Goal: Contribute content: Contribute content

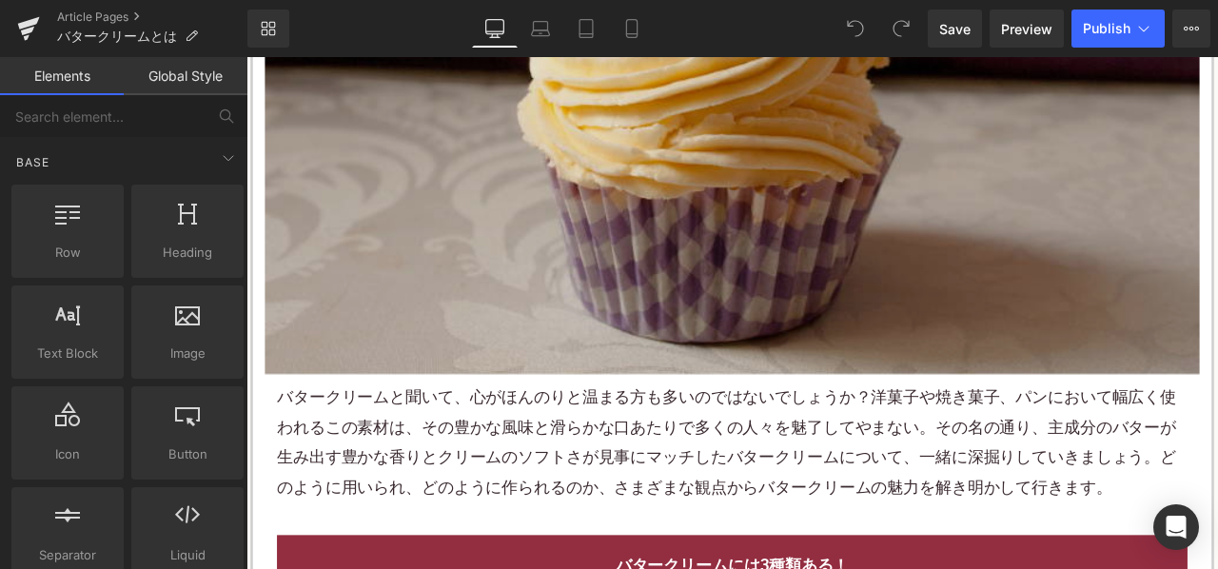
scroll to position [761, 0]
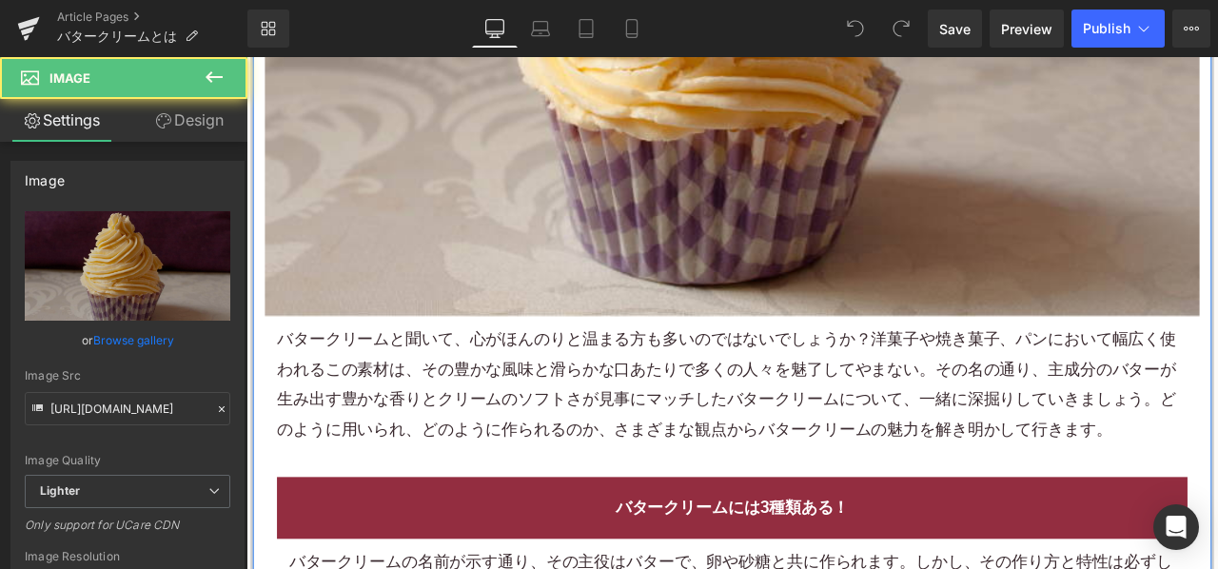
click at [514, 392] on p "バタークリームと聞いて、心がほんのりと温まる方も多いのではないでしょうか？洋菓子や焼き菓子、パンにおいて幅広く使われるこの素材は、その豊かな風味と滑らかな口あ…" at bounding box center [822, 445] width 1079 height 143
click at [528, 395] on p "バタークリームと聞いて、心がほんのりと温まる方も多いのではないでしょうか？洋菓子や焼き菓子、パンにおいて幅広く使われるこの素材は、その豊かな風味と滑らかな口あ…" at bounding box center [822, 445] width 1079 height 143
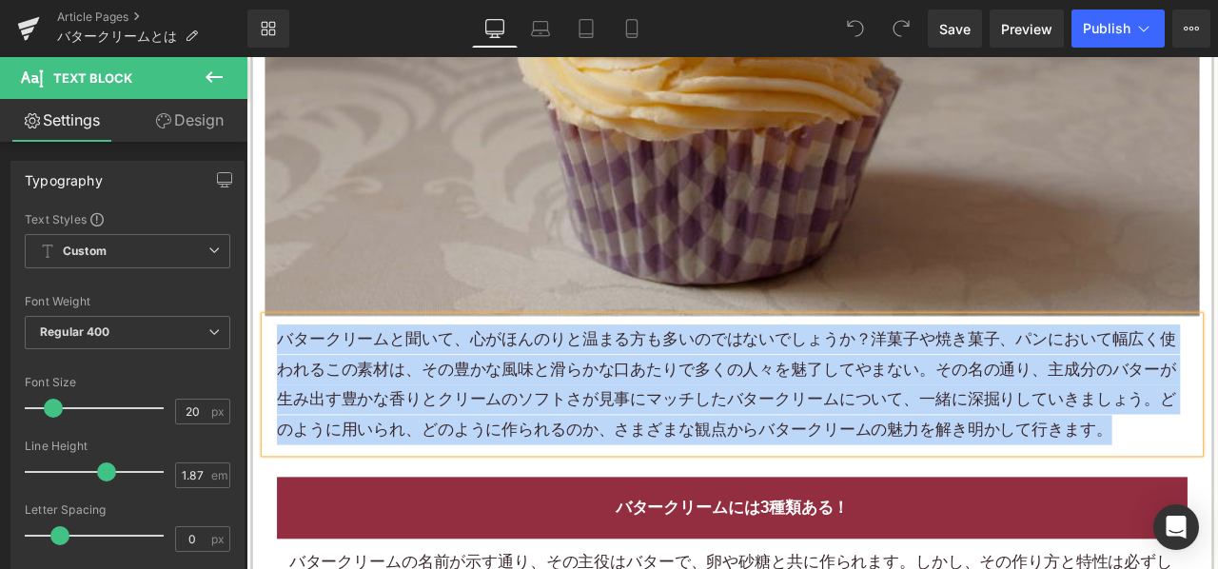
paste div
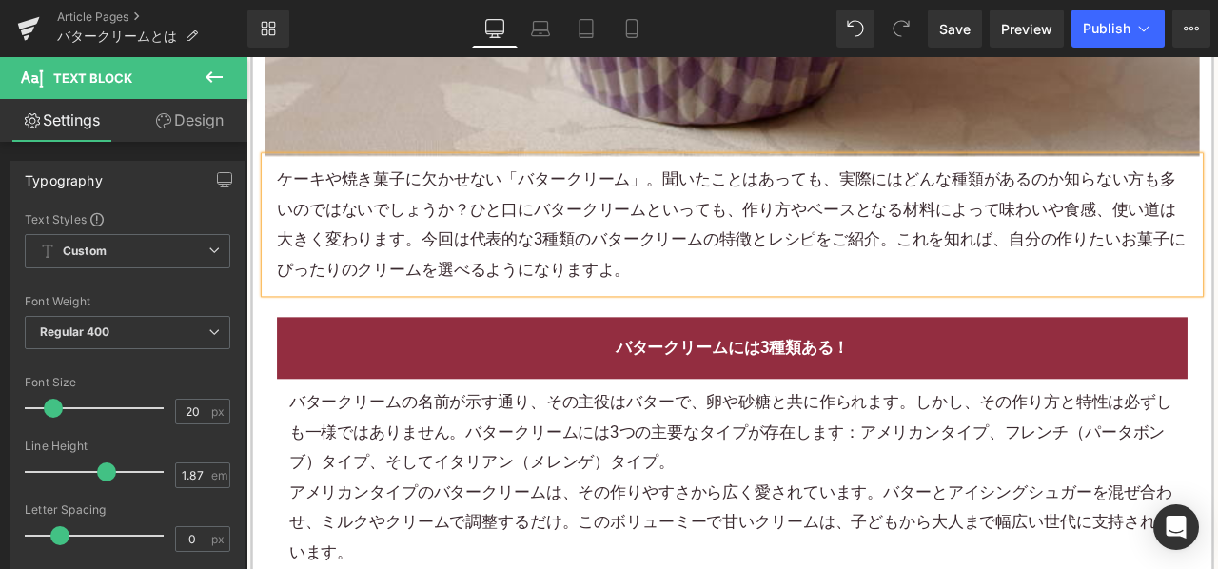
scroll to position [1047, 0]
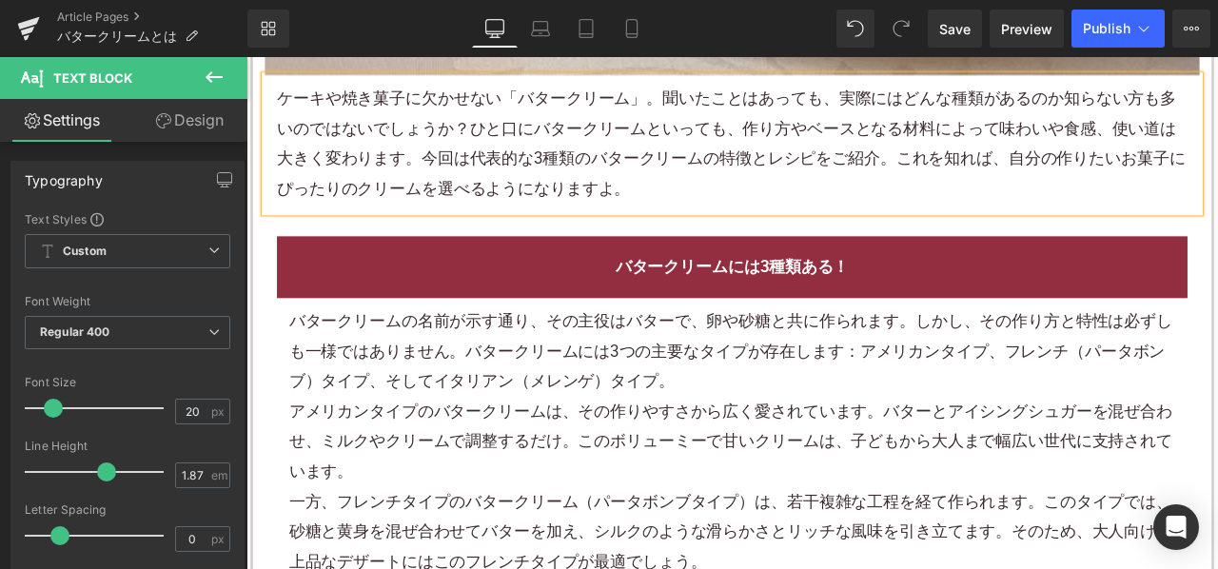
click at [592, 417] on p "バタークリームの名前が示す通り、その主役はバターで、卵や砂糖と共に作られます。しかし、その作り方と特性は必ずしも一様ではありません。バタークリームには3つの主…" at bounding box center [822, 405] width 1051 height 107
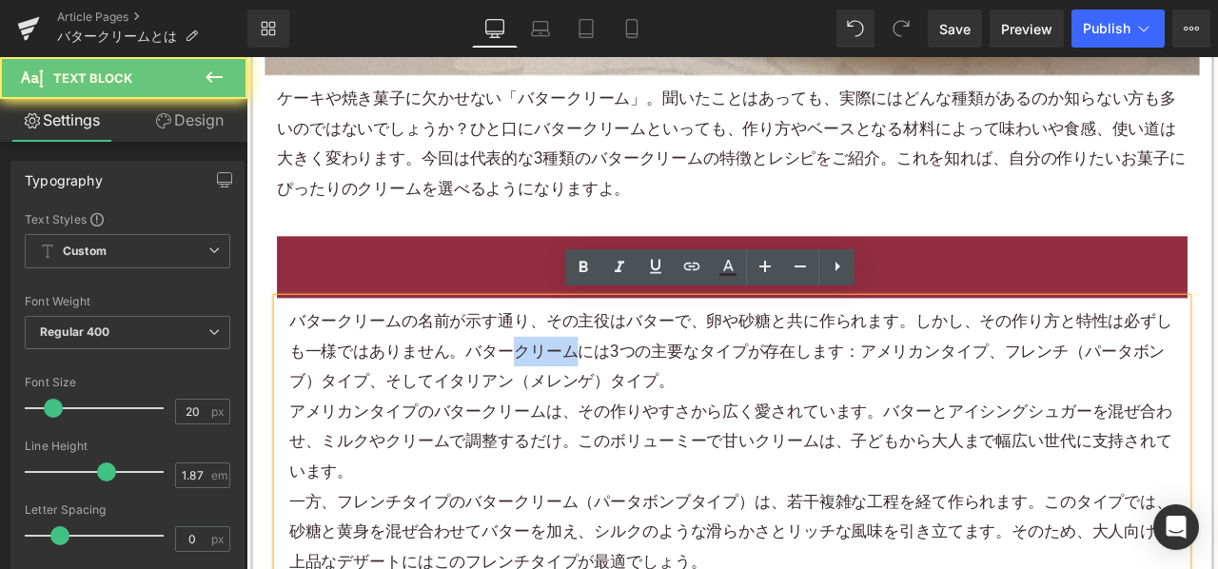
click at [592, 417] on p "バタークリームの名前が示す通り、その主役はバターで、卵や砂糖と共に作られます。しかし、その作り方と特性は必ずしも一様ではありません。バタークリームには3つの主…" at bounding box center [822, 405] width 1051 height 107
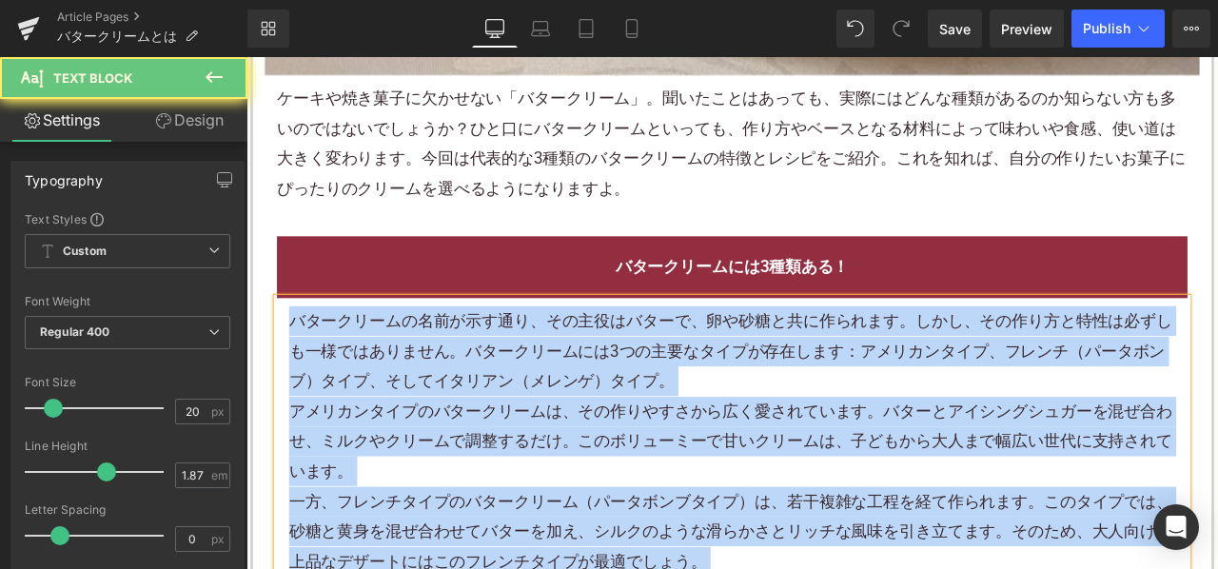
paste div
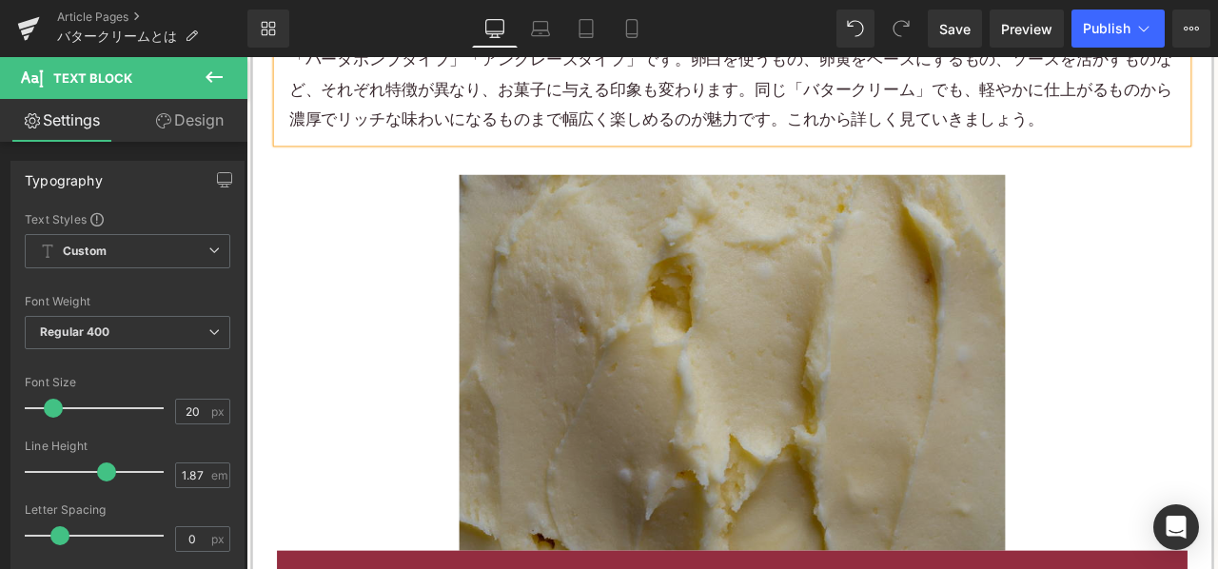
scroll to position [1903, 0]
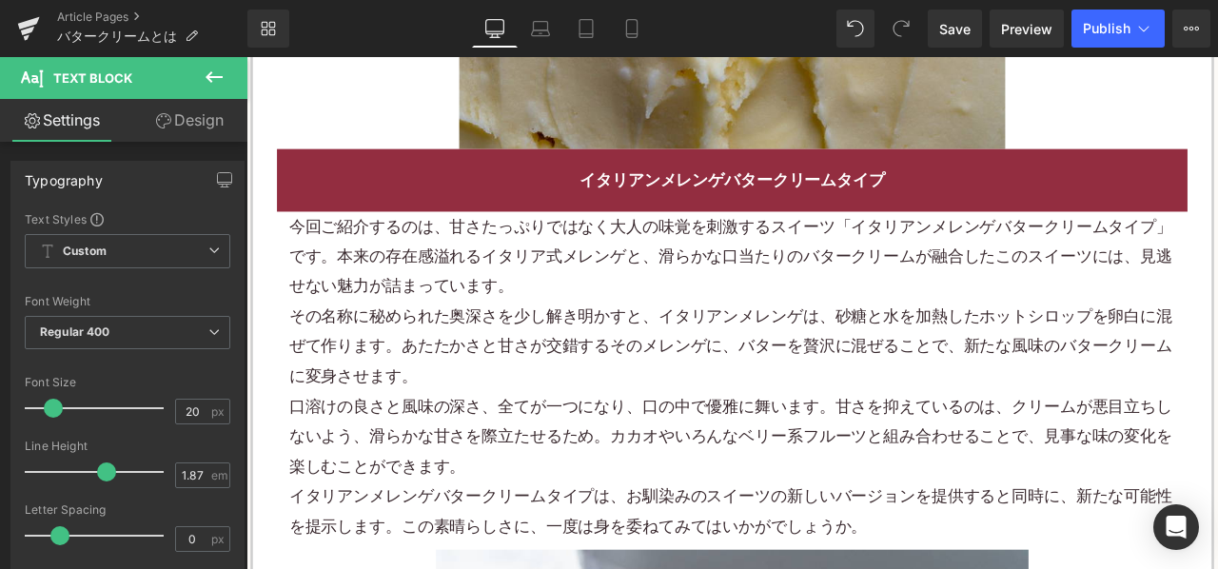
click at [607, 285] on p "今回ご紹介するのは、甘さたっぷりではなく大人の味覚を刺激するスイーツ「イタリアンメレンゲバタークリームタイプ」です。本来の存在感溢れるイタリア式メレンゲと、滑…" at bounding box center [822, 294] width 1051 height 107
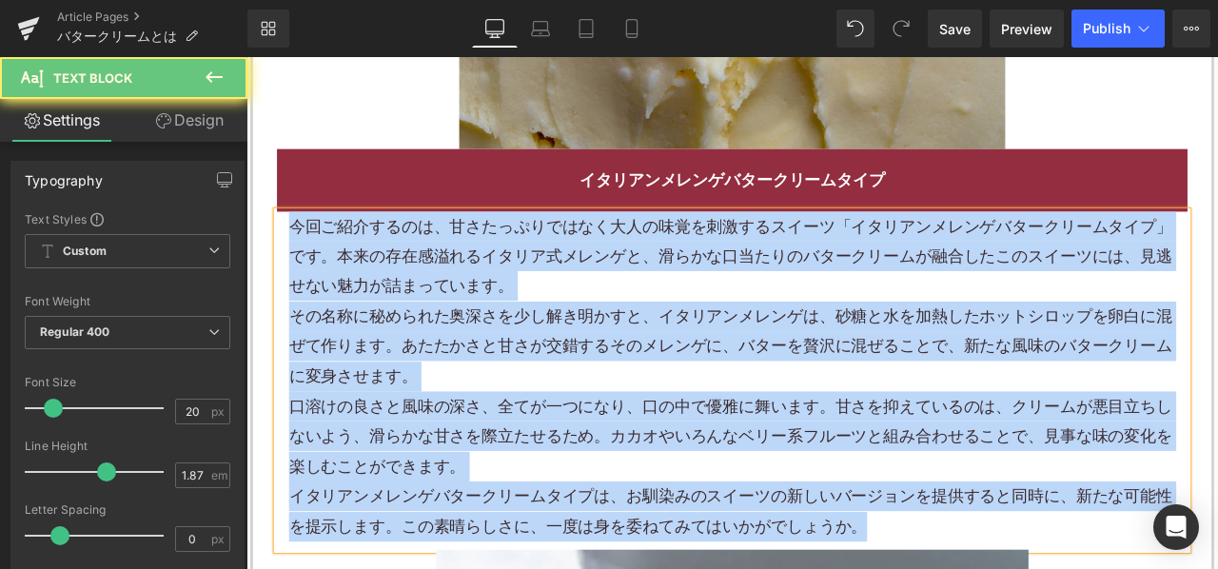
paste div
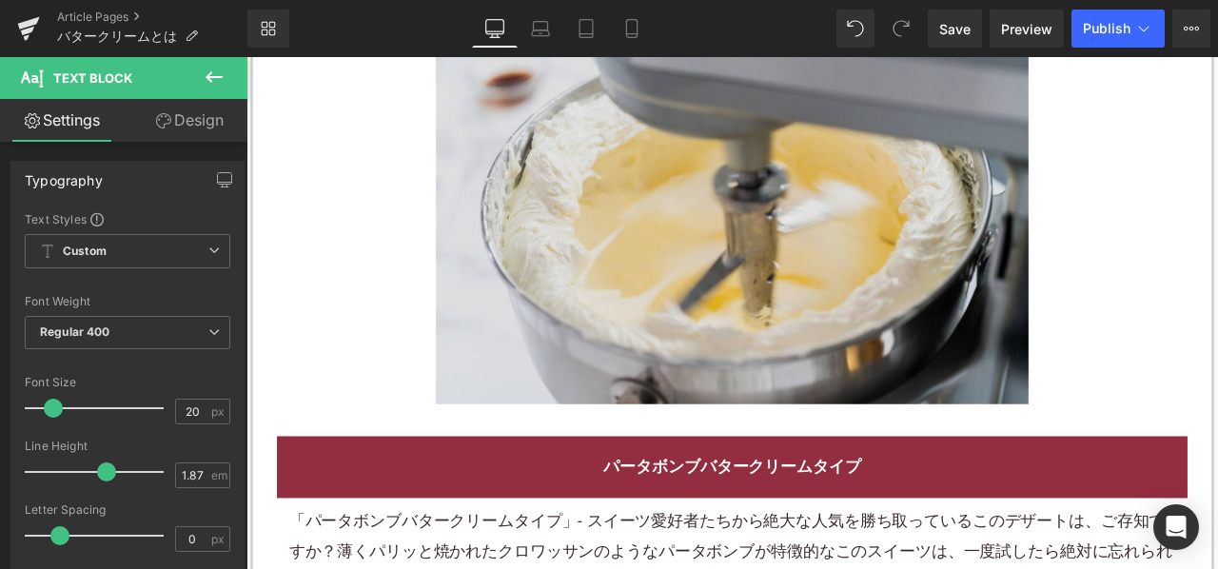
scroll to position [2664, 0]
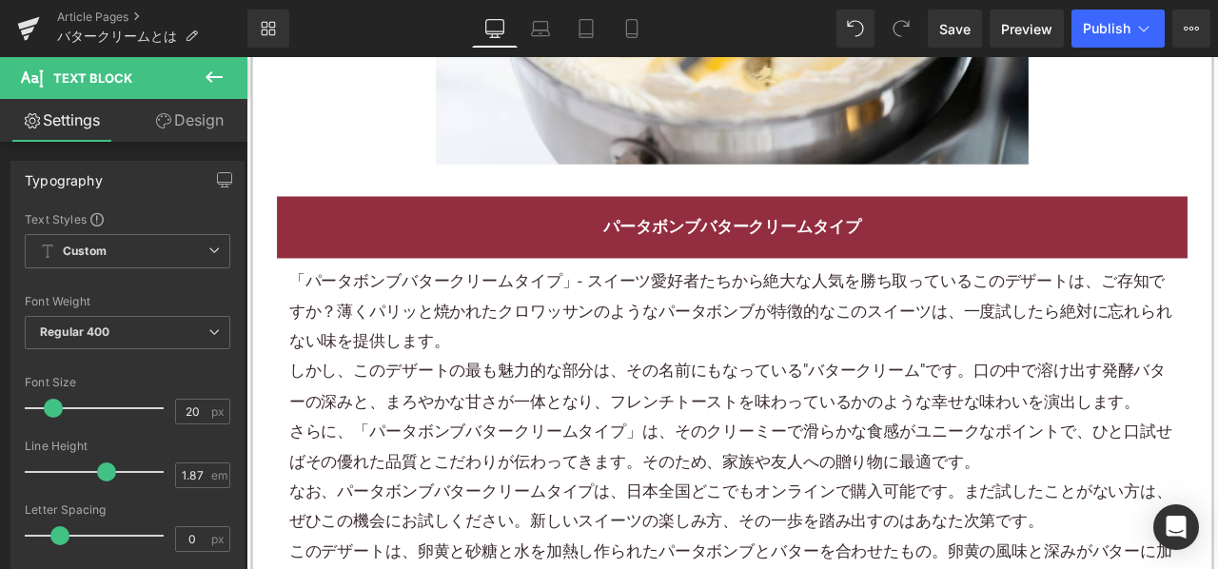
click at [641, 342] on p "「パータボンブバタークリームタイプ」- スイーツ愛好者たちから絶大な人気を勝ち取っているこのデザートは、ご存知ですか？薄くパリッと焼かれたクロワッサンのような…" at bounding box center [822, 358] width 1051 height 107
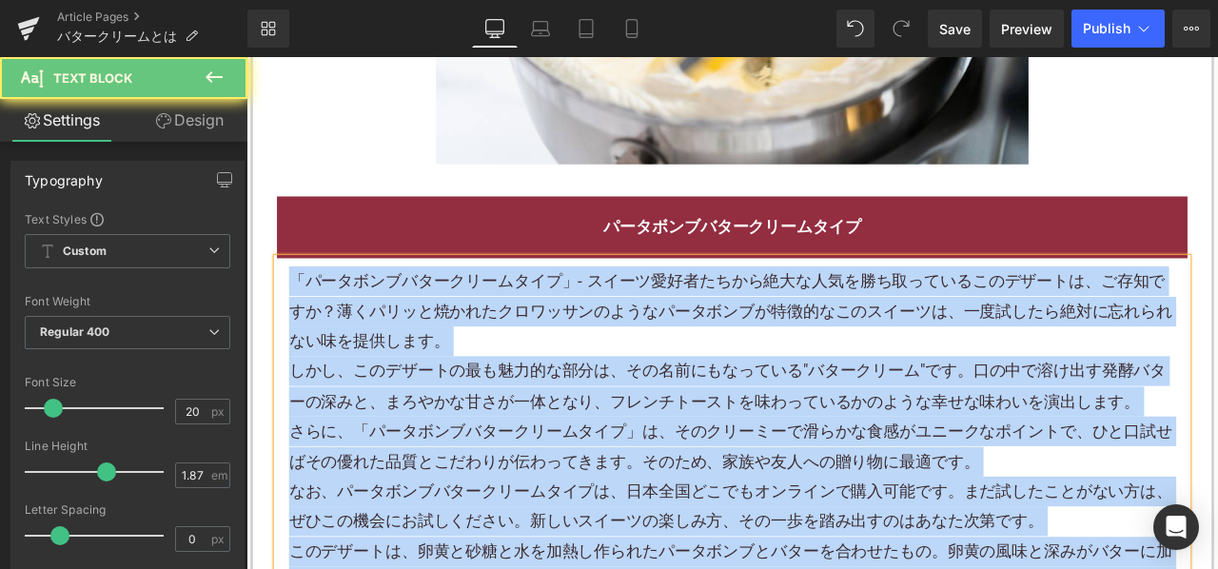
paste div
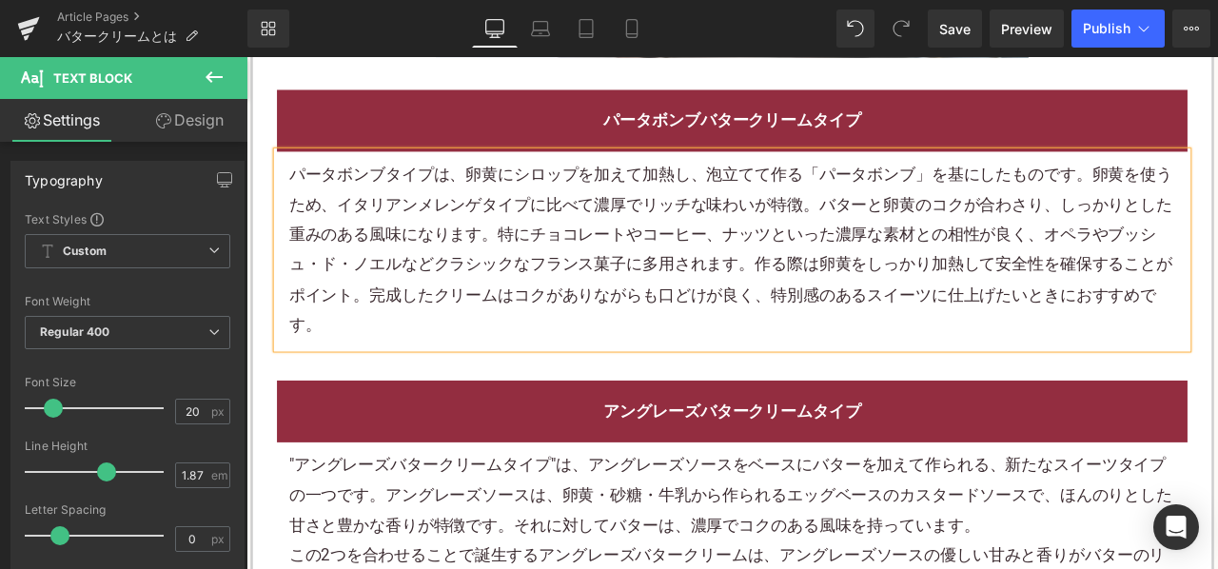
scroll to position [3045, 0]
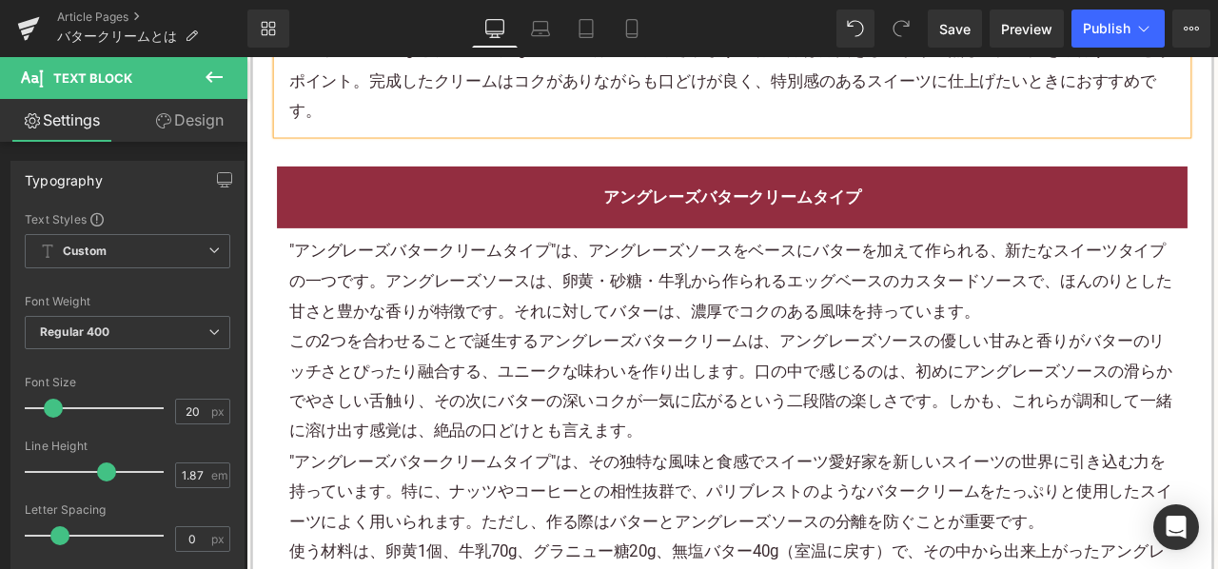
click at [653, 420] on p "この2つを合わせることで誕生するアングレーズバタークリームは、アングレーズソースの優しい甘みと香りがバターのリッチさとぴったり融合する、ユニークな味わいを作り…" at bounding box center [822, 447] width 1051 height 143
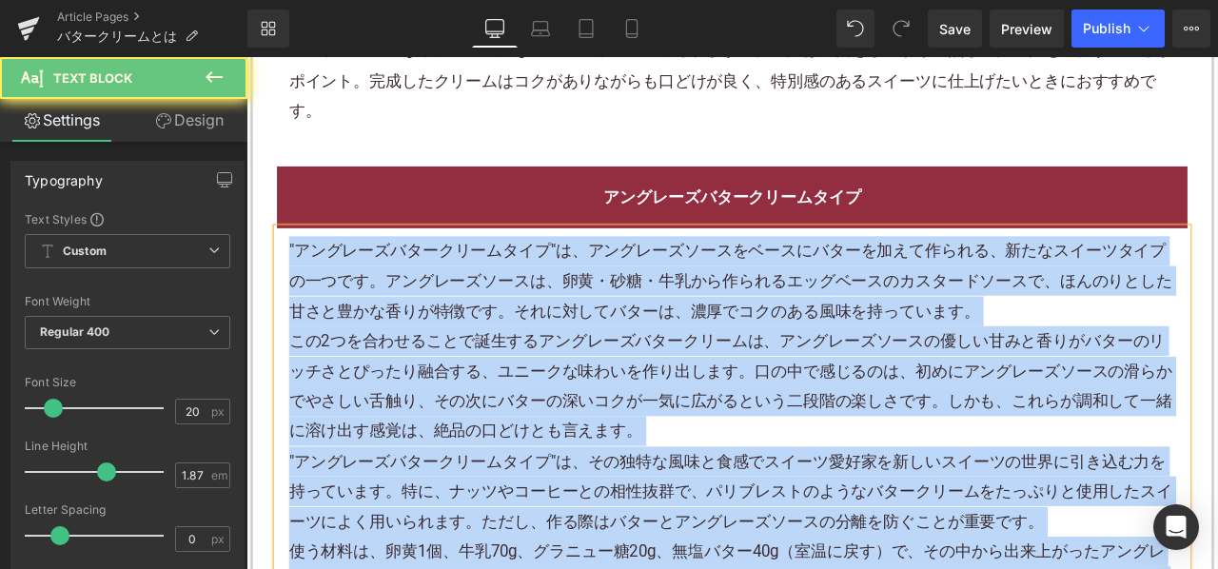
paste div
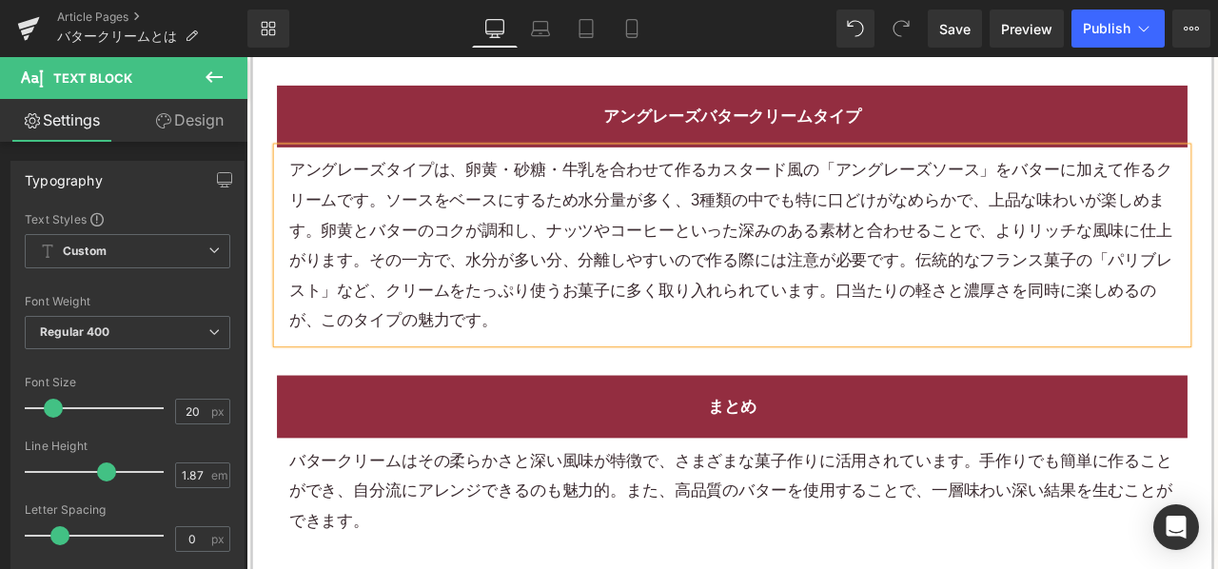
scroll to position [3331, 0]
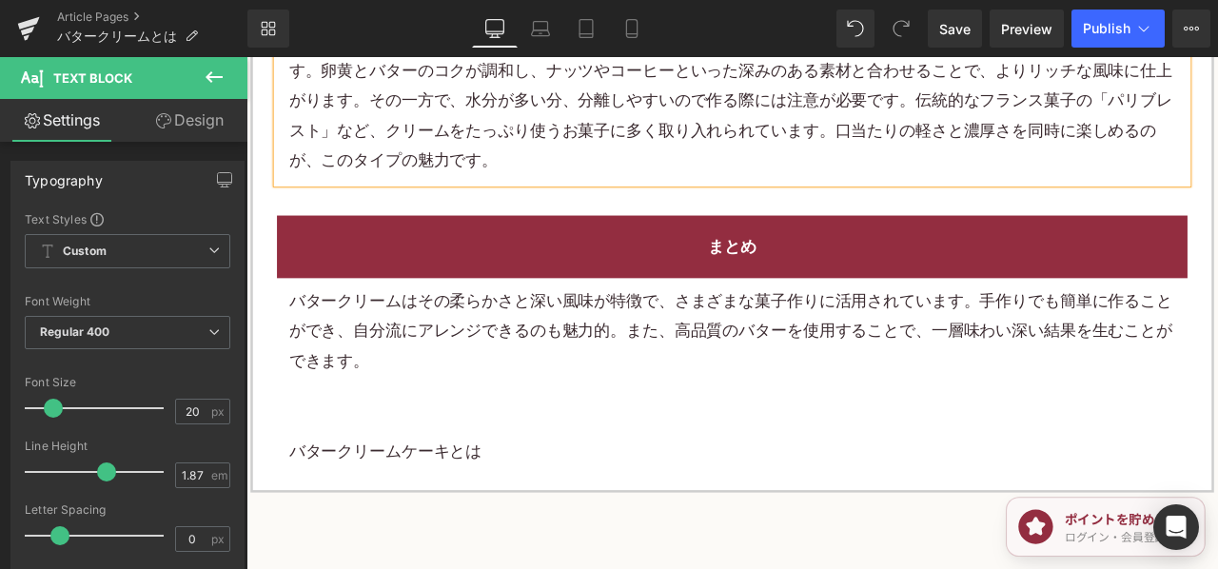
click at [556, 356] on p "バタークリームはその柔らかさと深い風味が特徴で、さまざまな菓子作りに活用されています。手作りでも簡単に作ることができ、自分流にアレンジできるのも魅力的。また、…" at bounding box center [822, 381] width 1051 height 107
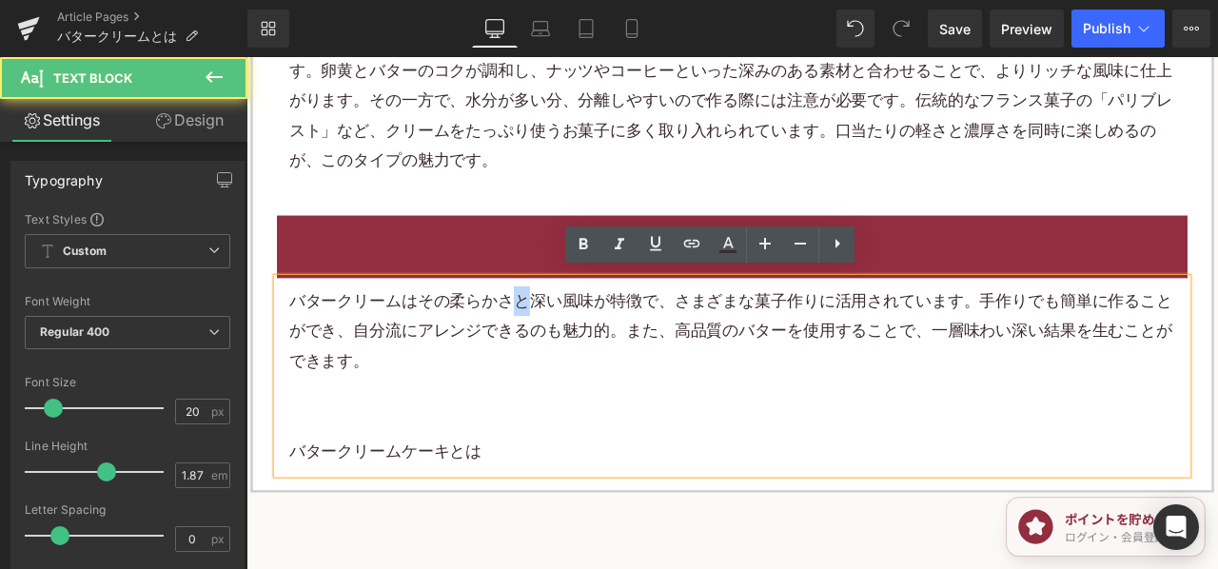
click at [556, 356] on p "バタークリームはその柔らかさと深い風味が特徴で、さまざまな菓子作りに活用されています。手作りでも簡単に作ることができ、自分流にアレンジできるのも魅力的。また、…" at bounding box center [822, 381] width 1051 height 107
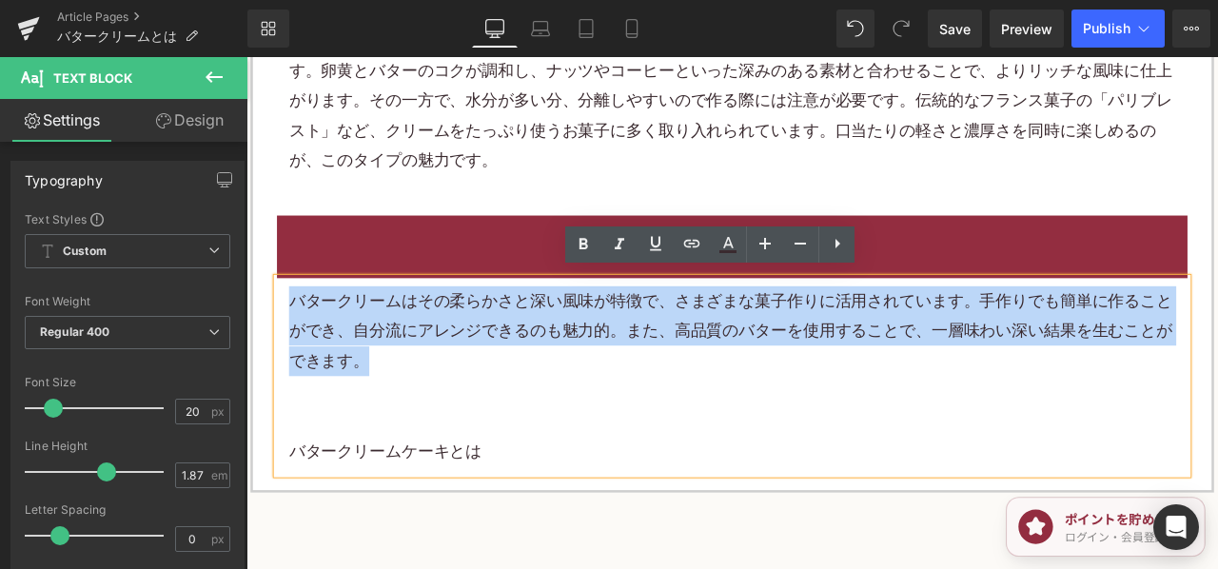
drag, startPoint x: 451, startPoint y: 403, endPoint x: 265, endPoint y: 320, distance: 203.2
click at [268, 320] on div "まとめ Heading バタークリームはその柔らかさと深い風味が特徴で、さまざまな菓子作りに活用されています。手作りでも簡単に作ることができ、自分流にアレンジ…" at bounding box center [822, 398] width 1108 height 306
paste div
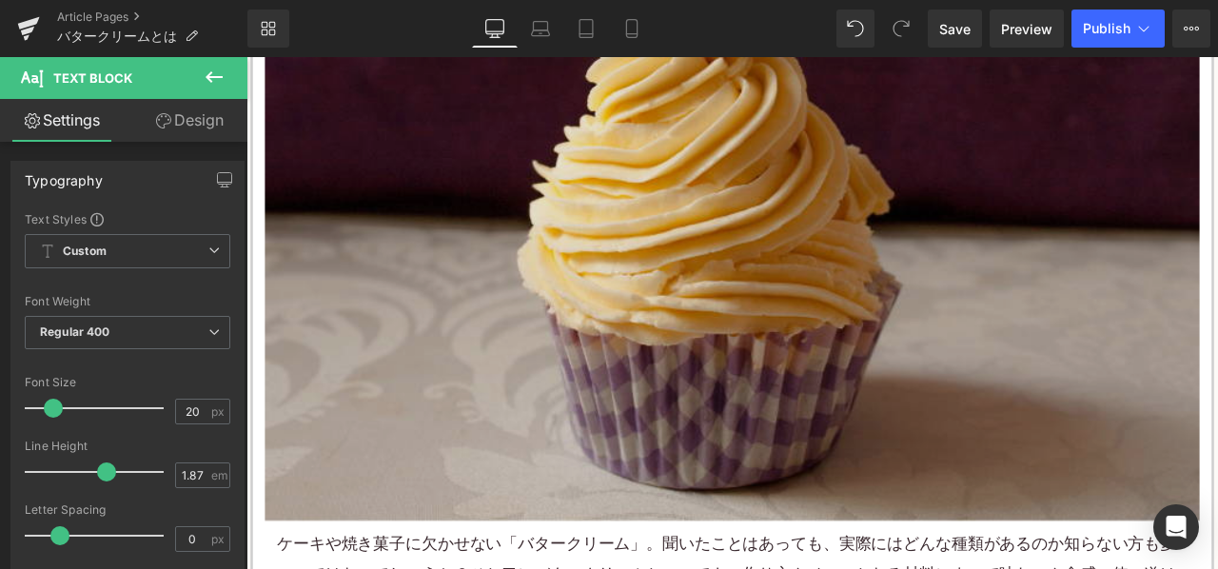
scroll to position [666, 0]
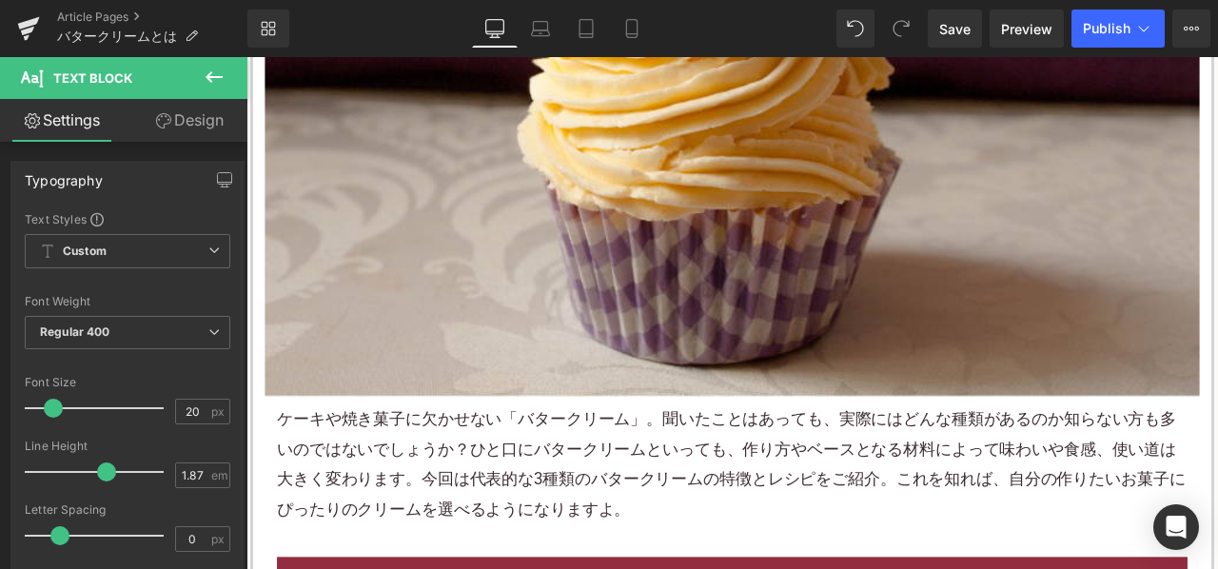
click at [611, 527] on p "ケーキや焼き菓子に欠かせない「バタークリーム」。聞いたことはあっても、実際にはどんな種類があるのか知らない方も多いのではないでしょうか？ひと口にバタークリーム…" at bounding box center [822, 540] width 1079 height 143
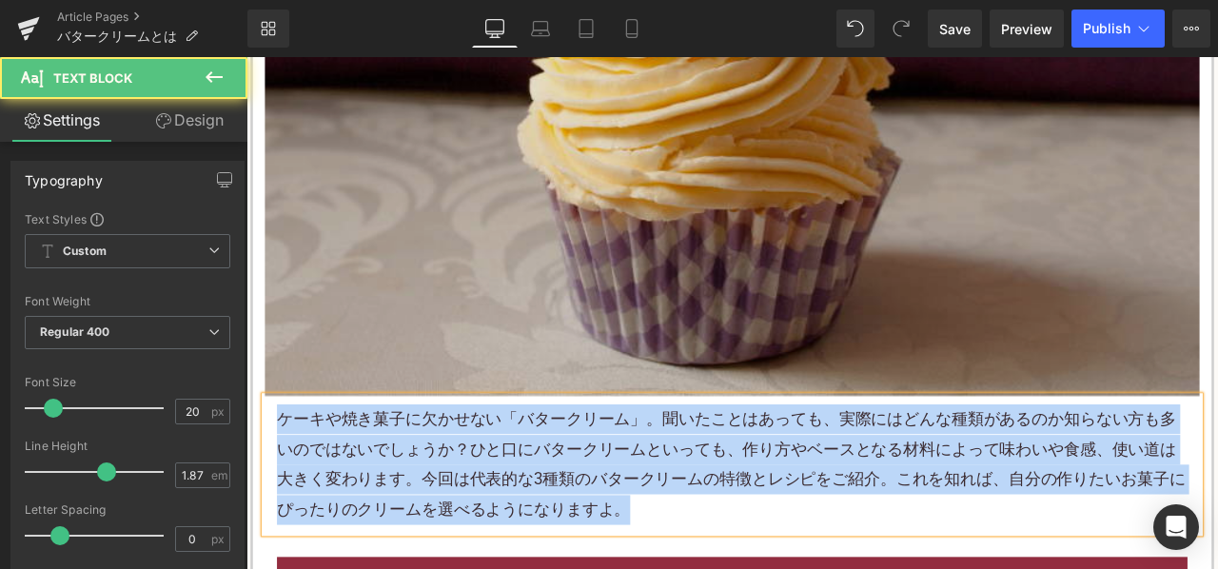
copy p "ケーキや焼き菓子に欠かせない「バタークリーム」。聞いたことはあっても、実際にはどんな種類があるのか知らない方も多いのではないでしょうか？ひと口にバタークリーム…"
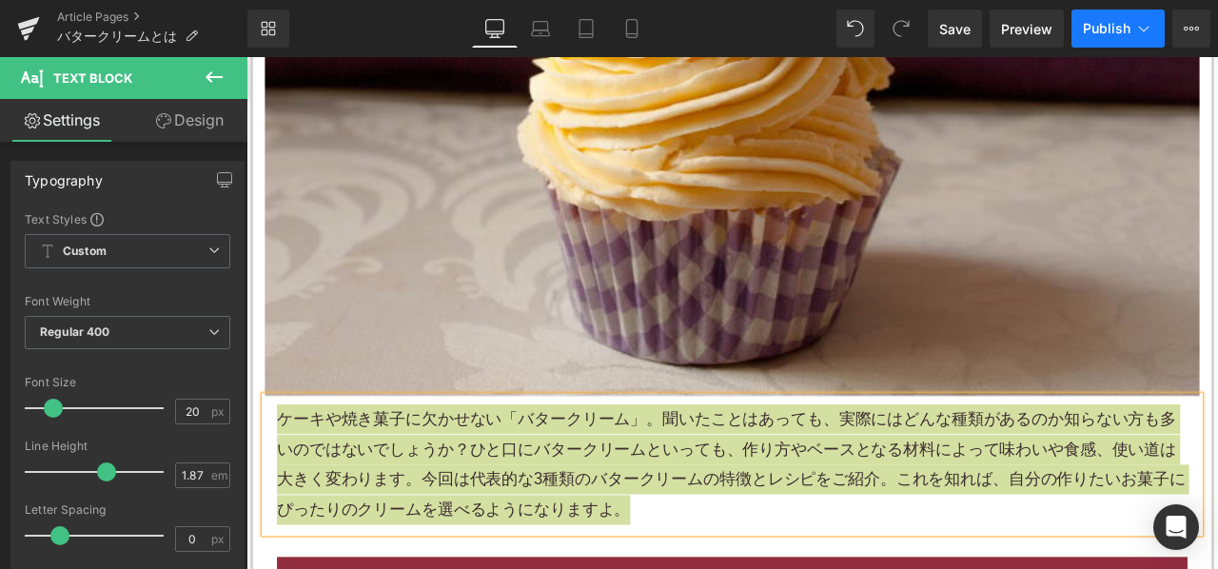
click at [1115, 29] on span "Publish" at bounding box center [1107, 28] width 48 height 15
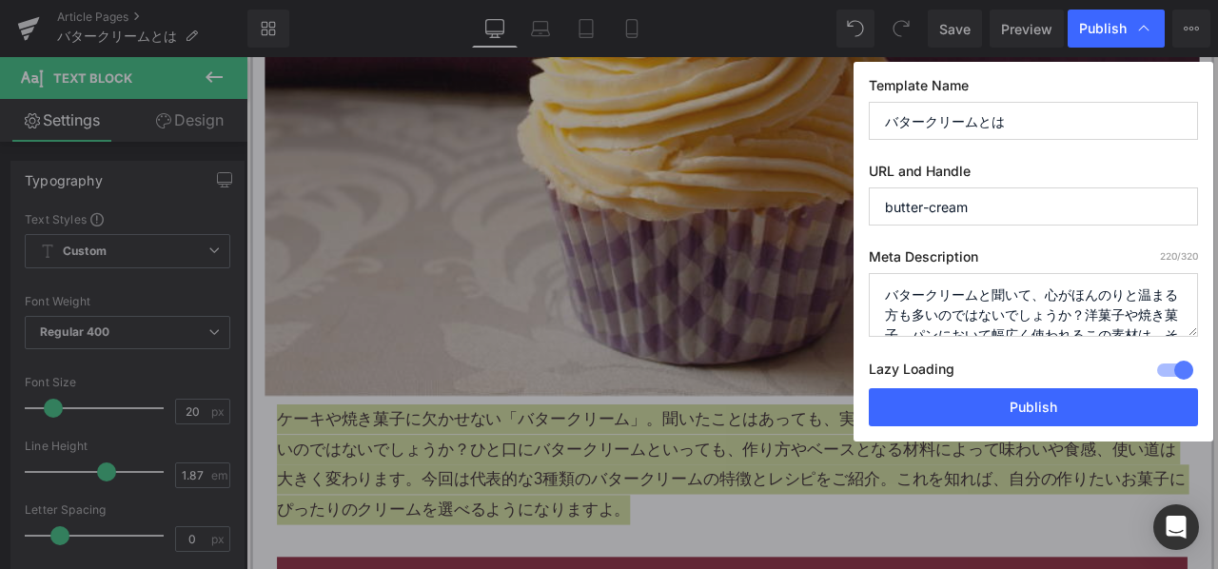
drag, startPoint x: 970, startPoint y: 347, endPoint x: 974, endPoint y: 321, distance: 27.1
click at [969, 347] on div "Meta Description 220 /320 バタークリームと聞いて、心がほんのりと温まる方も多いのではないでしょうか？洋菓子や焼き菓子、パンにおいて幅…" at bounding box center [1033, 318] width 329 height 140
click at [972, 314] on textarea "バタークリームと聞いて、心がほんのりと温まる方も多いのではないでしょうか？洋菓子や焼き菓子、パンにおいて幅広く使われるこの素材は、その豊かな風味と滑らかな口あ…" at bounding box center [1033, 305] width 329 height 64
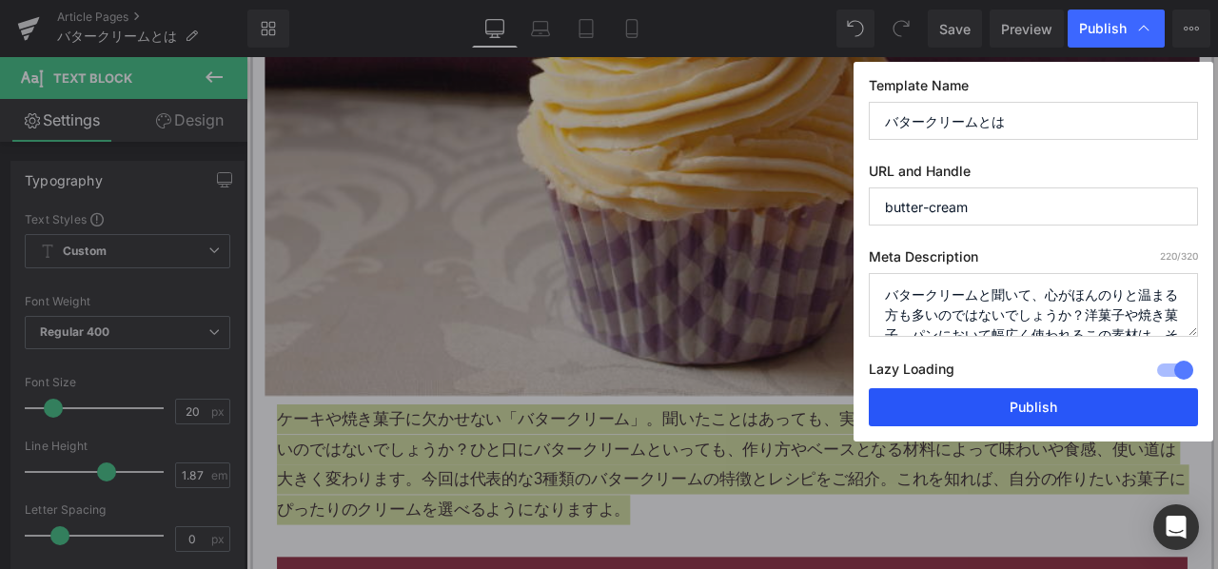
paste textarea "ーキや焼き菓子に欠かせない「バタークリーム」。聞いたことはあっても、実際にはどんな種類があるのか知らない方も多いのではないでしょうか？ひと口にバタークリームと…"
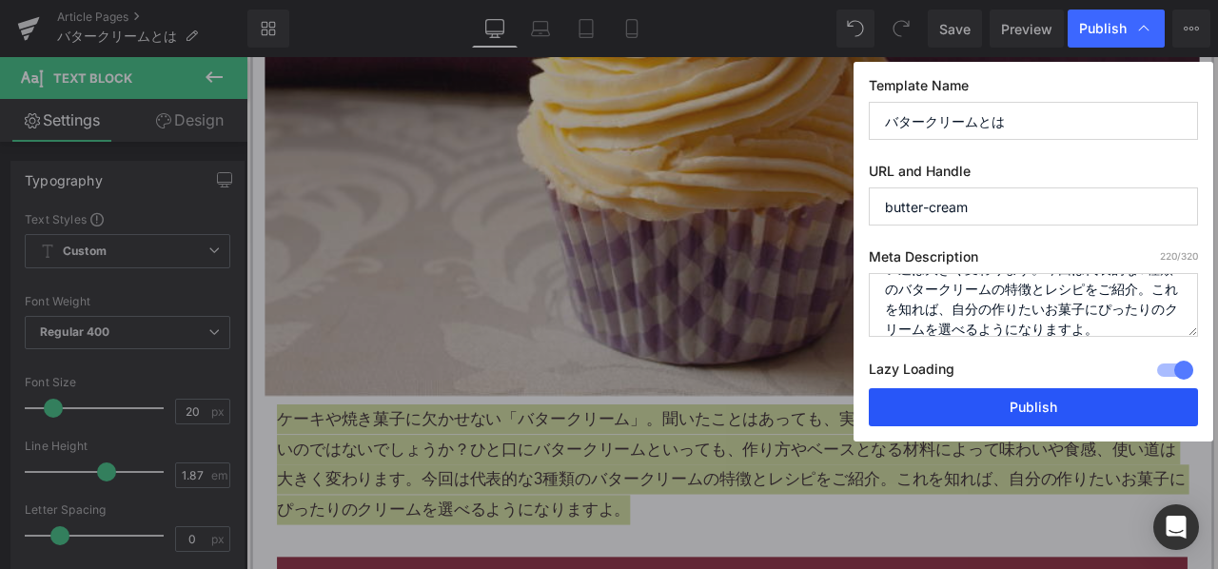
type textarea "ケーキや焼き菓子に欠かせない「バタークリーム」。聞いたことはあっても、実際にはどんな種類があるのか知らない方も多いのではないでしょうか？ひと口にバタークリーム…"
drag, startPoint x: 975, startPoint y: 401, endPoint x: 792, endPoint y: 338, distance: 194.1
click at [975, 401] on button "Publish" at bounding box center [1033, 407] width 329 height 38
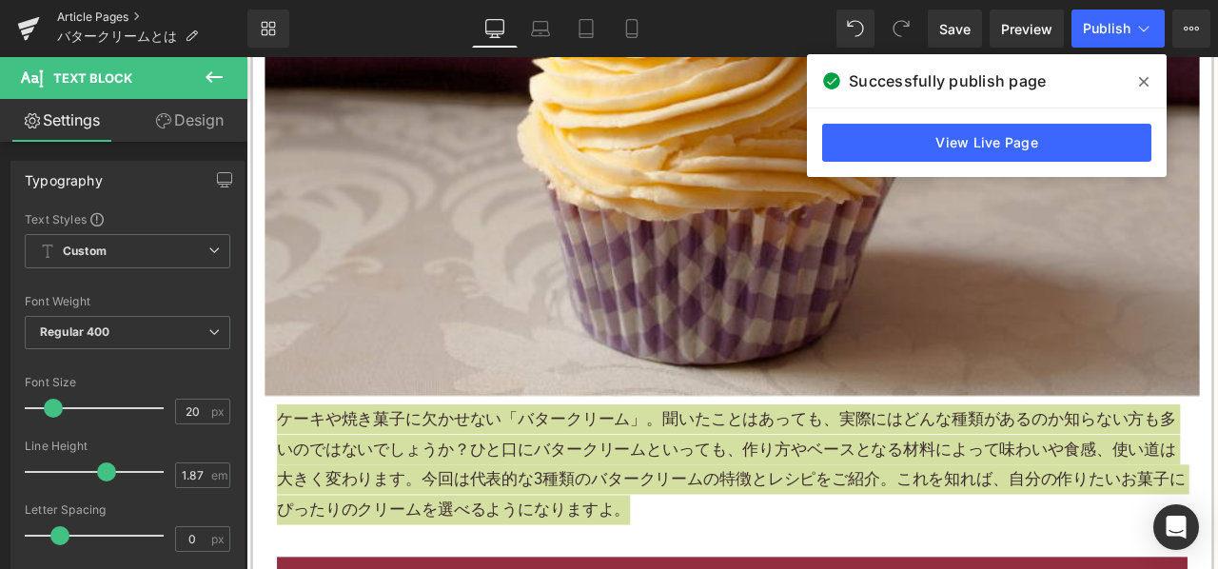
click at [140, 18] on link "Article Pages" at bounding box center [152, 17] width 190 height 15
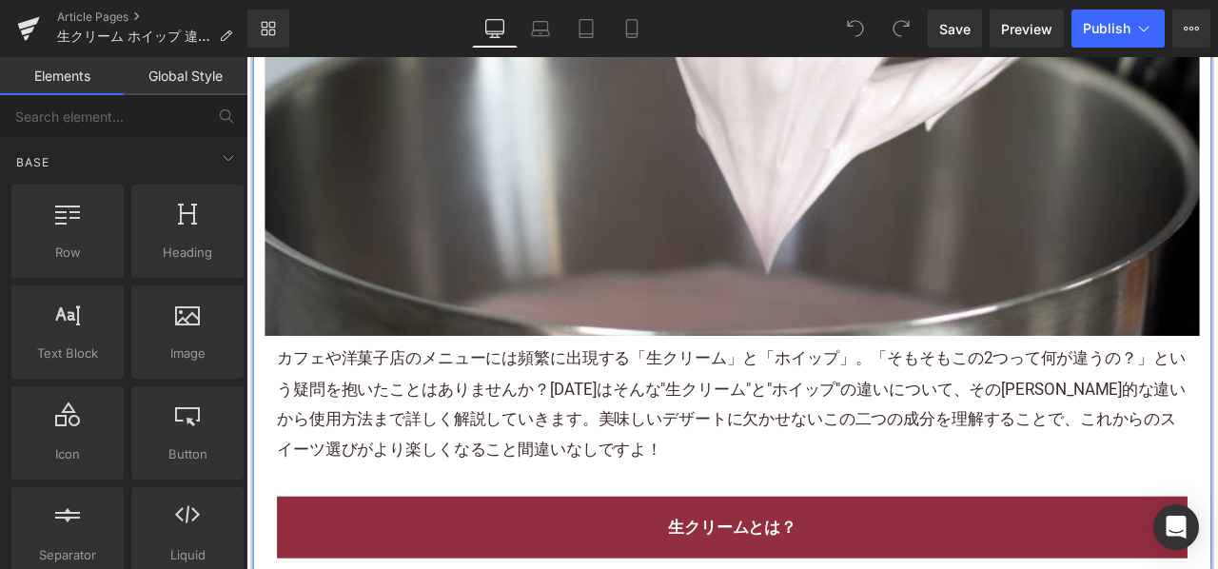
scroll to position [761, 0]
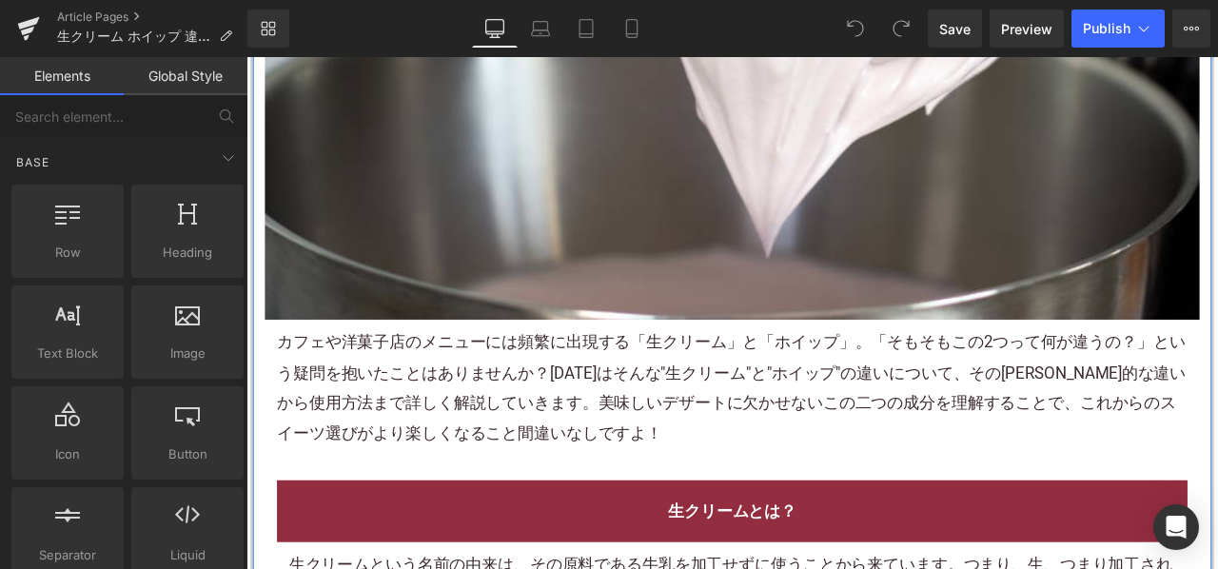
click at [538, 457] on p "カフェや洋菓子店のメニューには頻繁に出現する「生クリーム」と「ホイップ」。「そもそもこの2つって何が違うの？」という疑問を抱いたことはありませんか？今日はそん…" at bounding box center [822, 449] width 1079 height 143
click at [541, 456] on p "カフェや洋菓子店のメニューには頻繁に出現する「生クリーム」と「ホイップ」。「そもそもこの2つって何が違うの？」という疑問を抱いたことはありませんか？今日はそん…" at bounding box center [822, 449] width 1079 height 143
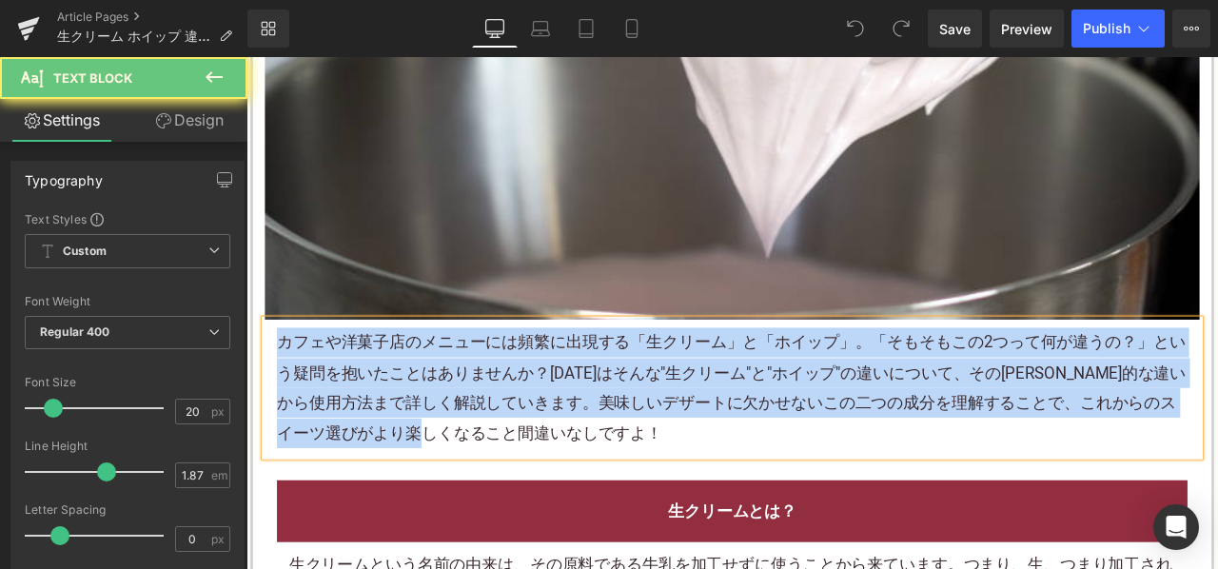
paste div
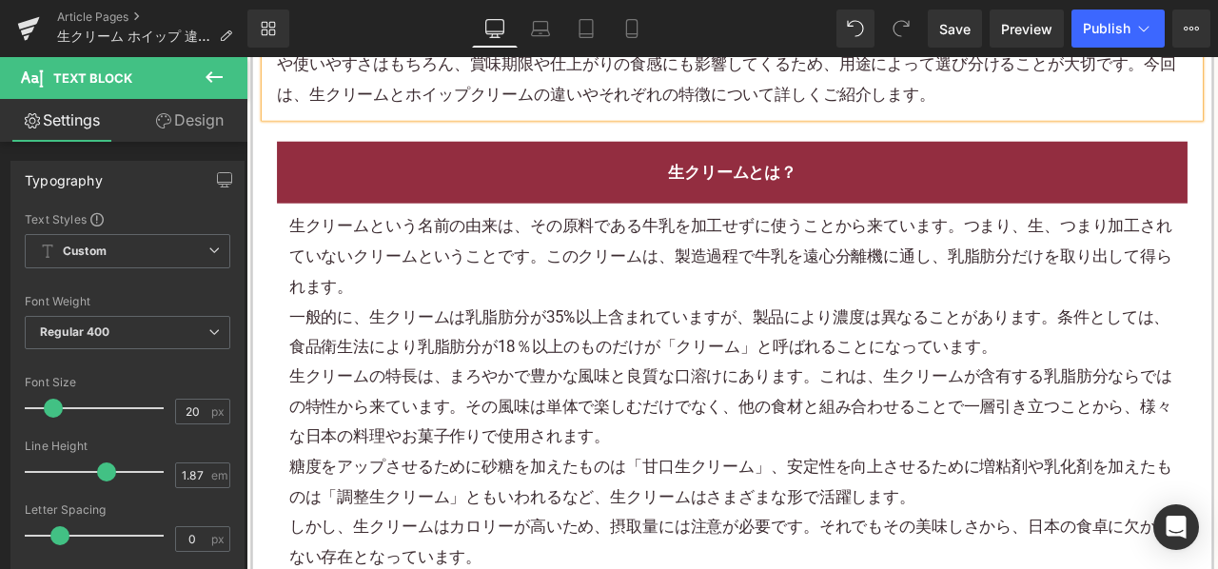
scroll to position [1237, 0]
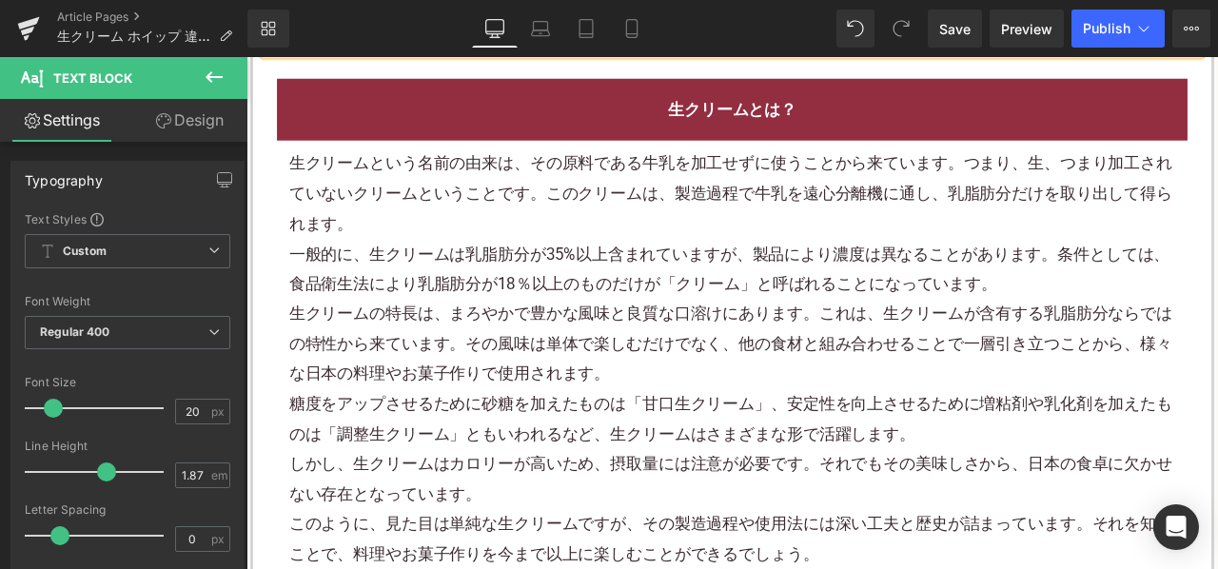
click at [660, 344] on div "生クリームの特長は、まろやかで豊かな風味と良質な口溶けにあります。これは、生クリームが含有する乳脂肪分ならではの特性から来ています。その風味は単体で楽しむだけ…" at bounding box center [822, 397] width 1051 height 107
click at [660, 338] on div "一般的に、生クリームは乳脂肪分が35%以上含まれていますが、製品により濃度は異なることがあります。条件としては、食品衛生法により乳脂肪分が18％以上のものだけ…" at bounding box center [822, 308] width 1051 height 71
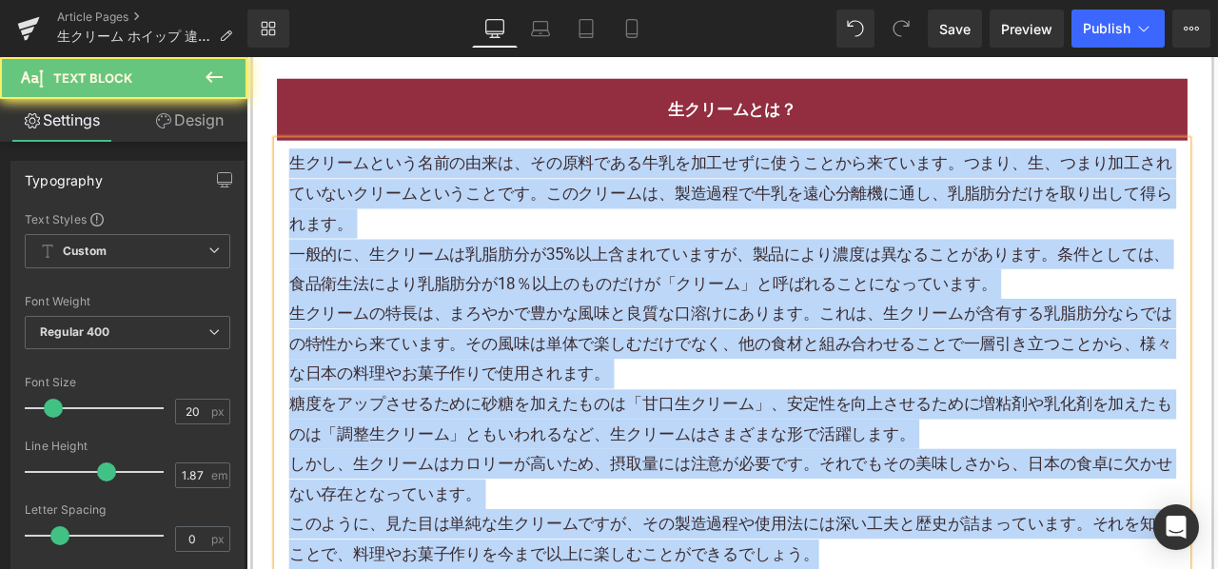
paste div
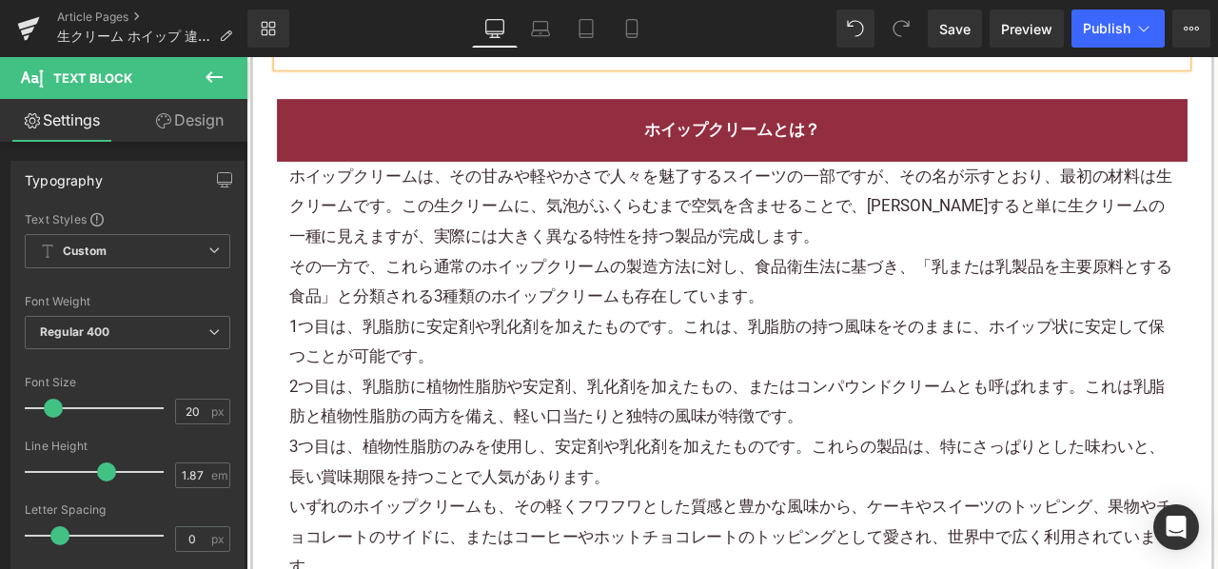
scroll to position [1618, 0]
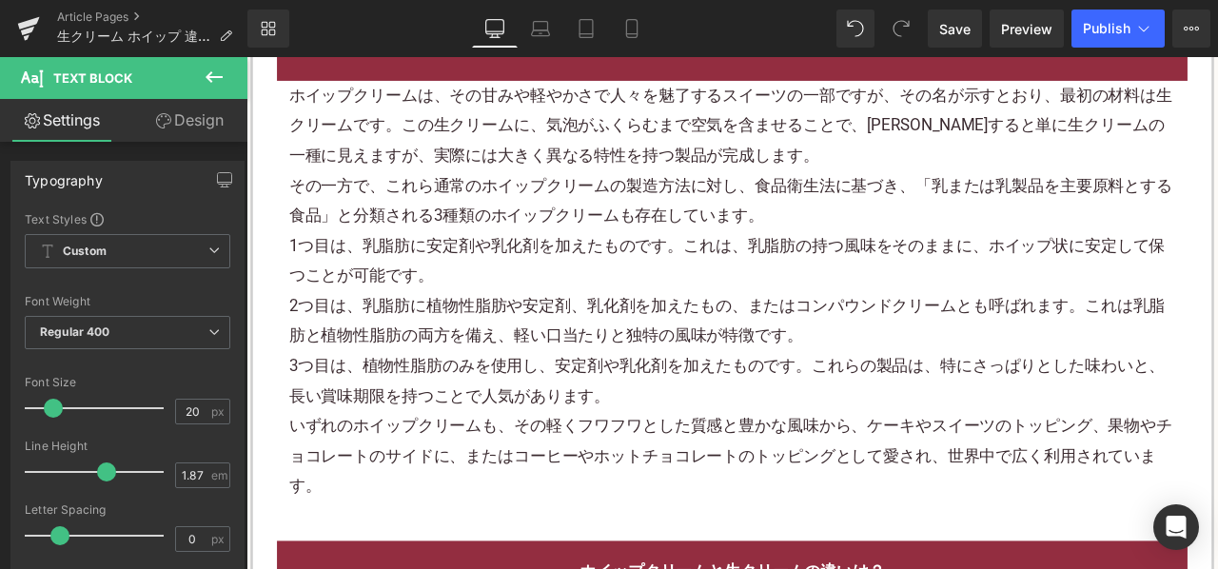
click at [661, 248] on div "その一方で、これら通常のホイップクリームの製造方法に対し、食品衛生法に基づき、「乳または乳製品を主要原料とする食品」と分類される3種類のホイップクリームも存在…" at bounding box center [822, 226] width 1051 height 71
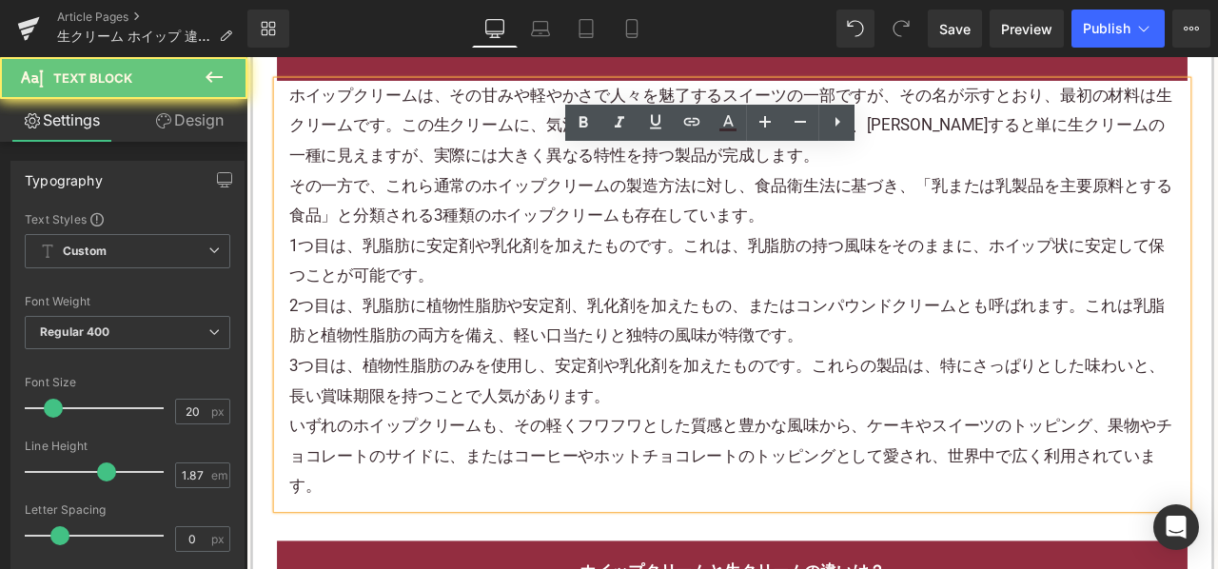
click at [661, 248] on div "その一方で、これら通常のホイップクリームの製造方法に対し、食品衛生法に基づき、「乳または乳製品を主要原料とする食品」と分類される3種類のホイップクリームも存在…" at bounding box center [822, 226] width 1051 height 71
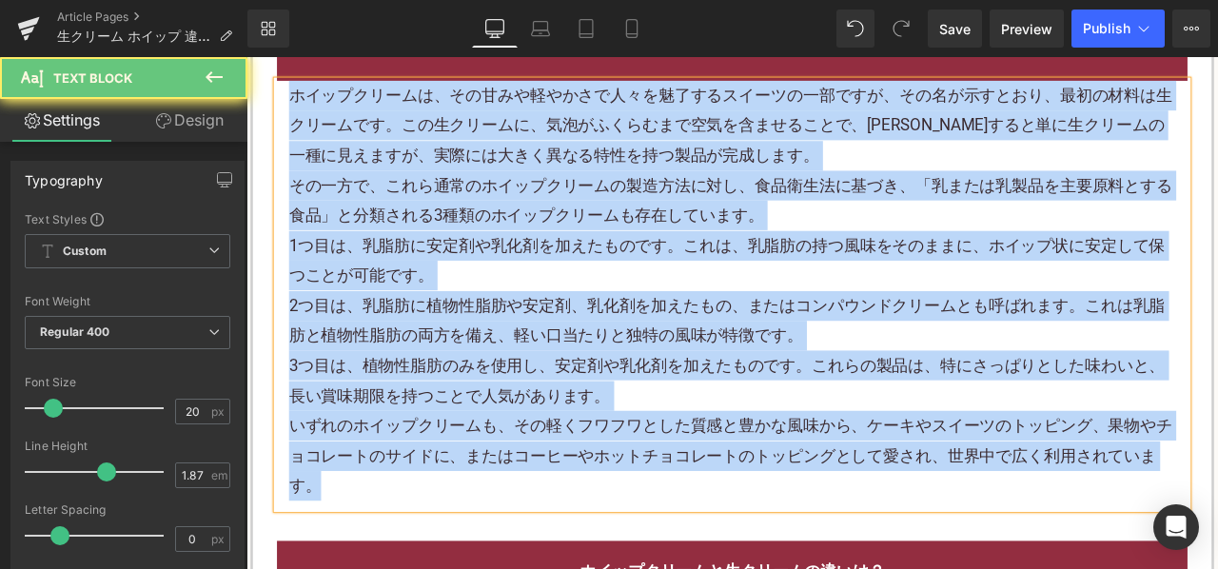
paste div
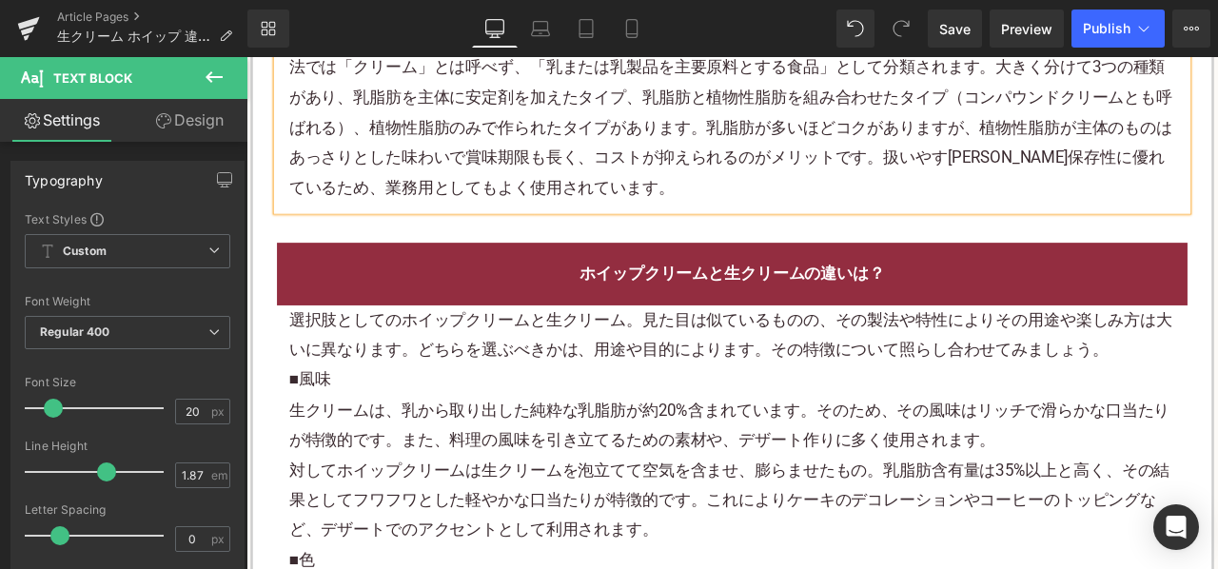
scroll to position [1808, 0]
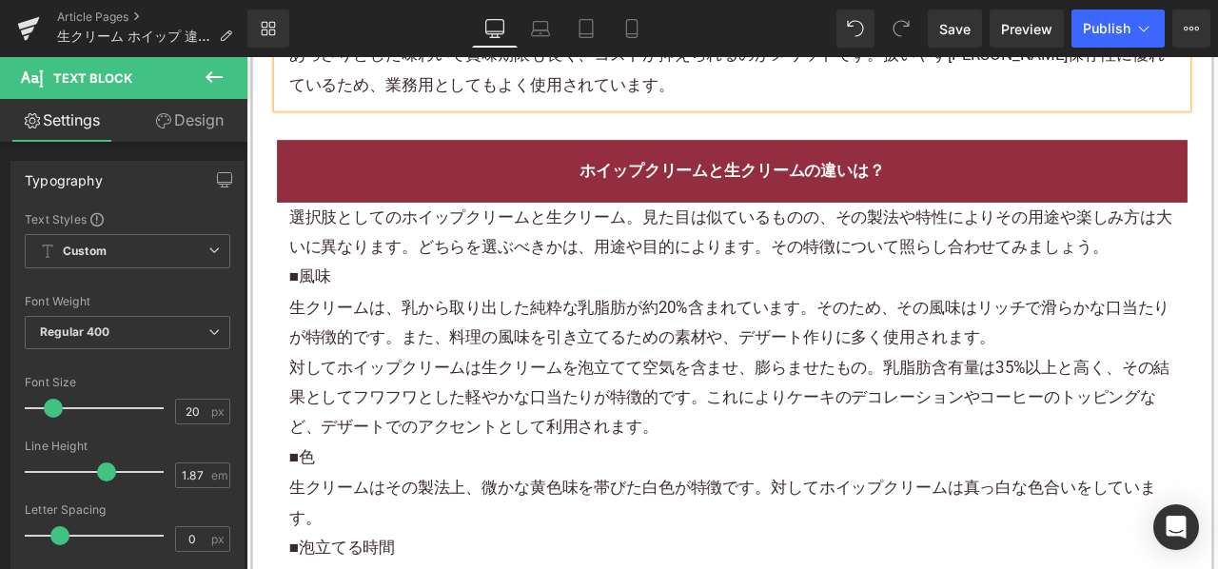
click at [619, 303] on p "■風味" at bounding box center [822, 317] width 1051 height 35
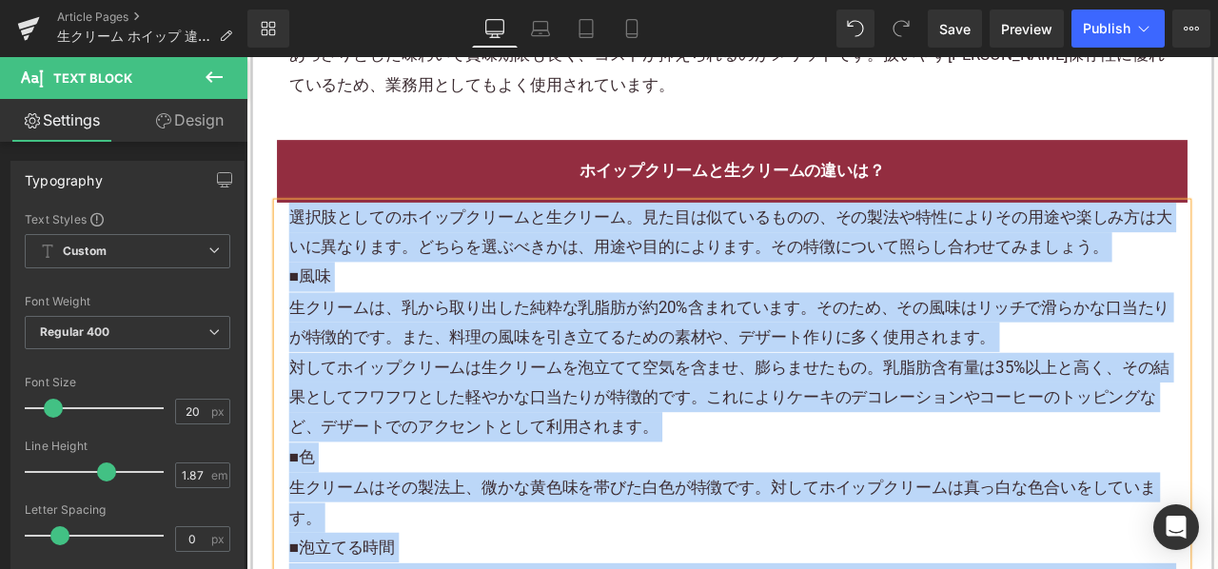
paste div
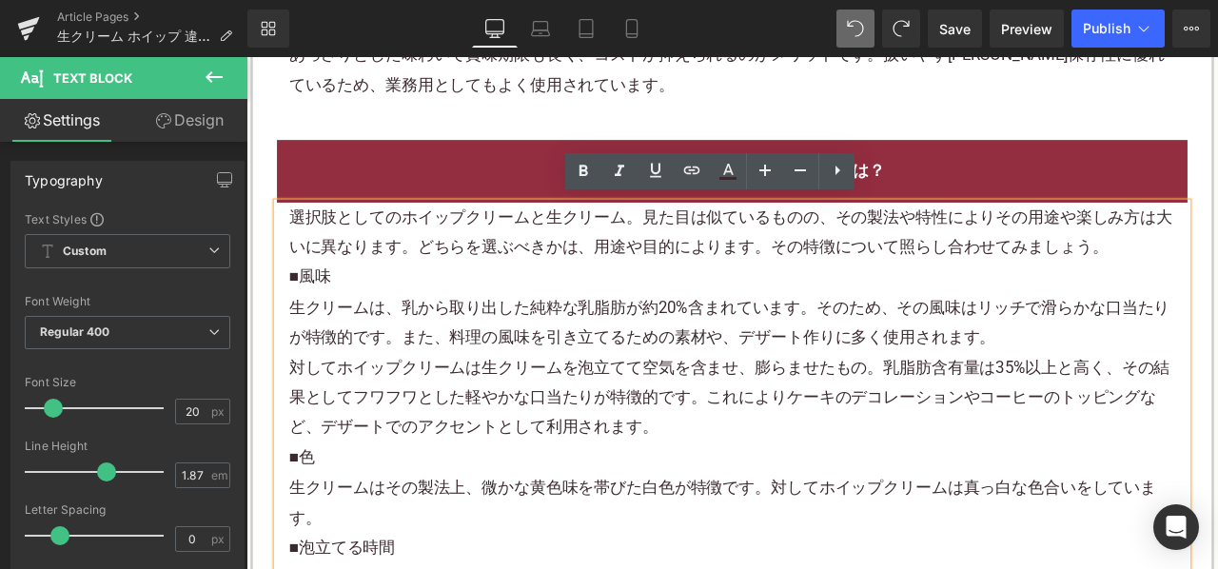
click at [815, 300] on p "■風味" at bounding box center [822, 317] width 1051 height 35
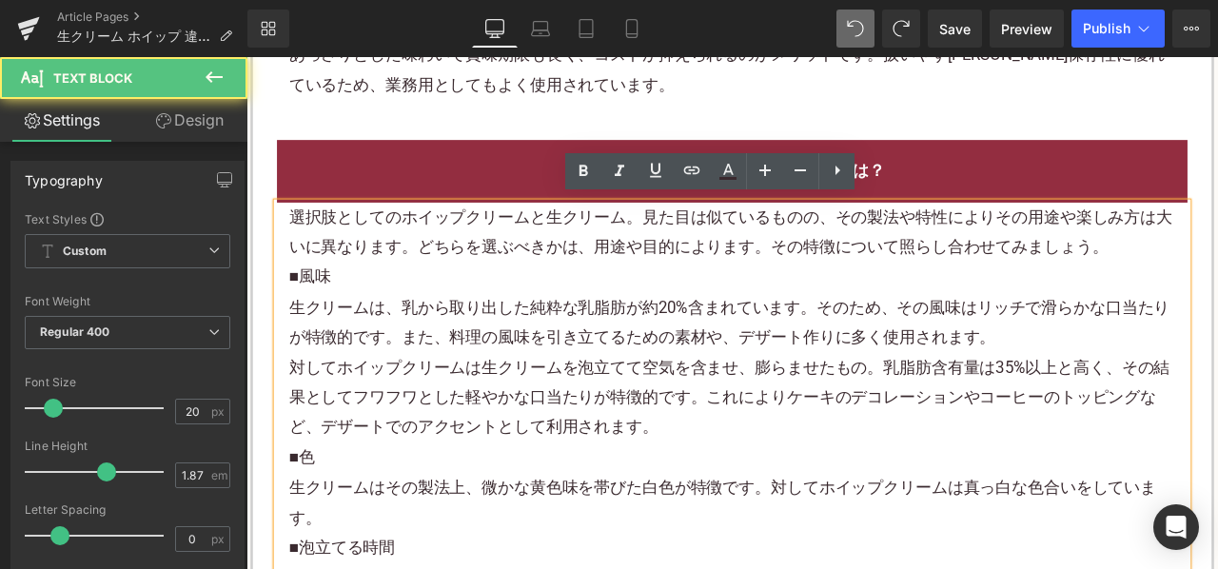
click at [1217, 277] on p "選択肢としてのホイップクリームと生クリーム。見た目は似ているものの、その製法や特性によりその用途や楽しみ方は大いに異なります。どちらを選ぶべきかは、用途や目的…" at bounding box center [822, 264] width 1051 height 71
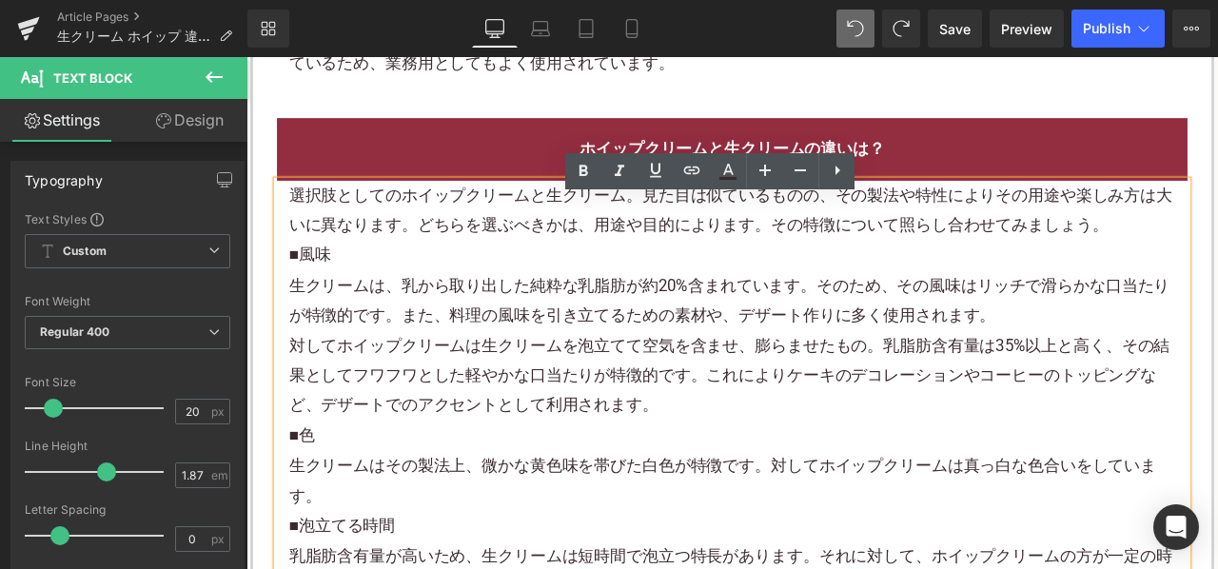
scroll to position [1903, 0]
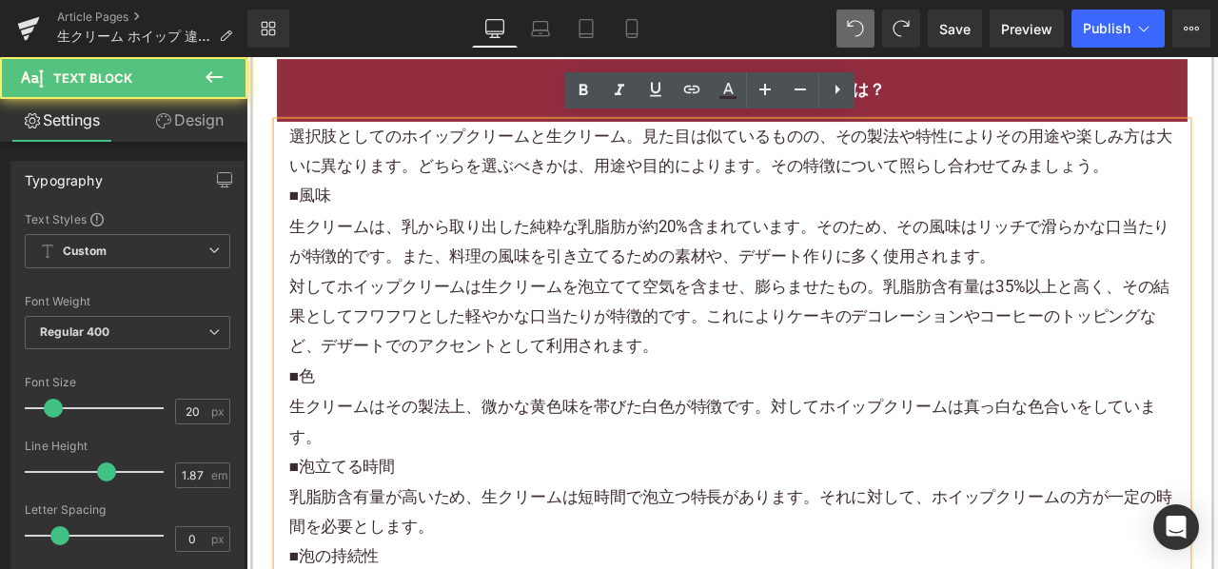
click at [868, 284] on p "生クリームは、乳から取り出した純粋な乳脂肪が約20%含まれています。そのため、その風味はリッチで滑らかな口当たりが特徴的です。また、料理の風味を引き立てるため…" at bounding box center [822, 276] width 1051 height 71
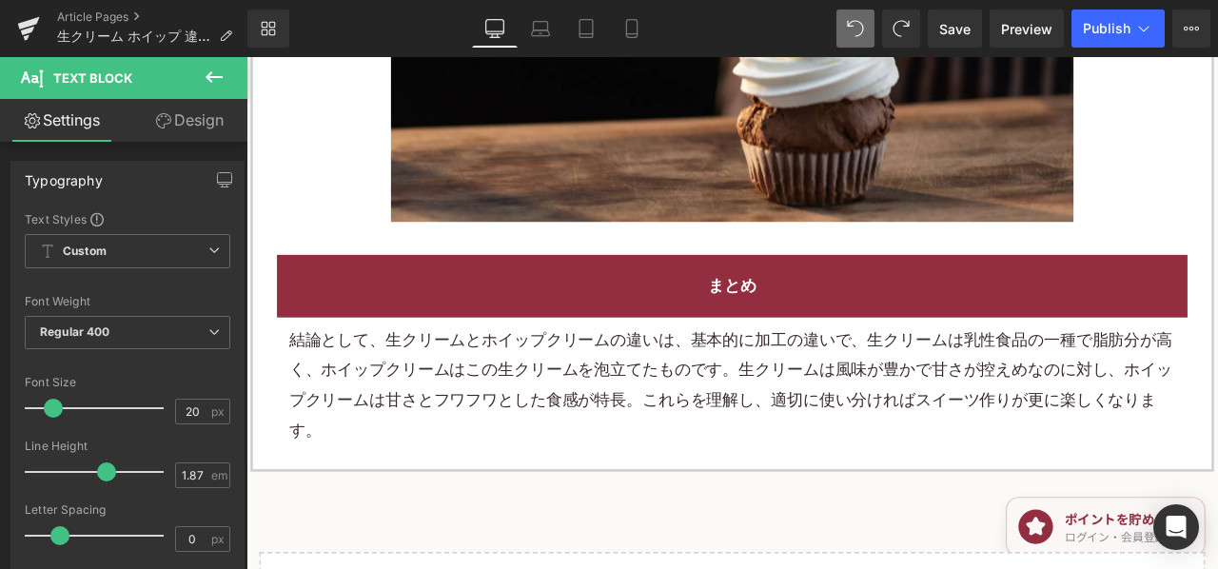
scroll to position [2760, 0]
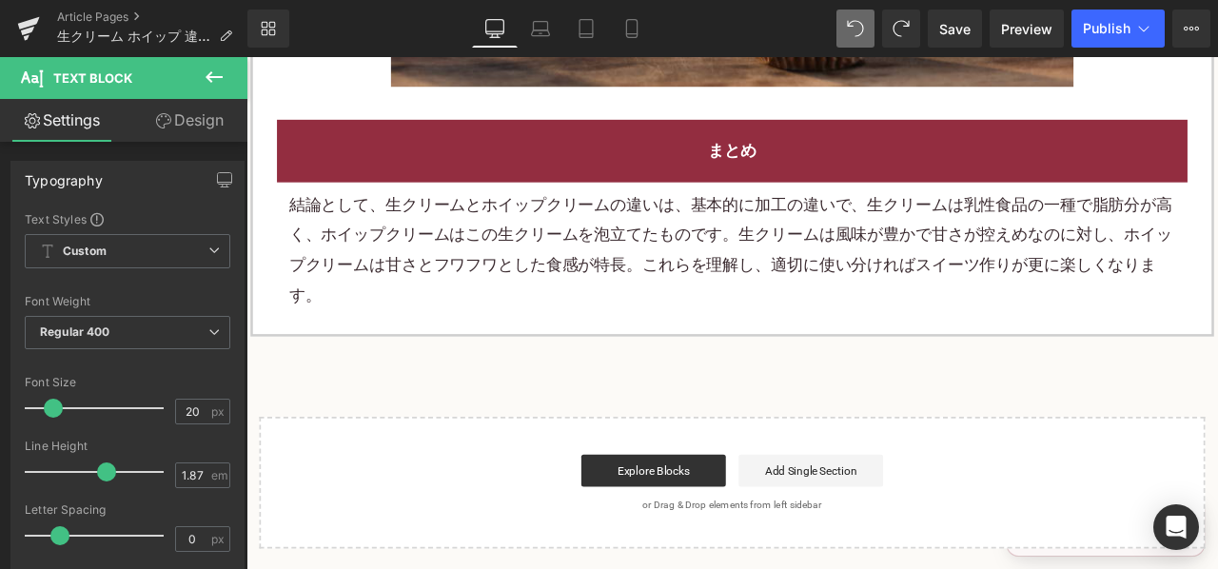
click at [600, 305] on p "結論として、生クリームとホイップクリームの違いは、基本的に加工の違いで、生クリームは乳性食品の一種で脂肪分が高く、ホイップクリームはこの生クリームを泡立てたも…" at bounding box center [822, 286] width 1051 height 143
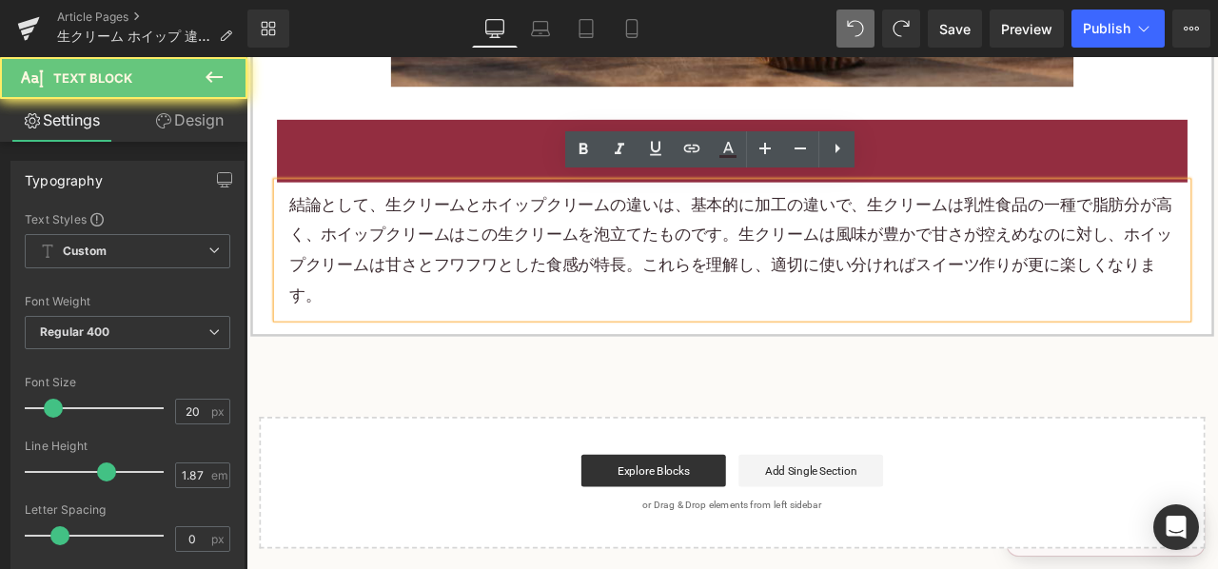
click at [600, 302] on p "結論として、生クリームとホイップクリームの違いは、基本的に加工の違いで、生クリームは乳性食品の一種で脂肪分が高く、ホイップクリームはこの生クリームを泡立てたも…" at bounding box center [822, 286] width 1051 height 143
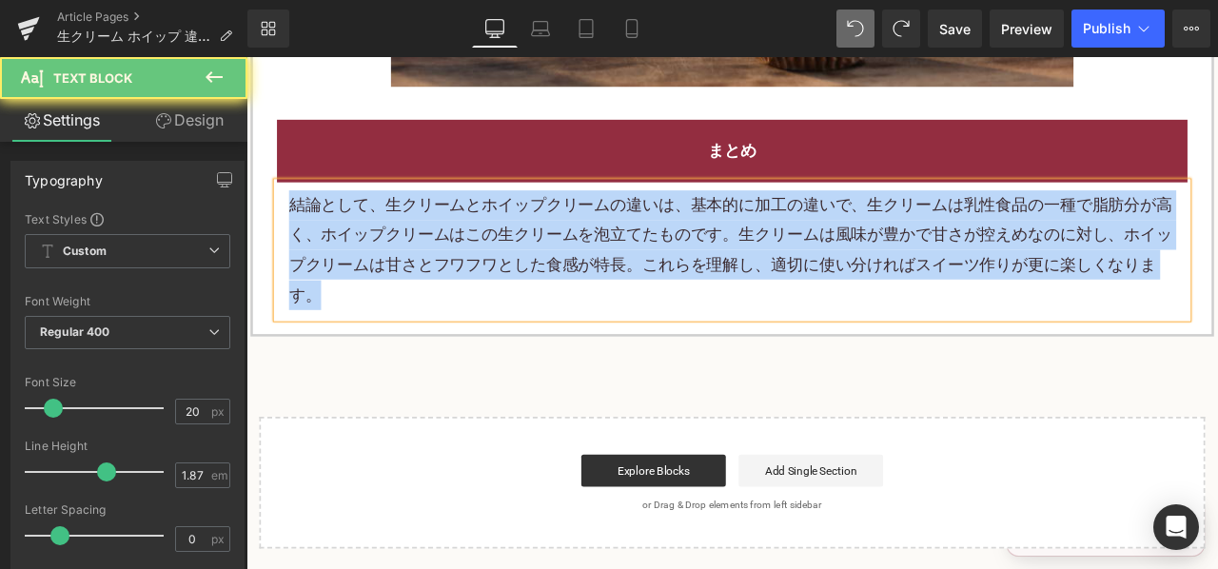
paste div
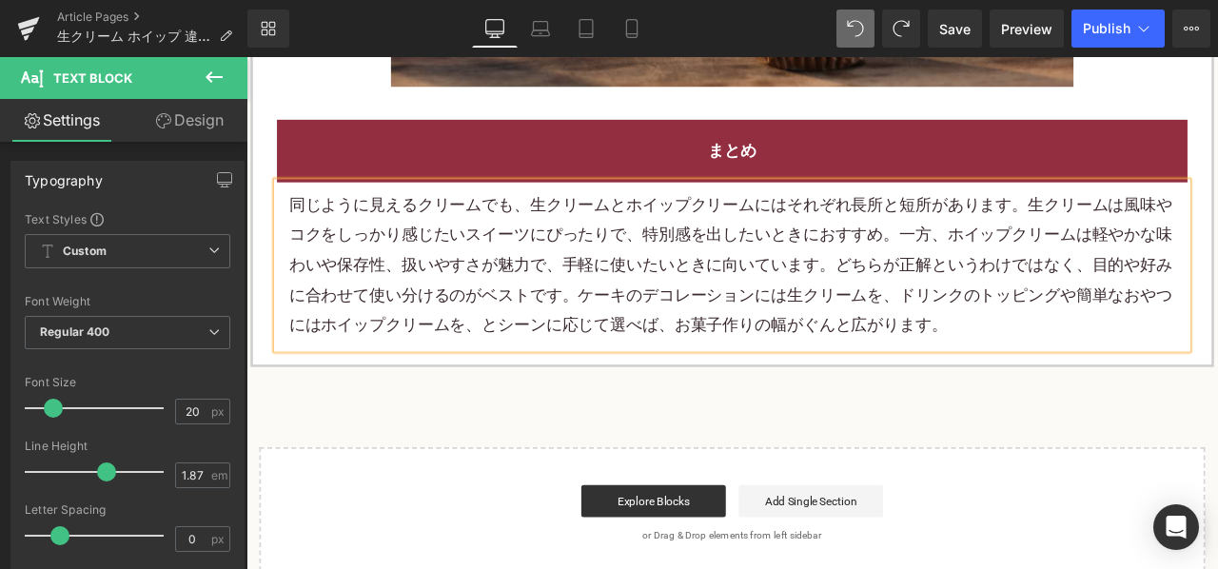
click at [690, 273] on p "同じように見えるクリームでも、生クリームとホイップクリームにはそれぞれ長所と短所があります。生クリームは風味やコクをしっかり感じたいスイーツにぴったりで、特別…" at bounding box center [822, 304] width 1051 height 178
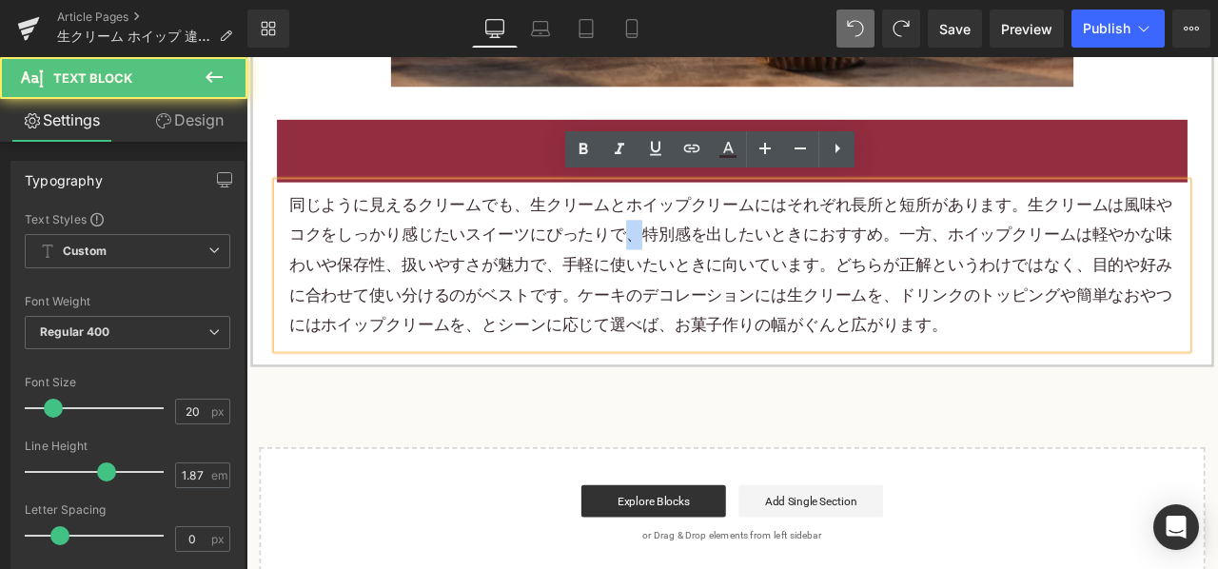
click at [690, 273] on p "同じように見えるクリームでも、生クリームとホイップクリームにはそれぞれ長所と短所があります。生クリームは風味やコクをしっかり感じたいスイーツにぴったりで、特別…" at bounding box center [822, 304] width 1051 height 178
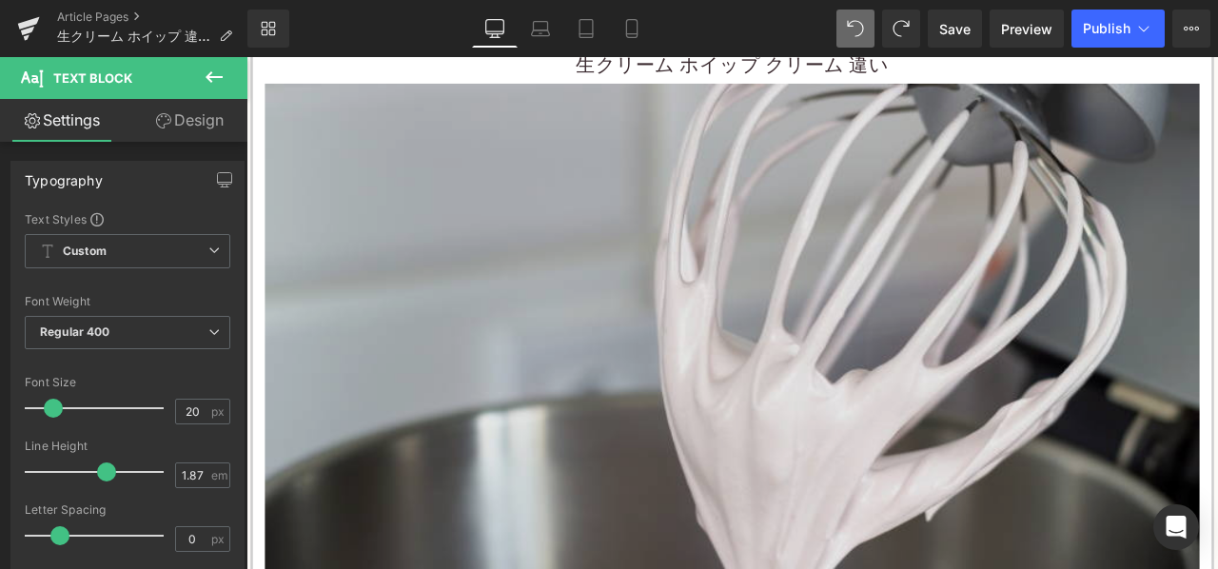
scroll to position [571, 0]
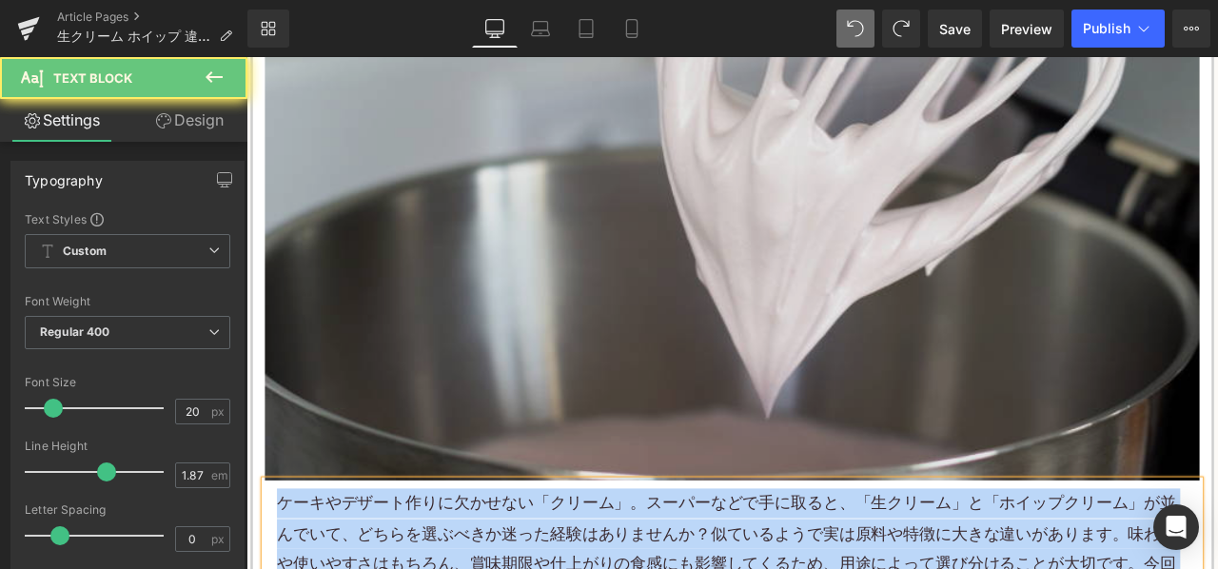
copy p "ケーキやデザート作りに欠かせない「クリーム」。スーパーなどで手に取ると、「生クリーム」と「ホイップクリーム」が並んでいて、どちらを選ぶべきか迷った経験はありま…"
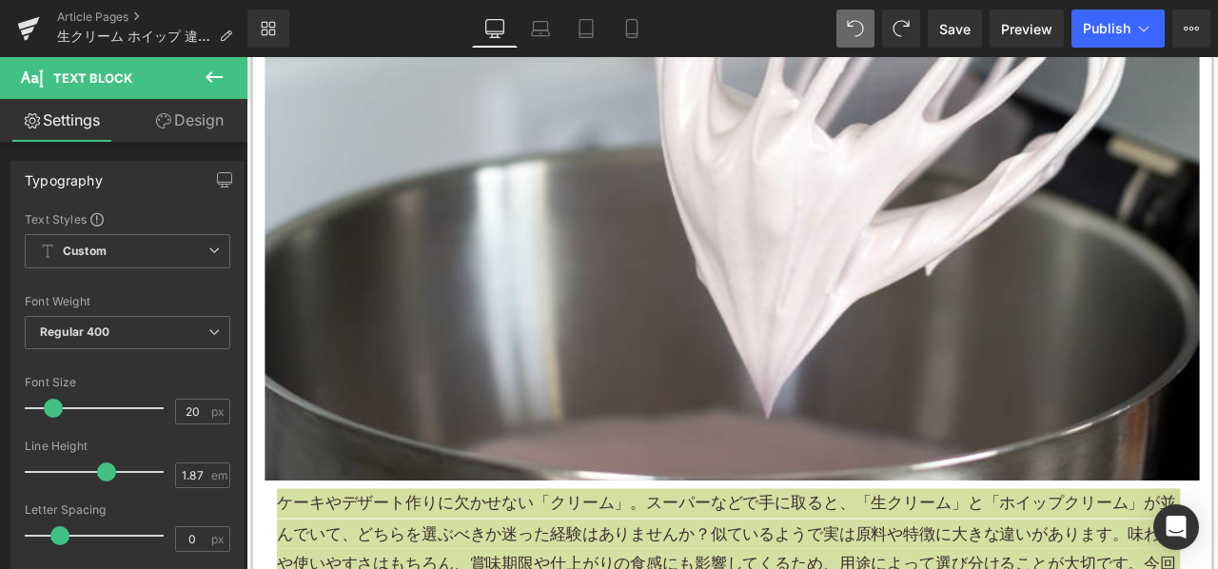
click at [1117, 8] on div "Library Desktop Desktop Laptop Tablet Mobile Save Preview Publish Scheduled Vie…" at bounding box center [732, 28] width 971 height 57
click at [1121, 33] on span "Publish" at bounding box center [1107, 28] width 48 height 15
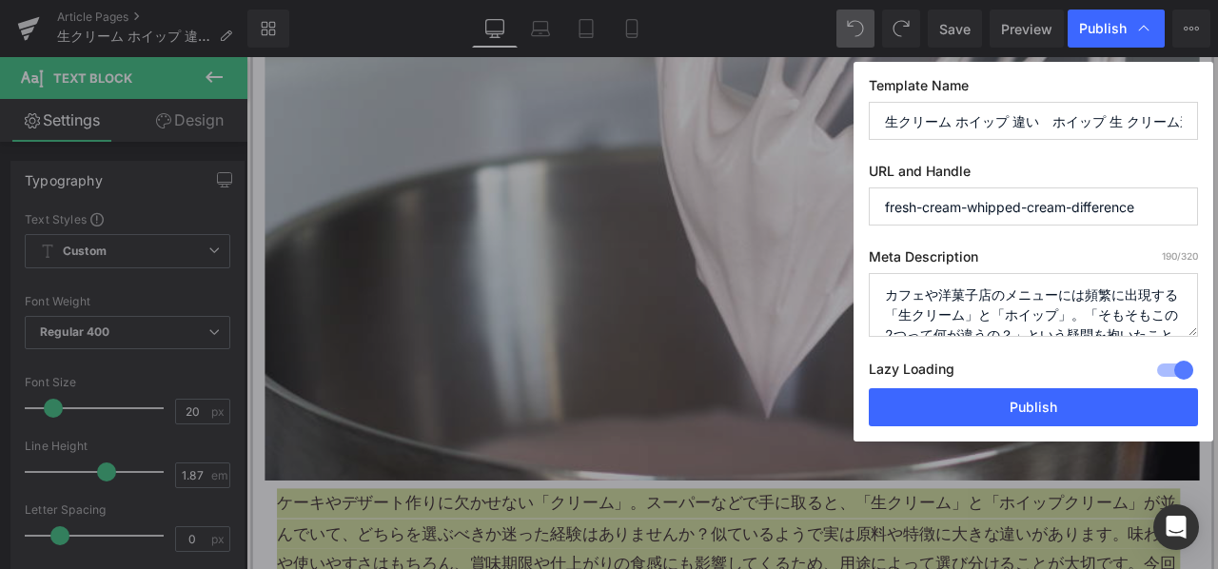
click at [926, 321] on textarea "カフェや洋菓子店のメニューには頻繁に出現する「生クリーム」と「ホイップ」。「そもそもこの2つって何が違うの？」という疑問を抱いたことはありませんか？今日はそん…" at bounding box center [1033, 305] width 329 height 64
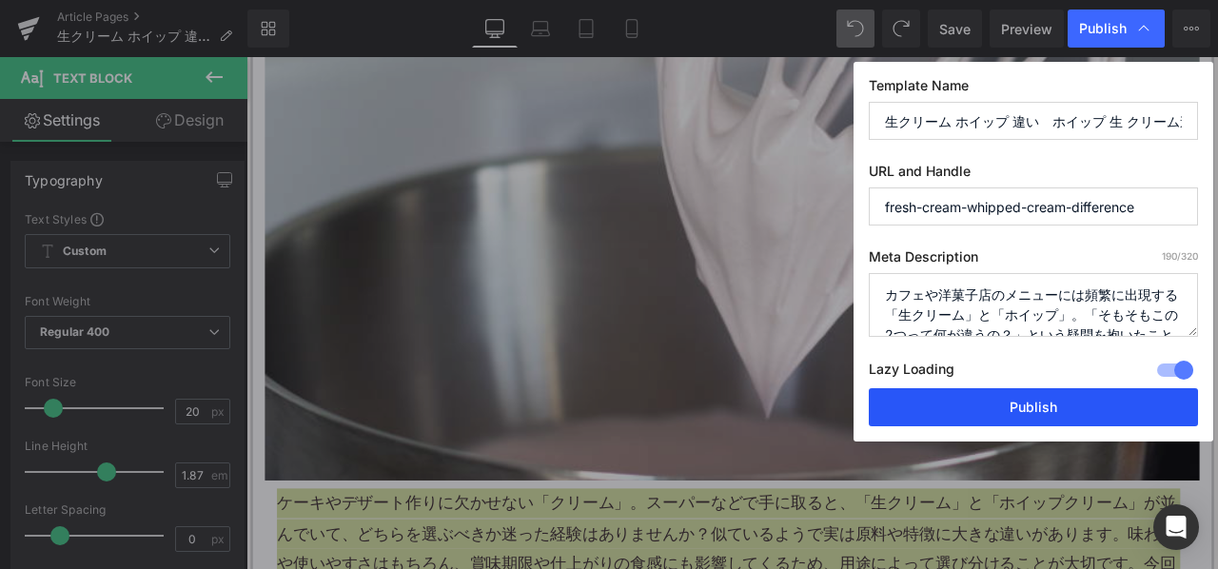
paste textarea "ーキやデザート作りに欠かせない「クリーム」。スーパーなどで手に取ると、「生クリーム」と「ホイップクリーム」が並んでいて、どちらを選ぶべきか迷った経験はありませ…"
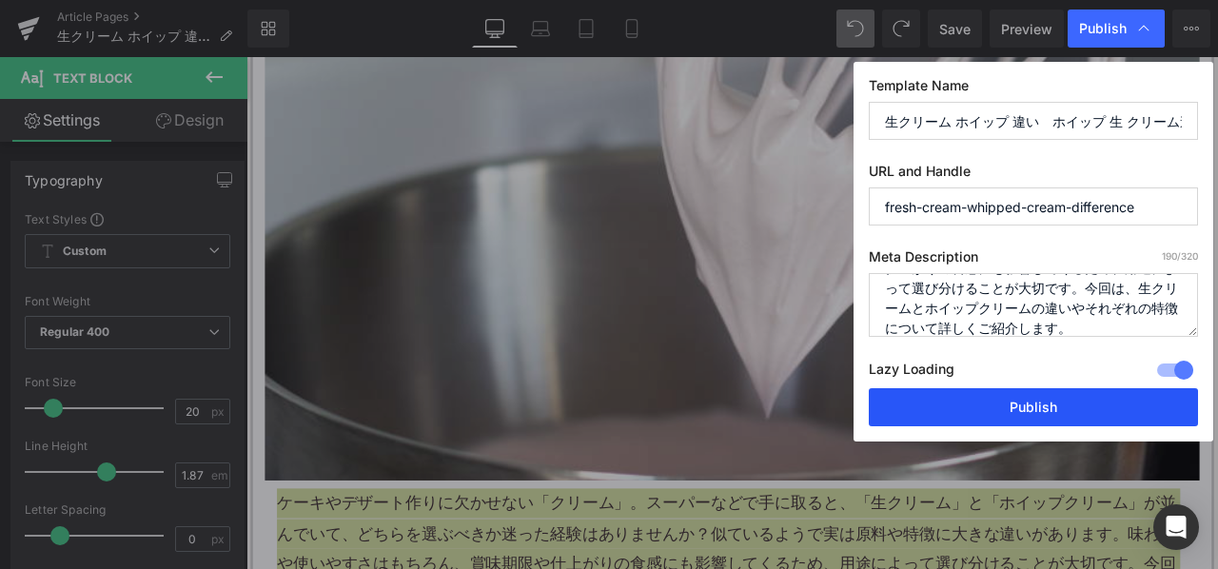
type textarea "ケーキやデザート作りに欠かせない「クリーム」。スーパーなどで手に取ると、「生クリーム」と「ホイップクリーム」が並んでいて、どちらを選ぶべきか迷った経験はありま…"
click at [969, 405] on button "Publish" at bounding box center [1033, 407] width 329 height 38
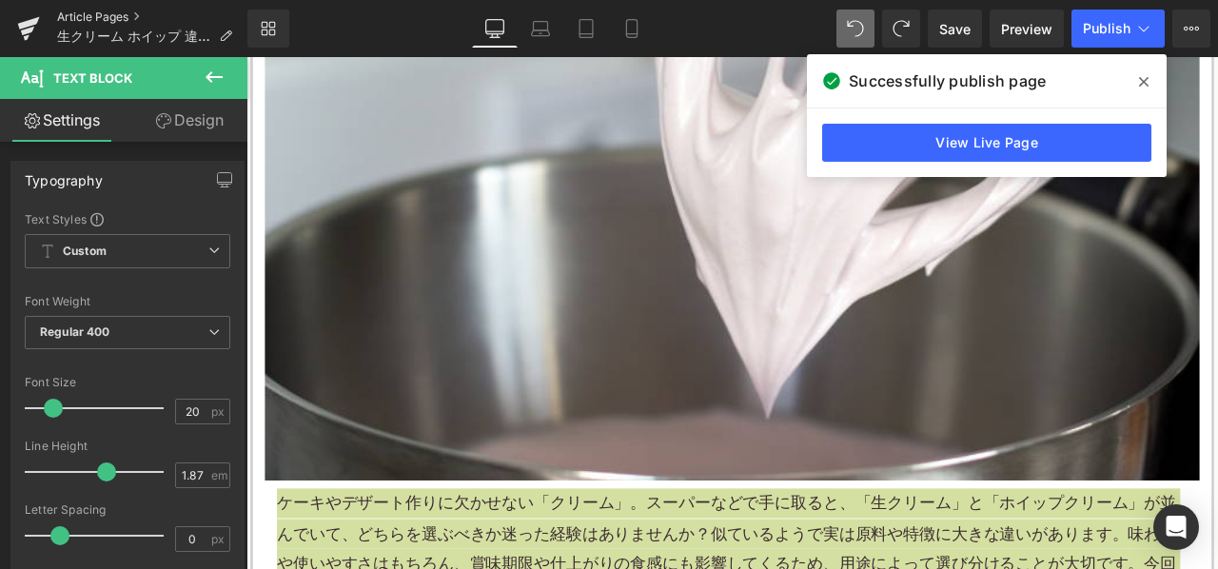
click at [123, 18] on link "Article Pages" at bounding box center [152, 17] width 190 height 15
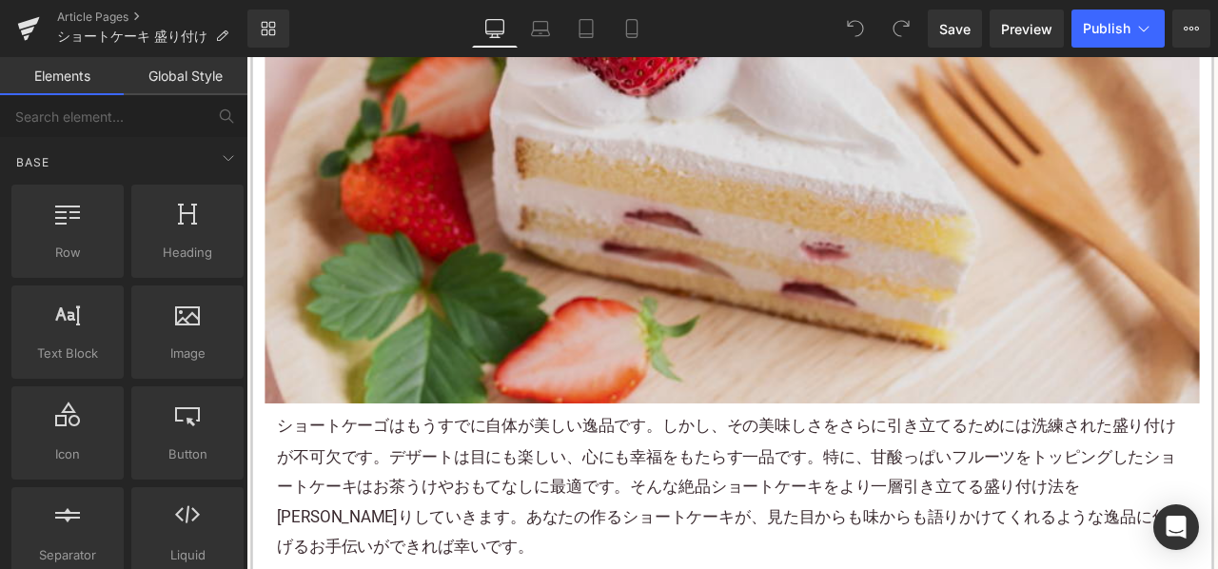
scroll to position [761, 0]
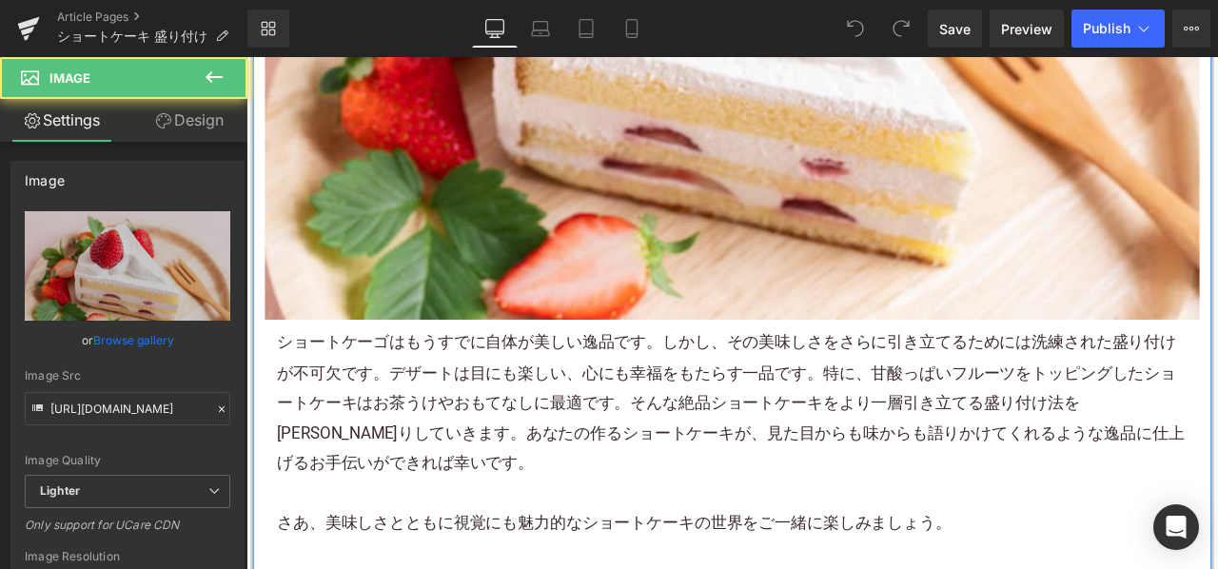
click at [582, 417] on p "ショートケーゴはもうすでに自体が美しい逸品です。しかし、その美味しさをさらに引き立てるためには洗練された盛り付けが不可欠です。デザートは目にも楽しい、心にも幸…" at bounding box center [822, 467] width 1079 height 178
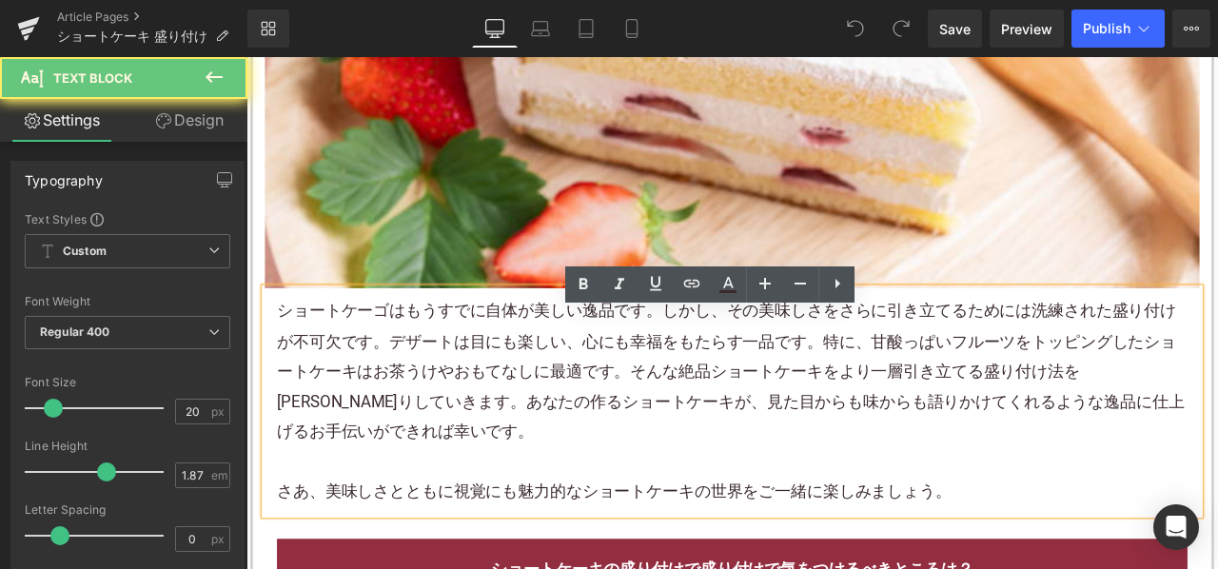
scroll to position [856, 0]
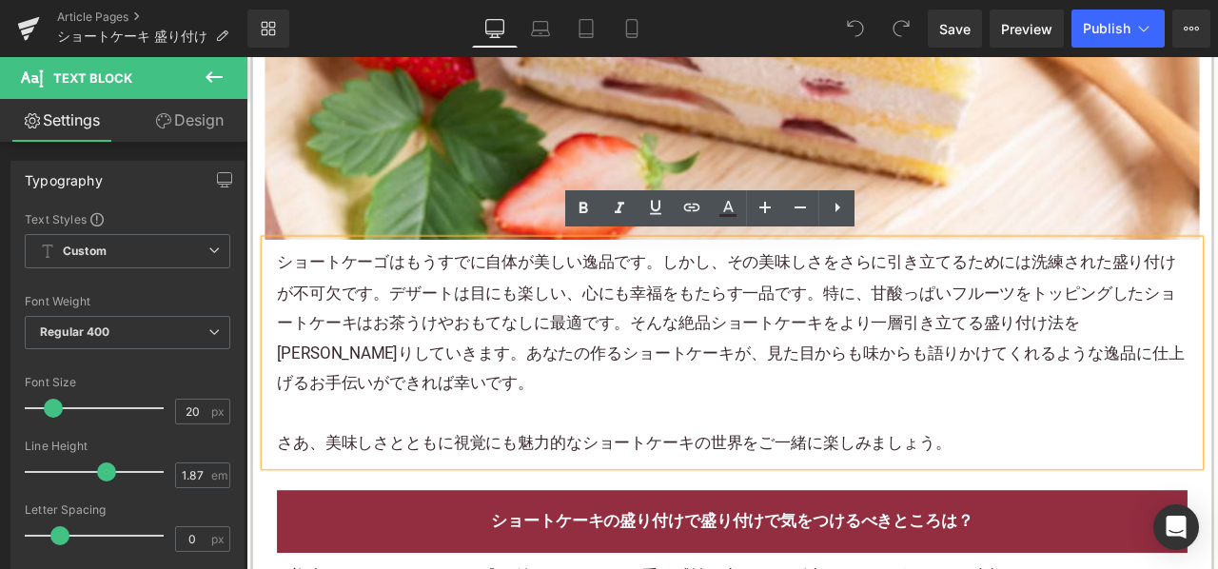
click at [515, 414] on p "ショートケーゴはもうすでに自体が美しい逸品です。しかし、その美味しさをさらに引き立てるためには洗練された盛り付けが不可欠です。デザートは目にも楽しい、心にも幸…" at bounding box center [822, 372] width 1079 height 178
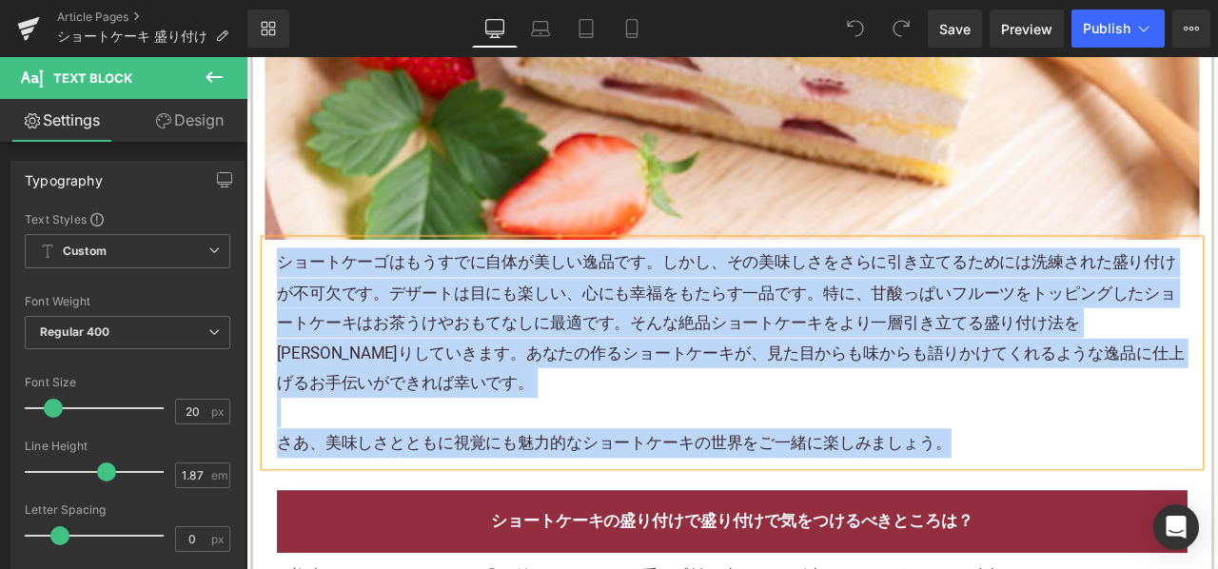
paste div
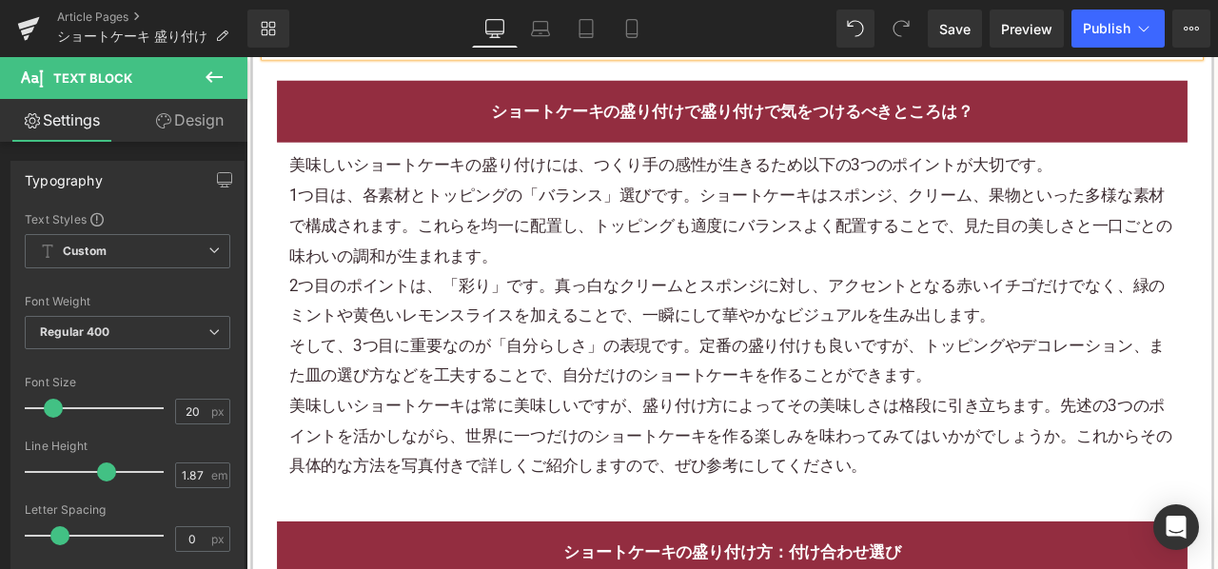
scroll to position [1237, 0]
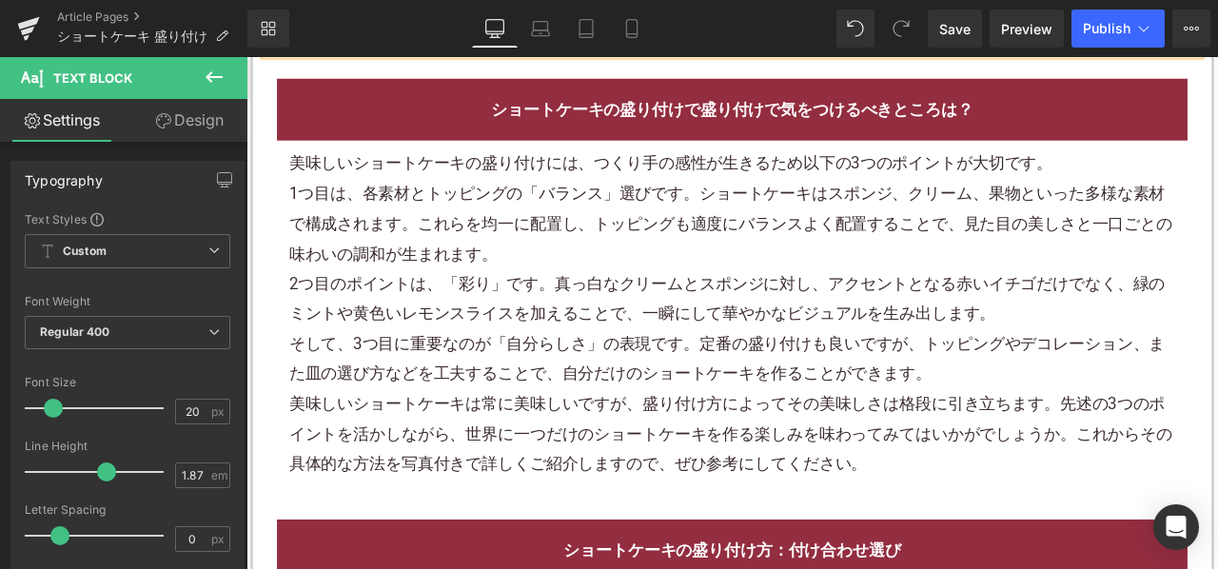
click at [604, 261] on div "1つ目は、各素材とトッピングの「バランス」選びです。ショートケーキはスポンジ、クリーム、果物といった多様な素材で構成されます。これらを均一に配置し、トッピング…" at bounding box center [822, 255] width 1051 height 107
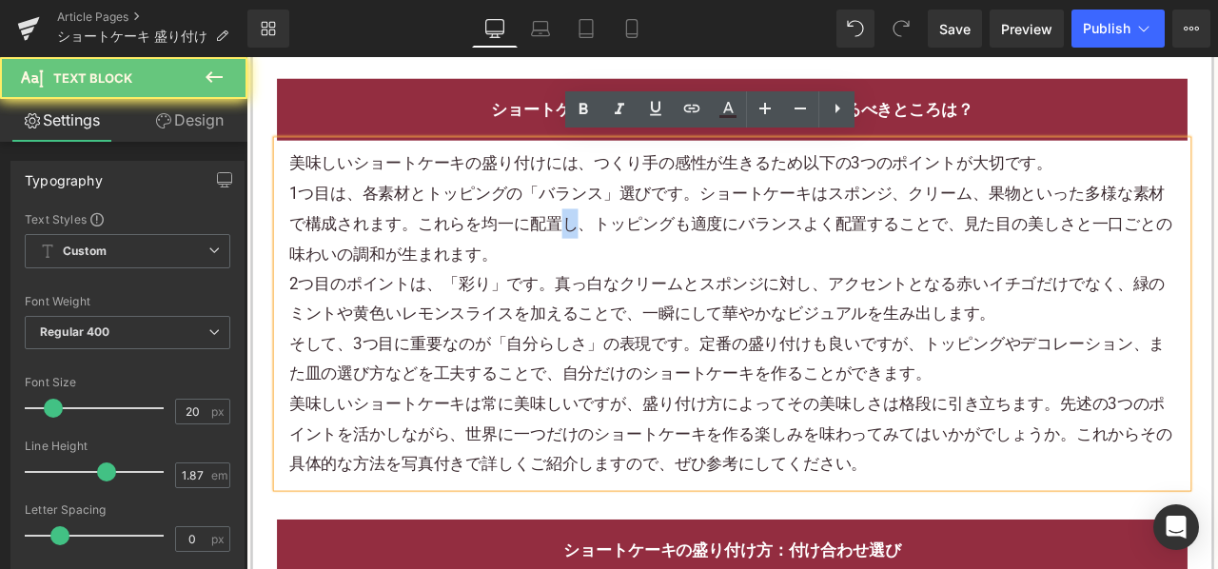
click at [604, 261] on div "1つ目は、各素材とトッピングの「バランス」選びです。ショートケーキはスポンジ、クリーム、果物といった多様な素材で構成されます。これらを均一に配置し、トッピング…" at bounding box center [822, 255] width 1051 height 107
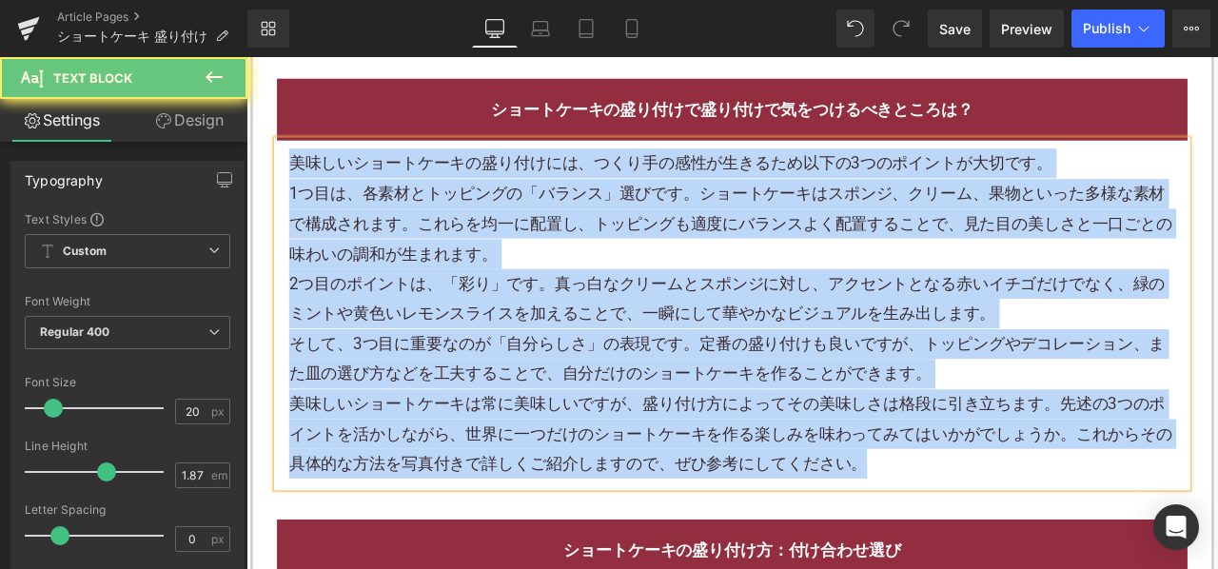
paste div
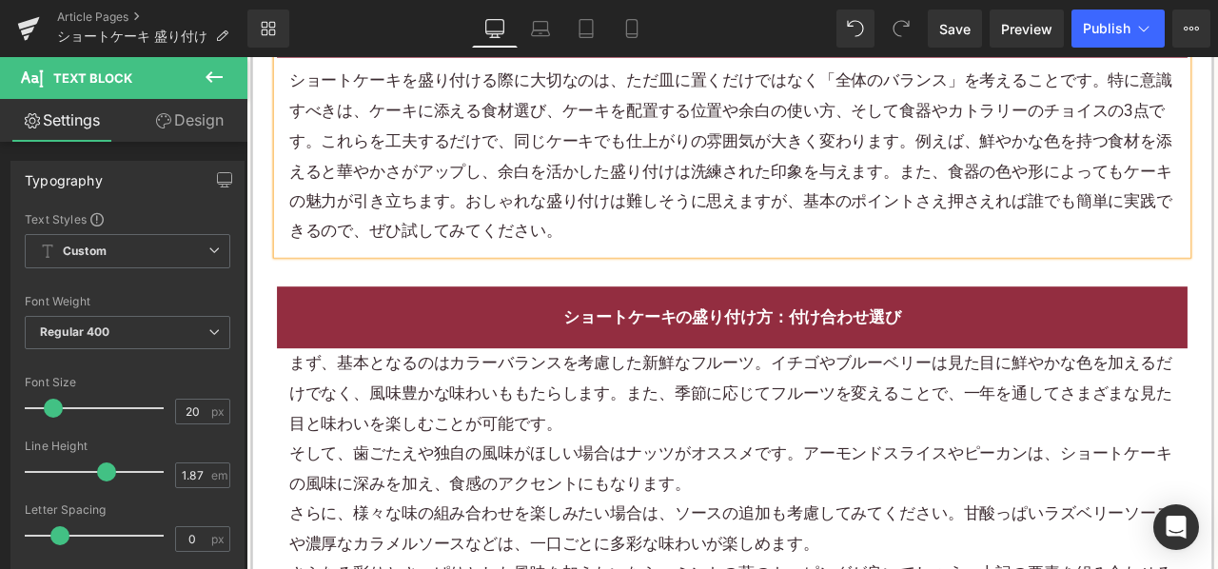
scroll to position [1427, 0]
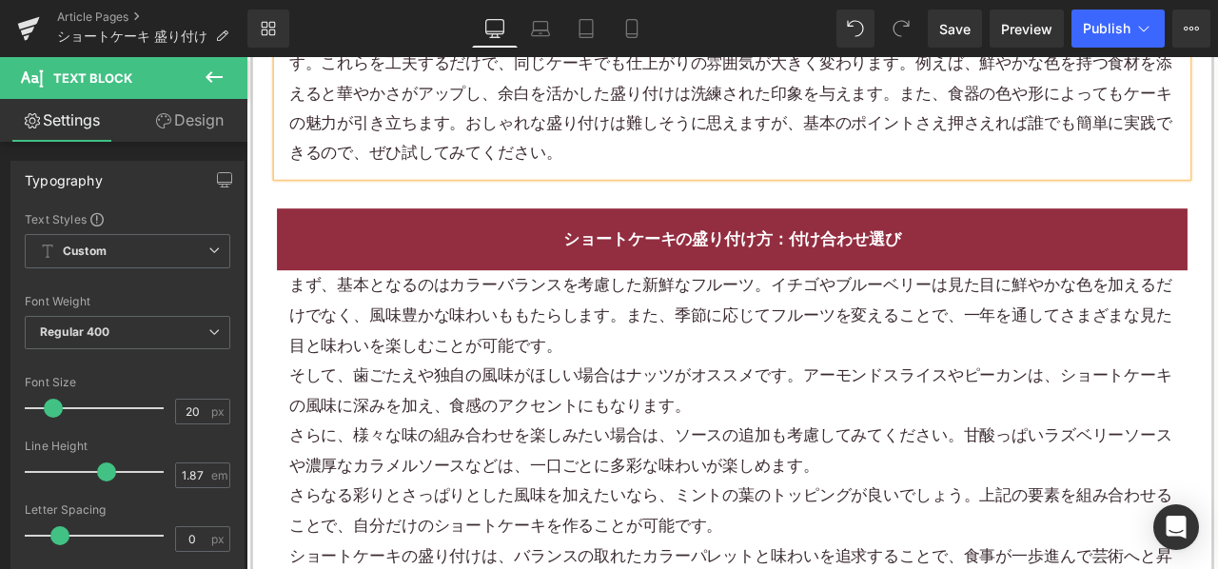
click at [476, 492] on div "さらに、様々な味の組み合わせを楽しみたい場合は、ソースの追加も考慮してみてください。甘酸っぱいラズベリーソースや濃厚なカラメルソースなどは、一口ごとに多彩な味…" at bounding box center [822, 523] width 1051 height 71
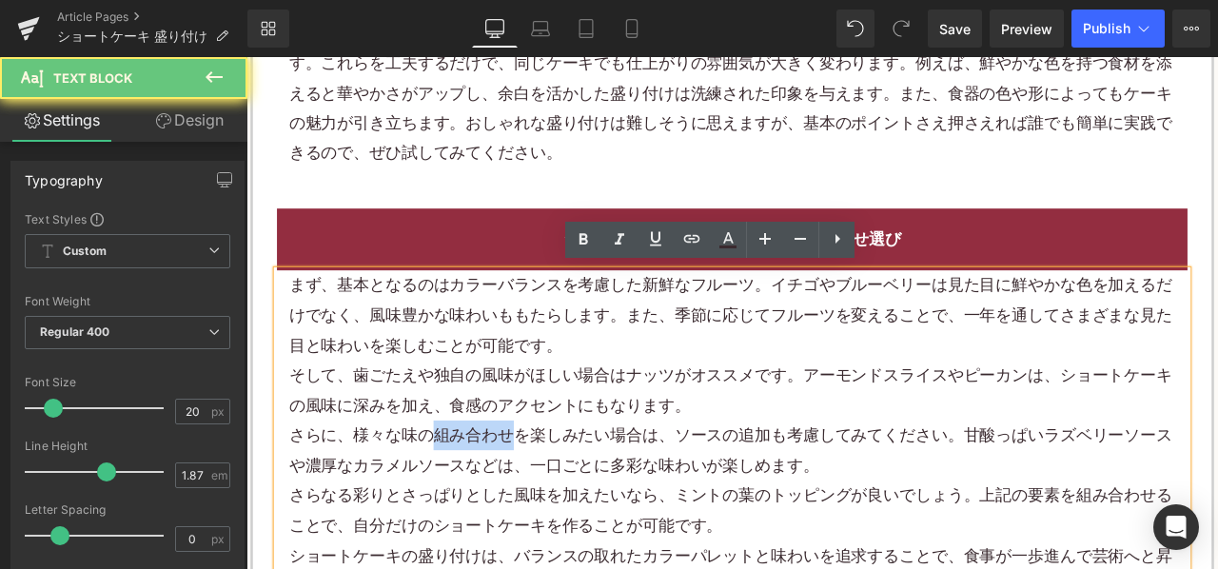
click at [476, 492] on div "さらに、様々な味の組み合わせを楽しみたい場合は、ソースの追加も考慮してみてください。甘酸っぱいラズベリーソースや濃厚なカラメルソースなどは、一口ごとに多彩な味…" at bounding box center [822, 523] width 1051 height 71
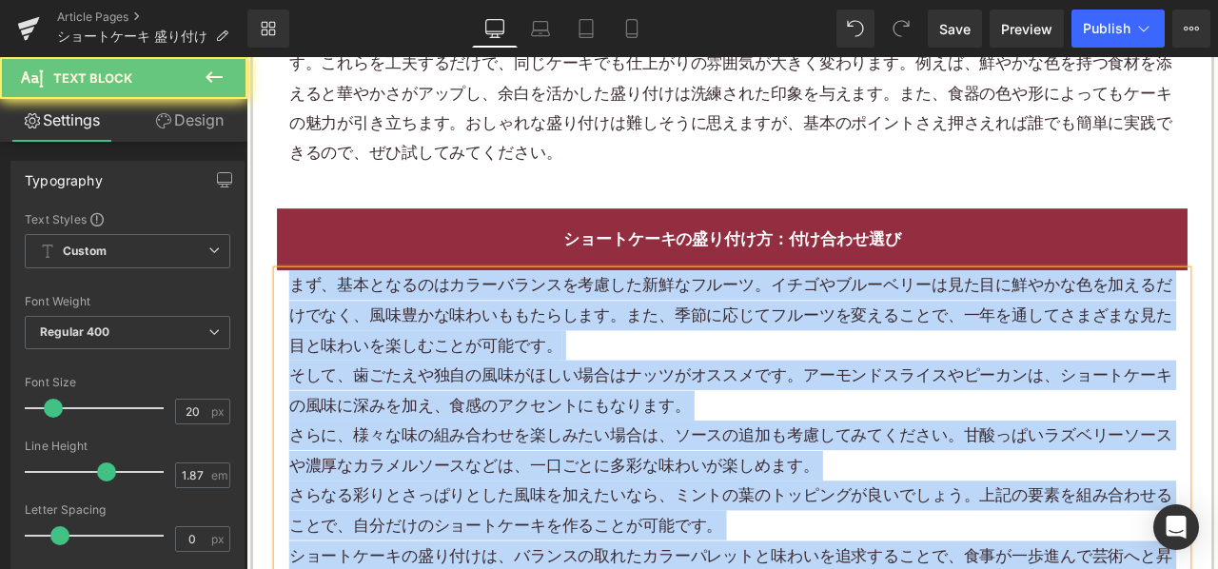
paste div
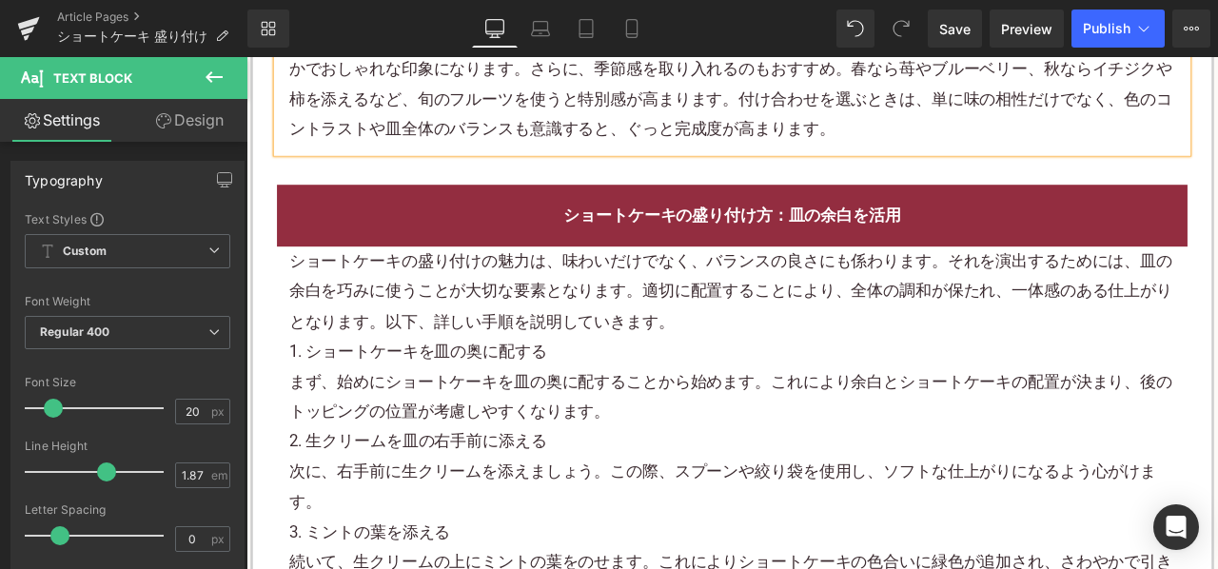
scroll to position [1808, 0]
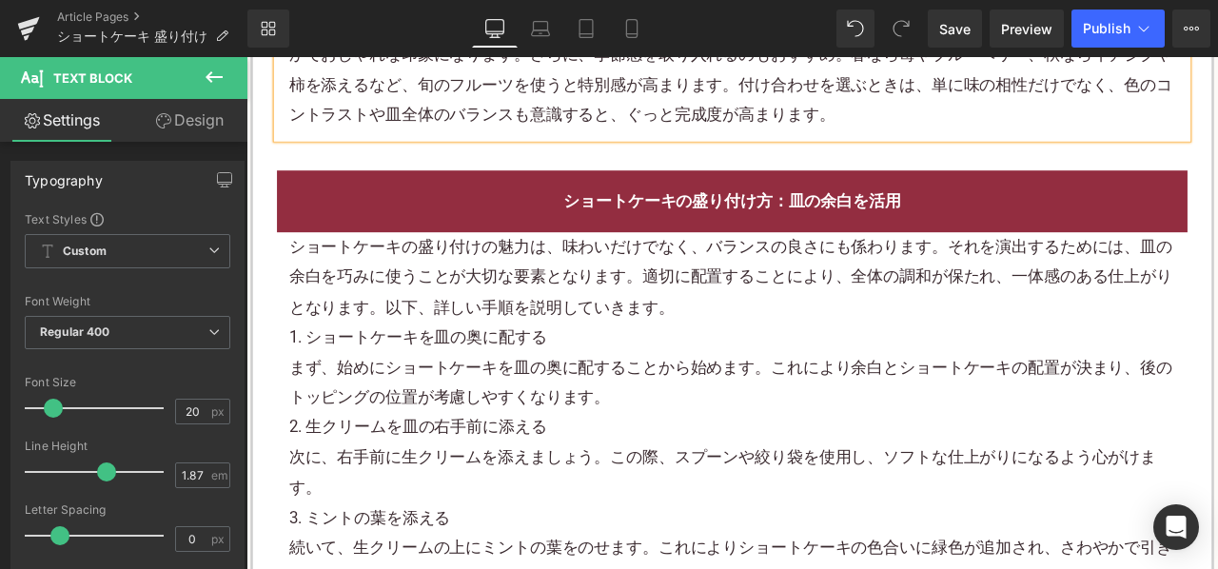
click at [555, 407] on p "まず、始めにショートケーキを皿の奥に配することから始めます。これにより余白とショートケーキの配置が決まり、後のトッピングの位置が考慮しやすくなります。" at bounding box center [822, 442] width 1051 height 71
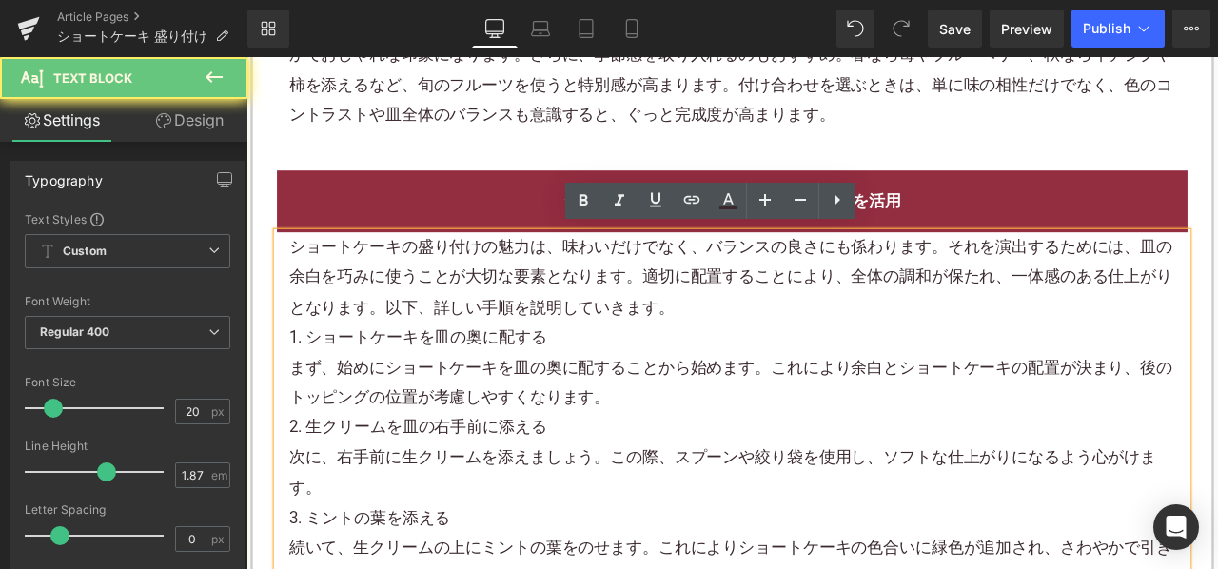
click at [556, 407] on p "まず、始めにショートケーキを皿の奥に配することから始めます。これにより余白とショートケーキの配置が決まり、後のトッピングの位置が考慮しやすくなります。" at bounding box center [822, 442] width 1051 height 71
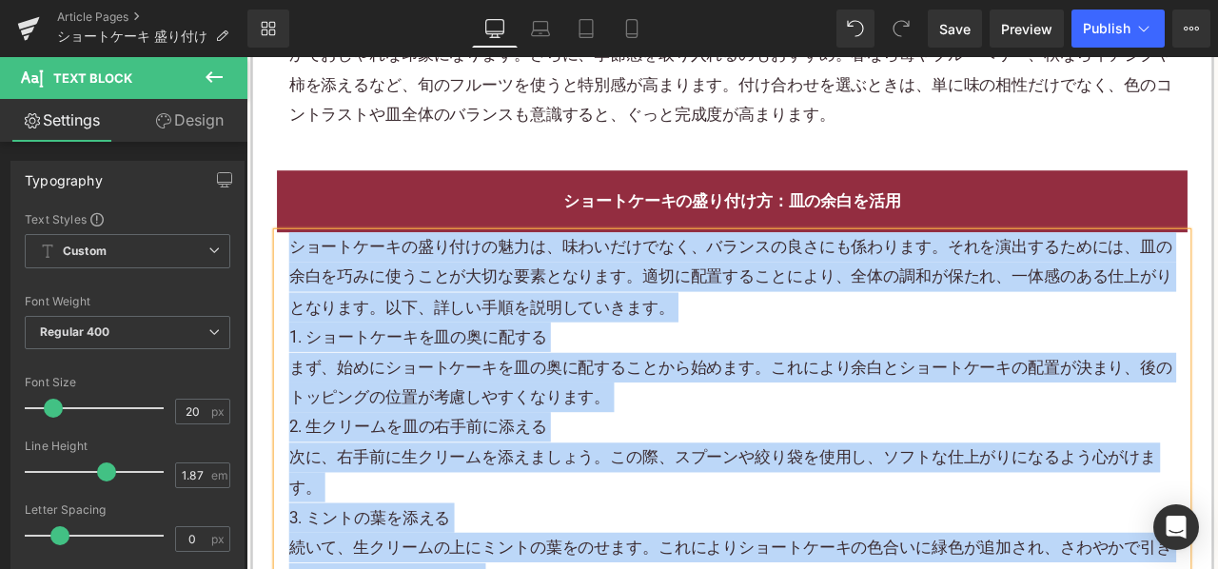
paste div
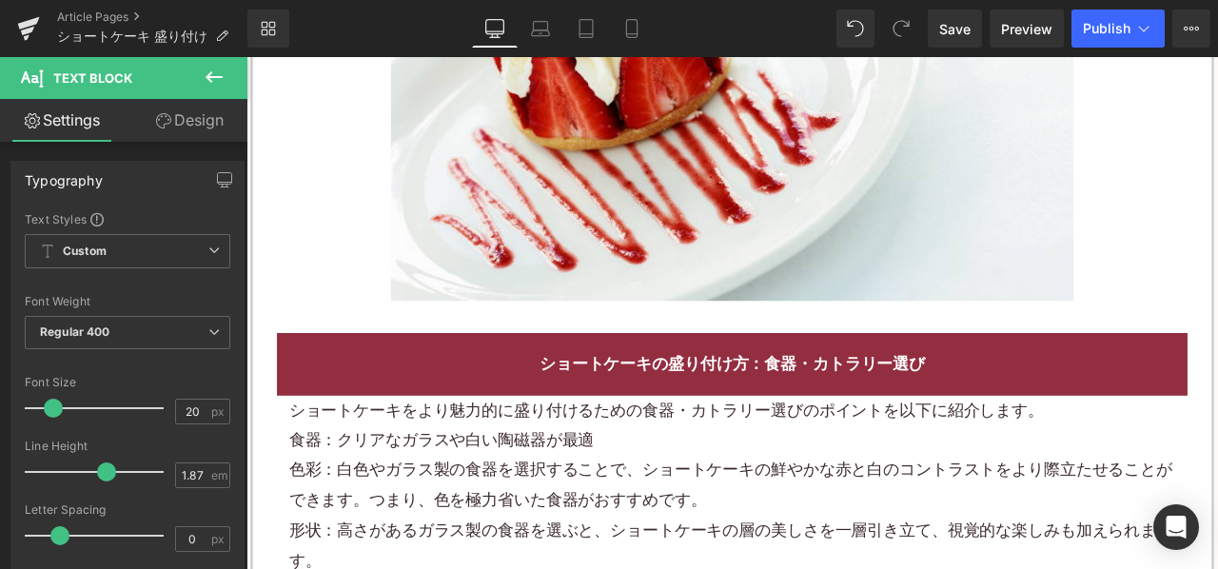
scroll to position [2569, 0]
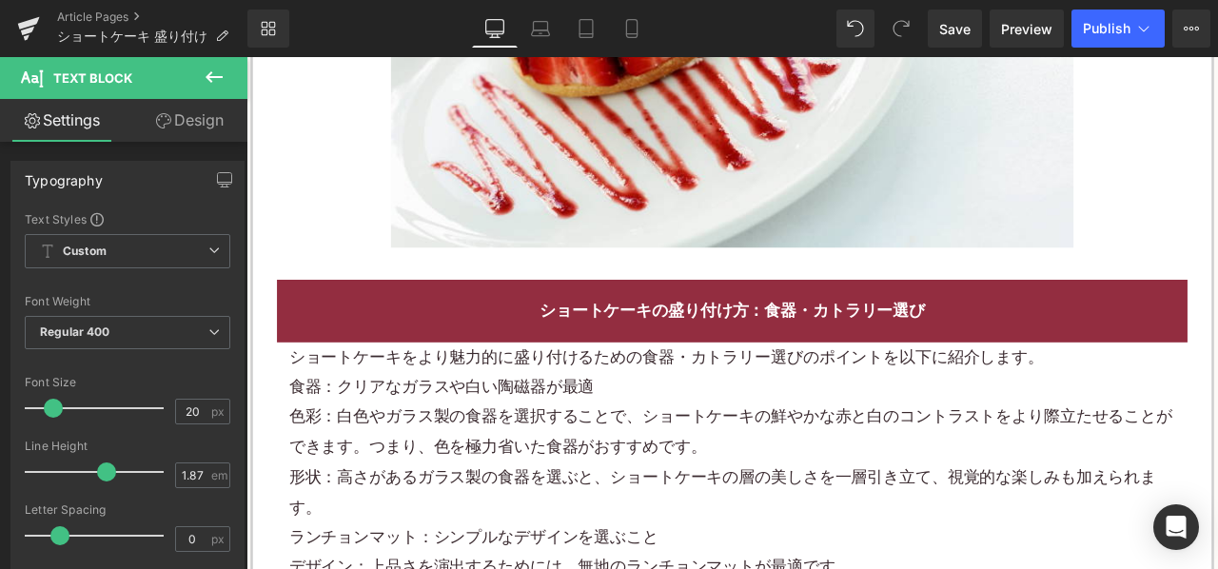
click at [548, 399] on p "ショートケーキをより魅力的に盛り付けるための食器・カトラリー選びのポイントを以下に紹介します。" at bounding box center [822, 412] width 1051 height 35
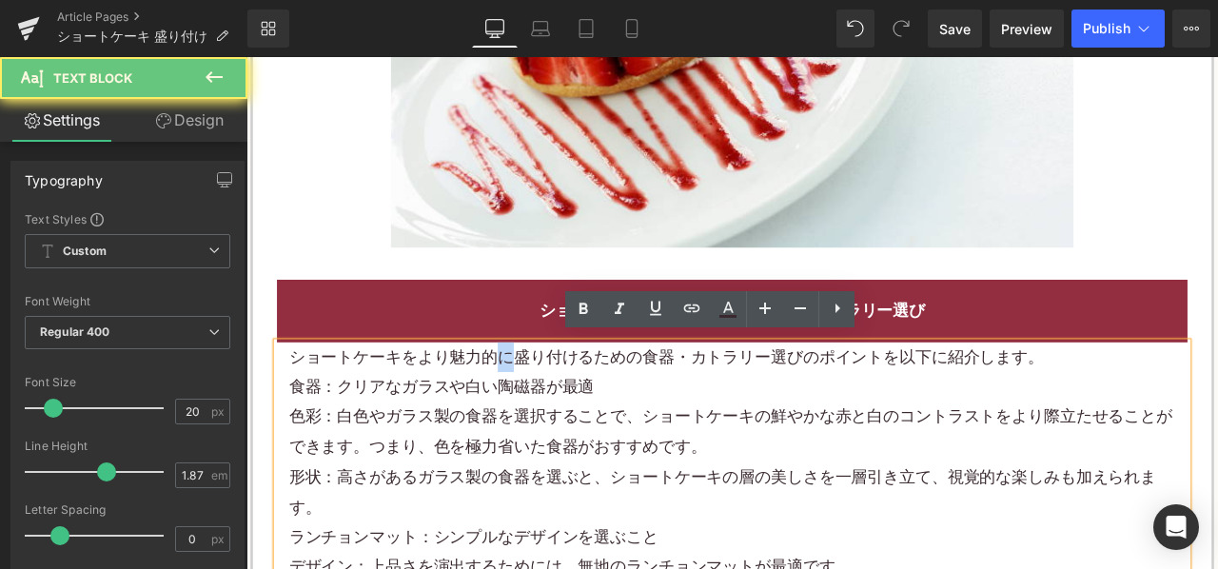
click at [547, 398] on p "ショートケーキをより魅力的に盛り付けるための食器・カトラリー選びのポイントを以下に紹介します。" at bounding box center [822, 412] width 1051 height 35
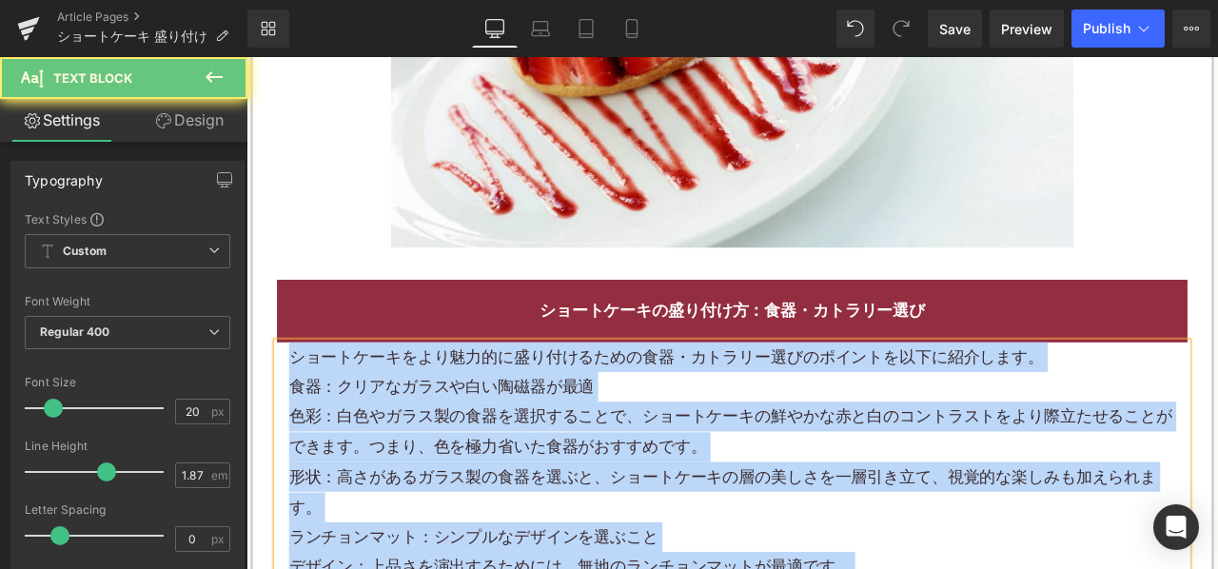
paste div
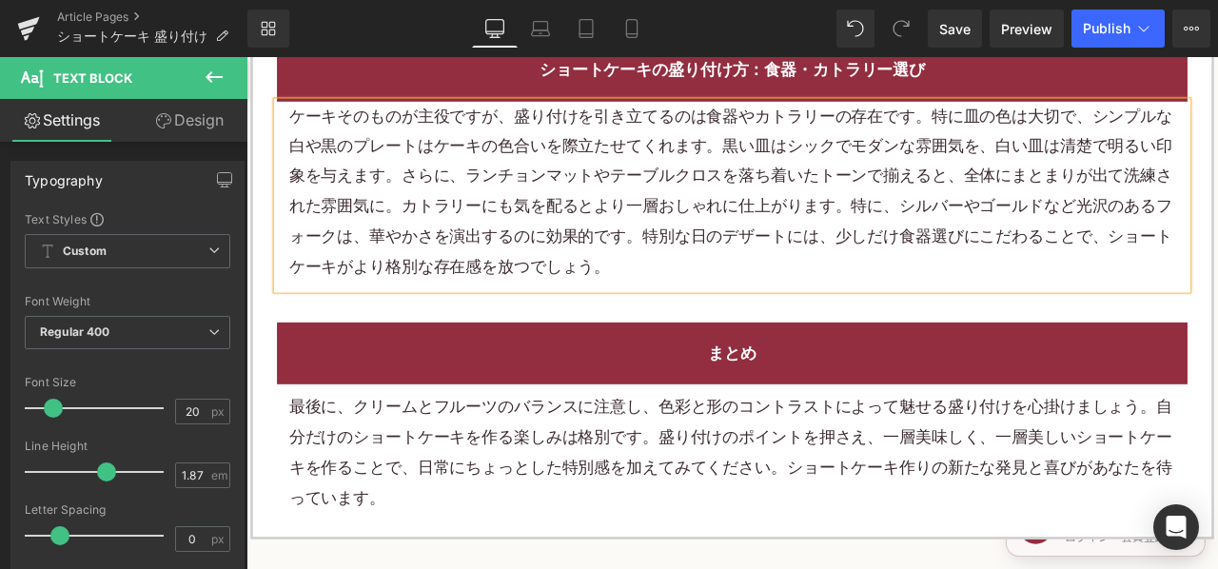
scroll to position [2950, 0]
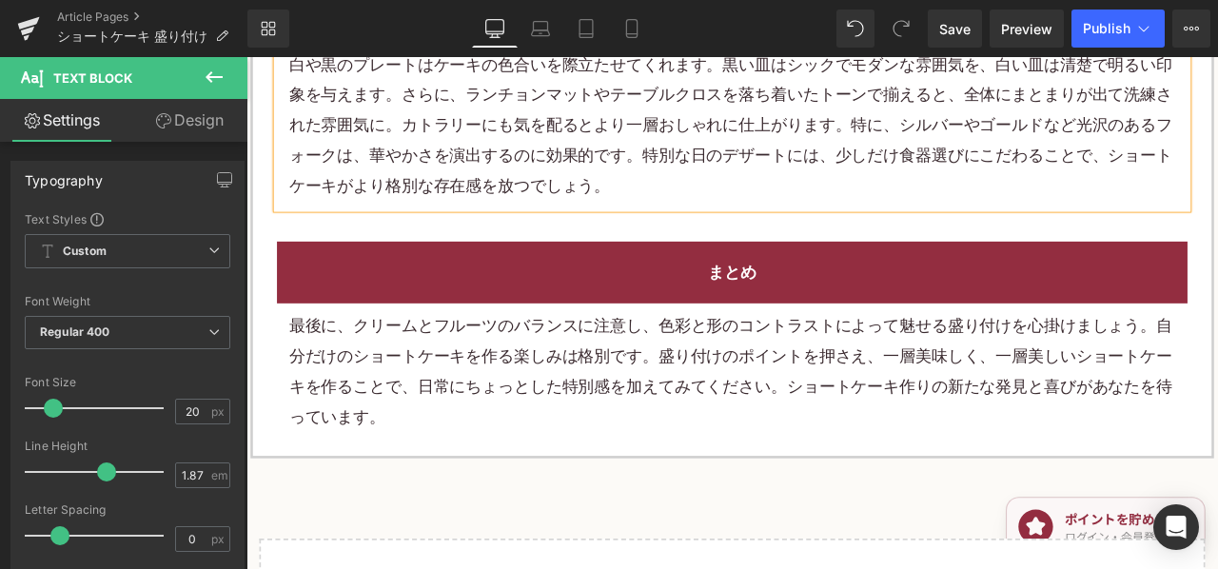
click at [521, 384] on p "最後に、クリームとフルーツのバランスに注意し、色彩と形のコントラストによって魅せる盛り付けを心掛けましょう。自分だけのショートケーキを作る楽しみは格別です。盛…" at bounding box center [822, 430] width 1051 height 143
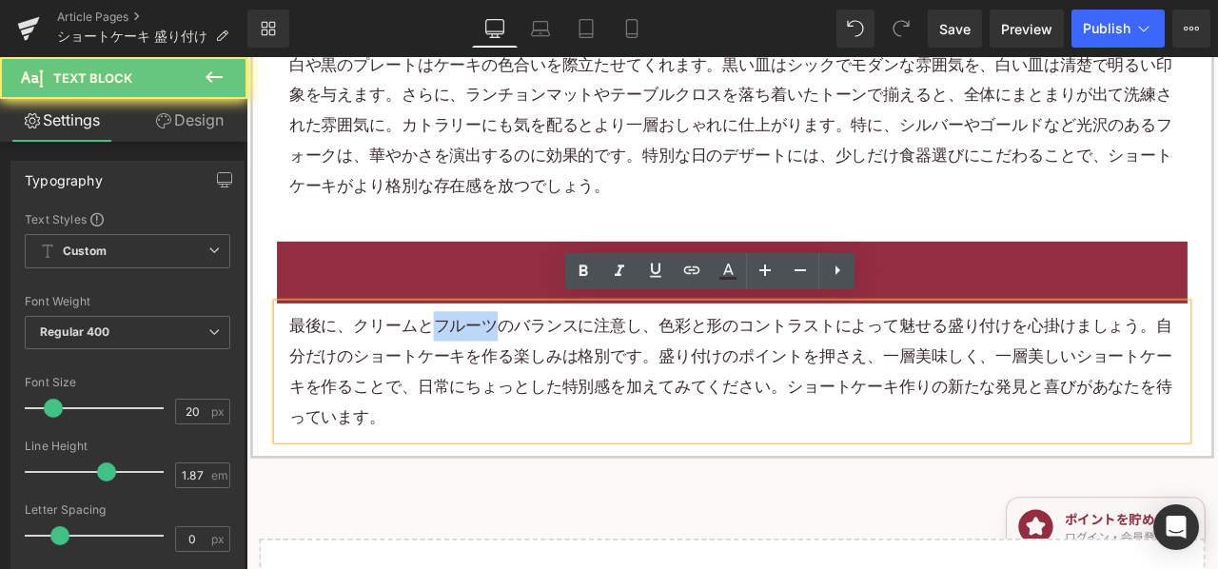
click at [521, 384] on p "最後に、クリームとフルーツのバランスに注意し、色彩と形のコントラストによって魅せる盛り付けを心掛けましょう。自分だけのショートケーキを作る楽しみは格別です。盛…" at bounding box center [822, 430] width 1051 height 143
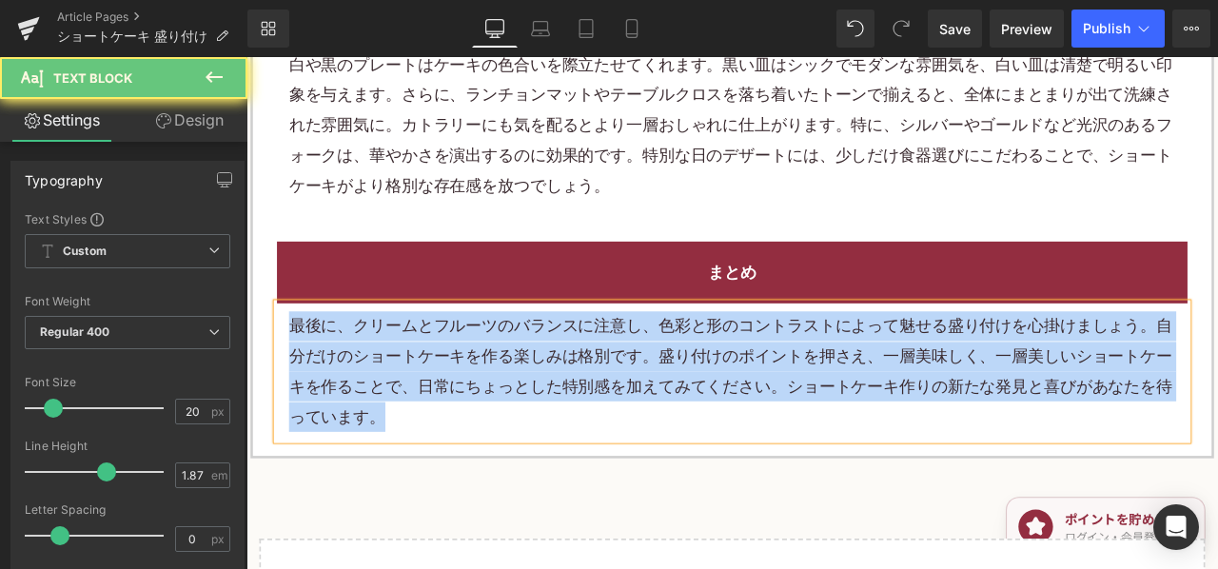
paste div
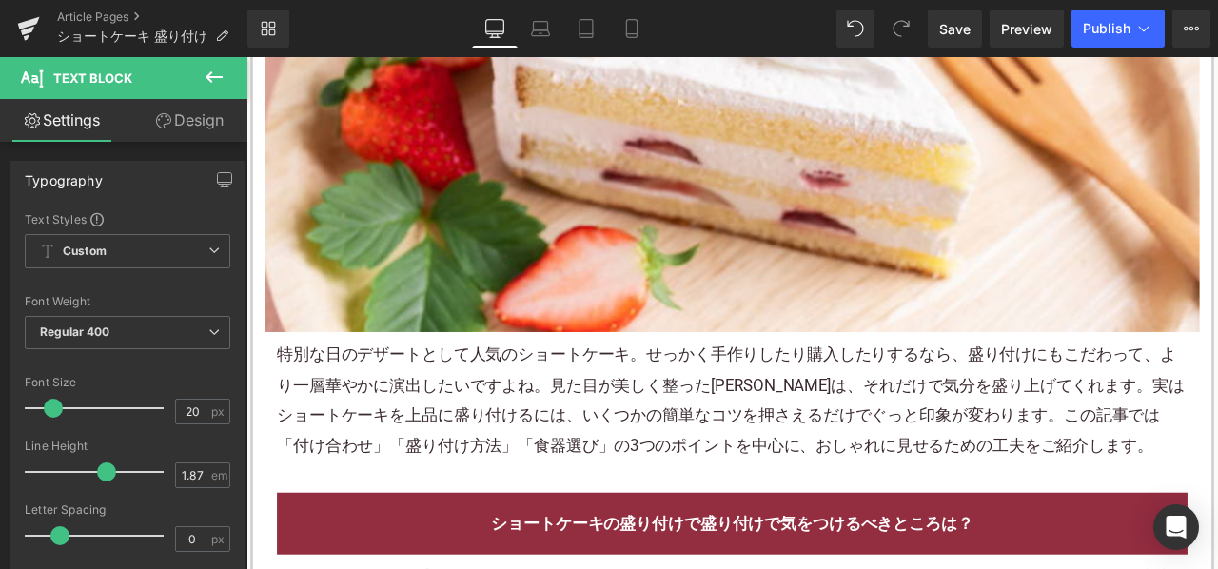
scroll to position [761, 0]
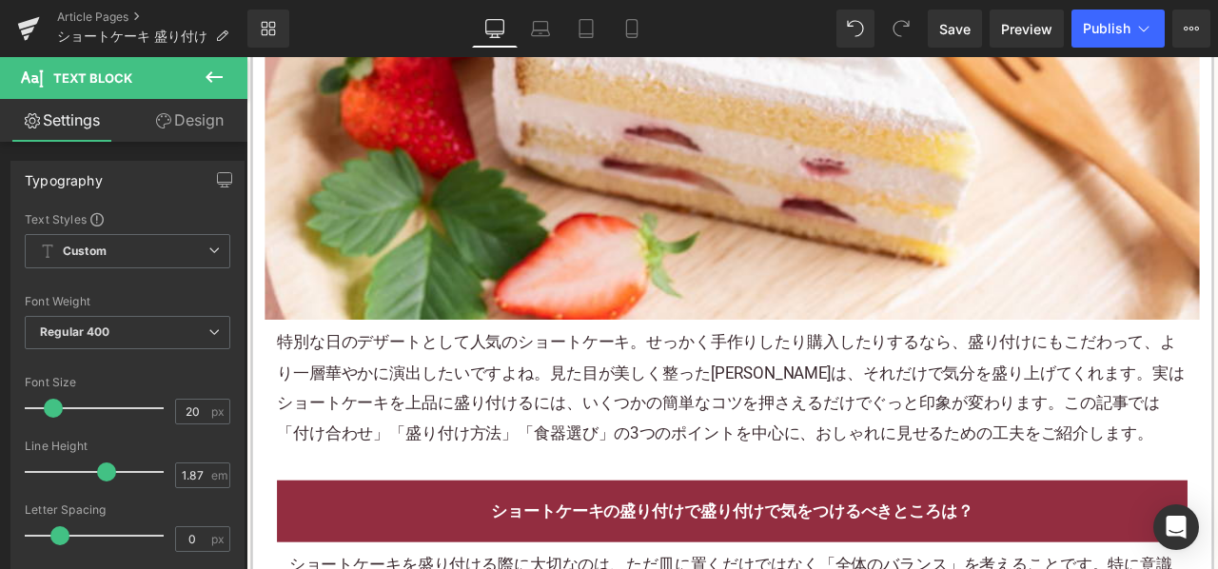
click at [599, 441] on p "特別な日のデザートとして人気のショートケーキ。せっかく手作りしたり購入したりするなら、盛り付けにもこだわって、より一層華やかに演出したいですよね。見た目が美し…" at bounding box center [822, 449] width 1079 height 143
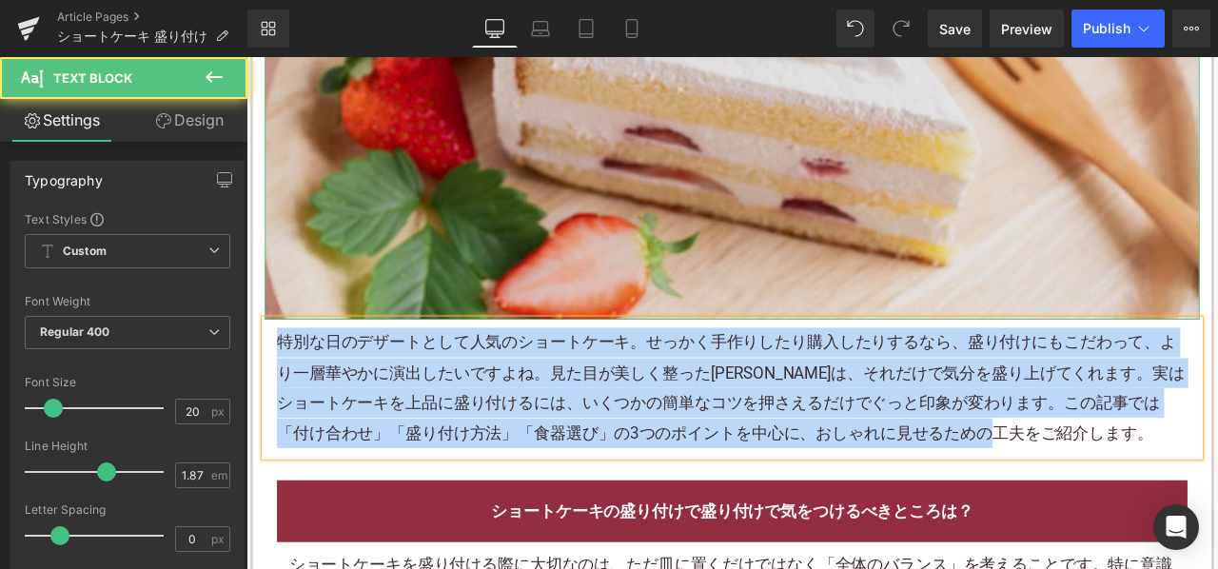
copy p "特別な日のデザートとして人気のショートケーキ。せっかく手作りしたり購入したりするなら、盛り付けにもこだわって、より一層華やかに演出したいですよね。見た目が美し…"
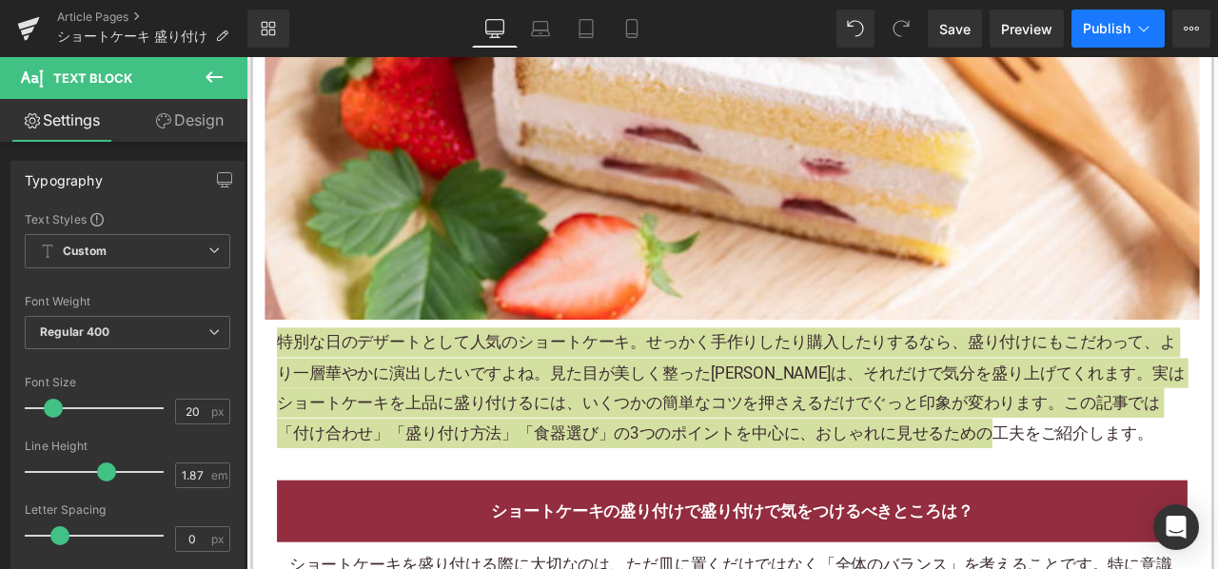
click at [1104, 24] on span "Publish" at bounding box center [1107, 28] width 48 height 15
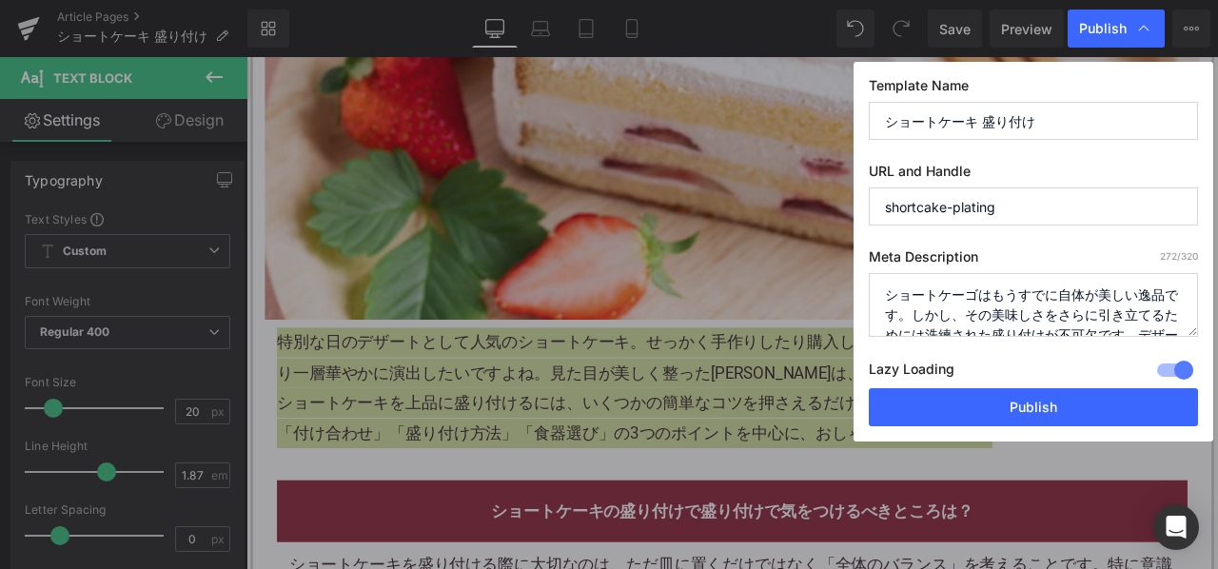
click at [1001, 287] on textarea "ショートケーゴはもうすでに自体が美しい逸品です。しかし、その美味しさをさらに引き立てるためには洗練された盛り付けが不可欠です。デザートは目にも楽しい、心にも幸…" at bounding box center [1033, 305] width 329 height 64
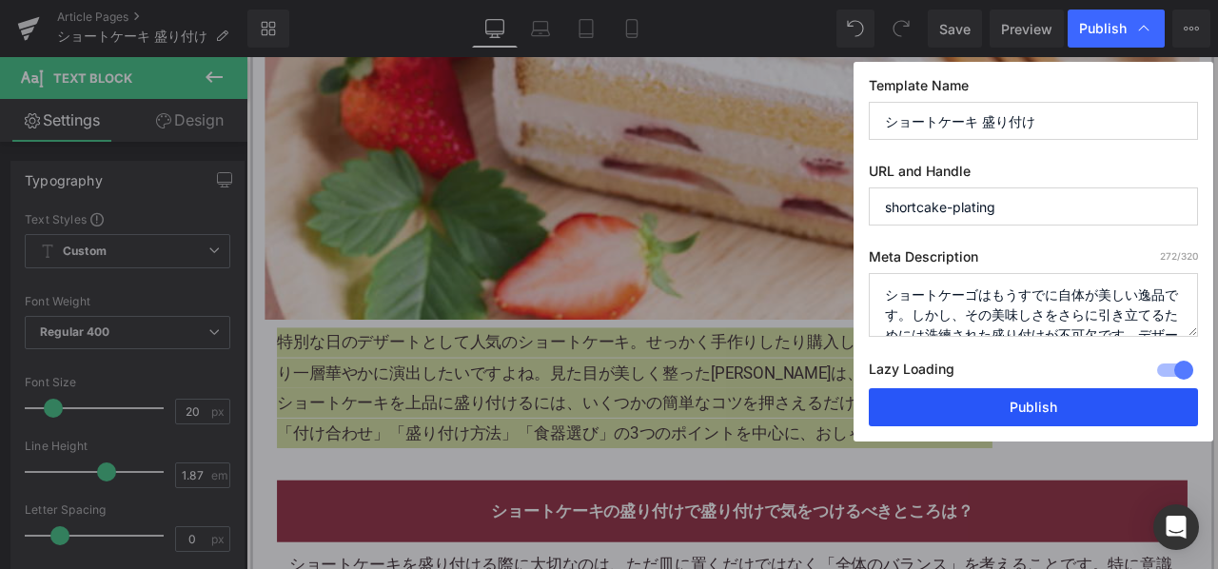
paste textarea "特別な日のデザートとして人気のショートケーキ。せっかく手作りしたり購入したりするなら、盛り付けにもこだわって、より一層華やかに演出したいですよね。見た目が美し…"
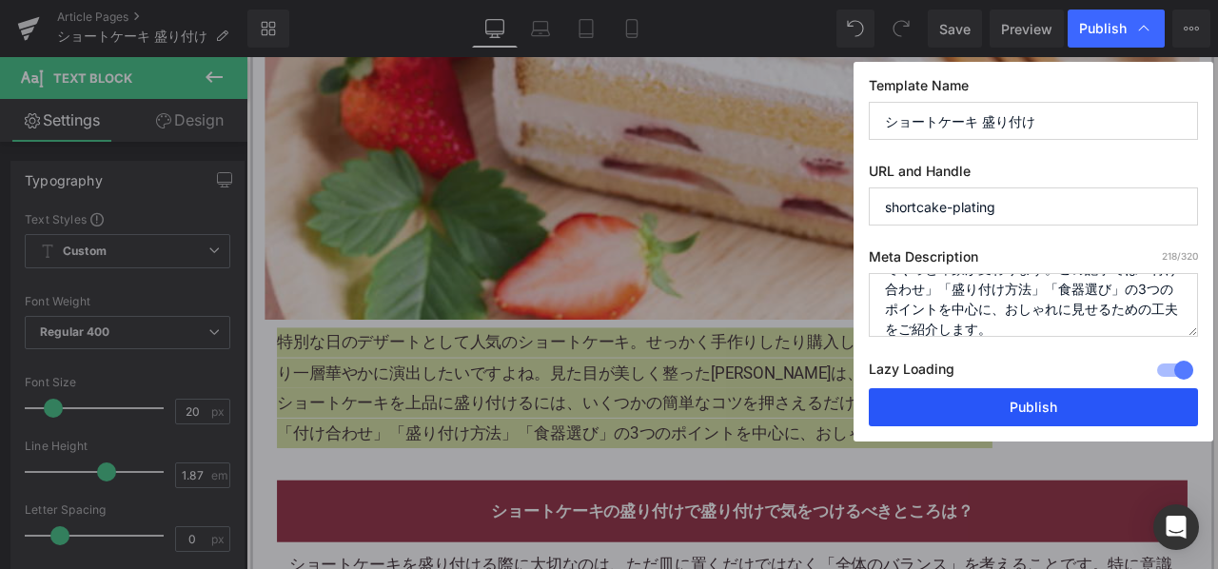
type textarea "特別な日のデザートとして人気のショートケーキ。せっかく手作りしたり購入したりするなら、盛り付けにもこだわって、より一層華やかに演出したいですよね。見た目が美し…"
click at [953, 408] on button "Publish" at bounding box center [1033, 407] width 329 height 38
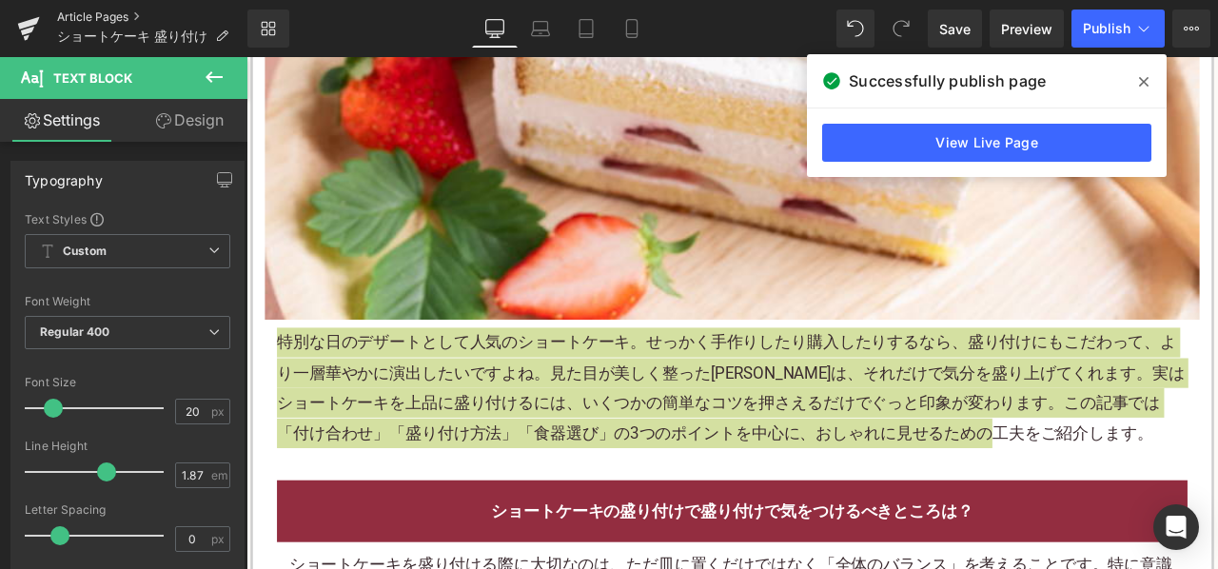
click at [129, 15] on link "Article Pages" at bounding box center [152, 17] width 190 height 15
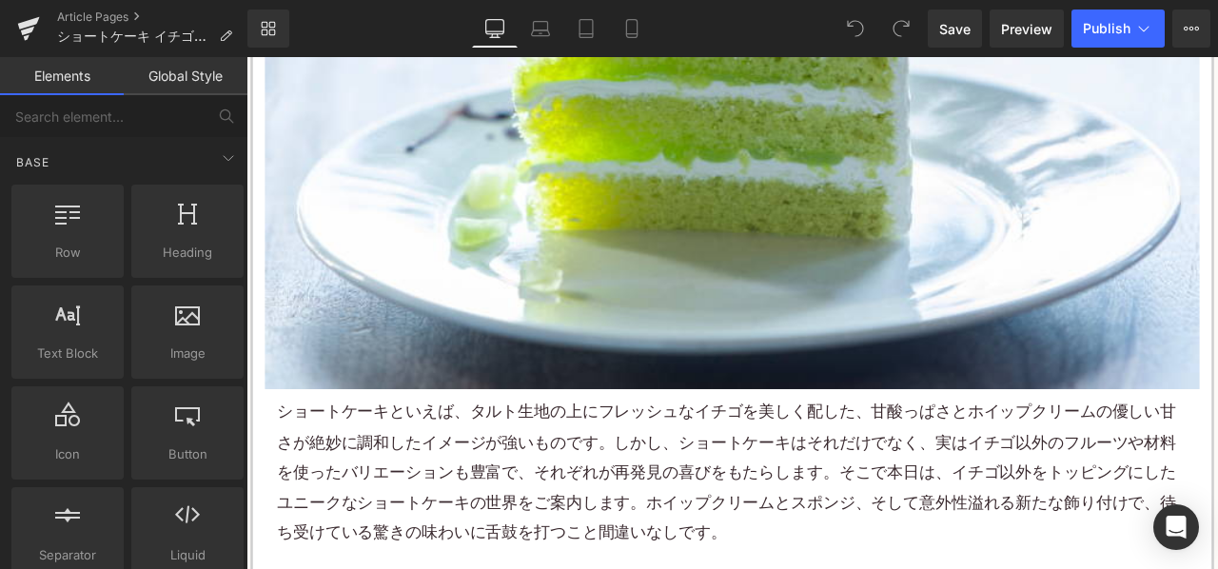
scroll to position [856, 0]
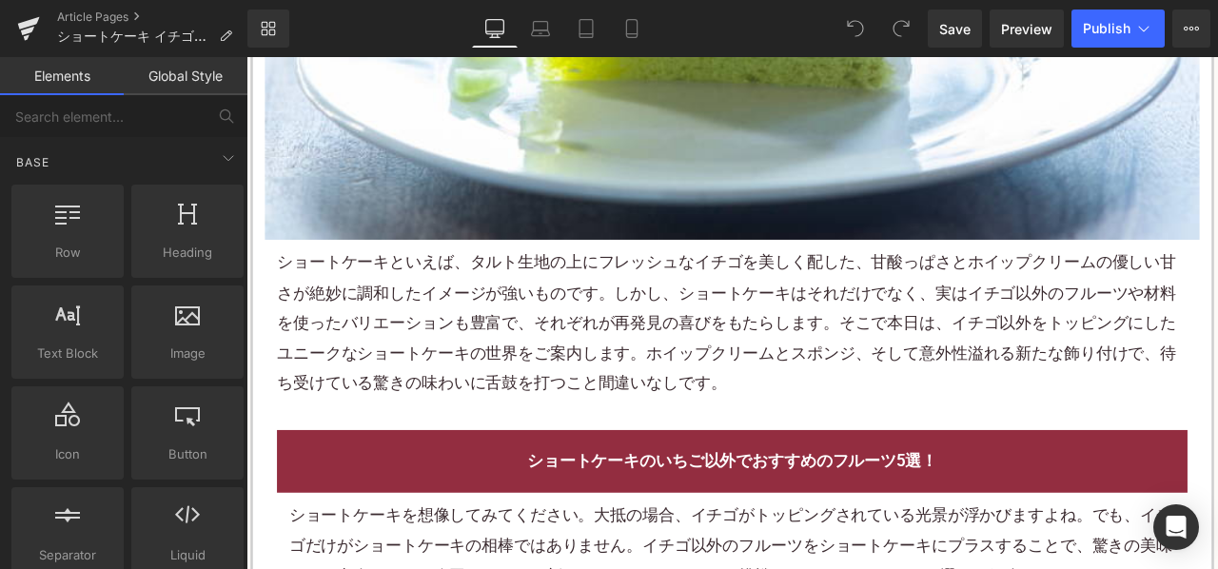
click at [571, 377] on p "ショートケーキといえば、タルト生地の上にフレッシュなイチゴを美しく配した、甘酸っぱさとホイップクリームの優しい甘さが絶妙に調和したイメージが強いものです。しか…" at bounding box center [822, 372] width 1079 height 178
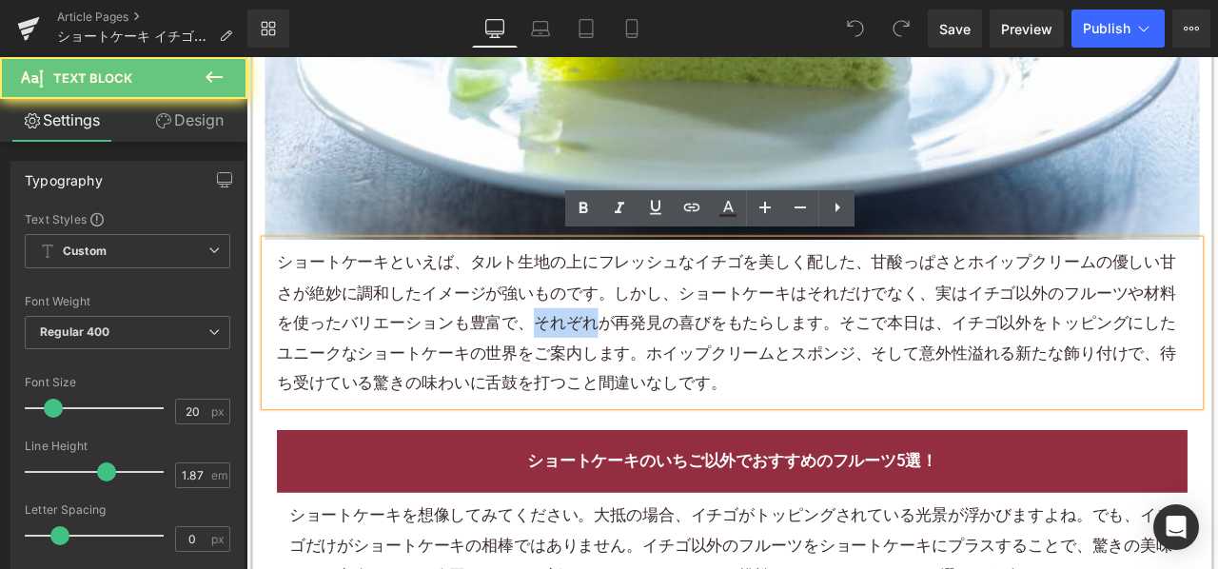
click at [571, 377] on p "ショートケーキといえば、タルト生地の上にフレッシュなイチゴを美しく配した、甘酸っぱさとホイップクリームの優しい甘さが絶妙に調和したイメージが強いものです。しか…" at bounding box center [822, 372] width 1079 height 178
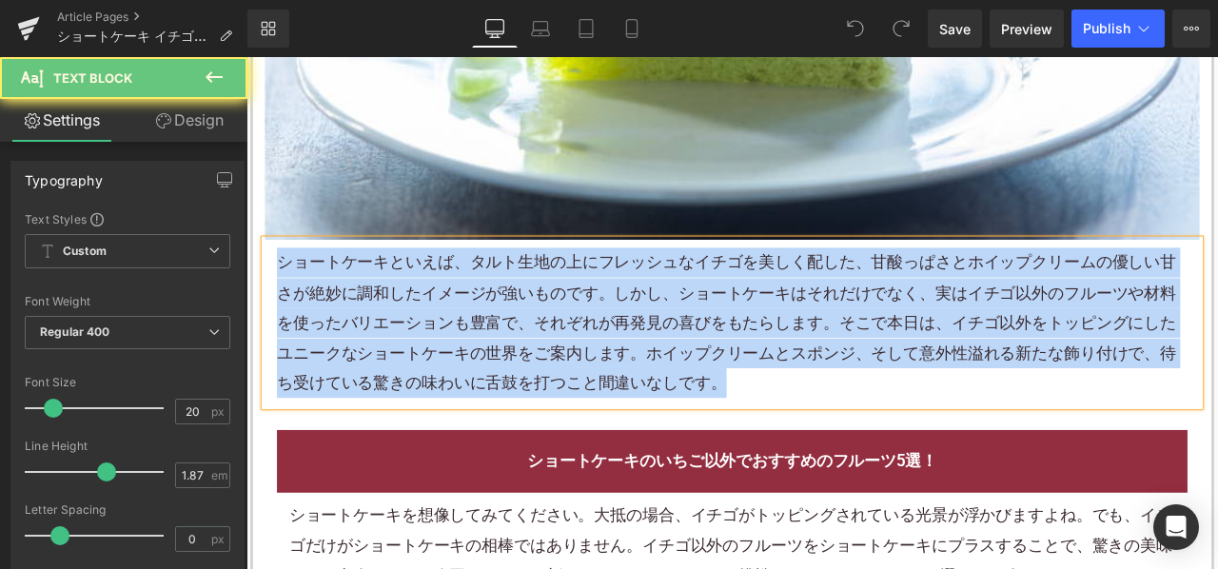
paste div
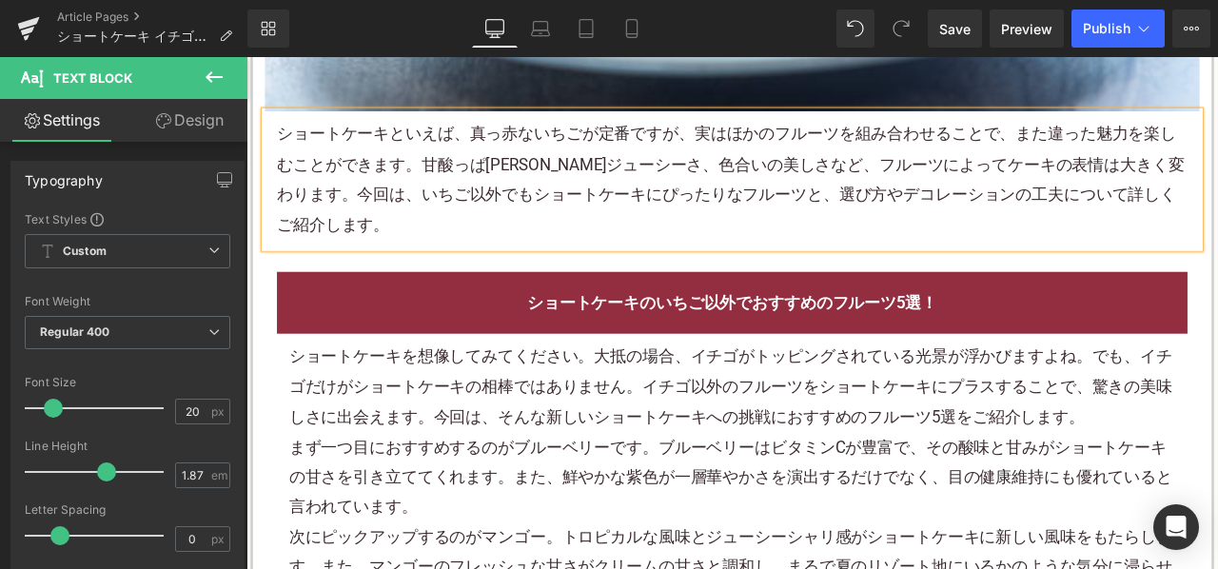
scroll to position [1142, 0]
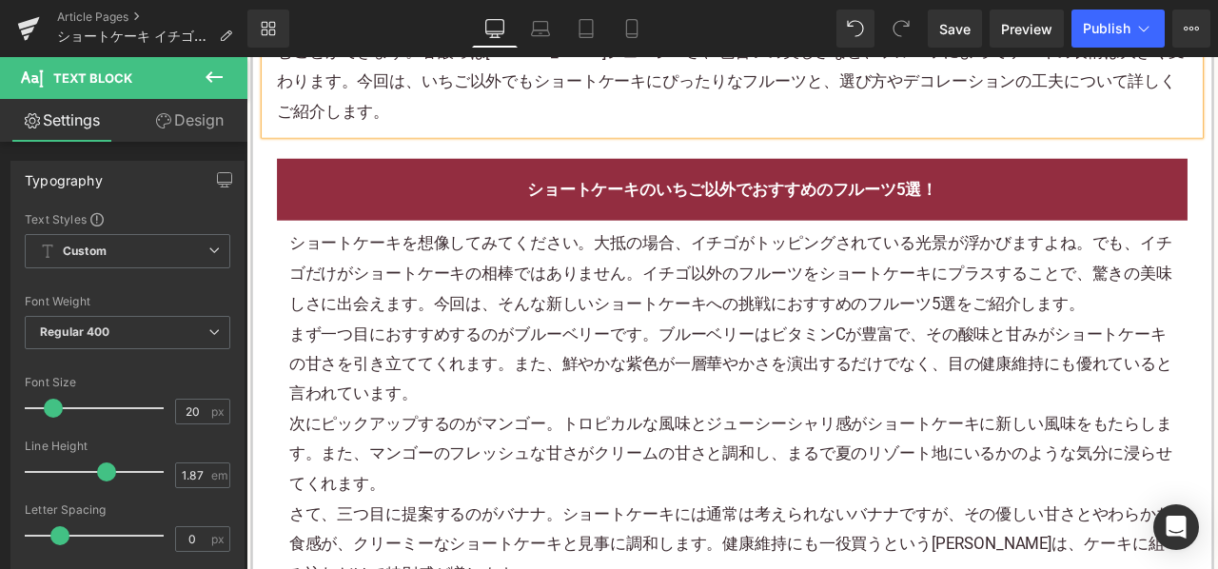
click at [677, 377] on div "まず一つ目におすすめするのがブルーベリーです。ブルーベリーはビタミンCが豊富で、その酸味と甘みがショートケーキの甘さを引き立ててくれます。また、鮮やかな紫色が…" at bounding box center [822, 421] width 1051 height 107
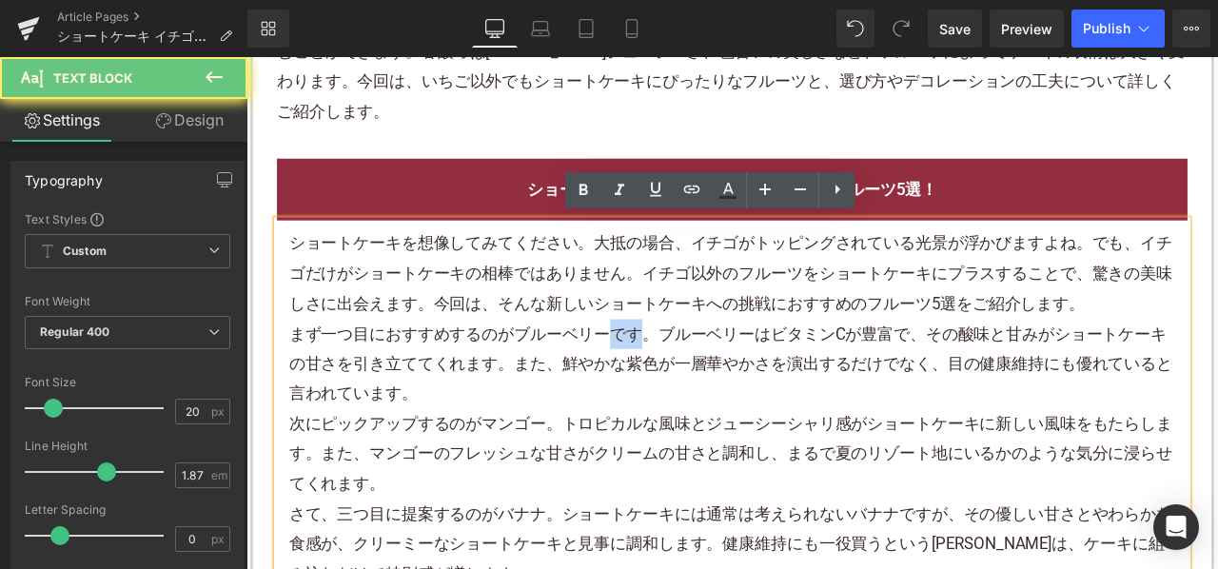
click at [677, 377] on div "まず一つ目におすすめするのがブルーベリーです。ブルーベリーはビタミンCが豊富で、その酸味と甘みがショートケーキの甘さを引き立ててくれます。また、鮮やかな紫色が…" at bounding box center [822, 421] width 1051 height 107
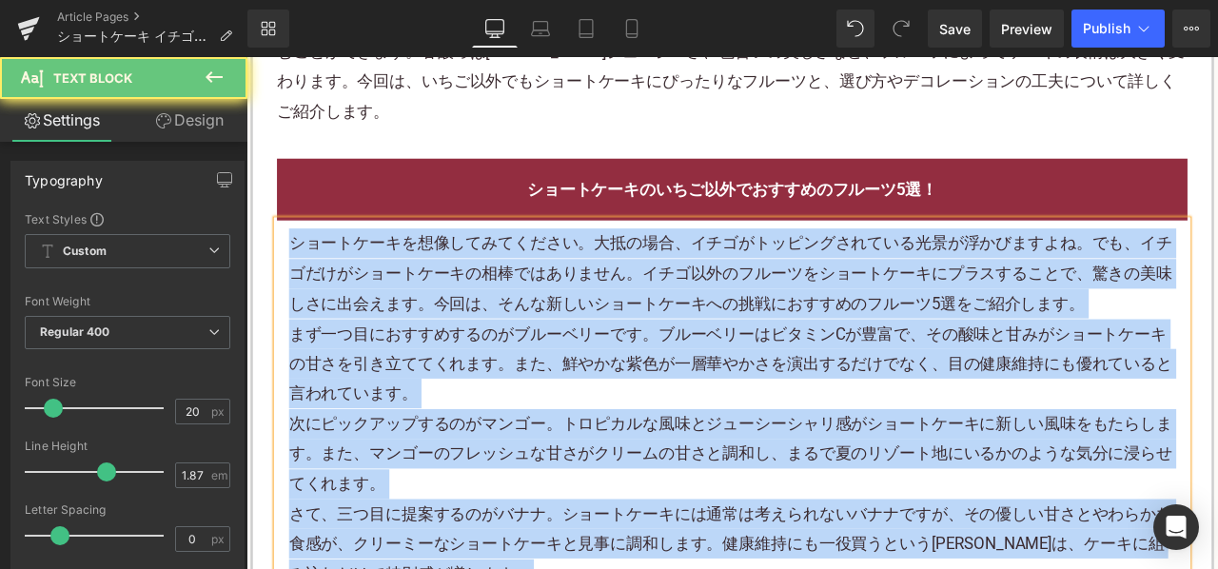
paste div
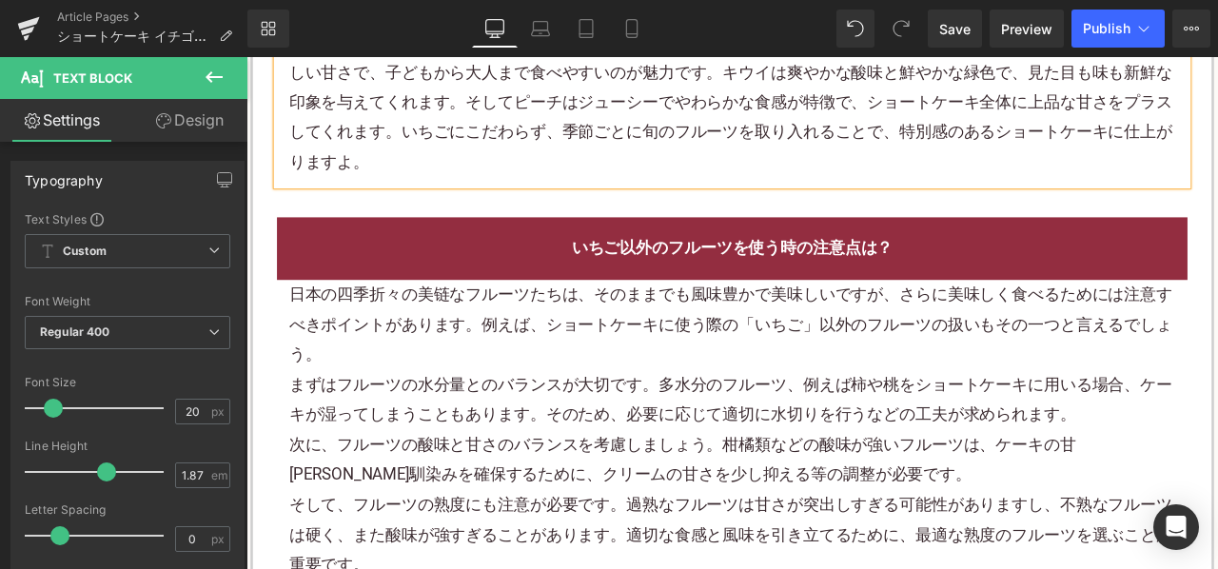
scroll to position [1523, 0]
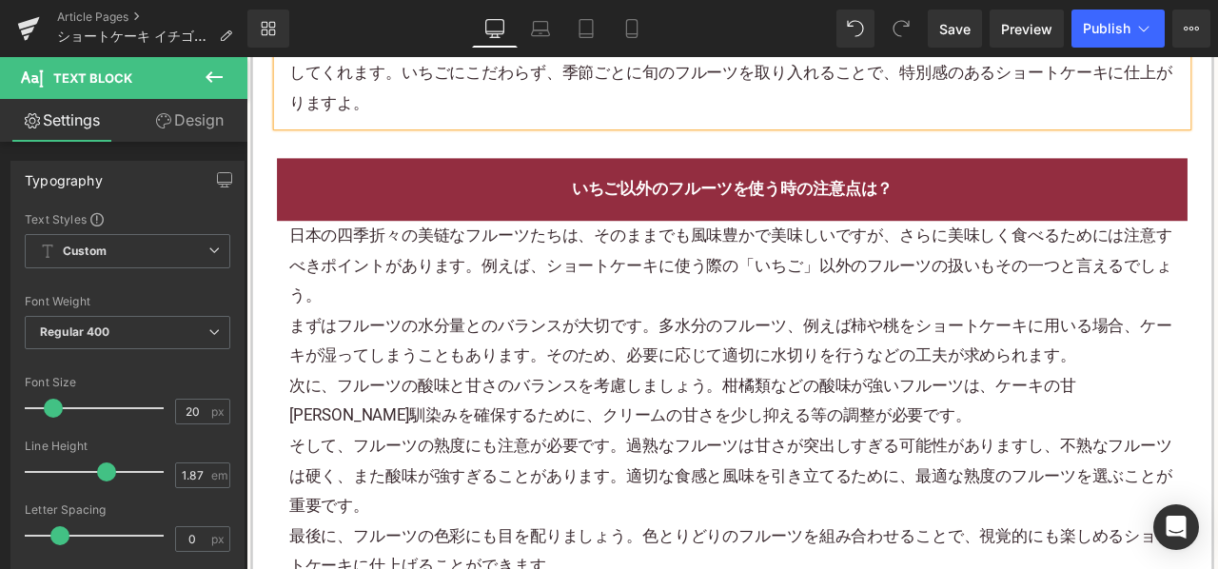
click at [475, 334] on div "日本の四季折々の美链なフルーツたちは、そのままでも風味豊かで美味しいですが、さらに美味しく食べるためには注意すべきポイントがあります。例えば、ショートケーキに…" at bounding box center [822, 304] width 1051 height 107
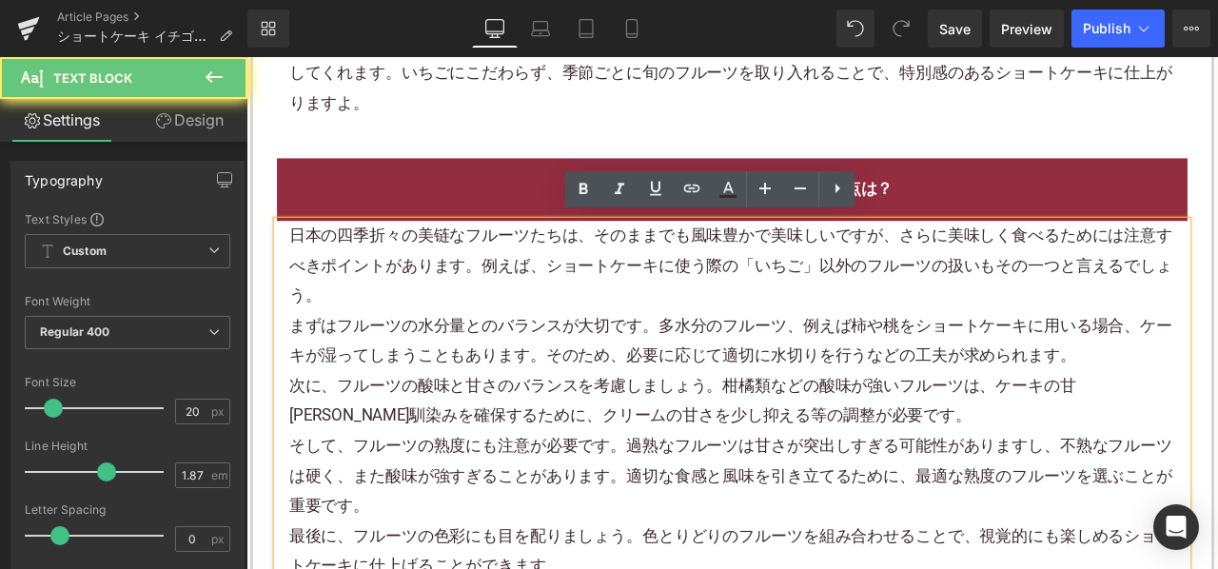
click at [475, 334] on div "日本の四季折々の美链なフルーツたちは、そのままでも風味豊かで美味しいですが、さらに美味しく食べるためには注意すべきポイントがあります。例えば、ショートケーキに…" at bounding box center [822, 304] width 1051 height 107
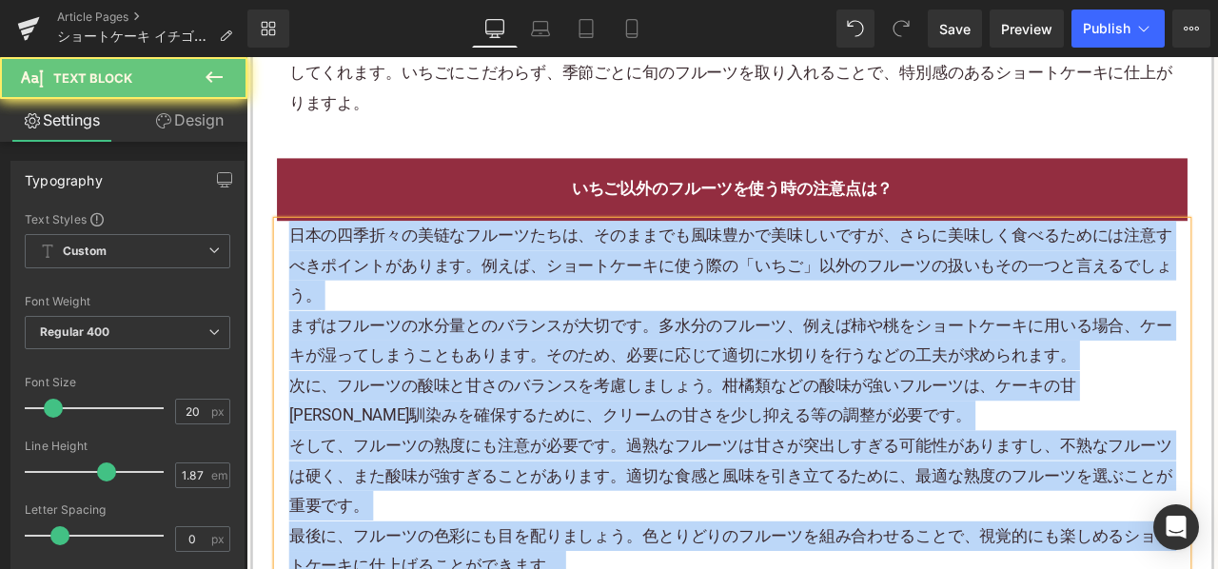
paste div
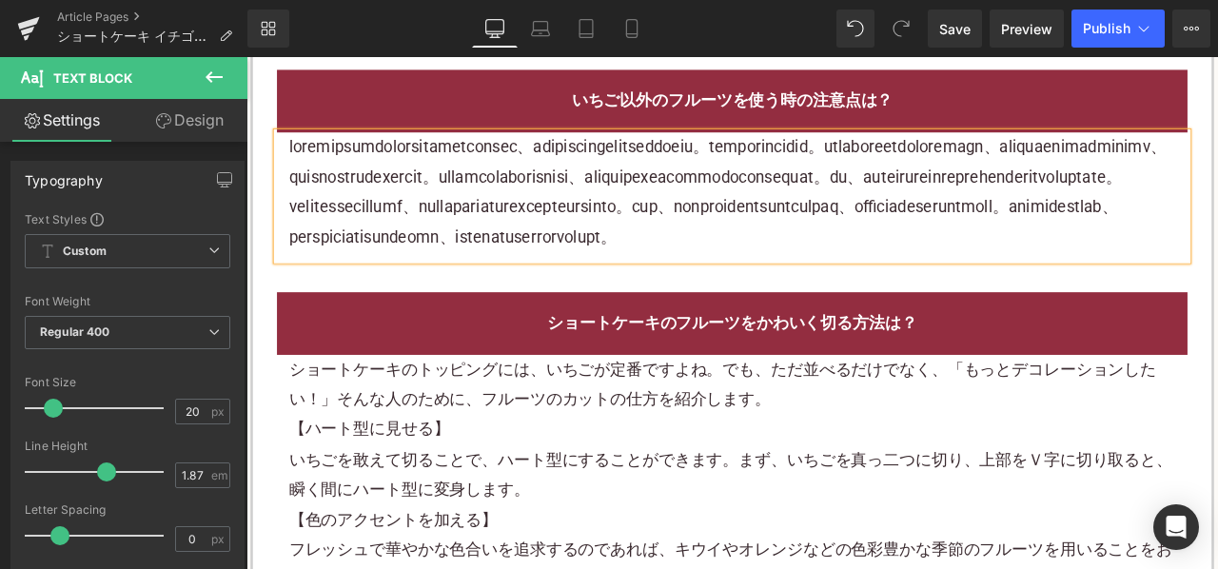
scroll to position [1808, 0]
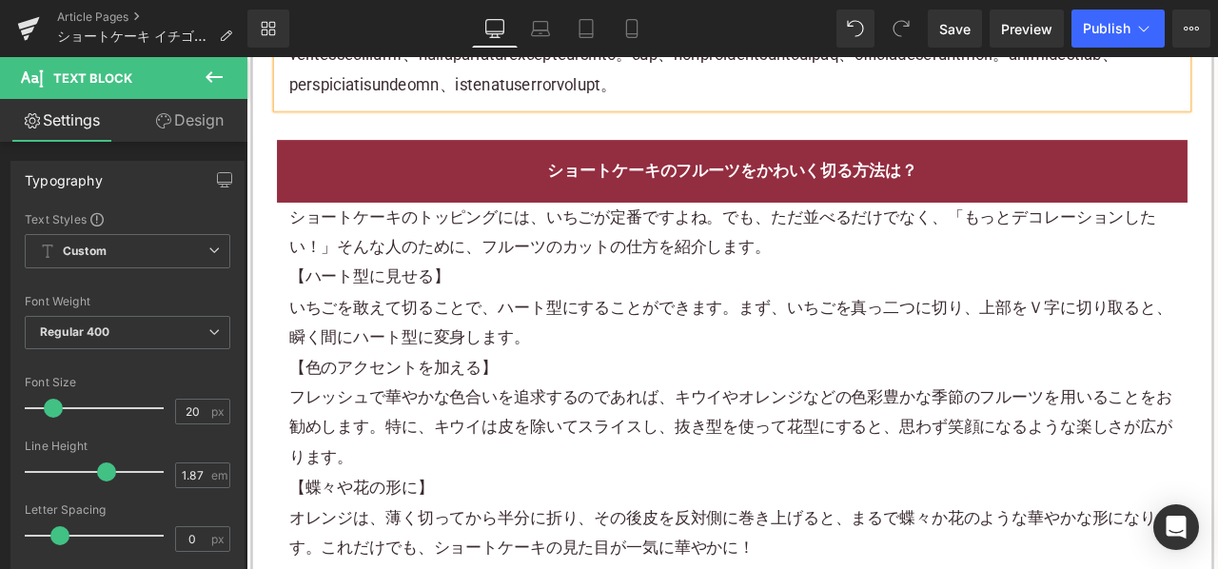
click at [682, 335] on p "【ハート型に見せる】" at bounding box center [822, 317] width 1051 height 35
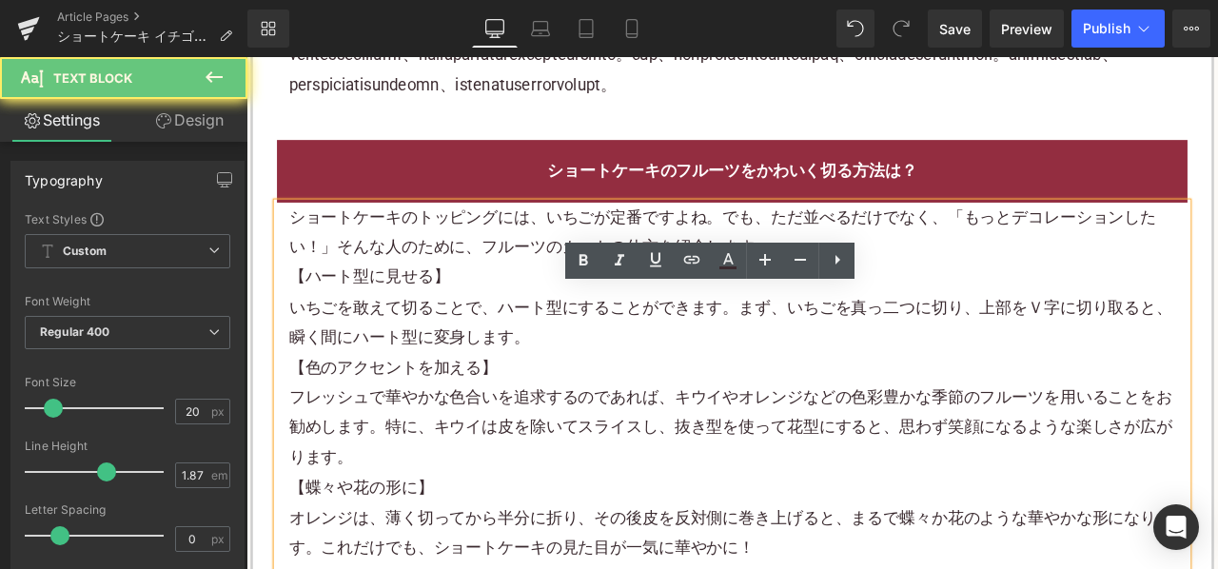
click at [682, 335] on p "【ハート型に見せる】" at bounding box center [822, 317] width 1051 height 35
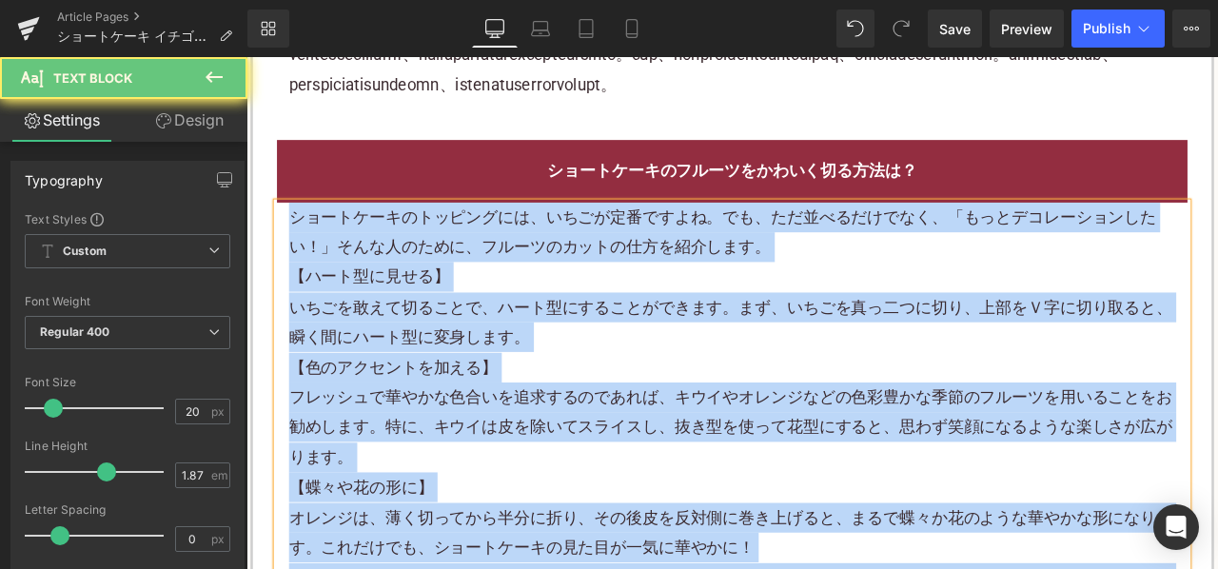
paste div
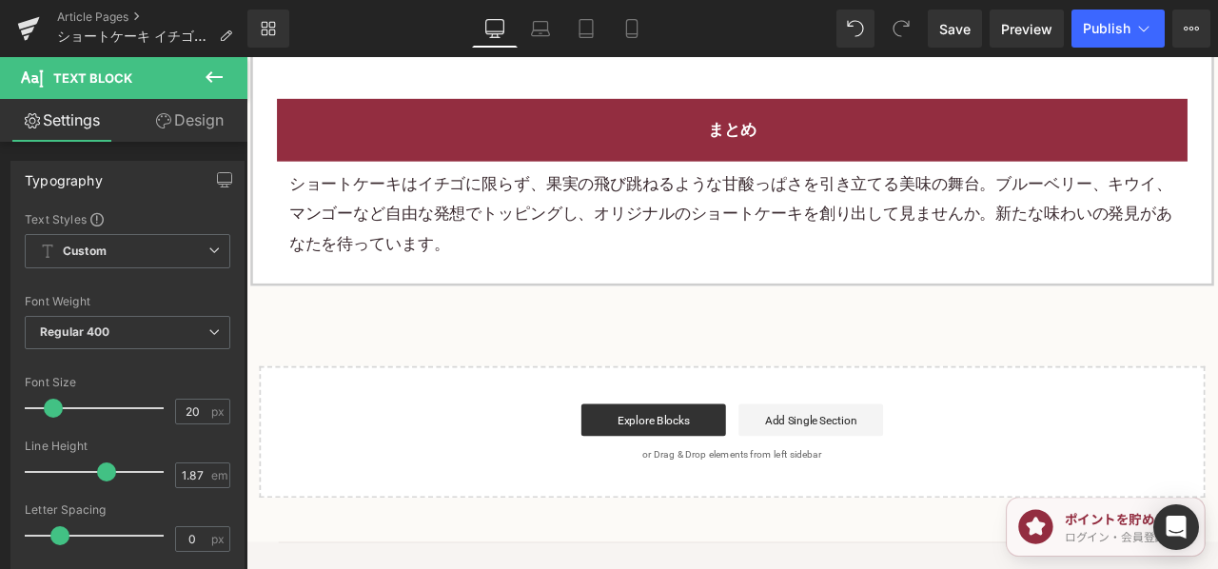
scroll to position [2855, 0]
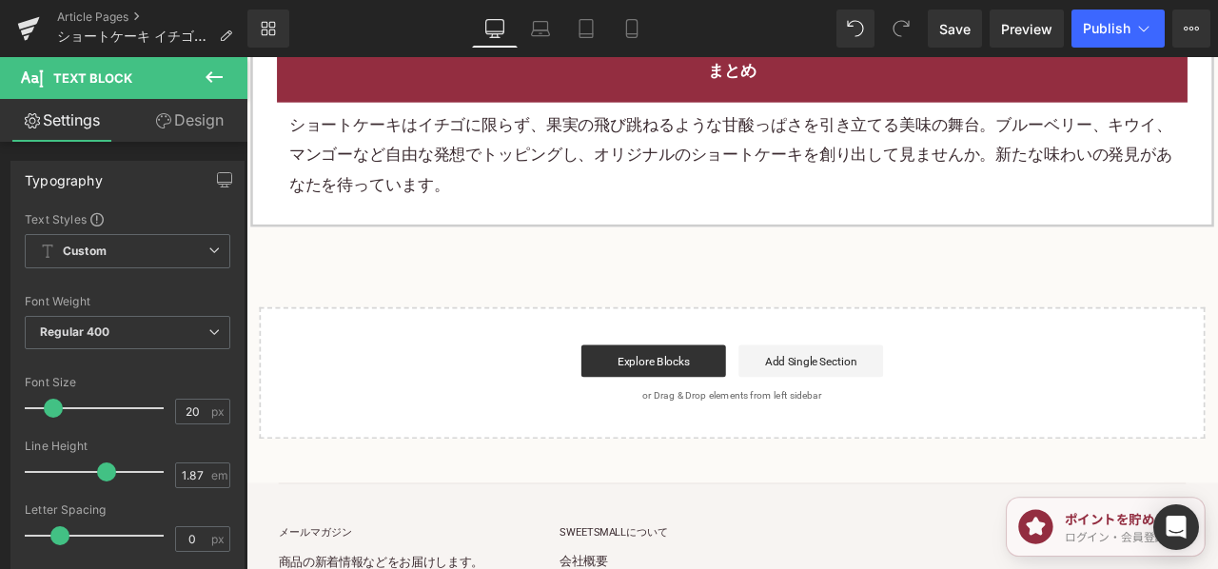
click at [417, 226] on p "ショートケーキはイチゴに限らず、果実の飛び跳ねるような甘酸っぱさを引き立てる美味の舞台。ブルーベリー、キウイ、マンゴーなど自由な発想でトッピングし、オリジナル…" at bounding box center [822, 173] width 1051 height 107
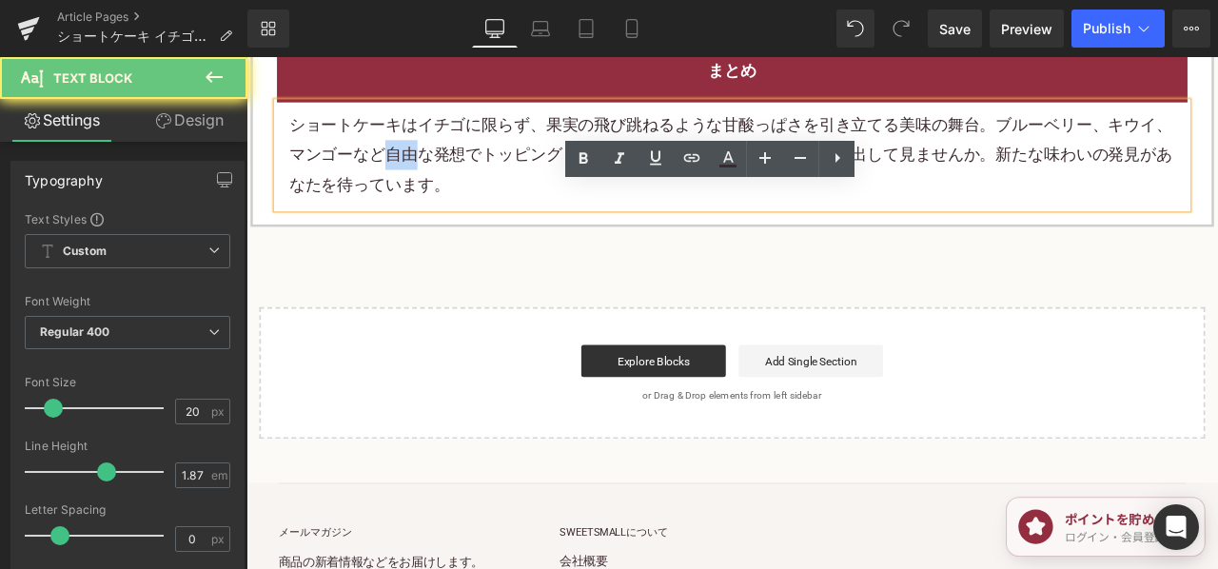
drag, startPoint x: 417, startPoint y: 263, endPoint x: 498, endPoint y: 271, distance: 81.3
click at [427, 226] on p "ショートケーキはイチゴに限らず、果実の飛び跳ねるような甘酸っぱさを引き立てる美味の舞台。ブルーベリー、キウイ、マンゴーなど自由な発想でトッピングし、オリジナル…" at bounding box center [822, 173] width 1051 height 107
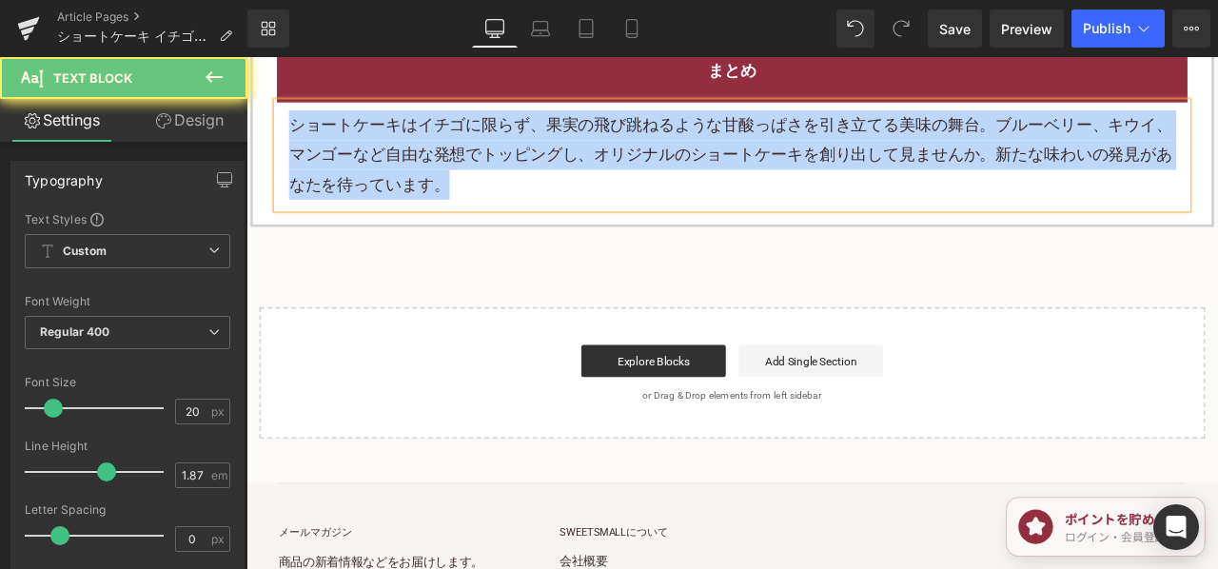
paste div
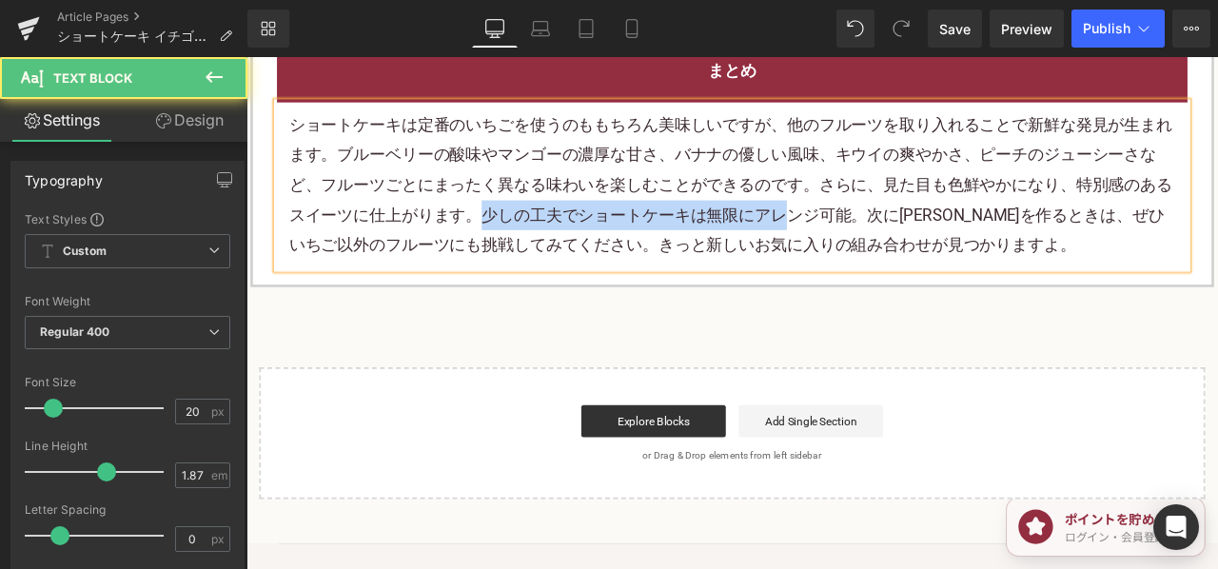
drag, startPoint x: 514, startPoint y: 350, endPoint x: 871, endPoint y: 357, distance: 356.9
click at [871, 298] on p "ショートケーキは定番のいちごを使うのももちろん美味しいですが、他のフルーツを取り入れることで新鮮な発見が生まれます。ブルーベリーの酸味やマンゴーの濃厚な甘さ、…" at bounding box center [822, 209] width 1051 height 178
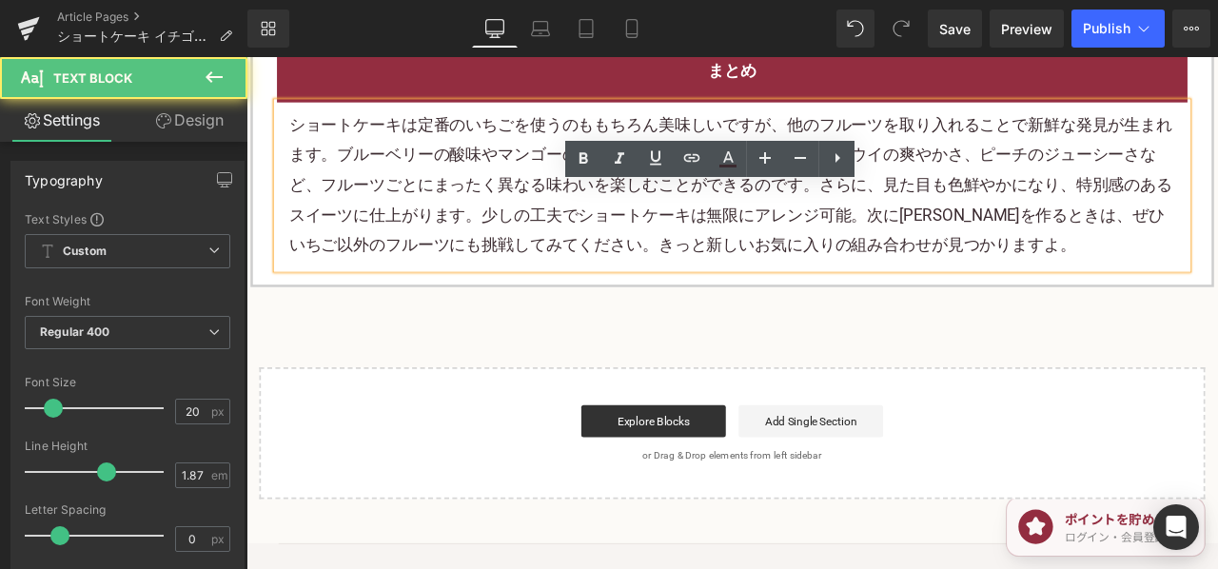
click at [1027, 298] on p "ショートケーキは定番のいちごを使うのももちろん美味しいですが、他のフルーツを取り入れることで新鮮な発見が生まれます。ブルーベリーの酸味やマンゴーの濃厚な甘さ、…" at bounding box center [822, 209] width 1051 height 178
click at [974, 298] on p "ショートケーキは定番のいちごを使うのももちろん美味しいですが、他のフルーツを取り入れることで新鮮な発見が生まれます。ブルーベリーの酸味やマンゴーの濃厚な甘さ、…" at bounding box center [822, 209] width 1051 height 178
click at [1154, 298] on p "ショートケーキは定番のいちごを使うのももちろん美味しいですが、他のフルーツを取り入れることで新鮮な発見が生まれます。ブルーベリーの酸味やマンゴーの濃厚な甘さ、…" at bounding box center [822, 209] width 1051 height 178
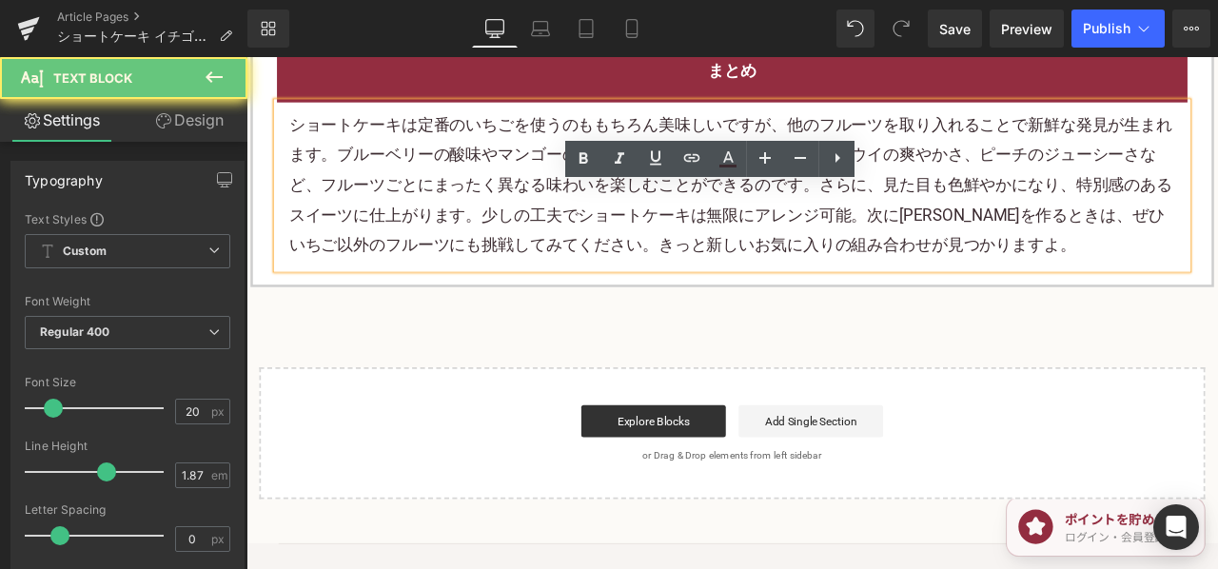
click at [1188, 298] on p "ショートケーキは定番のいちごを使うのももちろん美味しいですが、他のフルーツを取り入れることで新鮮な発見が生まれます。ブルーベリーの酸味やマンゴーの濃厚な甘さ、…" at bounding box center [822, 209] width 1051 height 178
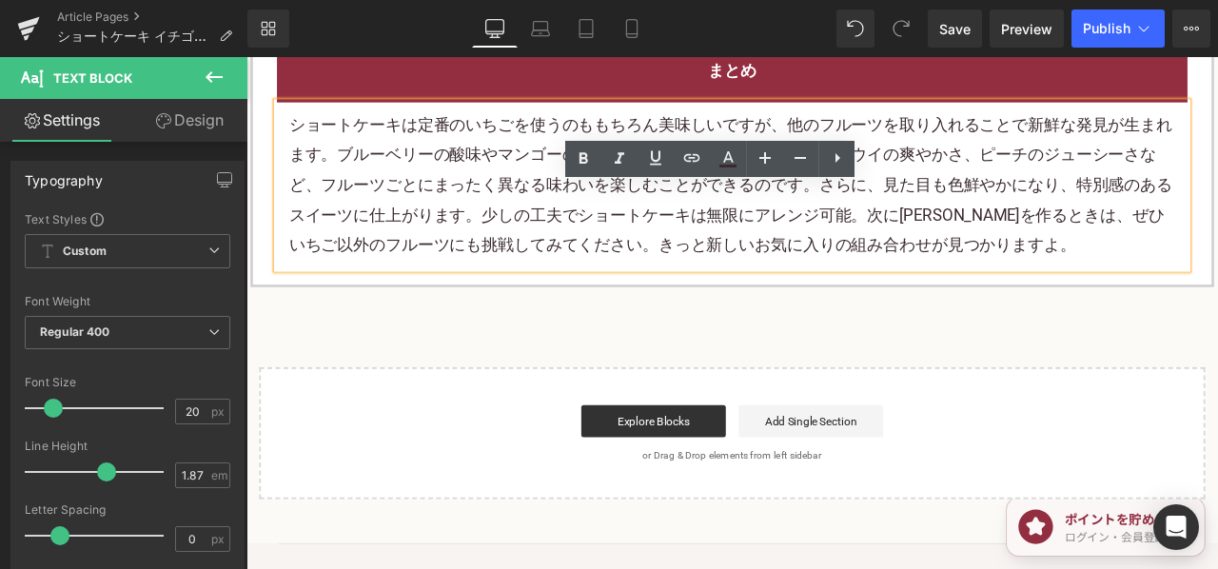
click at [1193, 298] on p "ショートケーキは定番のいちごを使うのももちろん美味しいですが、他のフルーツを取り入れることで新鮮な発見が生まれます。ブルーベリーの酸味やマンゴーの濃厚な甘さ、…" at bounding box center [822, 209] width 1051 height 178
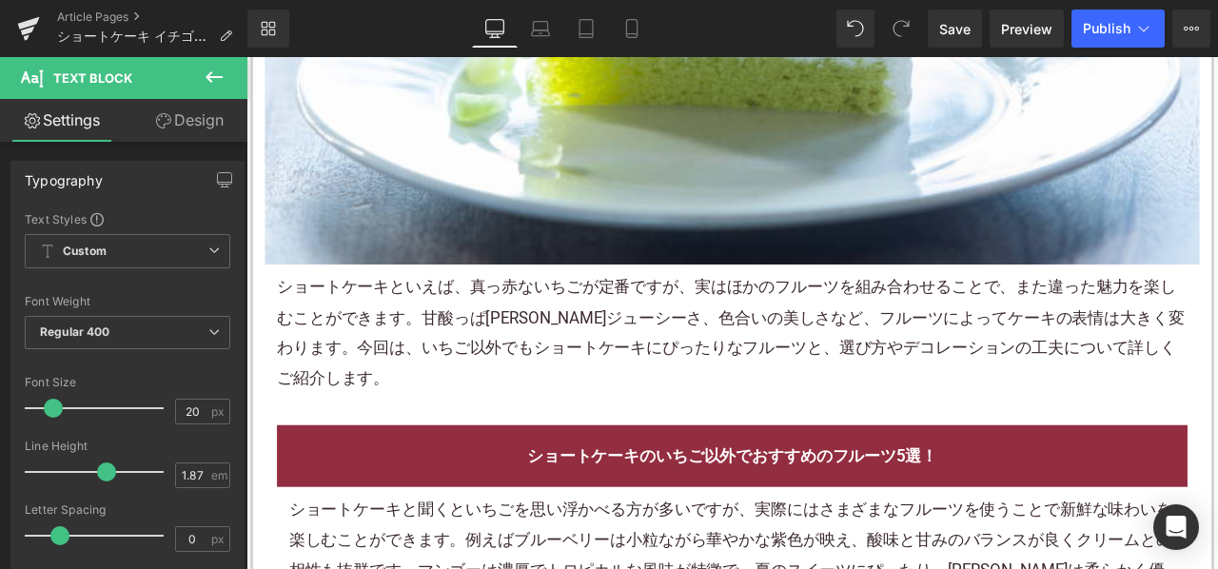
scroll to position [952, 0]
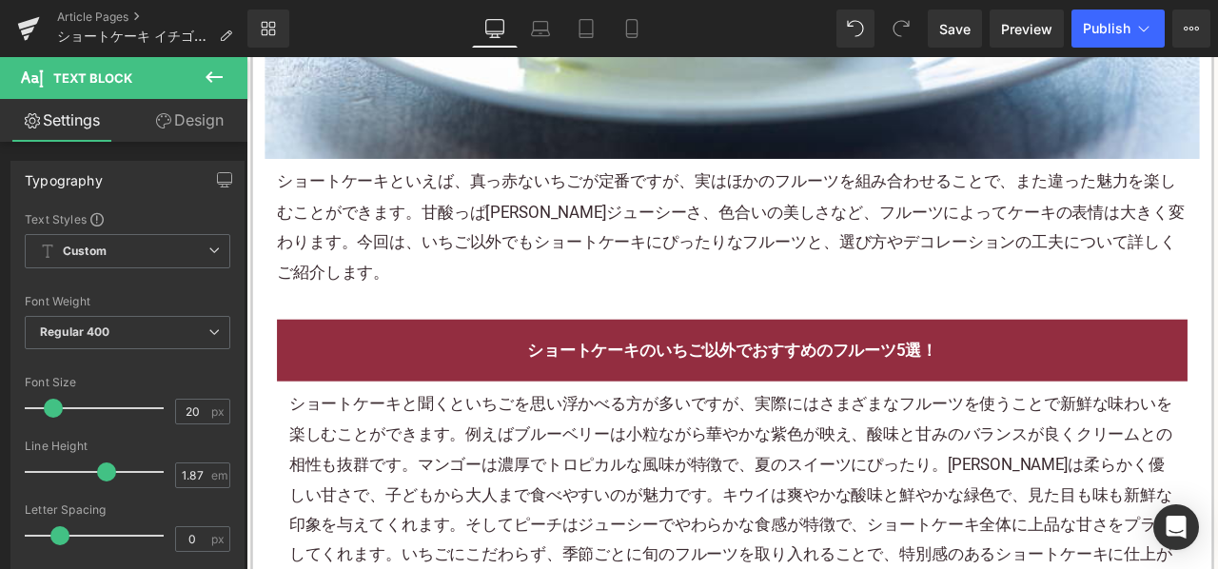
click at [596, 277] on p "ショートケーキといえば、真っ赤ないちごが定番ですが、実はほかのフルーツを組み合わせることで、また違った魅力を楽しむことができます。甘酸っぱさやジューシーさ、色…" at bounding box center [822, 258] width 1079 height 143
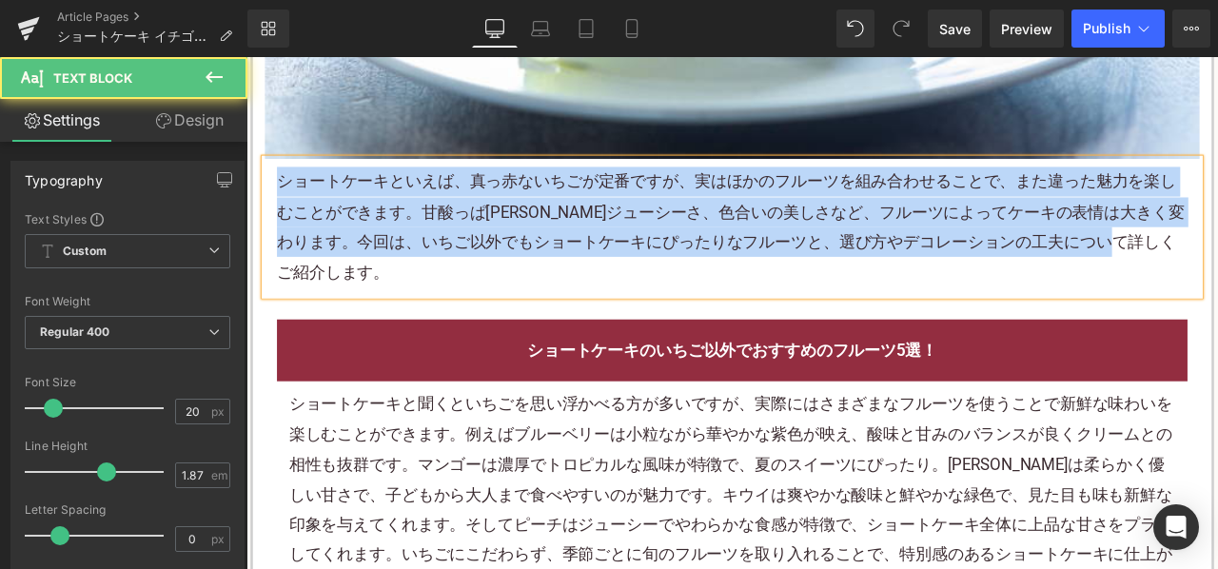
copy p "ショートケーキといえば、真っ赤ないちごが定番ですが、実はほかのフルーツを組み合わせることで、また違った魅力を楽しむことができます。甘酸っぱさやジューシーさ、色…"
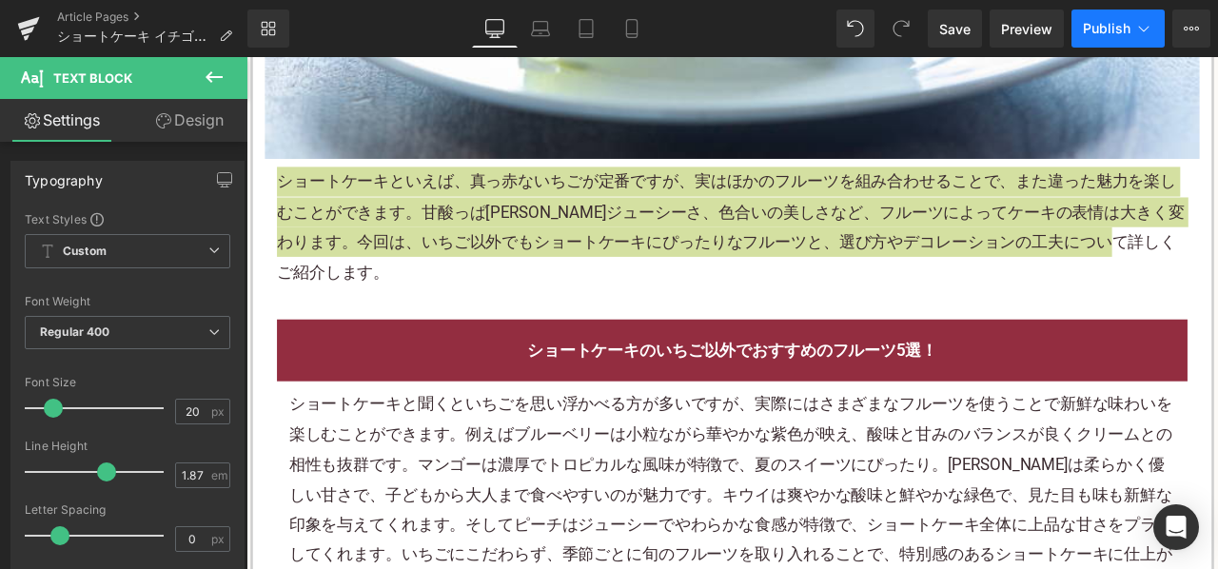
click at [1134, 16] on button "Publish" at bounding box center [1117, 29] width 93 height 38
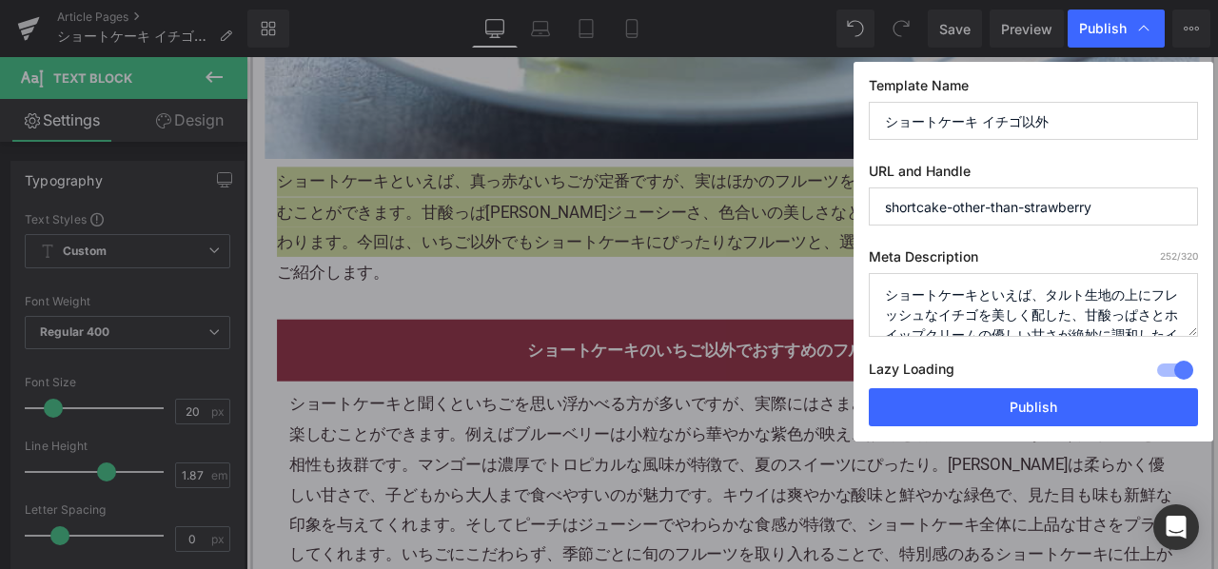
click at [969, 298] on textarea "ショートケーキといえば、タルト生地の上にフレッシュなイチゴを美しく配した、甘酸っぱさとホイップクリームの優しい甘さが絶妙に調和したイメージが強いものです。しか…" at bounding box center [1033, 305] width 329 height 64
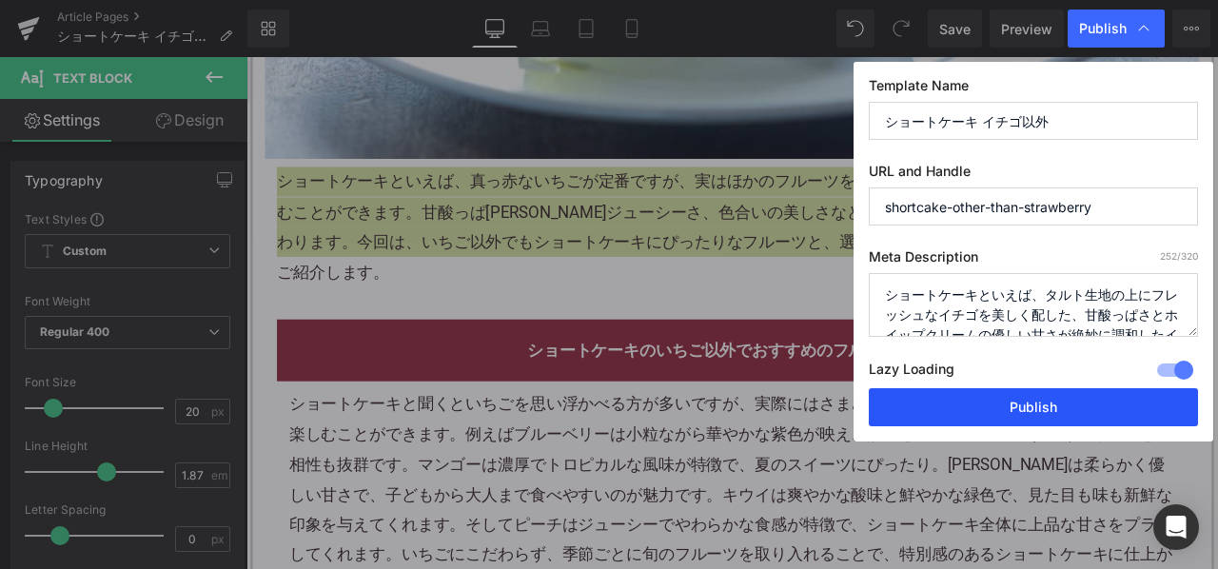
paste textarea "真っ赤ないちごが定番ですが、実はほかのフルーツを組み合わせることで、また違った魅力を楽しむことができます。甘酸っぱさやジューシーさ、色合いの美しさなど、フルー…"
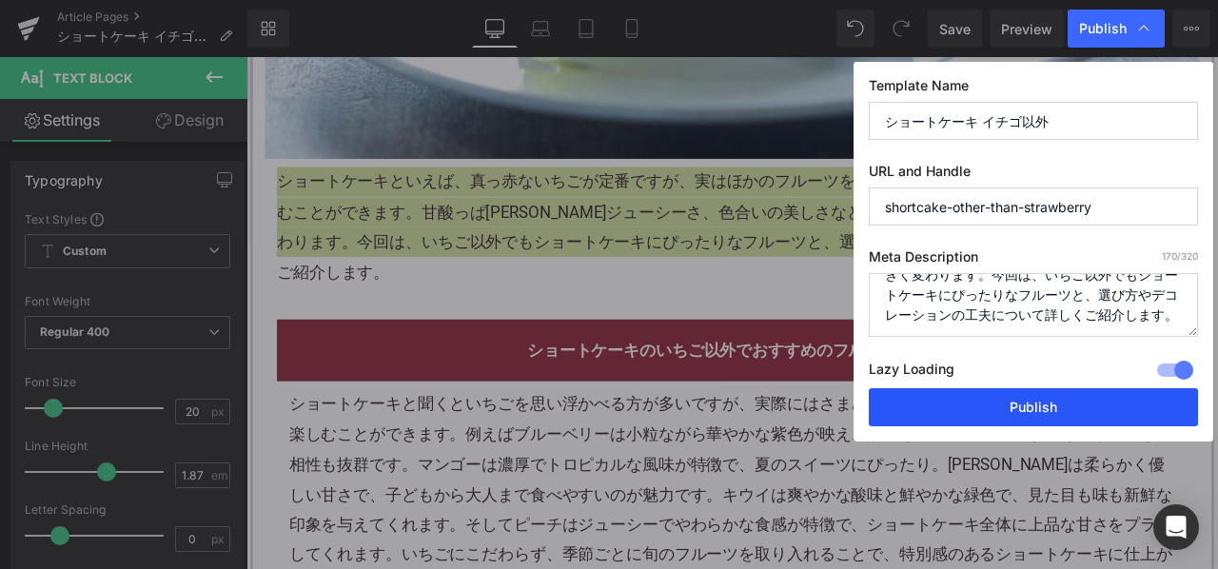
type textarea "ショートケーキといえば、真っ赤ないちごが定番ですが、実はほかのフルーツを組み合わせることで、また違った魅力を楽しむことができます。甘酸っぱさやジューシーさ、色…"
click at [955, 407] on button "Publish" at bounding box center [1033, 407] width 329 height 38
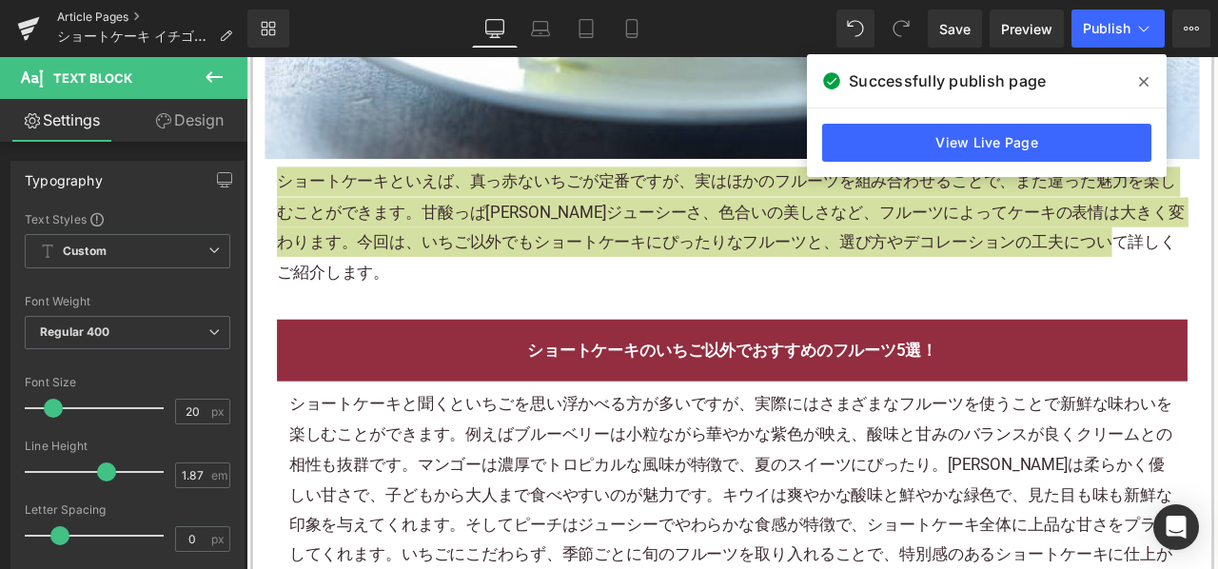
click at [102, 10] on link "Article Pages" at bounding box center [152, 17] width 190 height 15
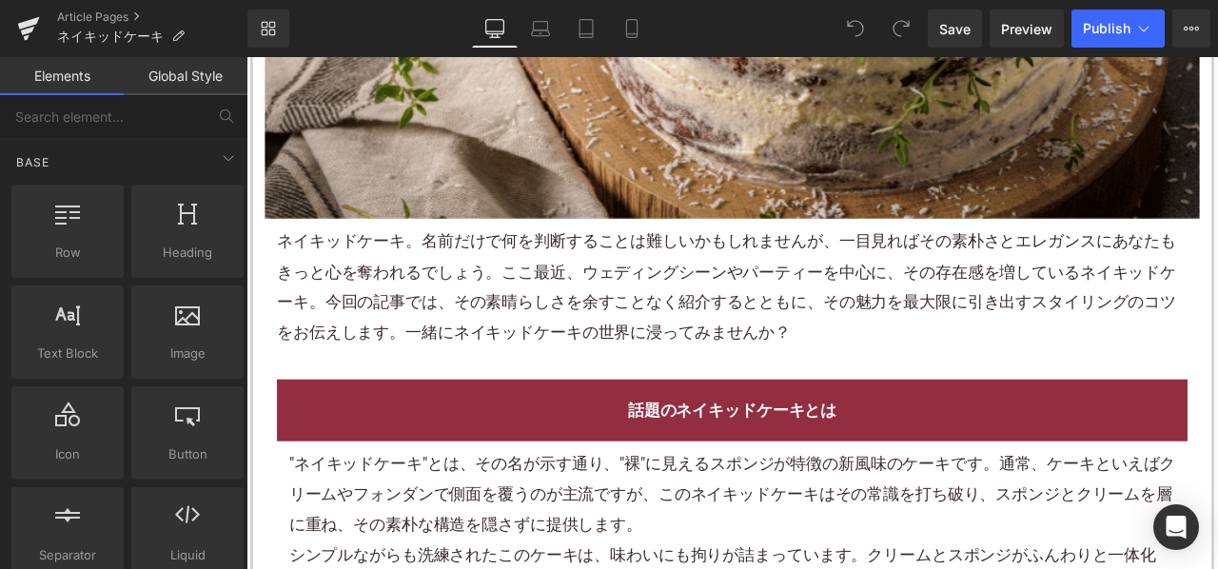
scroll to position [1047, 0]
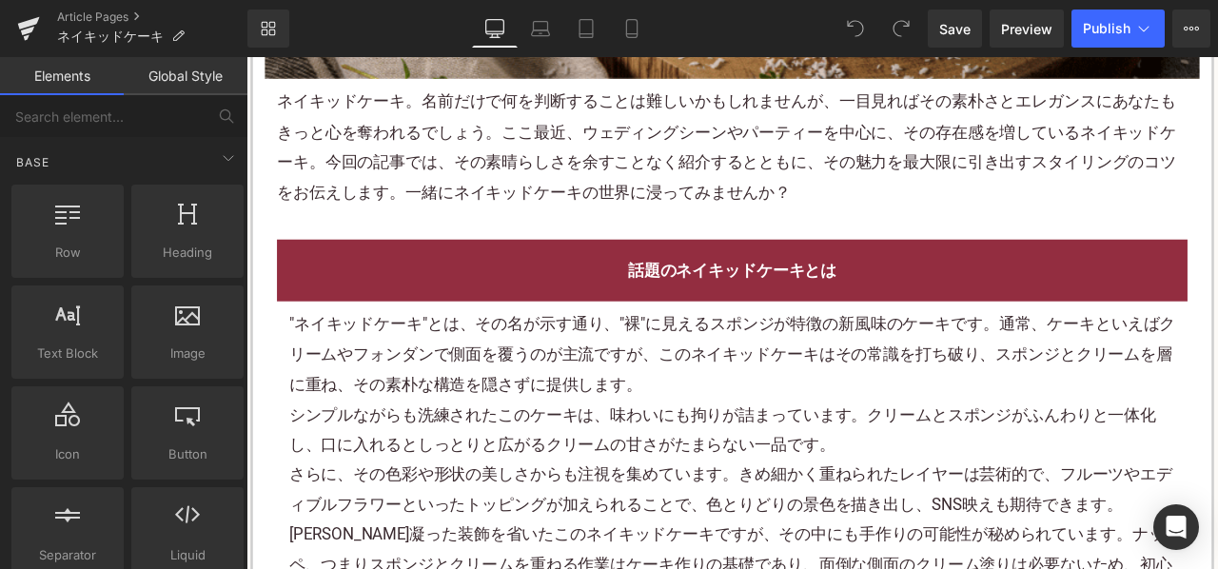
click at [477, 150] on p "ネイキッドケーキ。名前だけで何を判断することは難しいかもしれませんが、一目見ればその素朴さとエレガンスにあなたもきっと心を奪われるでしょう。ここ最近、ウェディ…" at bounding box center [822, 163] width 1079 height 143
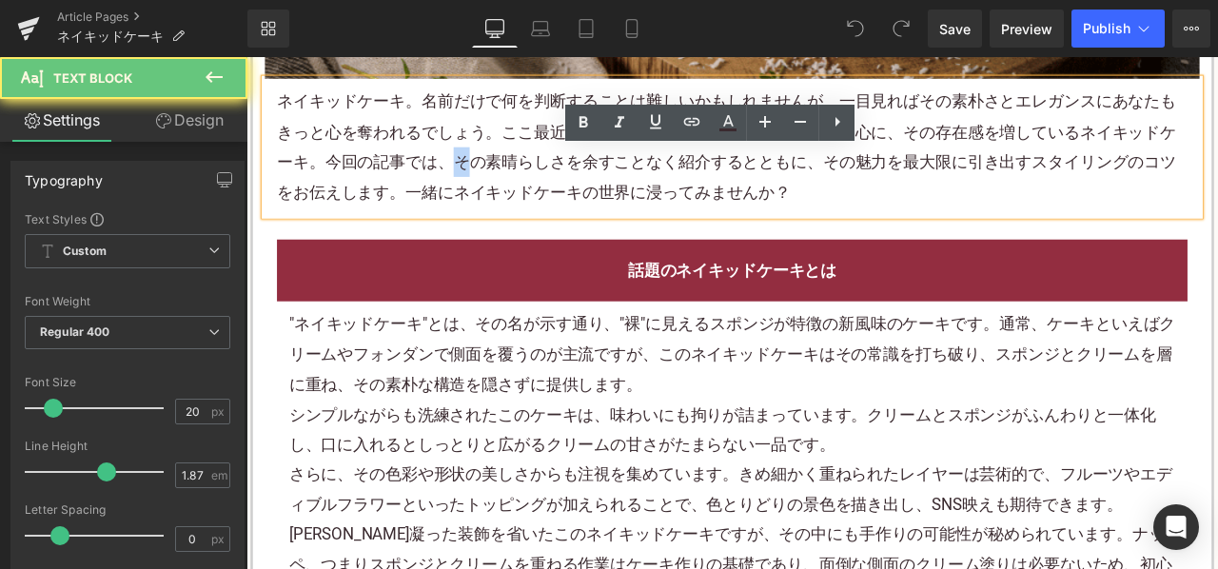
drag, startPoint x: 501, startPoint y: 166, endPoint x: 514, endPoint y: 169, distance: 13.9
click at [501, 166] on p "ネイキッドケーキ。名前だけで何を判断することは難しいかもしれませんが、一目見ればその素朴さとエレガンスにあなたもきっと心を奪われるでしょう。ここ最近、ウェディ…" at bounding box center [822, 163] width 1079 height 143
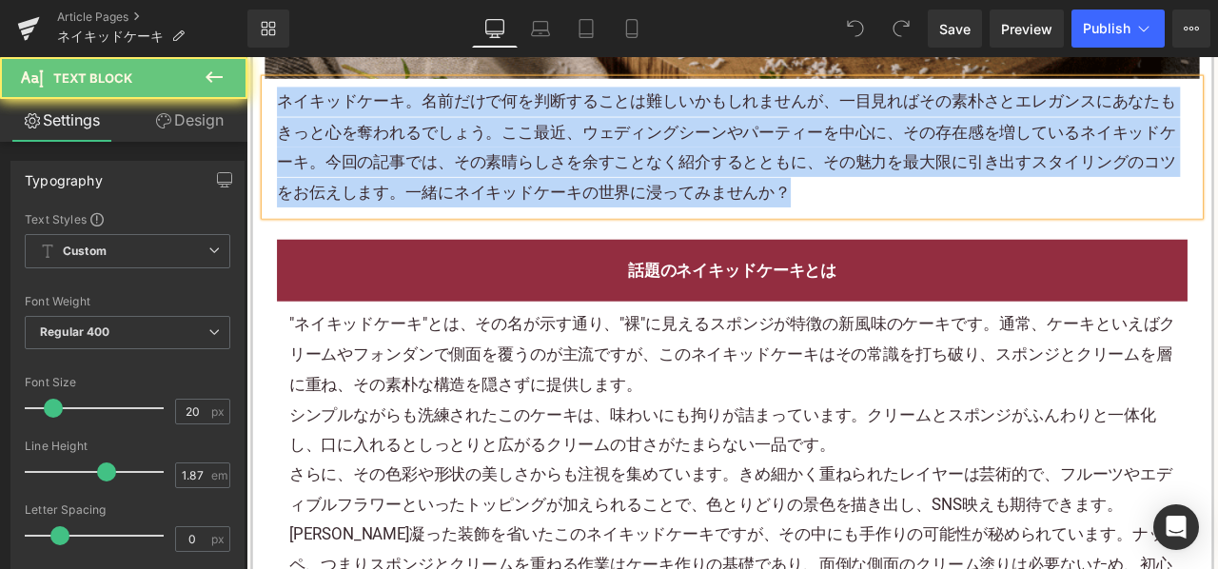
paste div
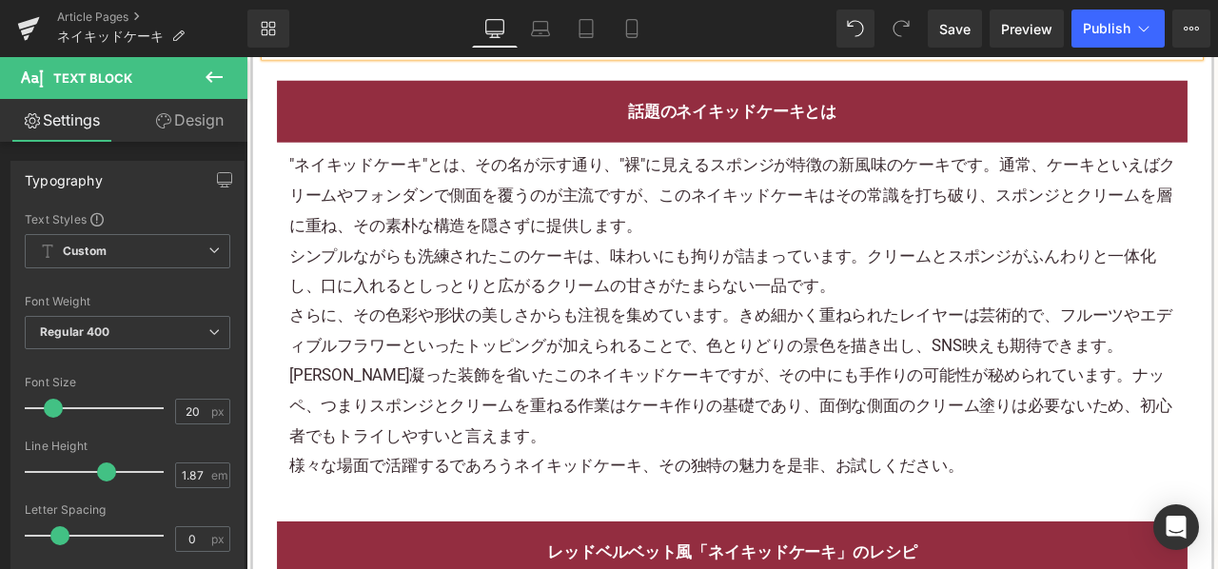
scroll to position [1237, 0]
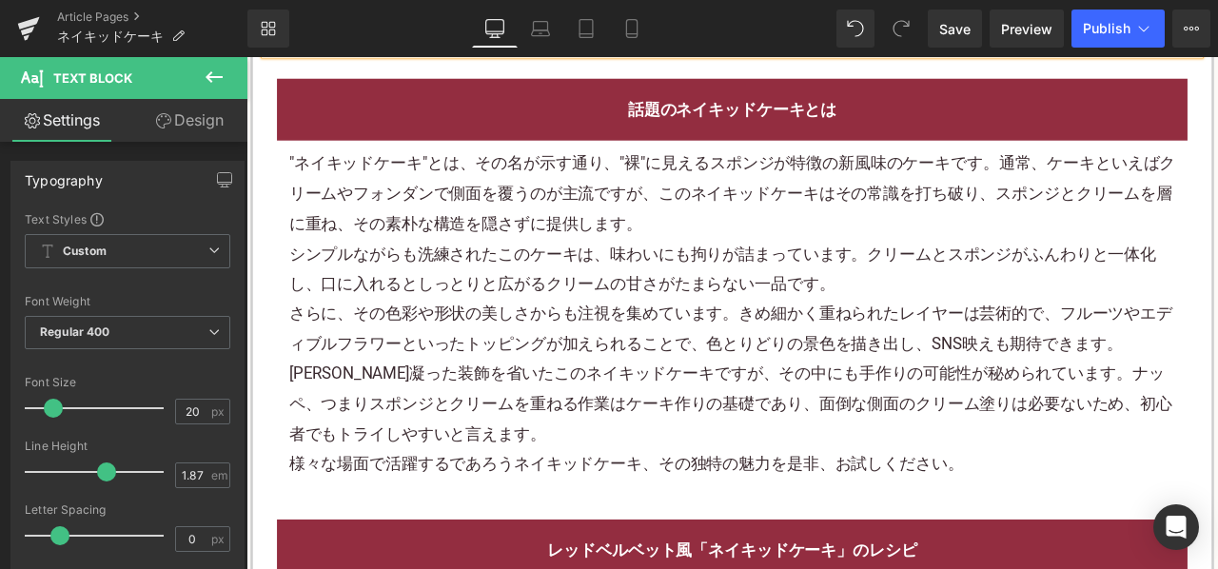
click at [668, 242] on div ""ネイキッドケーキ"とは、その名が示す通り、"裸"に見えるスポンジが特徴の新風味のケーキです。通常、ケーキといえばクリームやフォンダンで側面を覆うのが主流です…" at bounding box center [822, 219] width 1051 height 107
click at [667, 242] on div ""ネイキッドケーキ"とは、その名が示す通り、"裸"に見えるスポンジが特徴の新風味のケーキです。通常、ケーキといえばクリームやフォンダンで側面を覆うのが主流です…" at bounding box center [822, 219] width 1051 height 107
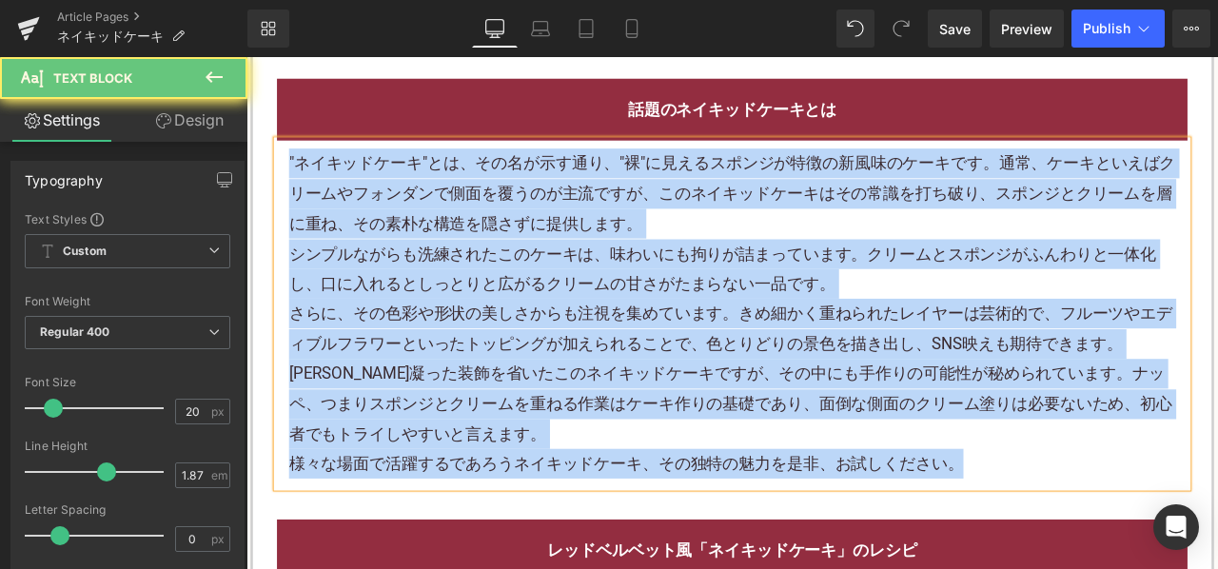
paste div
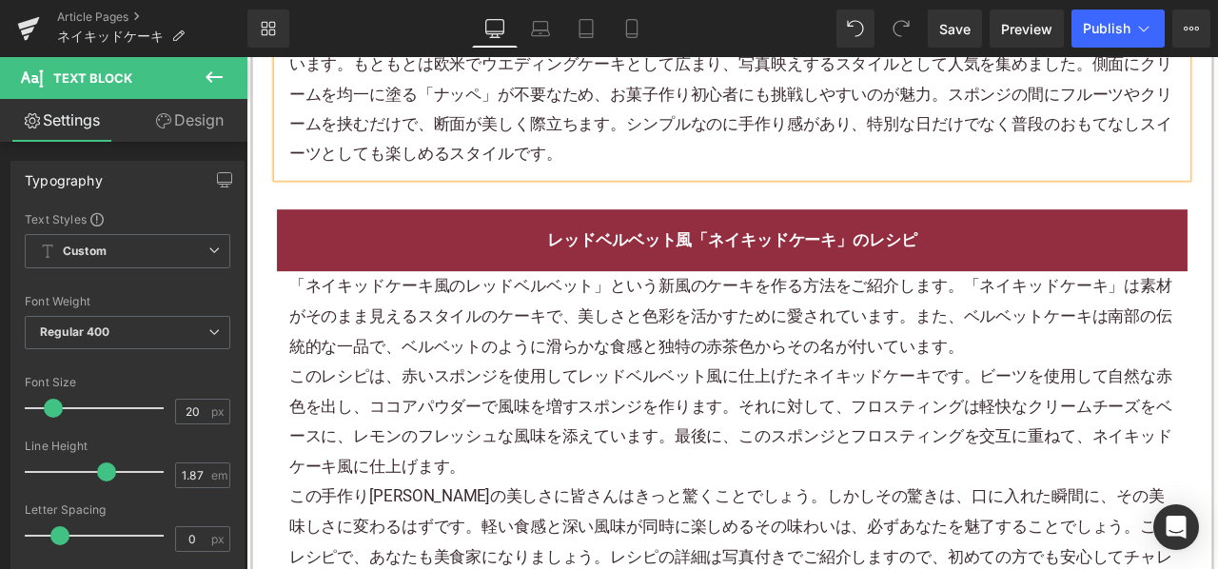
click at [570, 381] on div "「ネイキッドケーキ風のレッドベルベット」という新風のケーキを作る方法をご紹介します。「ネイキッドケーキ」は素材がそのまま見えるスタイルのケーキで、美しさと色彩…" at bounding box center [822, 364] width 1051 height 107
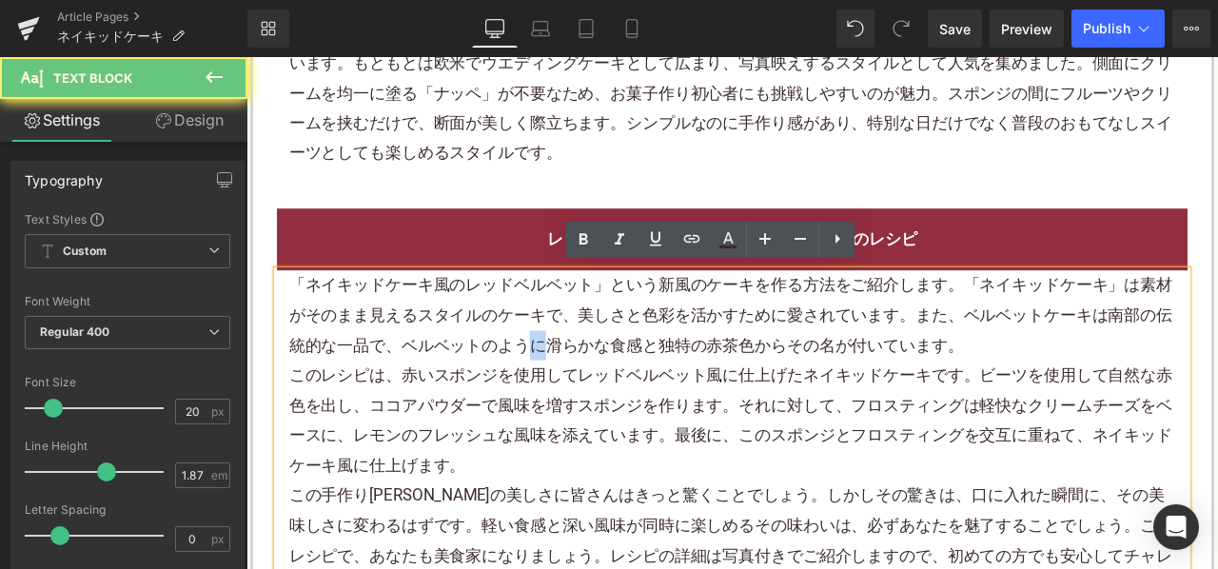
click at [570, 381] on div "「ネイキッドケーキ風のレッドベルベット」という新風のケーキを作る方法をご紹介します。「ネイキッドケーキ」は素材がそのまま見えるスタイルのケーキで、美しさと色彩…" at bounding box center [822, 363] width 1051 height 107
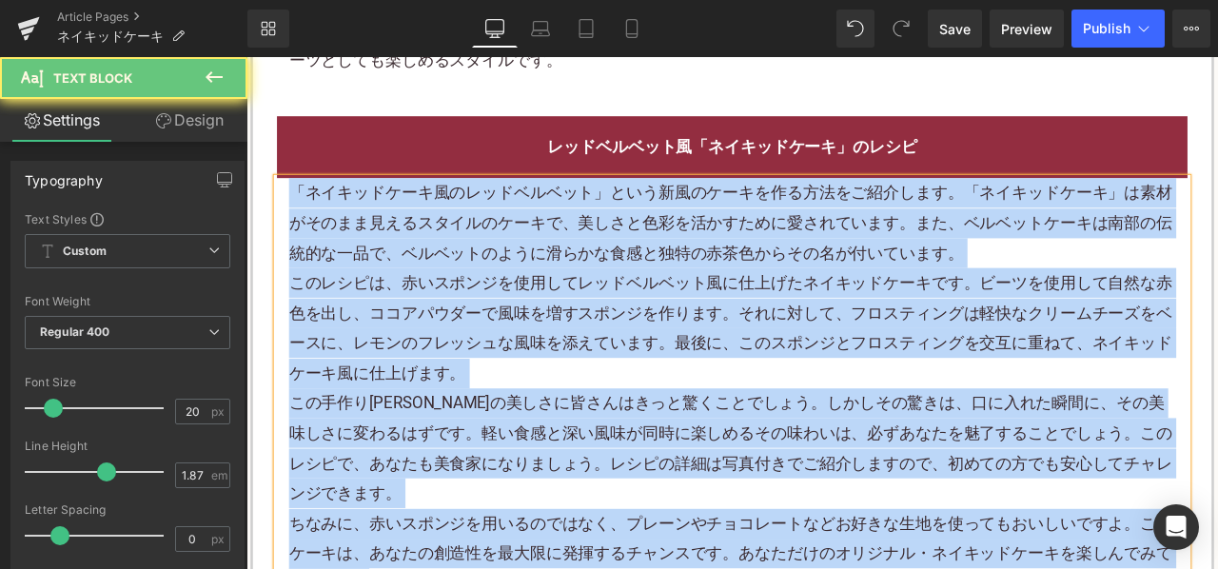
scroll to position [1618, 0]
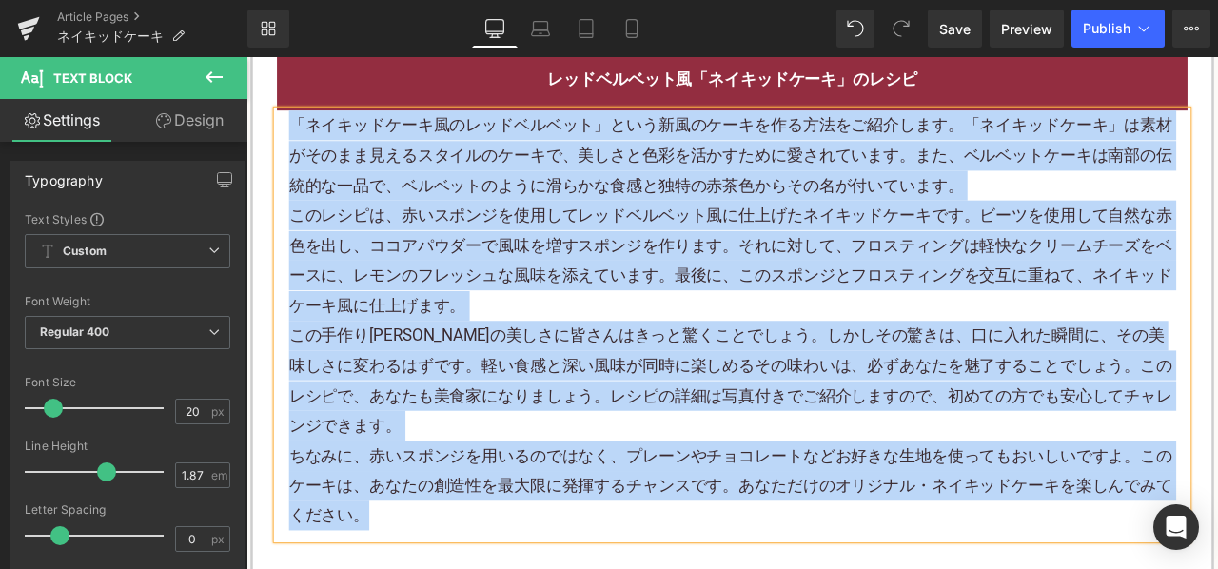
paste div
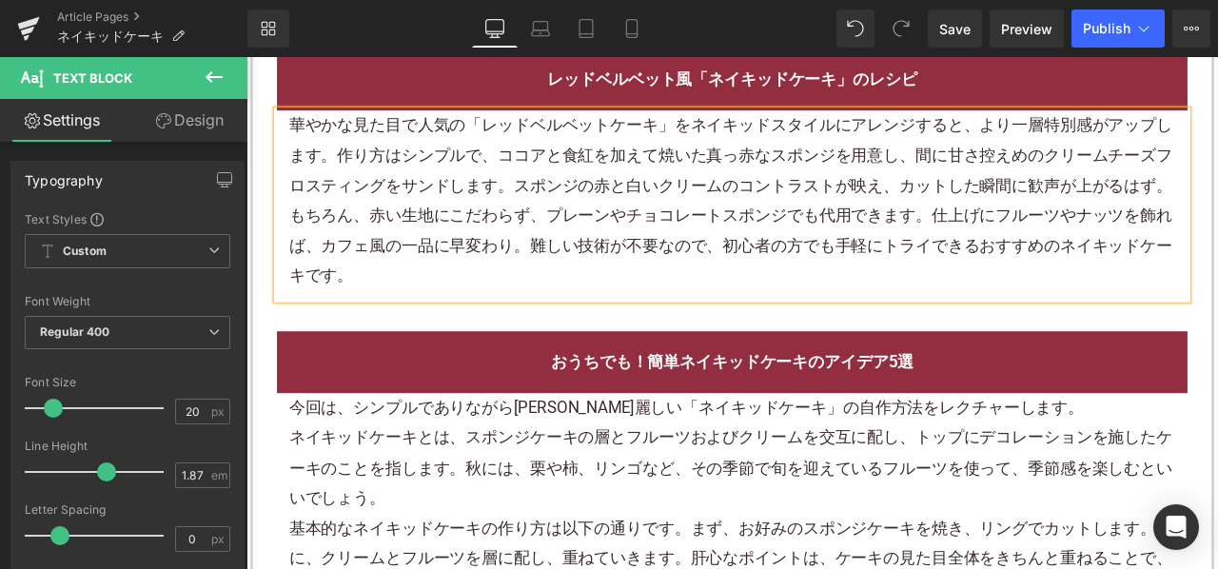
scroll to position [1808, 0]
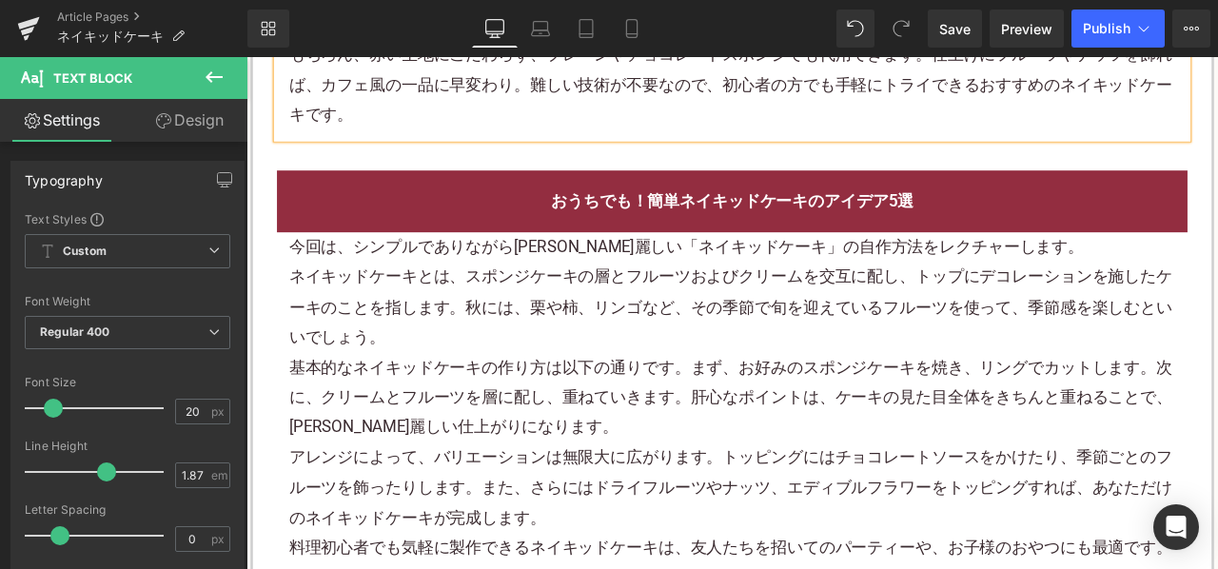
click at [483, 302] on p "ネイキッドケーキとは、スポンジケーキの層とフルーツおよびクリームを交互に配し、トップにデコレーションを施したケーキのことを指します。秋には、栗や柿、リンゴなど…" at bounding box center [822, 353] width 1051 height 107
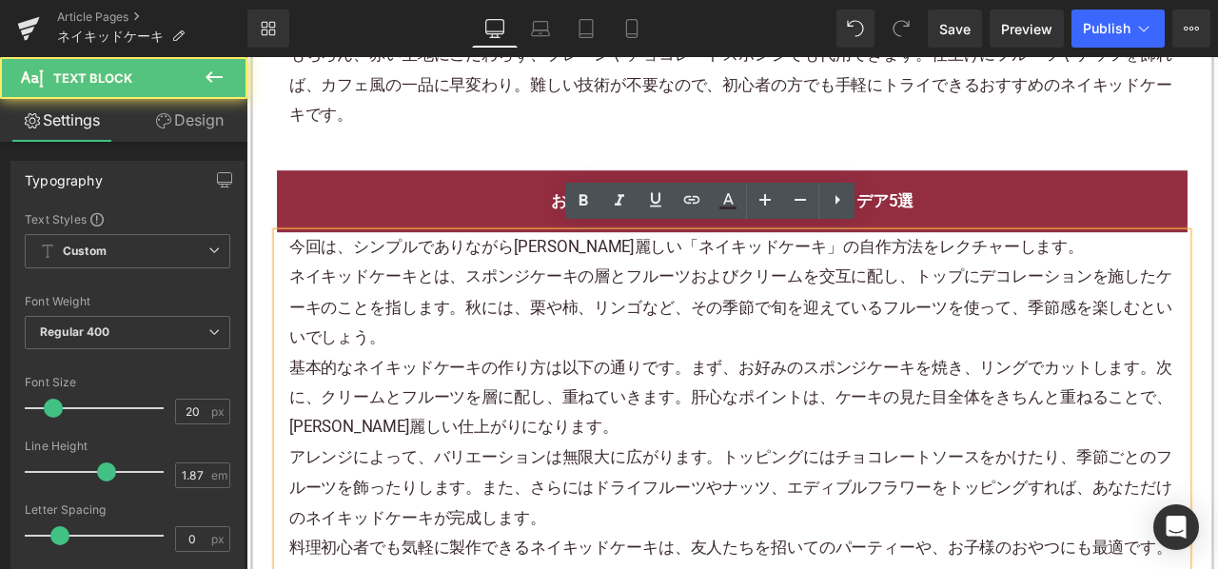
click at [483, 300] on p "ネイキッドケーキとは、スポンジケーキの層とフルーツおよびクリームを交互に配し、トップにデコレーションを施したケーキのことを指します。秋には、栗や柿、リンゴなど…" at bounding box center [822, 353] width 1051 height 107
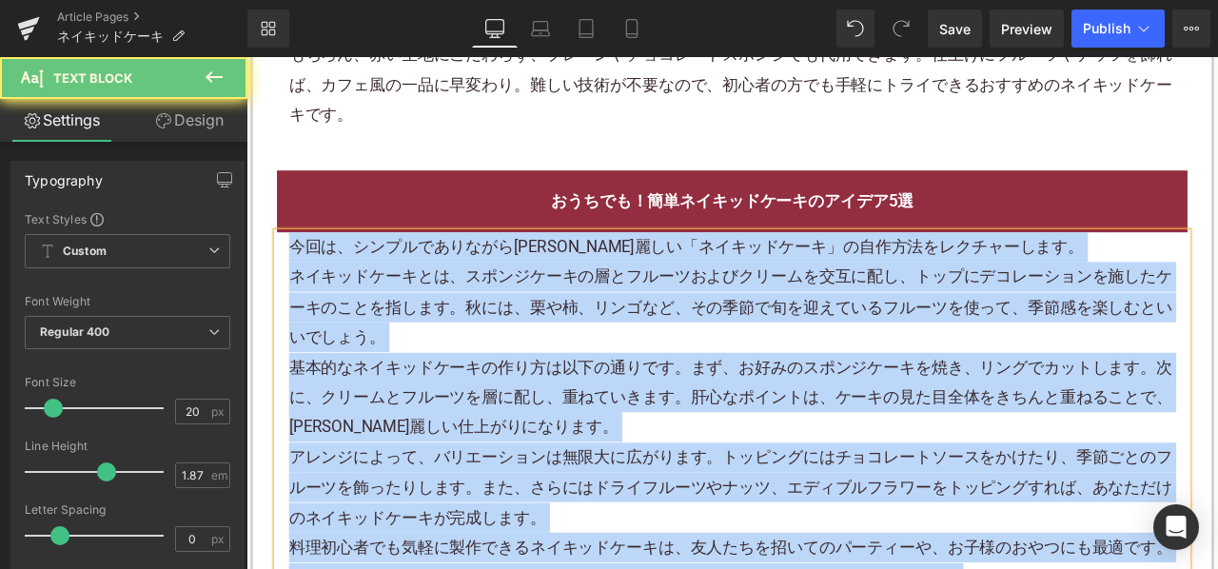
paste div
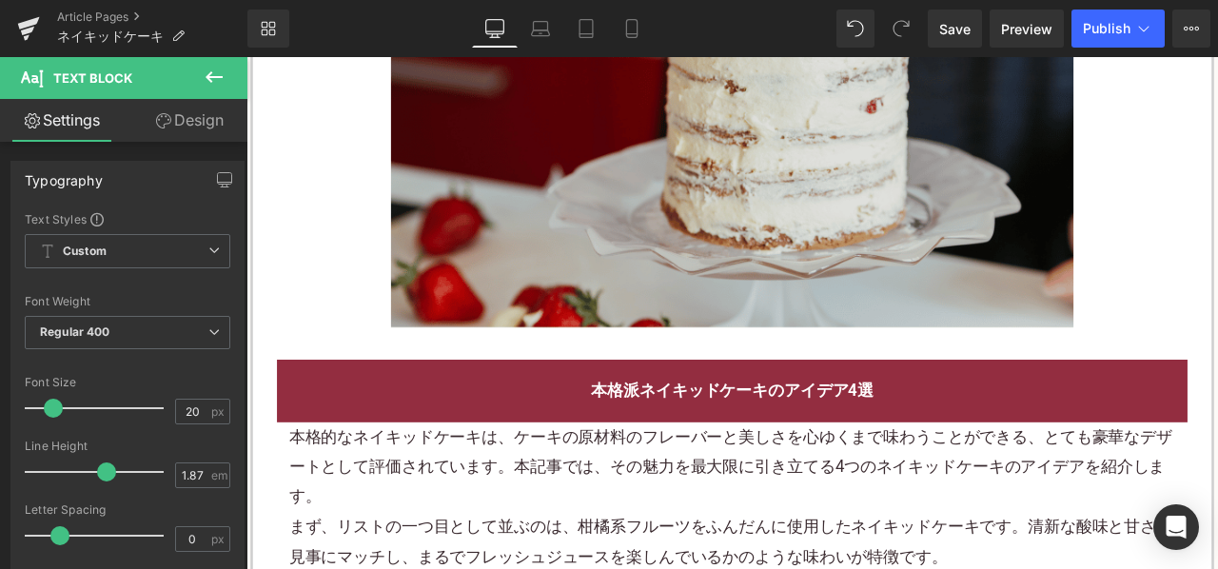
scroll to position [2760, 0]
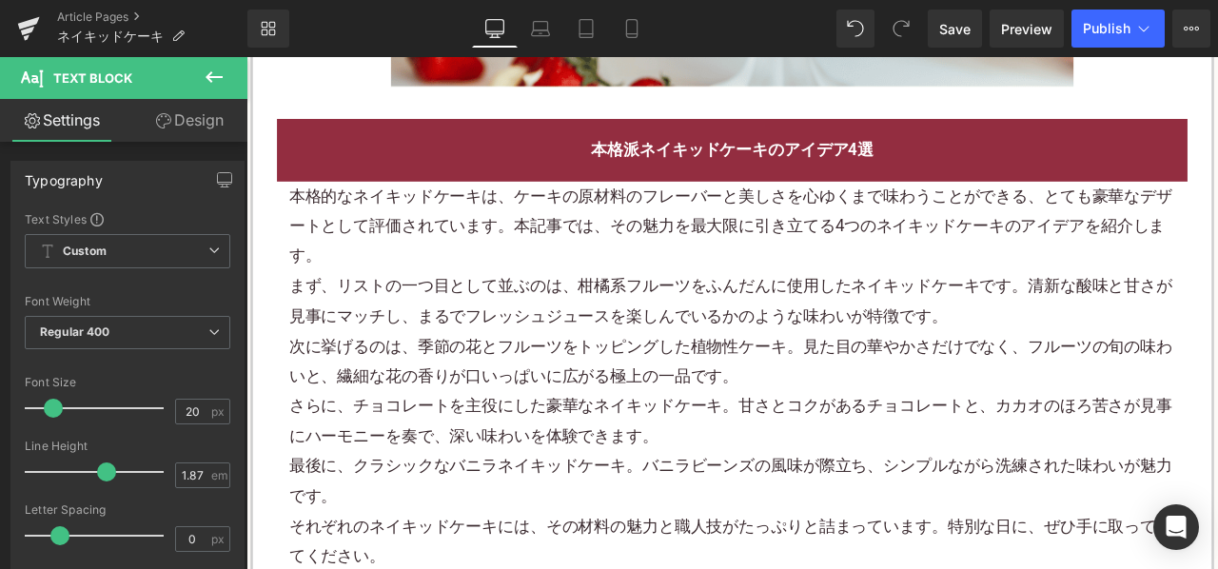
click at [511, 325] on p "まず、リストの一つ目として並ぶのは、柑橘系フルーツをふんだんに使用したネイキッドケーキです。清新な酸味と甘さが見事にマッチし、まるでフレッシュジュースを楽しん…" at bounding box center [822, 346] width 1051 height 71
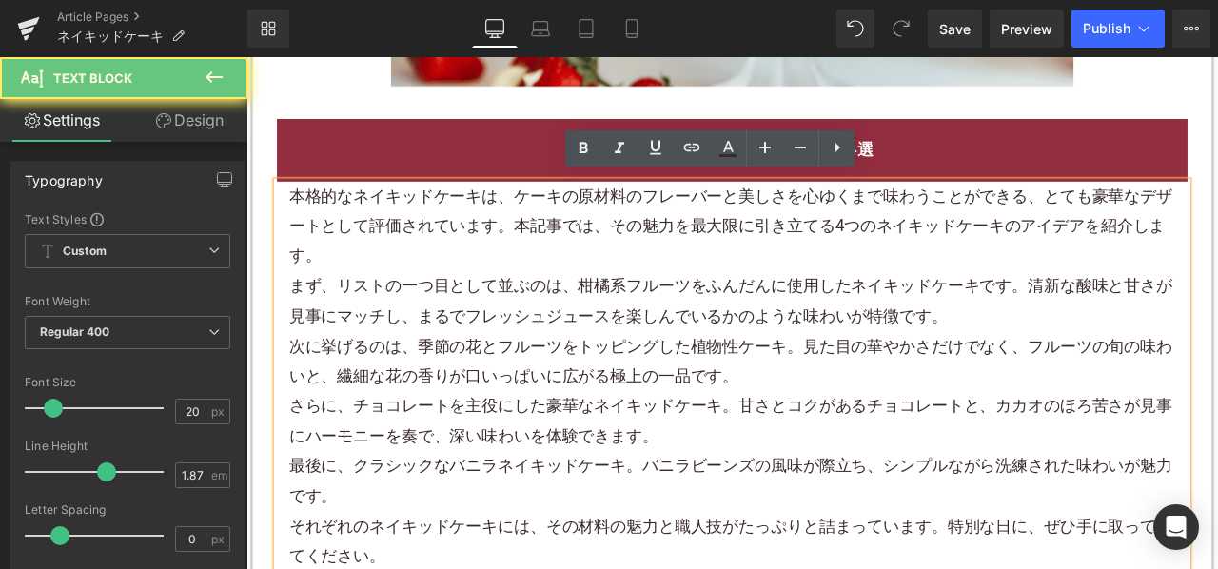
click at [511, 324] on p "まず、リストの一つ目として並ぶのは、柑橘系フルーツをふんだんに使用したネイキッドケーキです。清新な酸味と甘さが見事にマッチし、まるでフレッシュジュースを楽しん…" at bounding box center [822, 346] width 1051 height 71
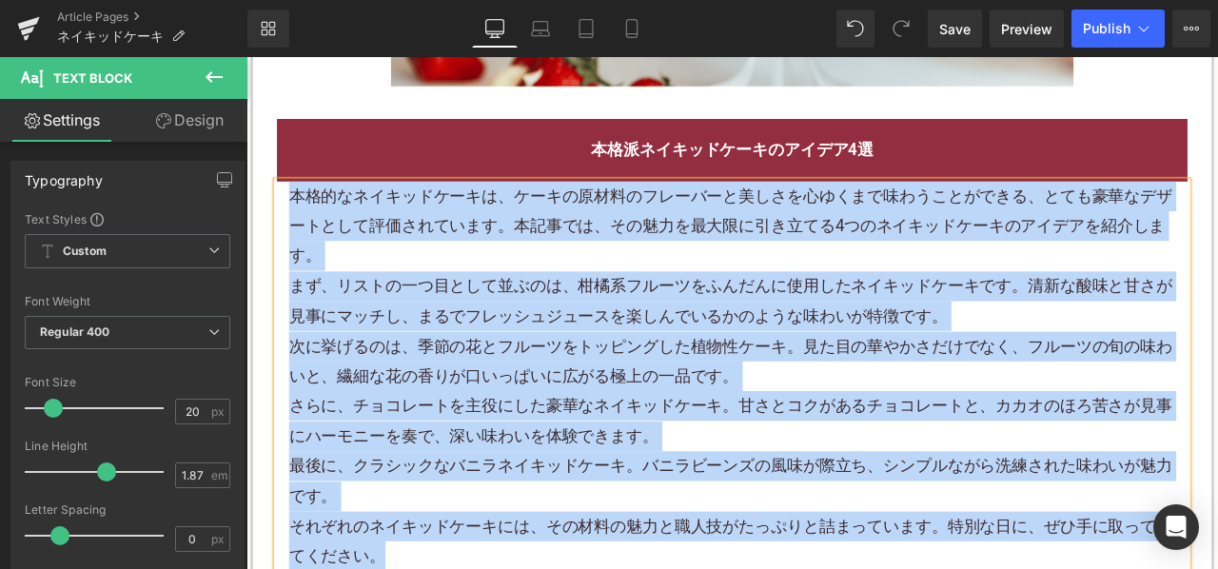
paste div
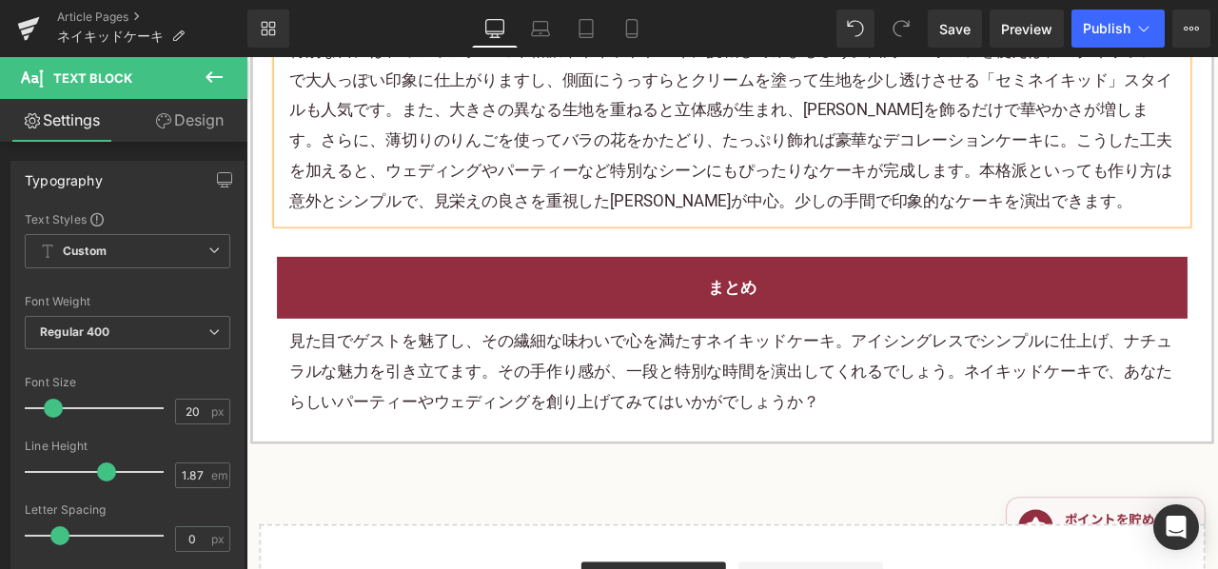
scroll to position [2950, 0]
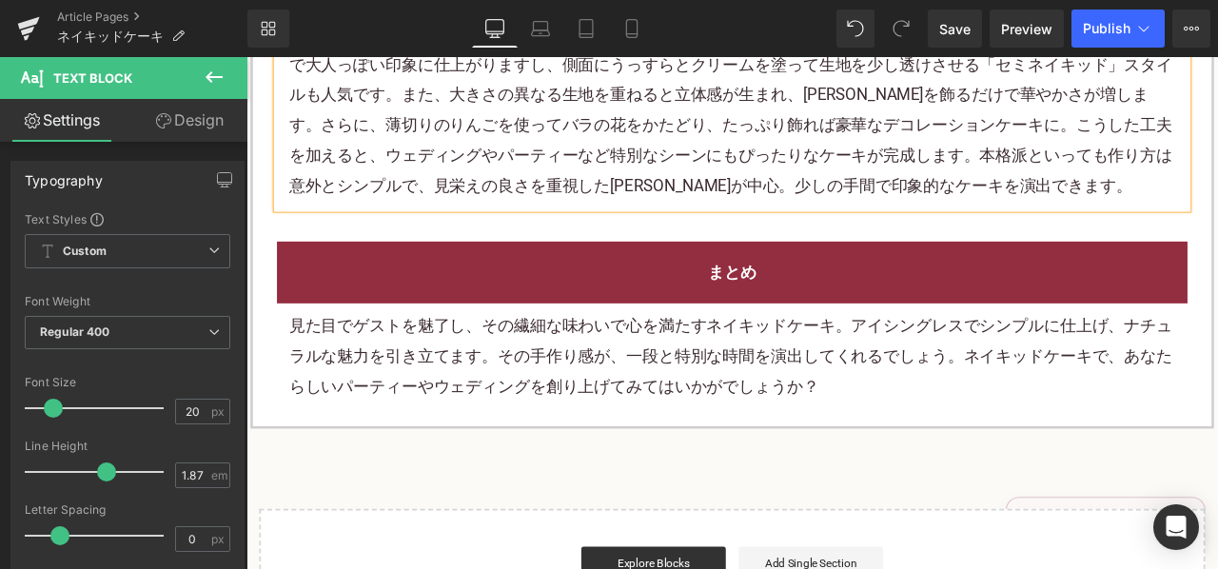
click at [613, 403] on p "見た目でゲストを魅了し、その繊細な味わいで心を満たすネイキッドケーキ。アイシングレスでシンプルに仕上げ、ナチュラルな魅力を引き立てます。その手作り感が、一段と…" at bounding box center [822, 412] width 1051 height 107
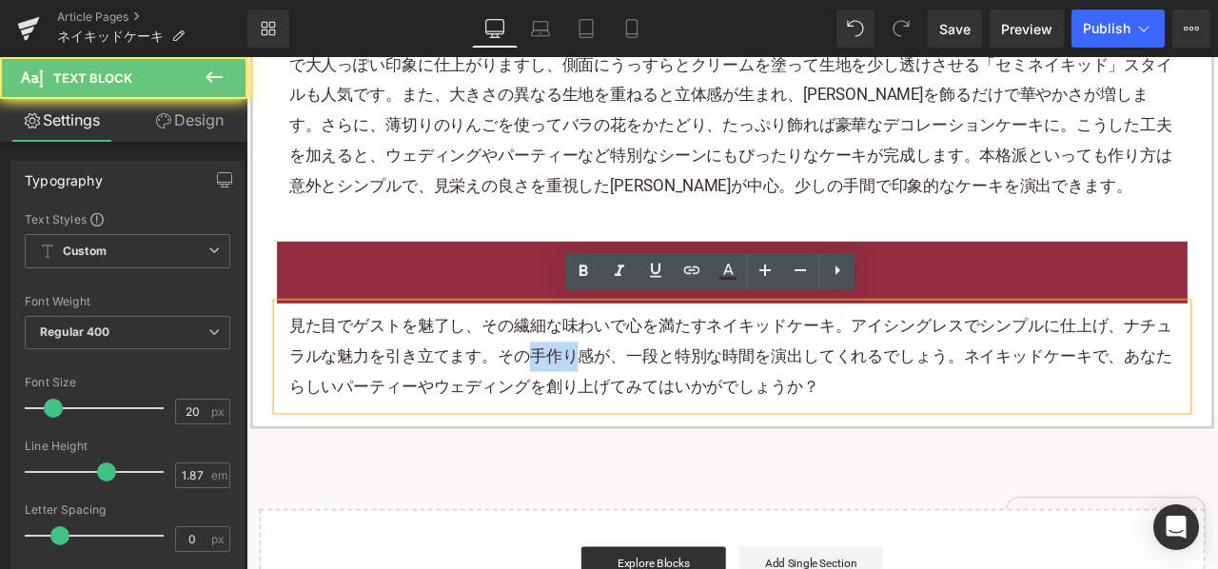
click at [613, 403] on p "見た目でゲストを魅了し、その繊細な味わいで心を満たすネイキッドケーキ。アイシングレスでシンプルに仕上げ、ナチュラルな魅力を引き立てます。その手作り感が、一段と…" at bounding box center [822, 412] width 1051 height 107
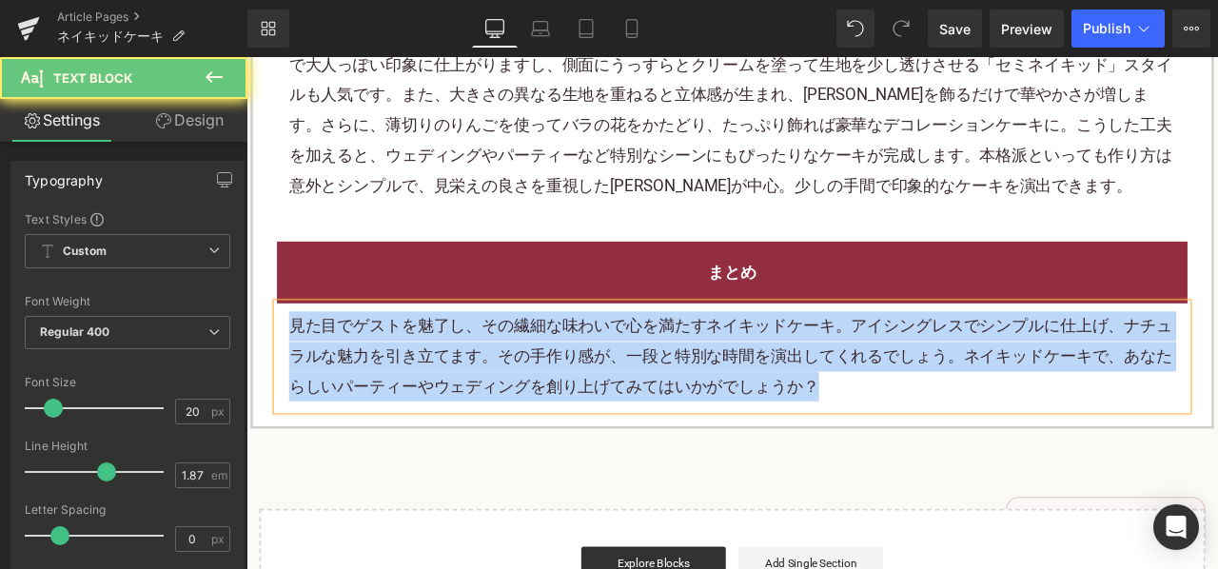
paste div
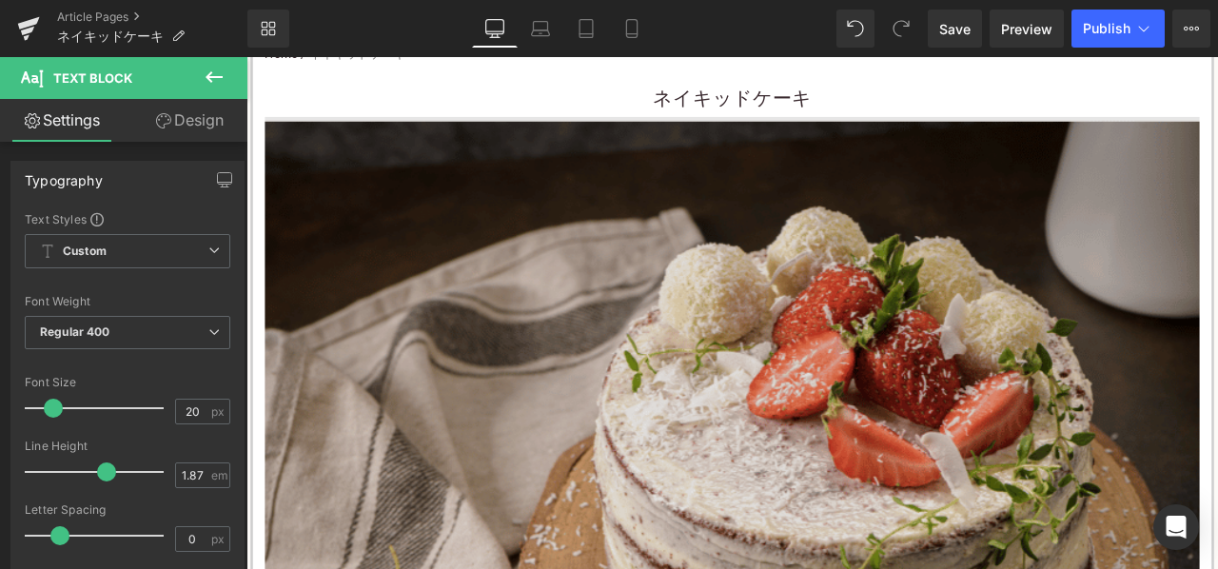
scroll to position [761, 0]
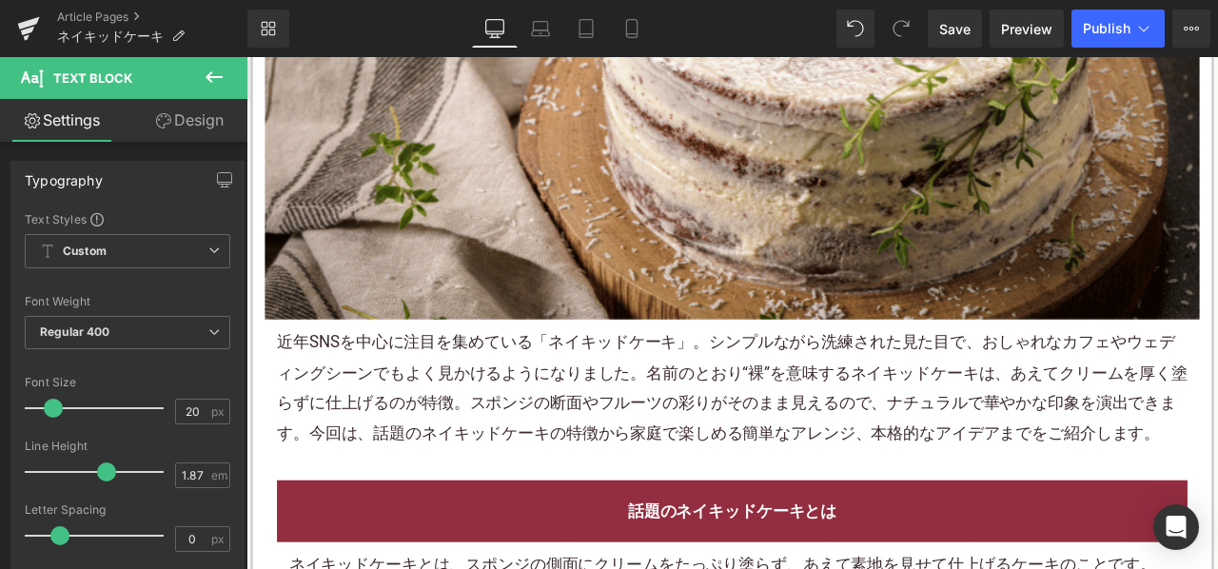
click at [673, 418] on p "近年SNSを中心に注目を集めている「ネイキッドケーキ」。シンプルながら洗練された見た目で、おしゃれなカフェやウェディングシーンでもよく見かけるようになりました…" at bounding box center [822, 449] width 1079 height 143
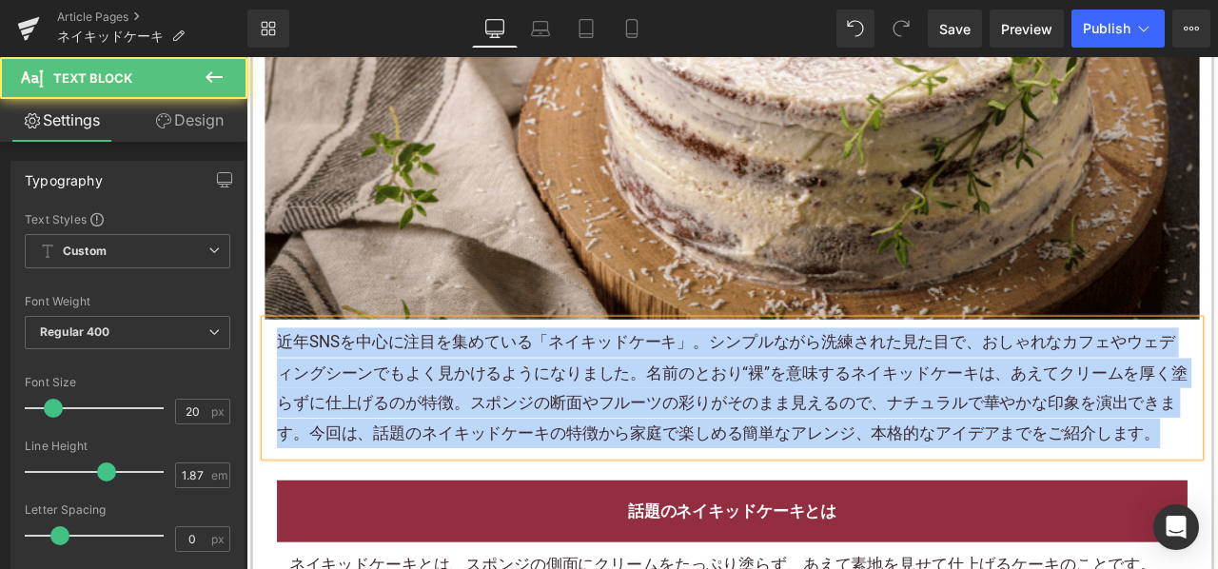
copy p "近年SNSを中心に注目を集めている「ネイキッドケーキ」。シンプルながら洗練された見た目で、おしゃれなカフェやウェディングシーンでもよく見かけるようになりました…"
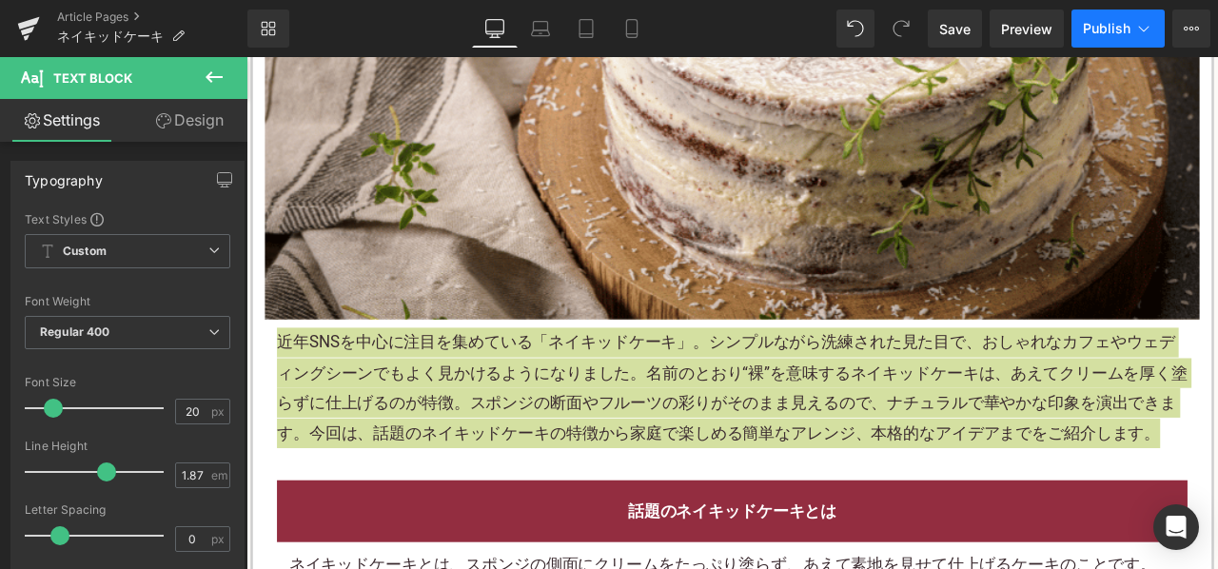
click at [1099, 15] on button "Publish" at bounding box center [1117, 29] width 93 height 38
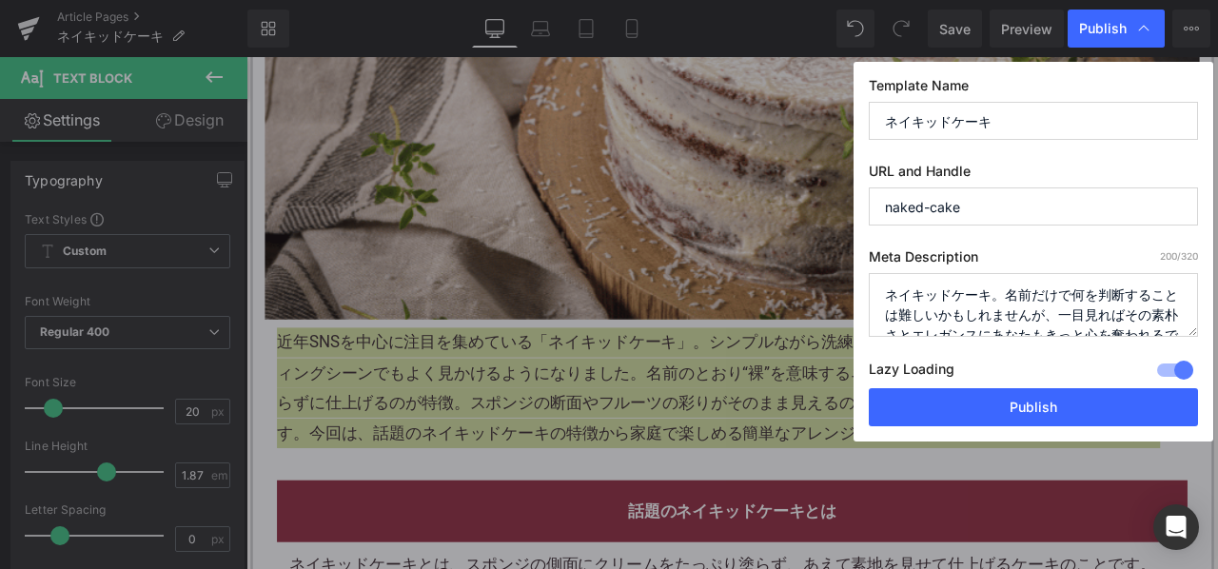
click at [944, 303] on textarea "ネイキッドケーキ。名前だけで何を判断することは難しいかもしれませんが、一目見ればその素朴さとエレガンスにあなたもきっと心を奪われるでしょう。ここ最近、ウェディ…" at bounding box center [1033, 305] width 329 height 64
paste textarea "近年SNSを中心に注目を集めている「ネイキッドケーキ」。シンプルながら洗練された見た目で、おしゃれなカフェやウェディングシーンでもよく見かけるようになりました…"
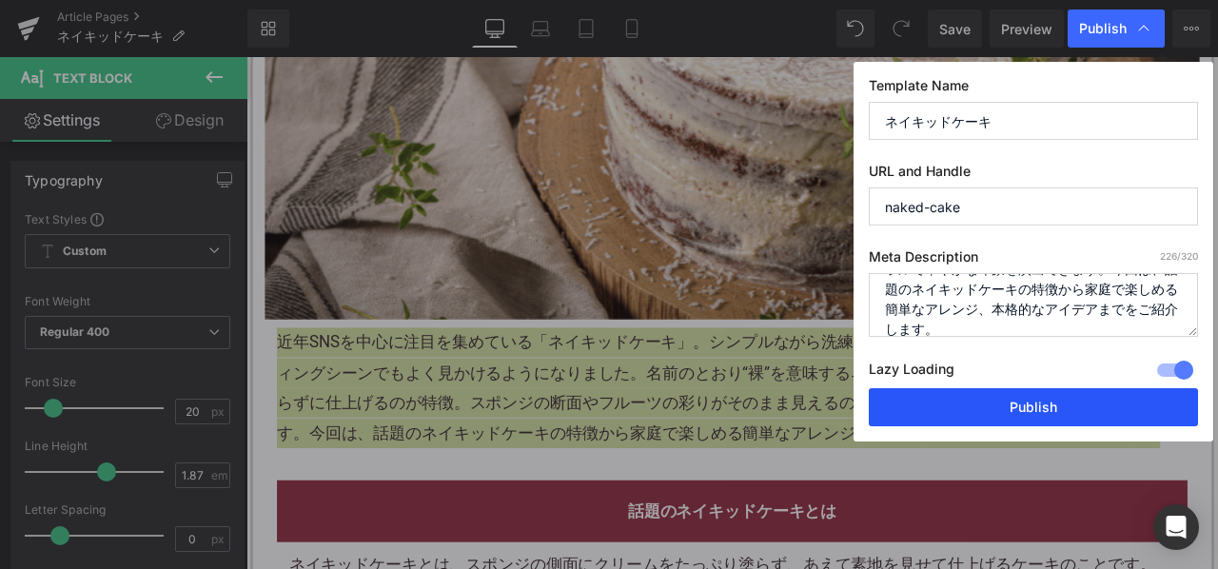
type textarea "近年SNSを中心に注目を集めている「ネイキッドケーキ」。シンプルながら洗練された見た目で、おしゃれなカフェやウェディングシーンでもよく見かけるようになりました…"
drag, startPoint x: 942, startPoint y: 393, endPoint x: 792, endPoint y: 343, distance: 158.6
click at [942, 393] on button "Publish" at bounding box center [1033, 407] width 329 height 38
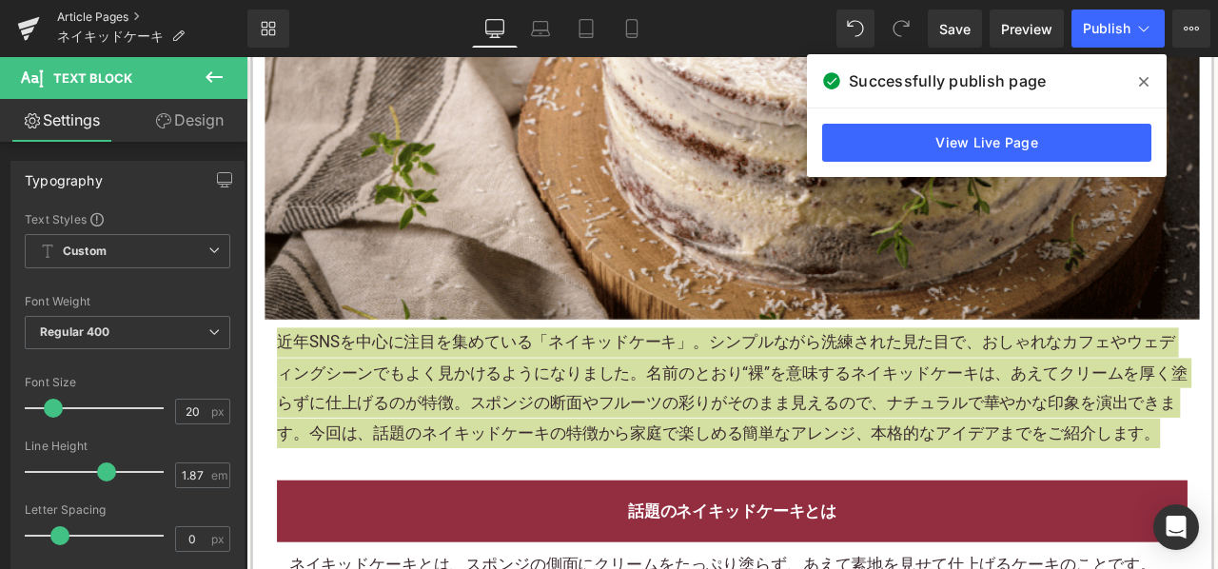
click at [107, 18] on link "Article Pages" at bounding box center [152, 17] width 190 height 15
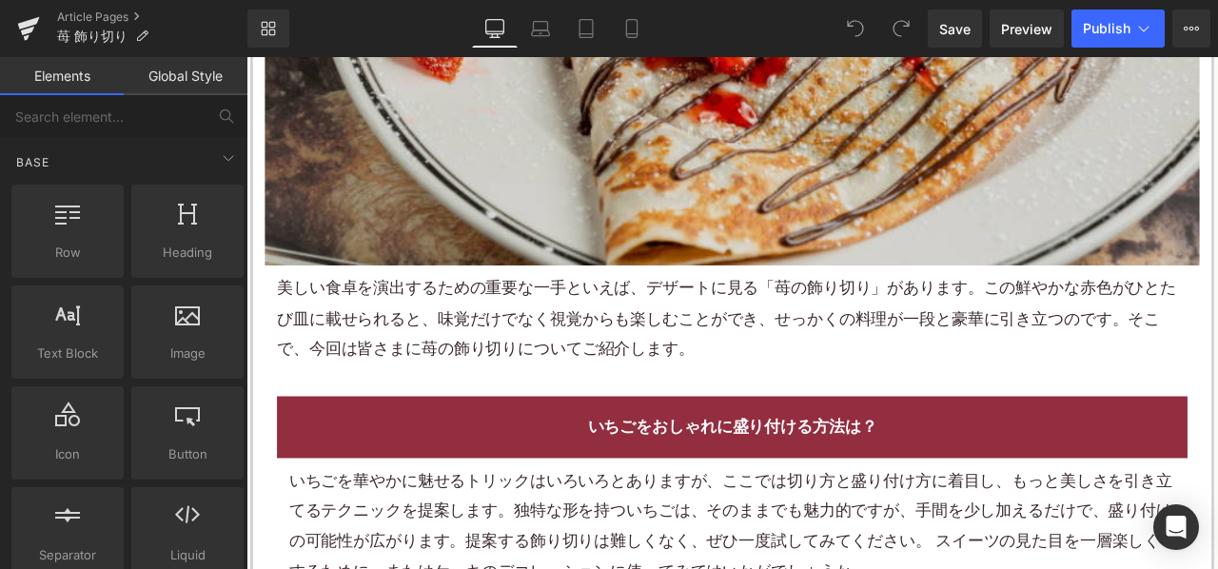
scroll to position [856, 0]
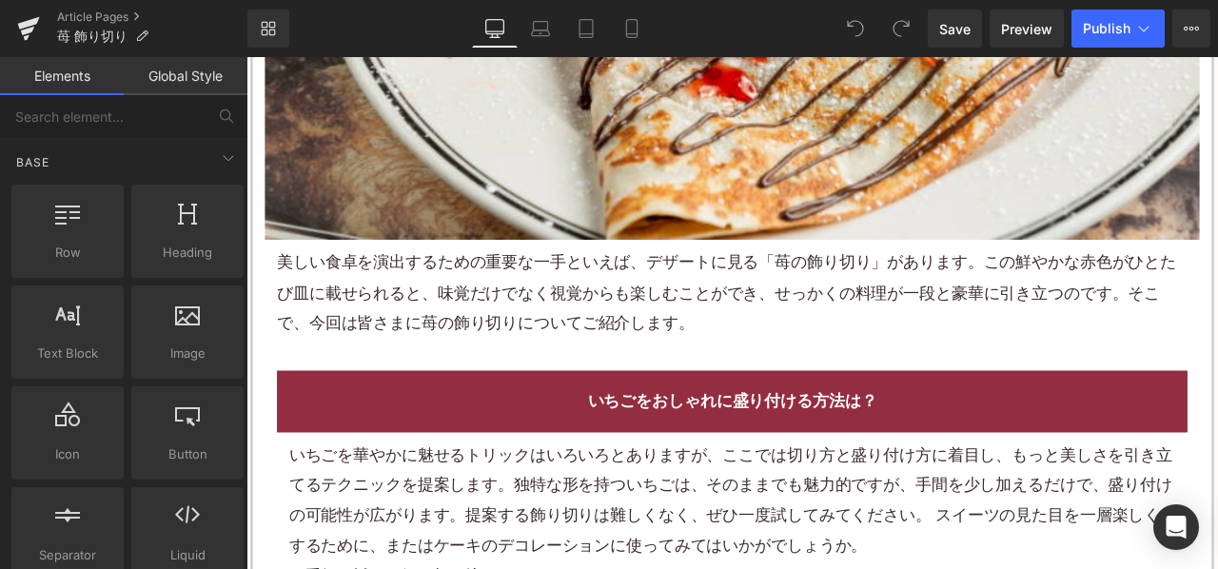
click at [521, 321] on p "美しい食卓を演出するための重要な一手といえば、デザートに見る「苺の飾り切り」があります。この鮮やかな赤色がひとたび皿に載せられると、味覚だけでなく視覚からも楽…" at bounding box center [822, 336] width 1079 height 107
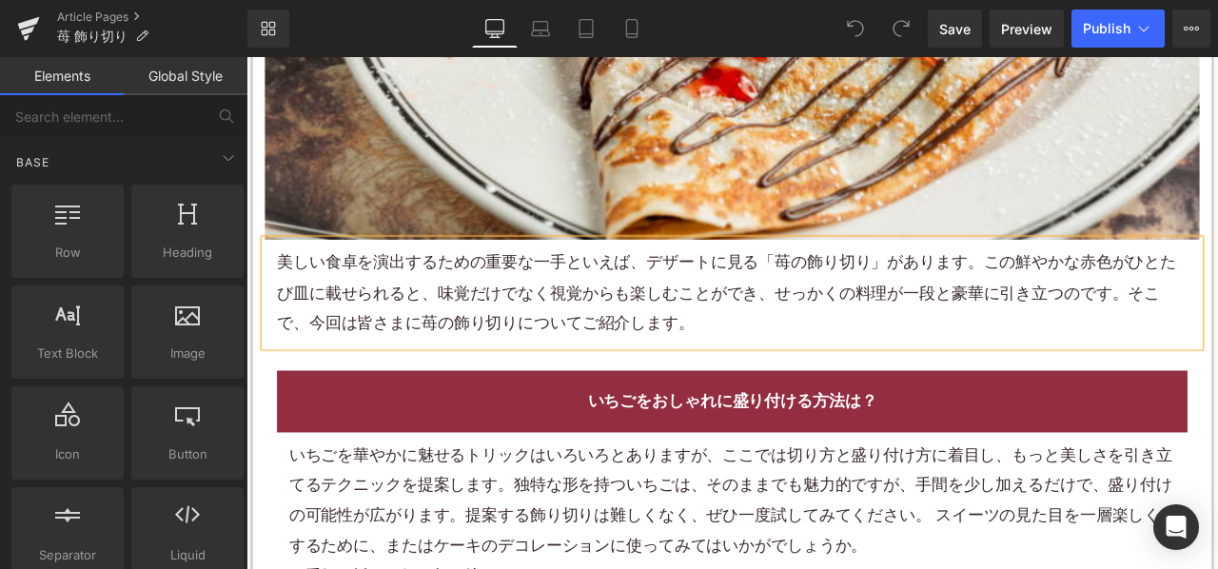
click at [521, 321] on p "美しい食卓を演出するための重要な一手といえば、デザートに見る「苺の飾り切り」があります。この鮮やかな赤色がひとたび皿に載せられると、味覚だけでなく視覚からも楽…" at bounding box center [822, 336] width 1079 height 107
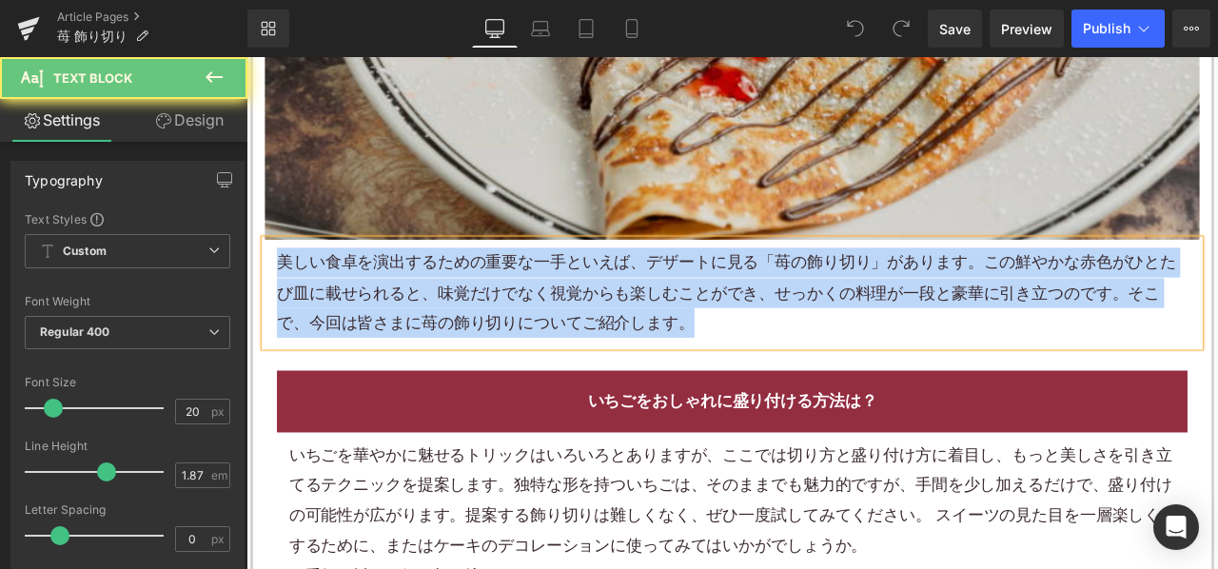
paste div
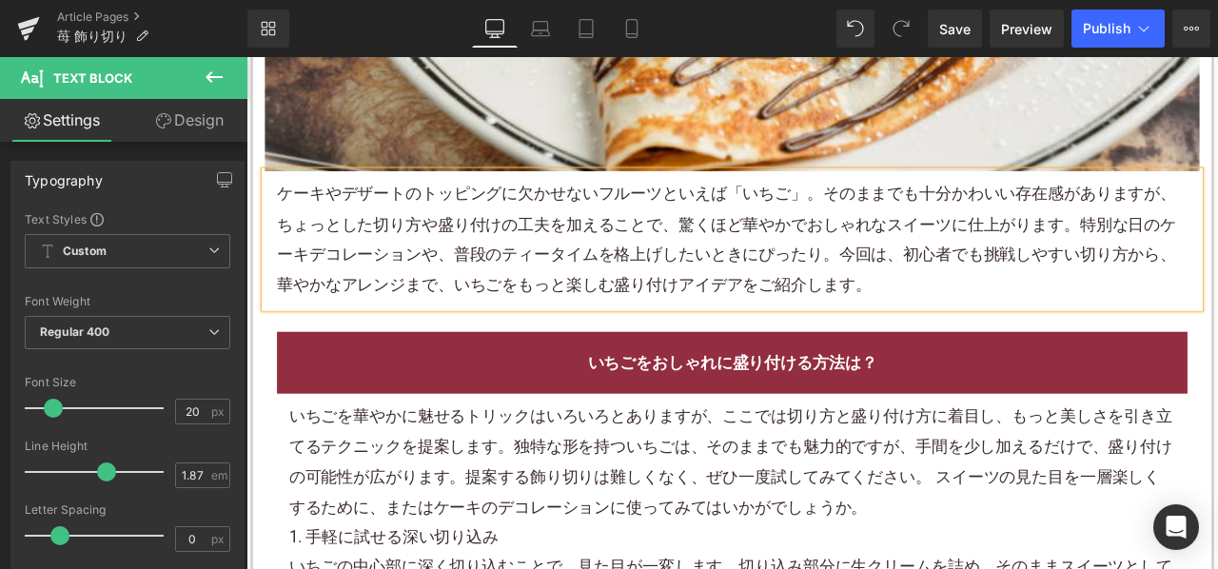
scroll to position [1047, 0]
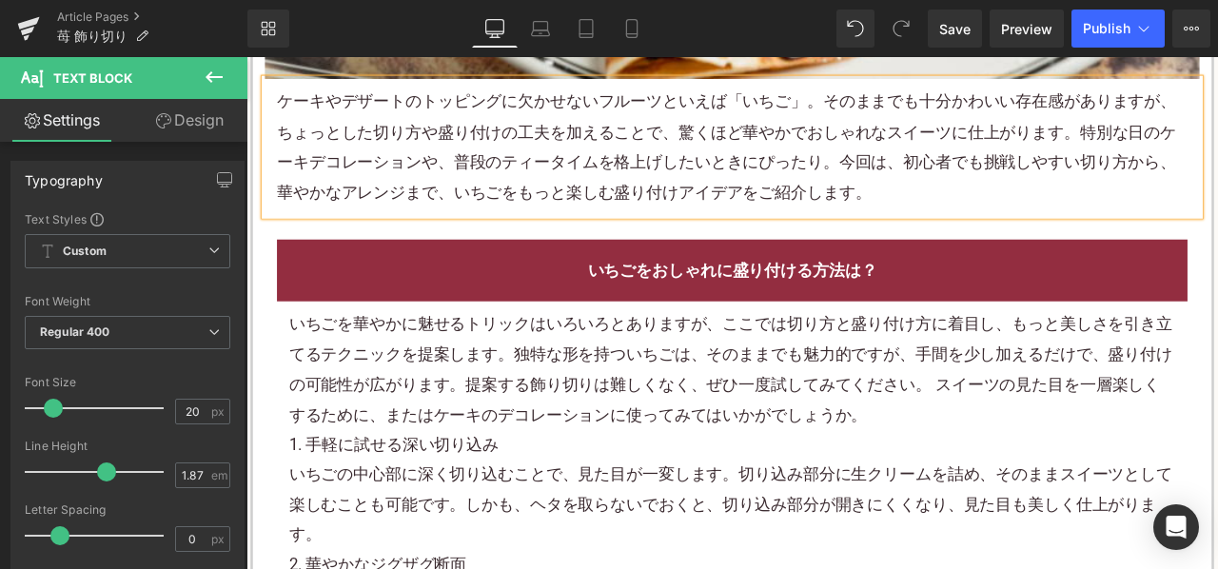
click at [404, 483] on div "いちごを華やかに魅せるトリックはいろいろとありますが、ここでは切り方と盛り付け方に着目し、もっと美しさを引き立てるテクニックを提案します。独特な形を持ついちご…" at bounding box center [822, 427] width 1051 height 143
click at [404, 481] on div "いちごを華やかに魅せるトリックはいろいろとありますが、ここでは切り方と盛り付け方に着目し、もっと美しさを引き立てるテクニックを提案します。独特な形を持ついちご…" at bounding box center [822, 427] width 1051 height 143
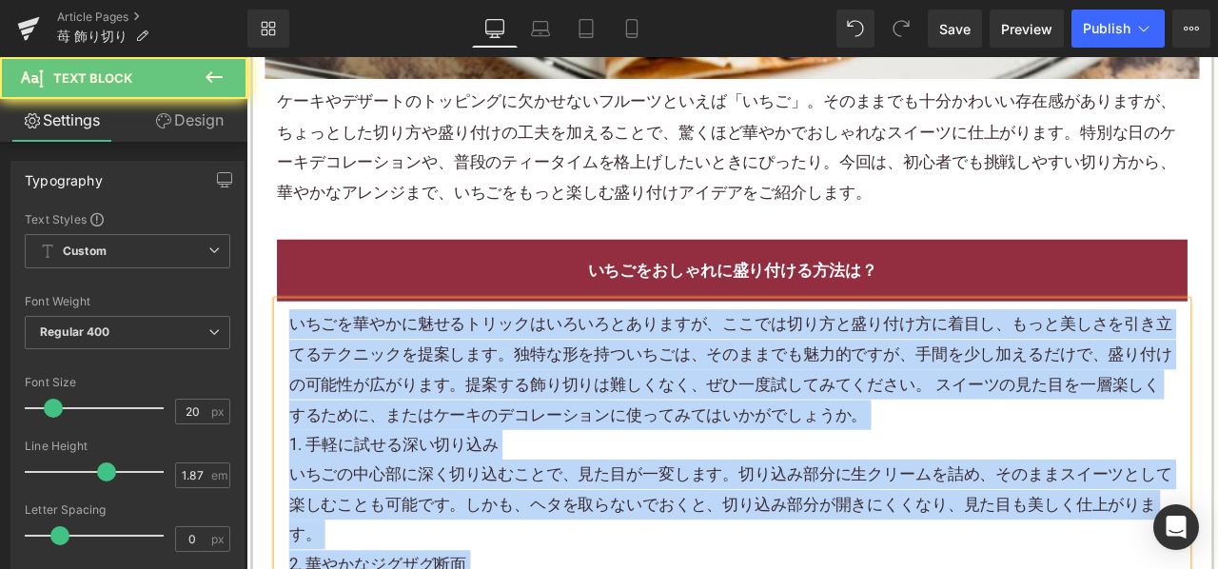
paste div
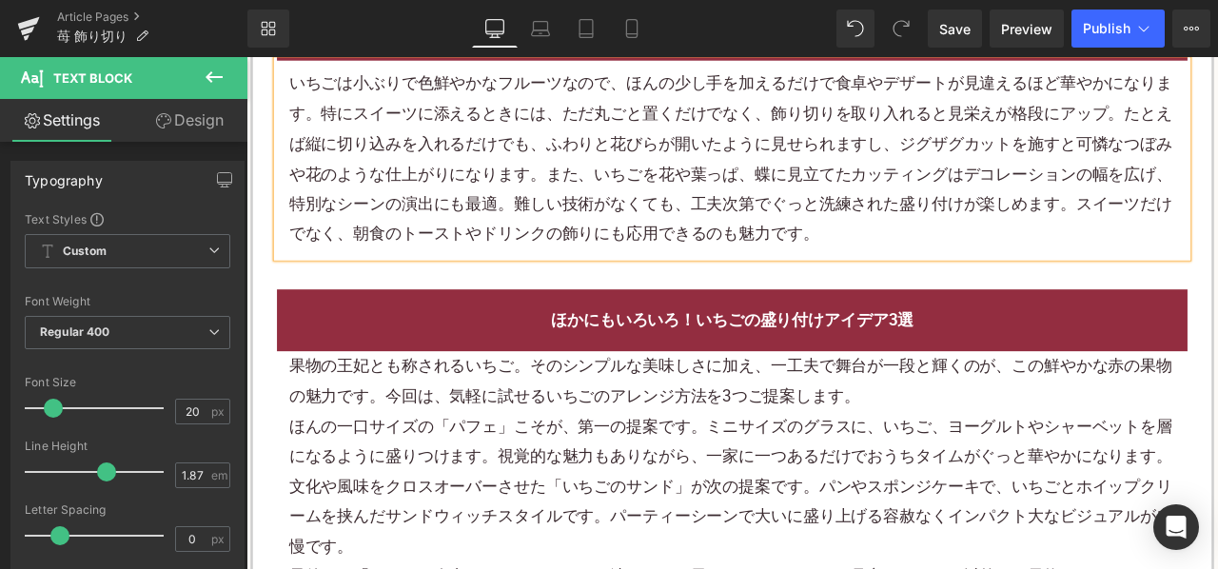
scroll to position [1427, 0]
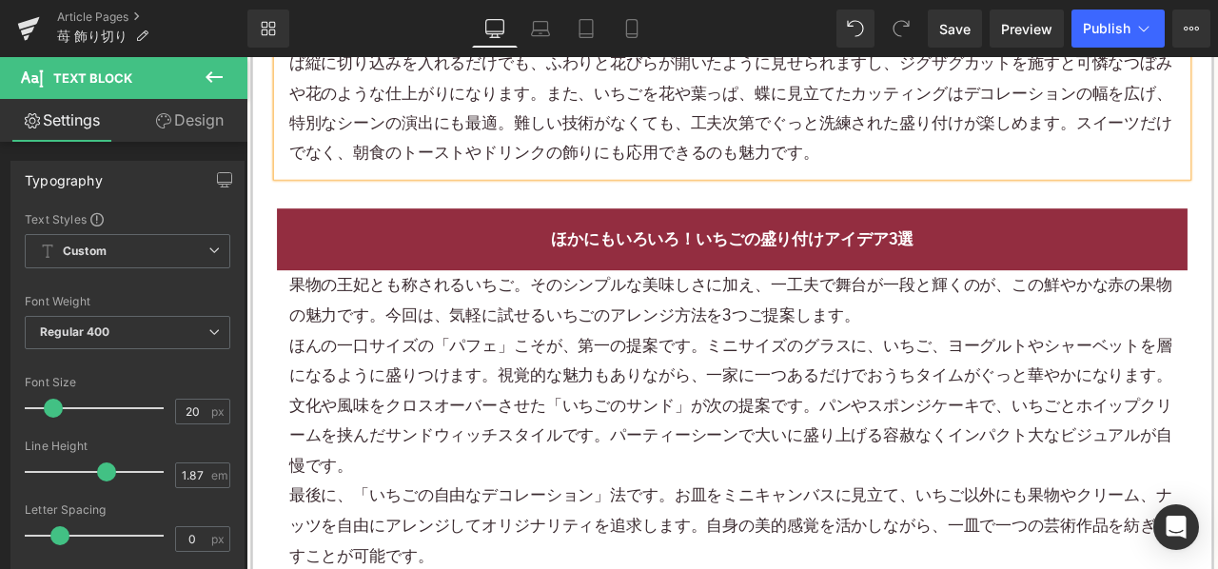
click at [607, 462] on div "文化や風味をクロスオーバーさせた「いちごのサンド」が次の提案です。パンやスポンジケーキで、いちごとホイップクリームを挟んだサンドウィッチスタイルです。パーティ…" at bounding box center [822, 506] width 1051 height 107
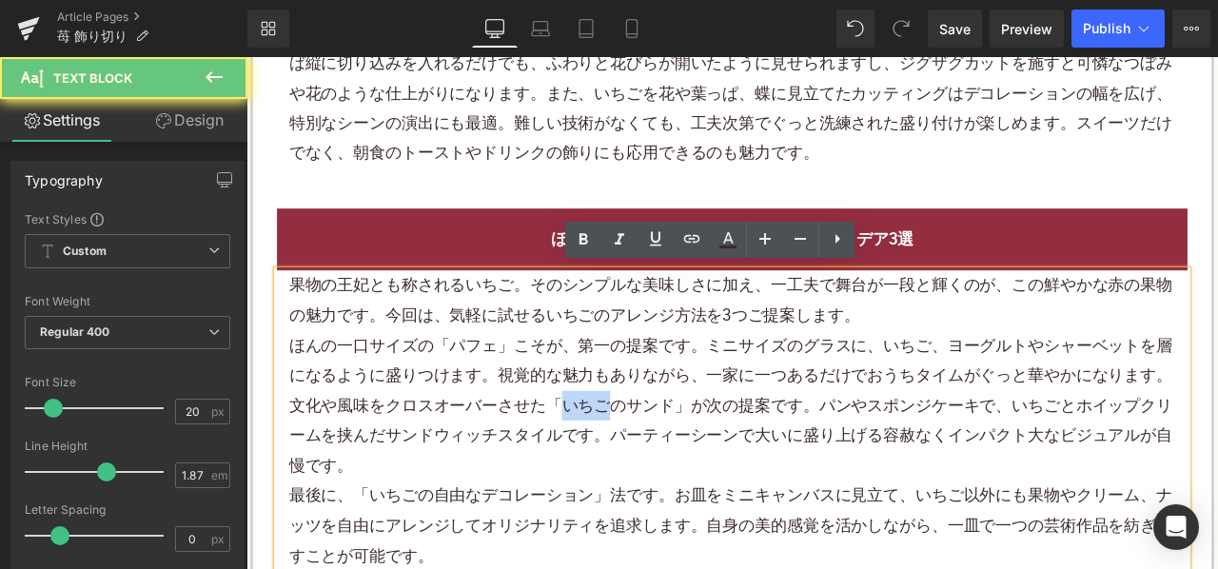
click at [607, 462] on div "文化や風味をクロスオーバーさせた「いちごのサンド」が次の提案です。パンやスポンジケーキで、いちごとホイップクリームを挟んだサンドウィッチスタイルです。パーティ…" at bounding box center [822, 506] width 1051 height 107
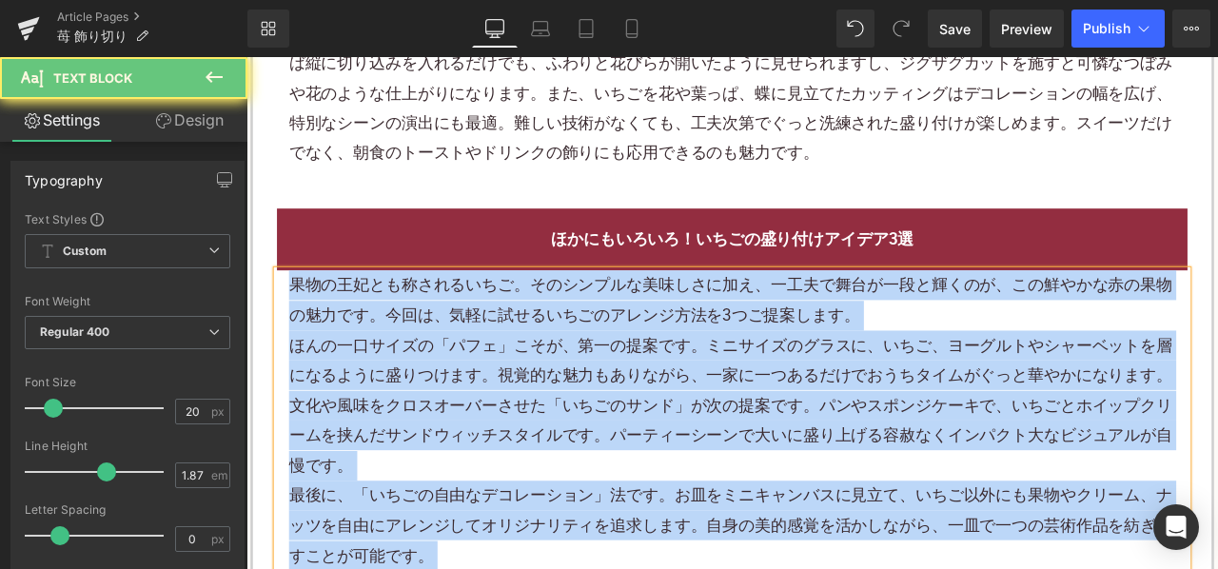
paste div
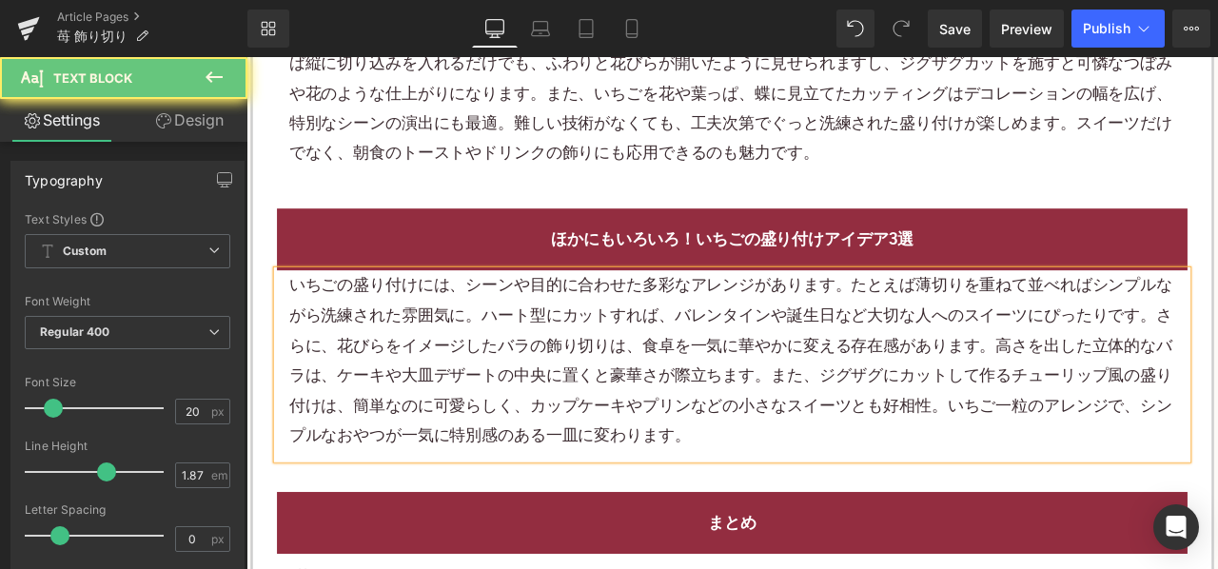
scroll to position [1618, 0]
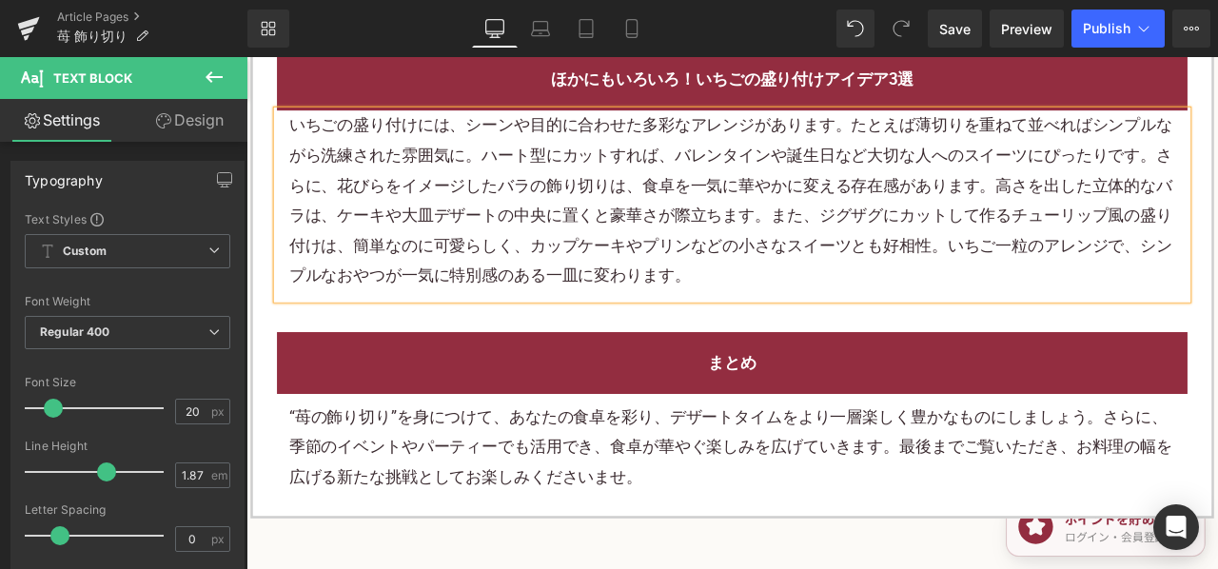
click at [606, 534] on p "“苺の飾り切り”を身につけて、あなたの食卓を彩り、デザートタイムをより一層楽しく豊かなものにしましょう。さらに、季節のイベントやパーティーでも活用でき、食卓が…" at bounding box center [822, 518] width 1051 height 107
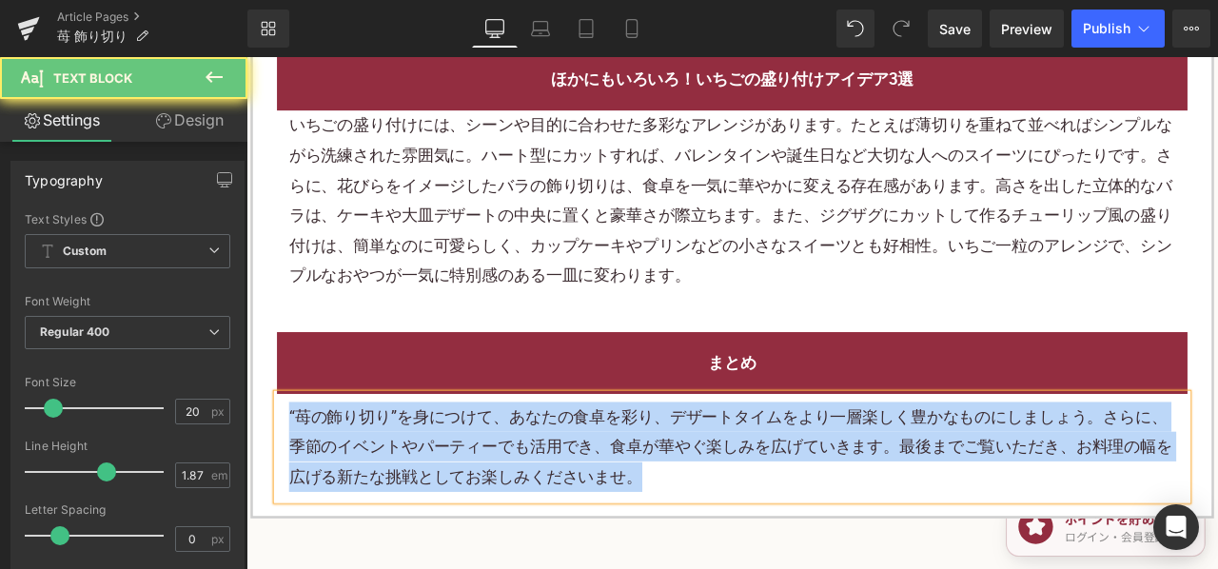
paste div
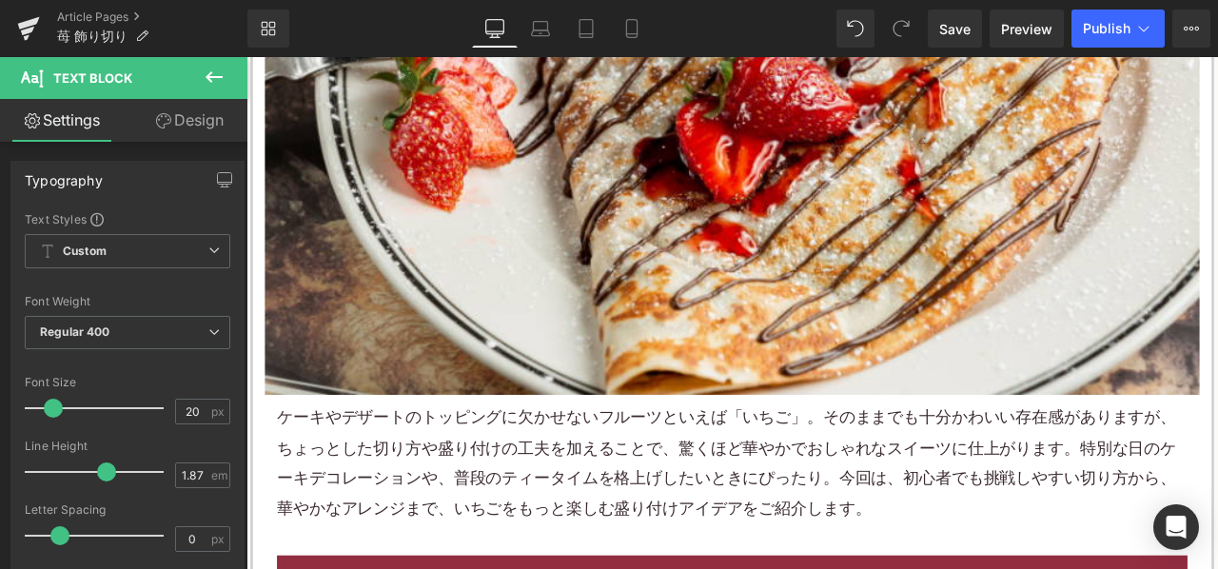
scroll to position [761, 0]
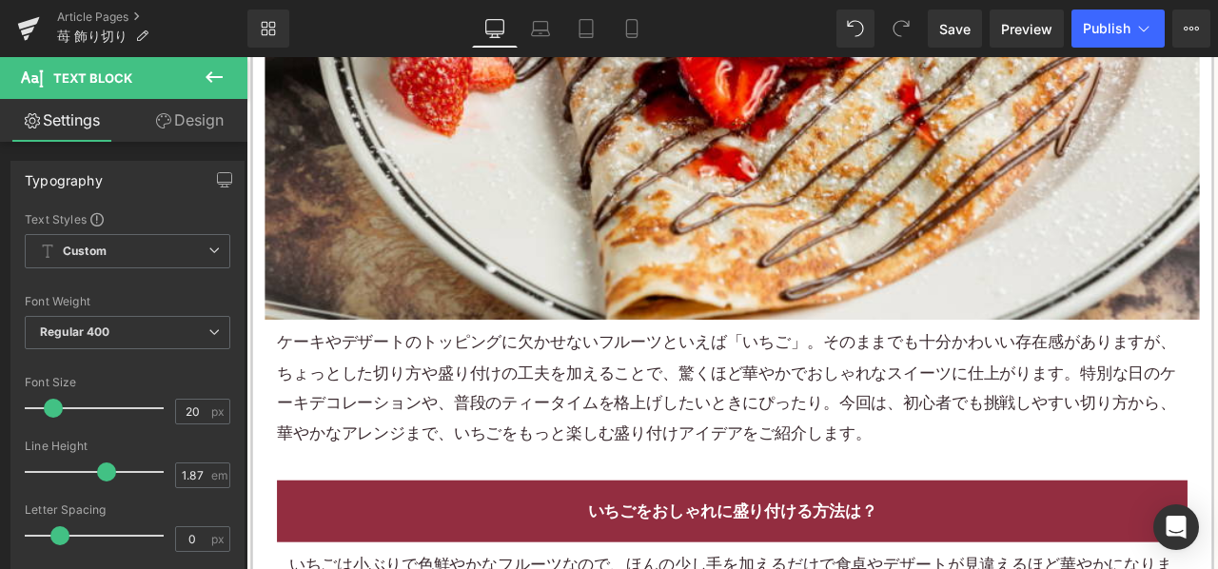
click at [627, 453] on p "ケーキやデザートのトッピングに欠かせないフルーツといえば「いちご」。そのままでも十分かわいい存在感がありますが、ちょっとした切り方や盛り付けの工夫を加えること…" at bounding box center [822, 449] width 1079 height 143
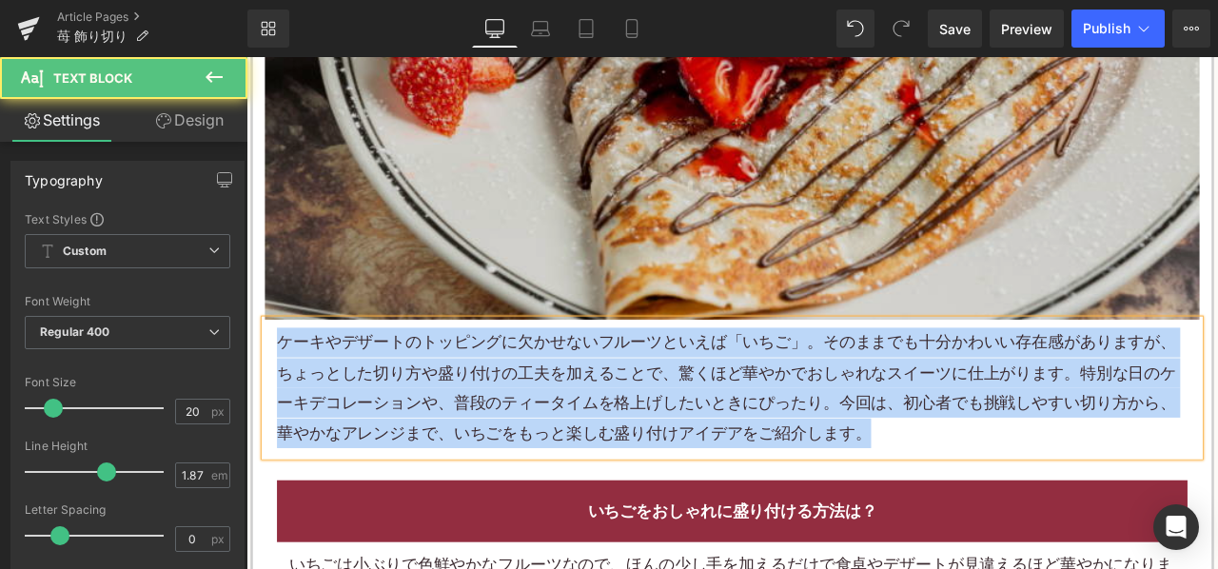
copy p "ケーキやデザートのトッピングに欠かせないフルーツといえば「いちご」。そのままでも十分かわいい存在感がありますが、ちょっとした切り方や盛り付けの工夫を加えること…"
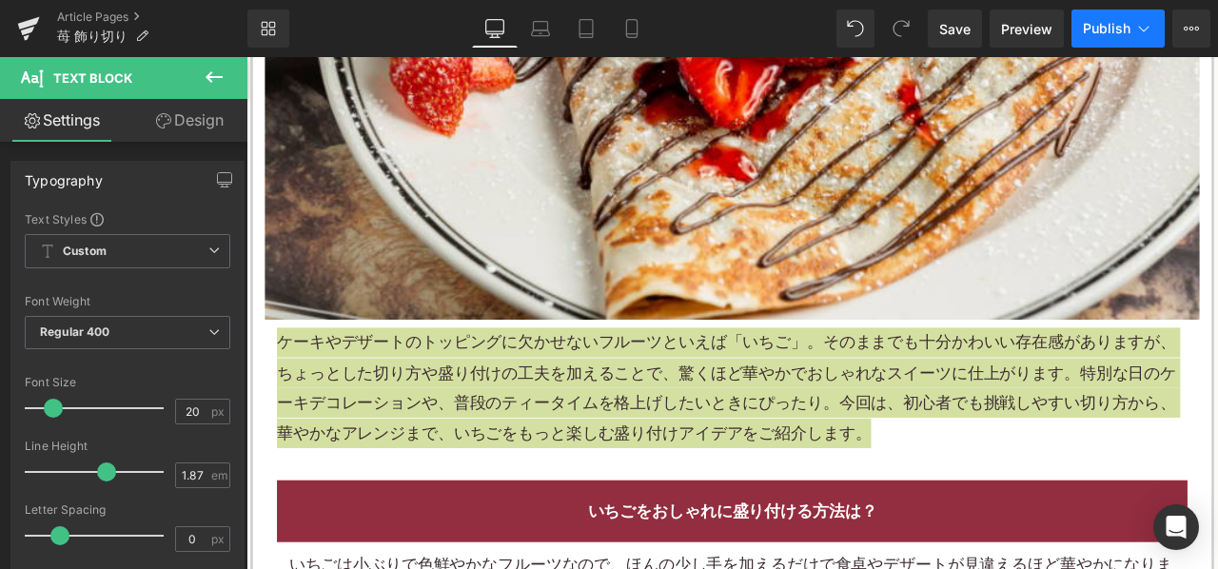
click at [1104, 22] on span "Publish" at bounding box center [1107, 28] width 48 height 15
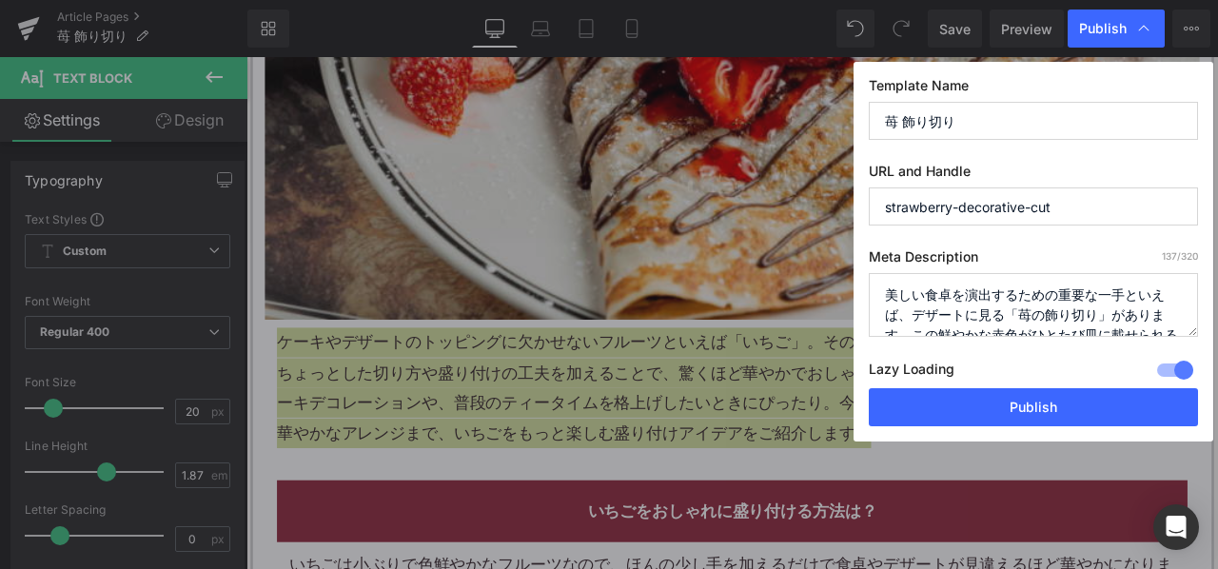
click at [967, 294] on textarea "美しい食卓を演出するための重要な一手といえば、デザートに見る「苺の飾り切り」があります。この鮮やかな赤色がひとたび皿に載せられると、味覚だけでなく視覚からも楽…" at bounding box center [1033, 305] width 329 height 64
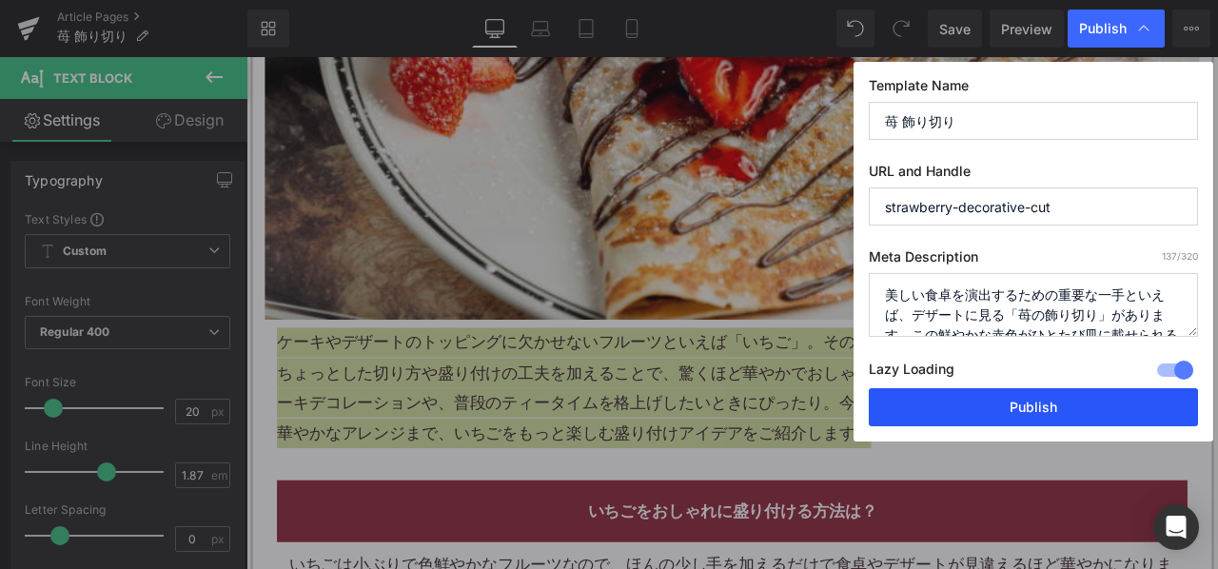
paste textarea "ケーキやデザートのトッピングに欠かせないフルーツといえば「いちご」。そのままでも十分かわいい存在感がありますが、ちょっとした切り方や盛り付けの工夫を加えること…"
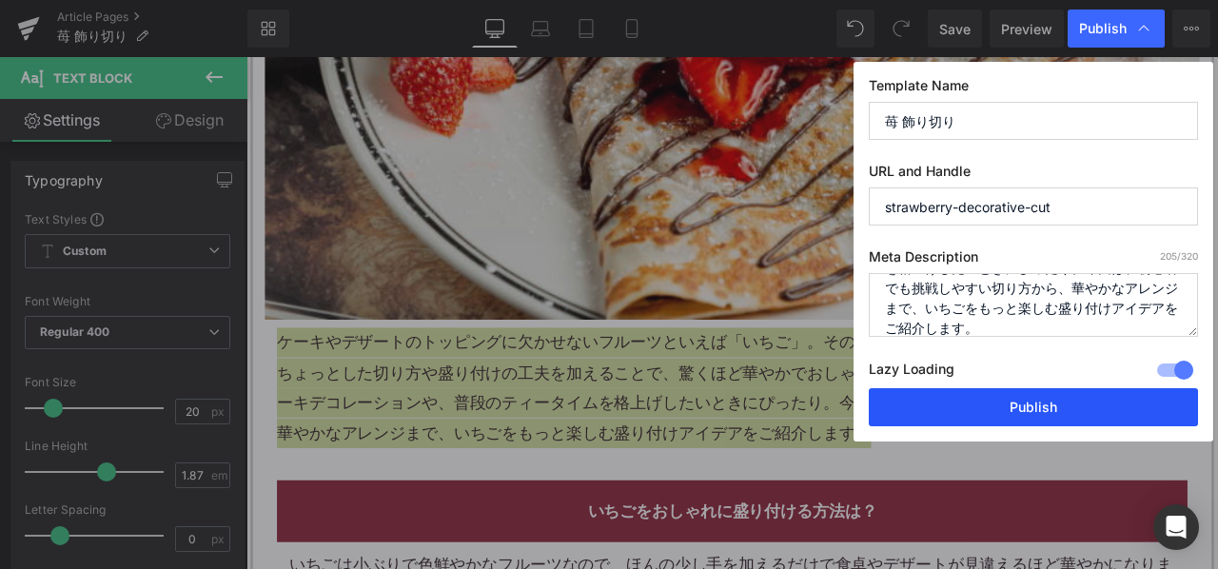
type textarea "ケーキやデザートのトッピングに欠かせないフルーツといえば「いちご」。そのままでも十分かわいい存在感がありますが、ちょっとした切り方や盛り付けの工夫を加えること…"
click at [946, 401] on button "Publish" at bounding box center [1033, 407] width 329 height 38
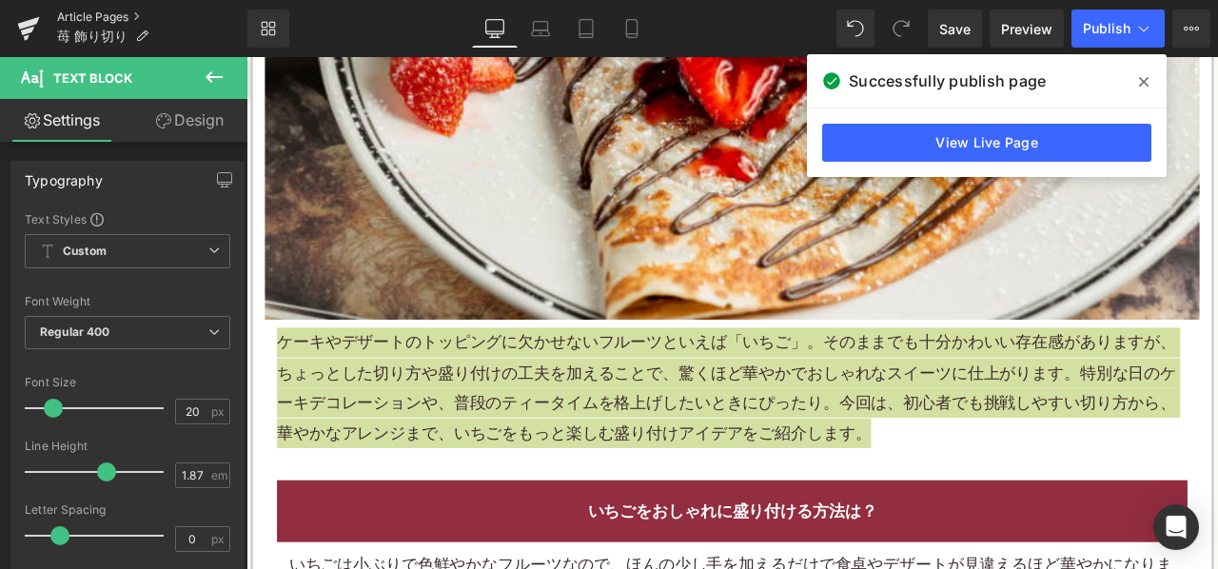
click at [126, 10] on link "Article Pages" at bounding box center [152, 17] width 190 height 15
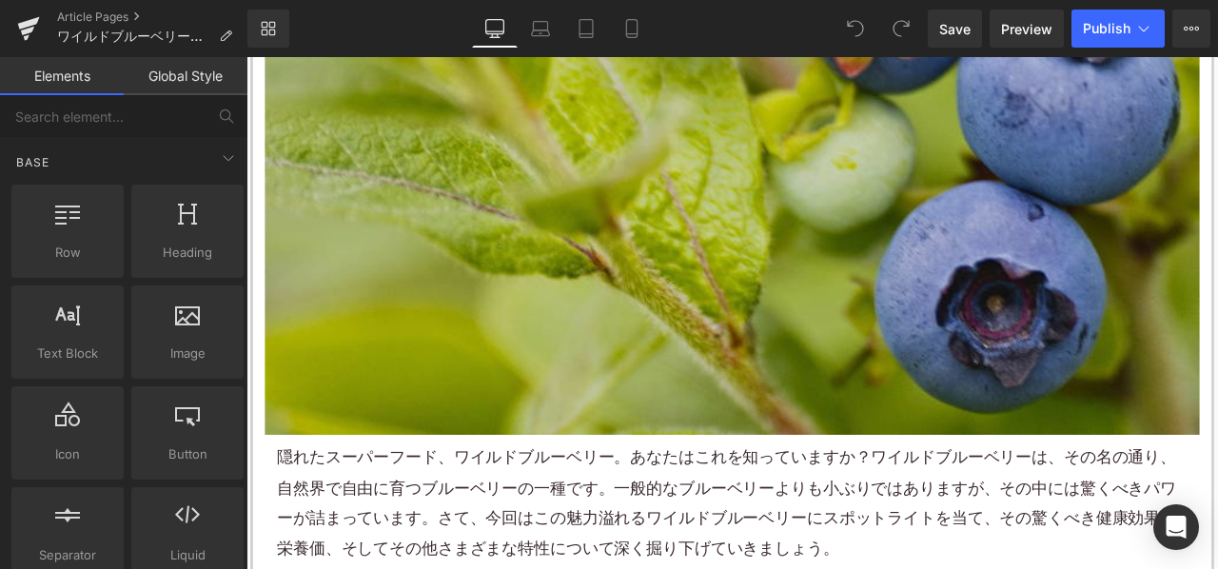
scroll to position [761, 0]
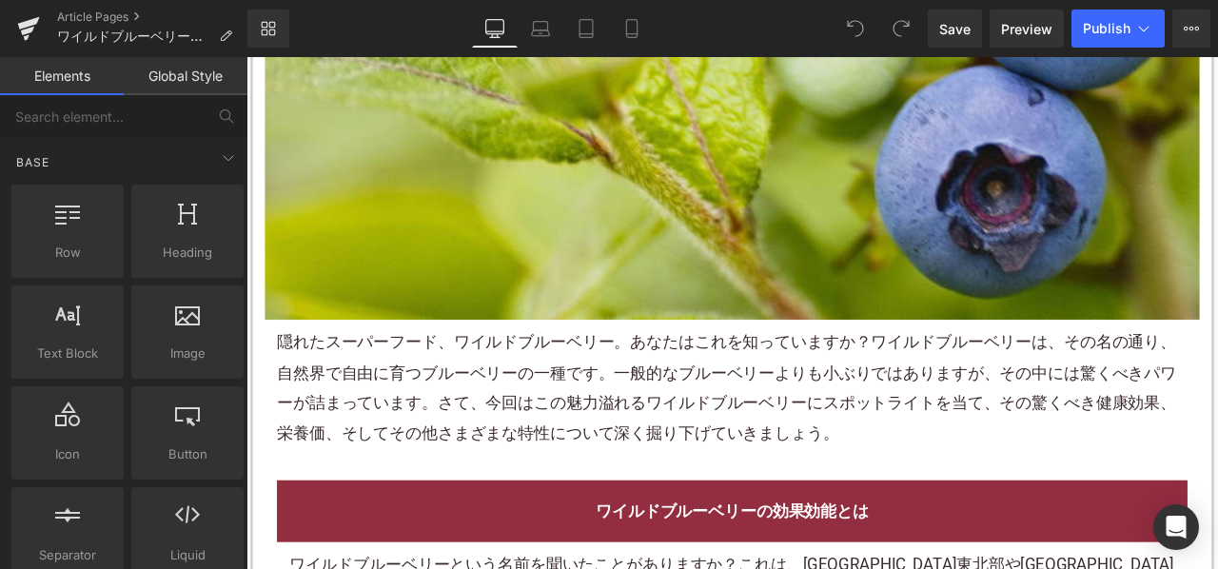
click at [536, 436] on p "隠れたスーパーフード、ワイルドブルーベリー。あなたはこれを知っていますか？ワイルドブルーベリーは、その名の通り、自然界で自由に育つブルーベリーの一種です。一般…" at bounding box center [822, 449] width 1079 height 143
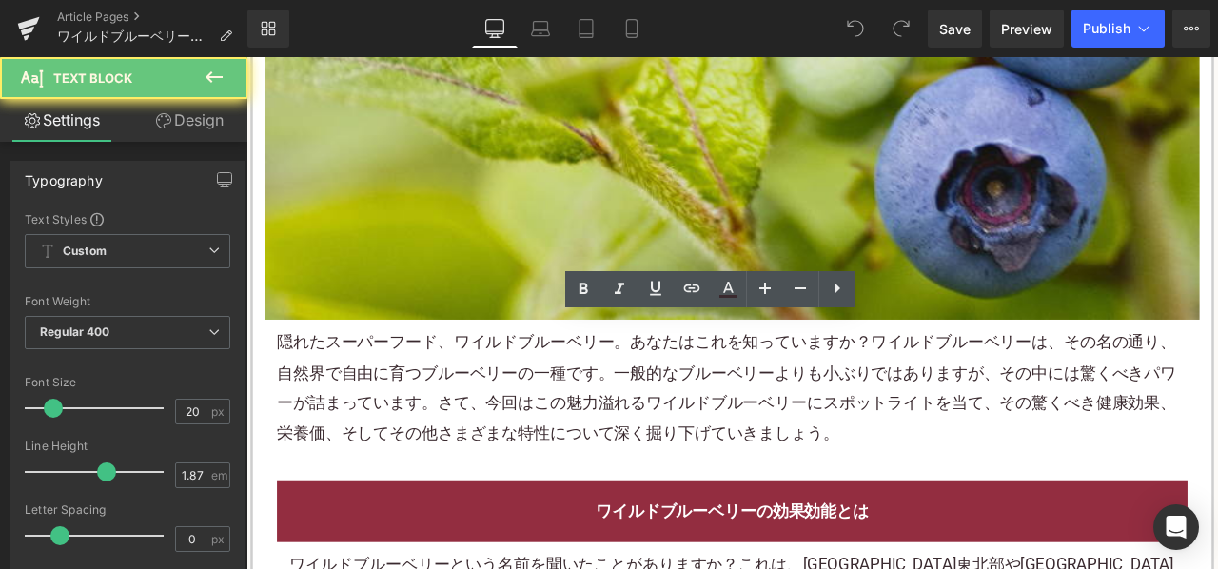
click at [536, 437] on p "隠れたスーパーフード、ワイルドブルーベリー。あなたはこれを知っていますか？ワイルドブルーベリーは、その名の通り、自然界で自由に育つブルーベリーの一種です。一般…" at bounding box center [822, 449] width 1079 height 143
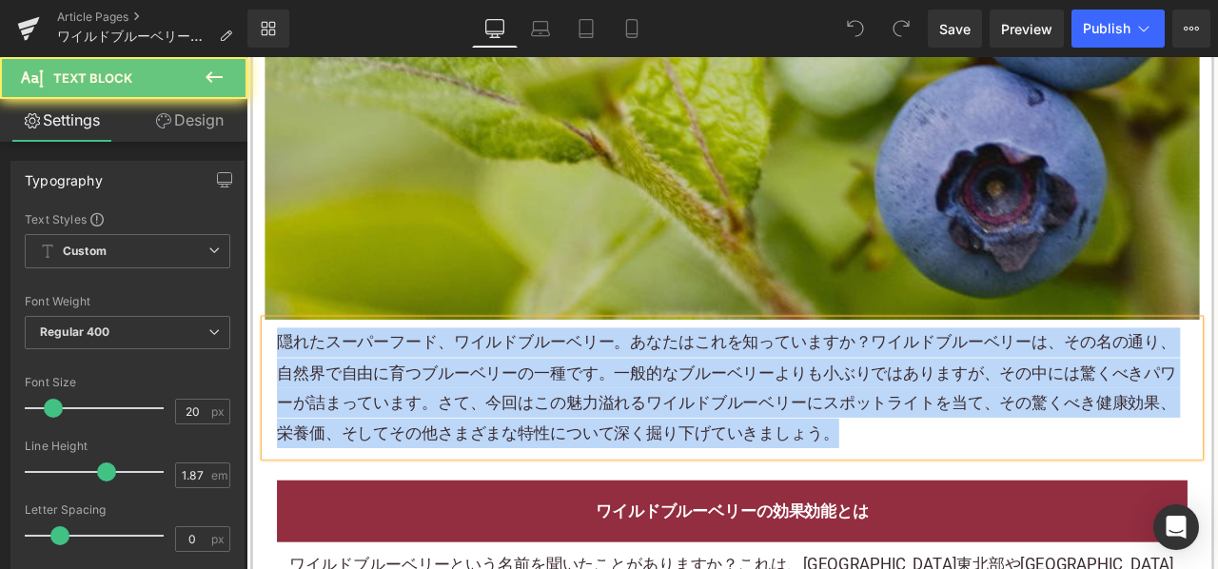
paste div
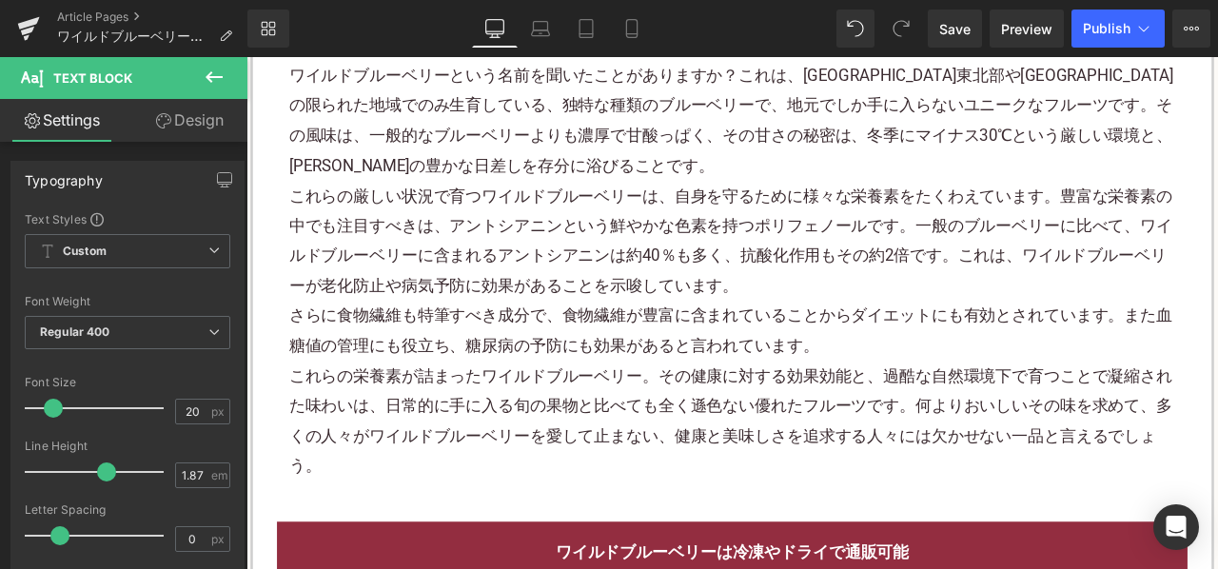
scroll to position [1332, 0]
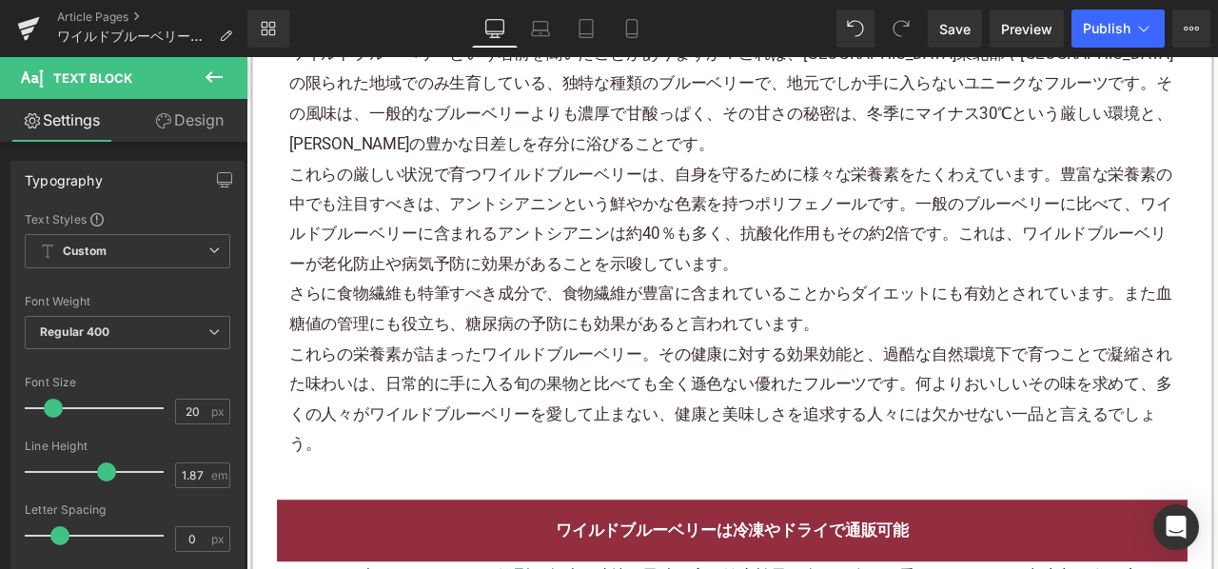
click at [581, 212] on div "これらの厳しい状況で育つワイルドブルーベリーは、自身を守るために様々な栄養素をたくわえています。豊富な栄養素の中でも注目すべきは、アントシアニンという鮮やかな…" at bounding box center [822, 249] width 1051 height 143
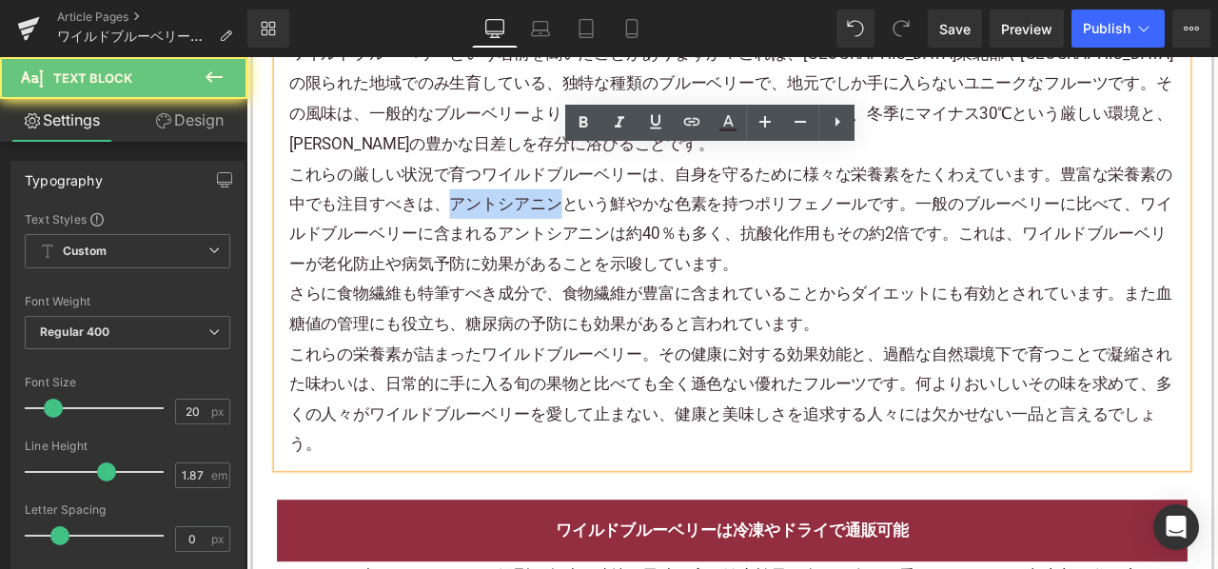
click at [581, 212] on div "これらの厳しい状況で育つワイルドブルーベリーは、自身を守るために様々な栄養素をたくわえています。豊富な栄養素の中でも注目すべきは、アントシアニンという鮮やかな…" at bounding box center [822, 249] width 1051 height 143
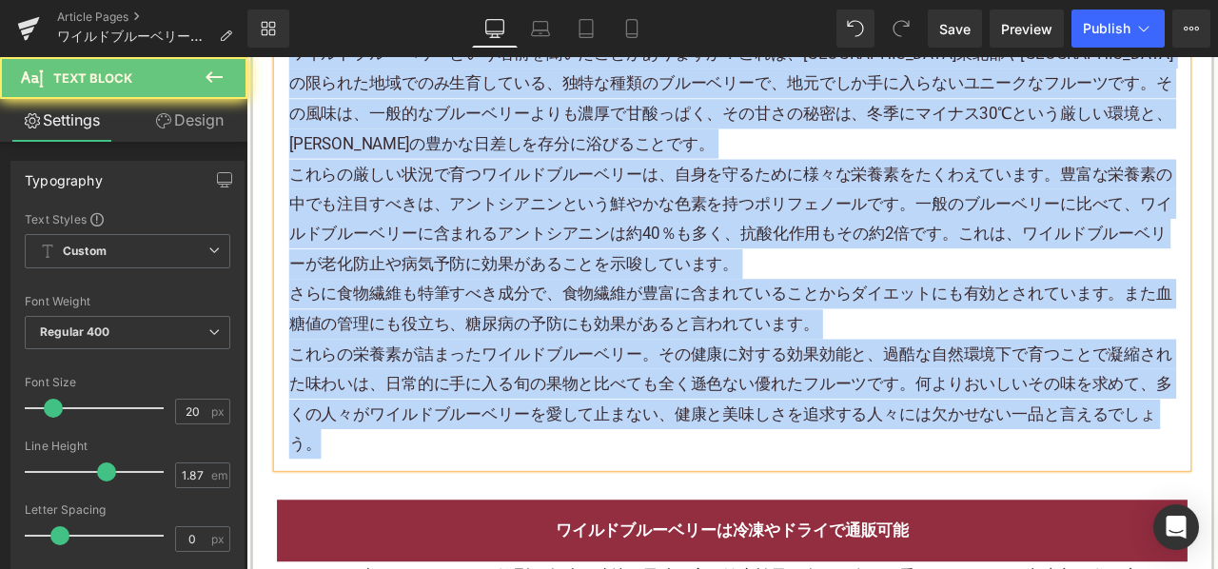
paste div
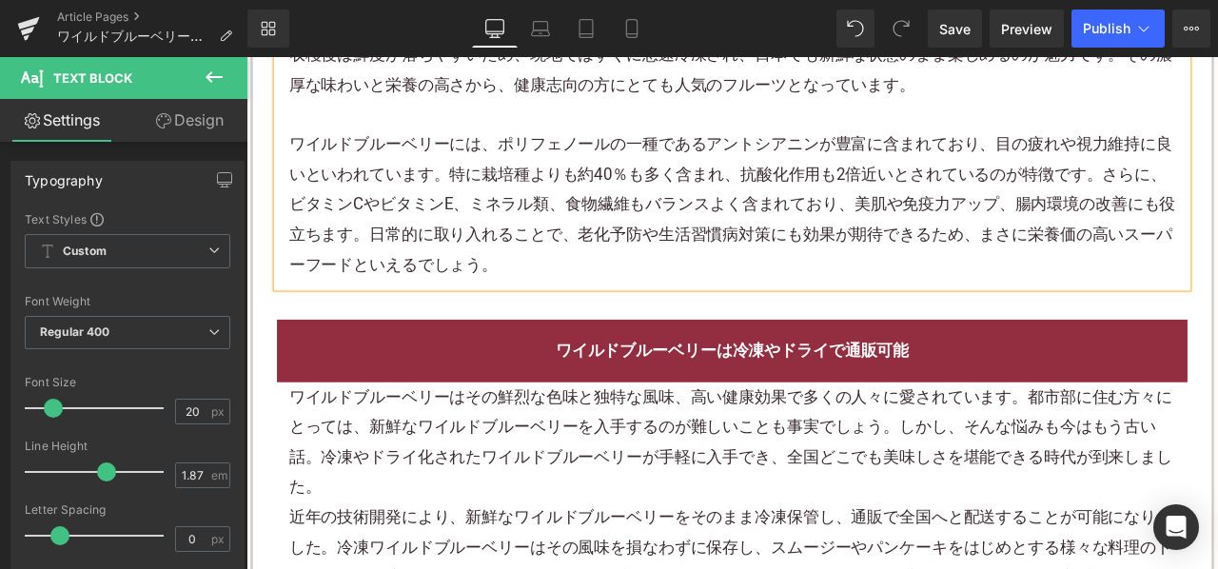
scroll to position [1618, 0]
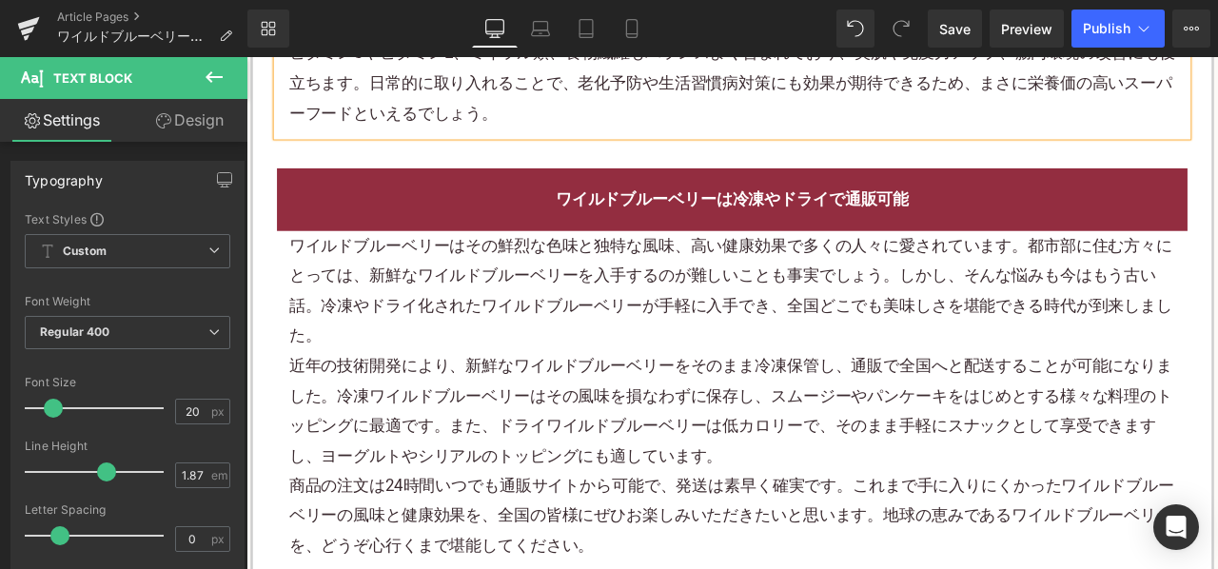
click at [555, 354] on div "ワイルドブルーベリーはその鮮烈な色味と独特な風味、高い健康効果で多くの人々に愛されています。都市部に住む方々にとっては、新鮮なワイルドブルーベリーを入手するの…" at bounding box center [822, 334] width 1051 height 143
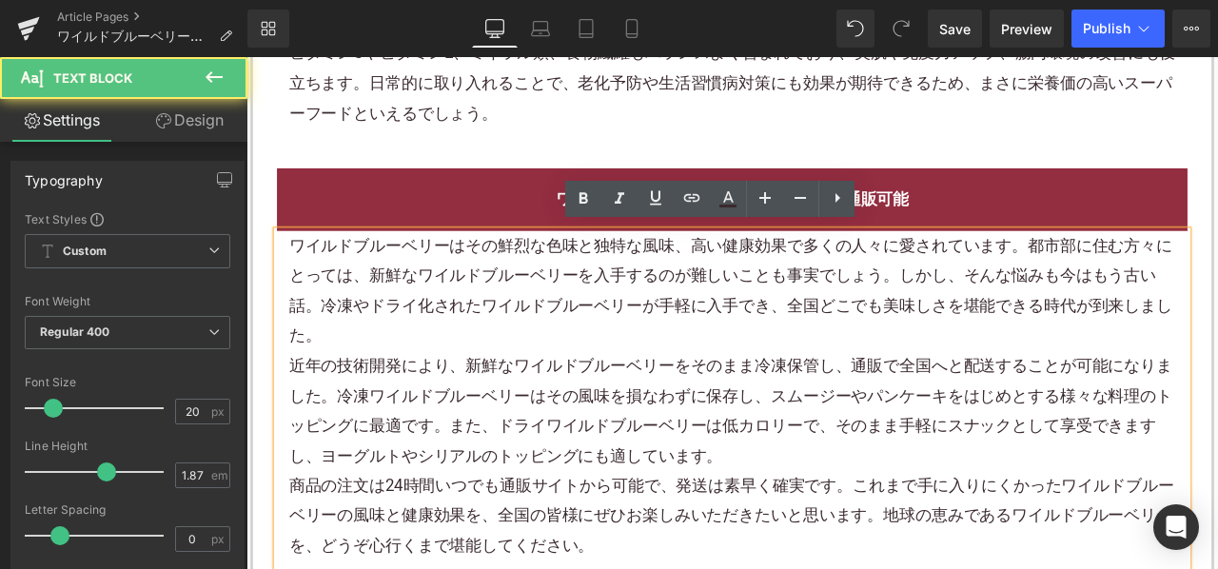
click at [555, 351] on div "ワイルドブルーベリーはその鮮烈な色味と独特な風味、高い健康効果で多くの人々に愛されています。都市部に住む方々にとっては、新鮮なワイルドブルーベリーを入手するの…" at bounding box center [822, 334] width 1051 height 143
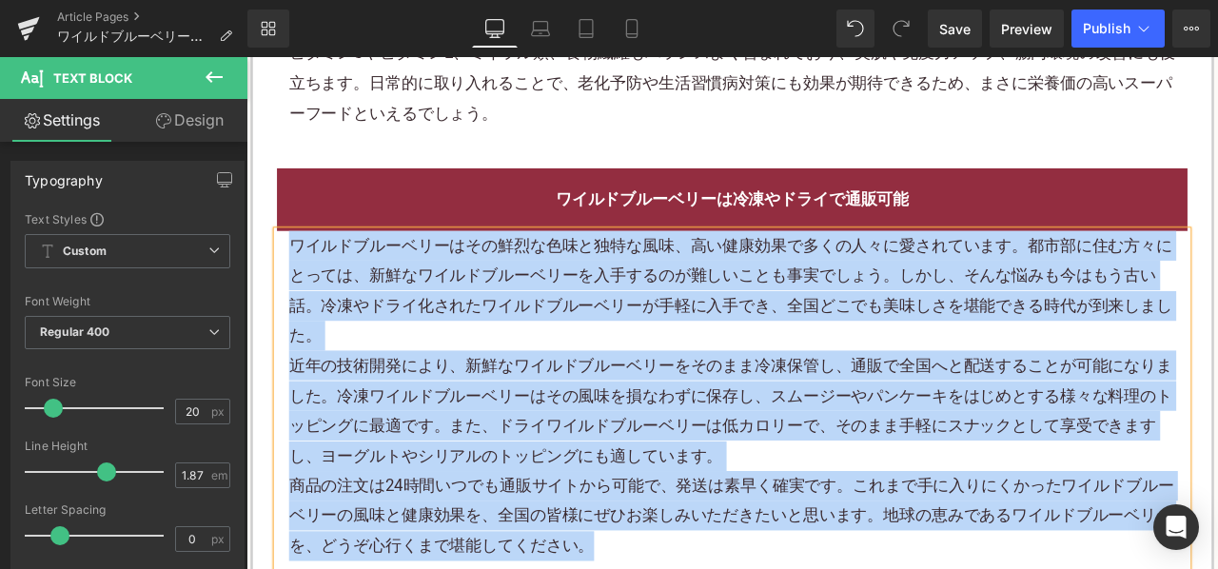
paste div
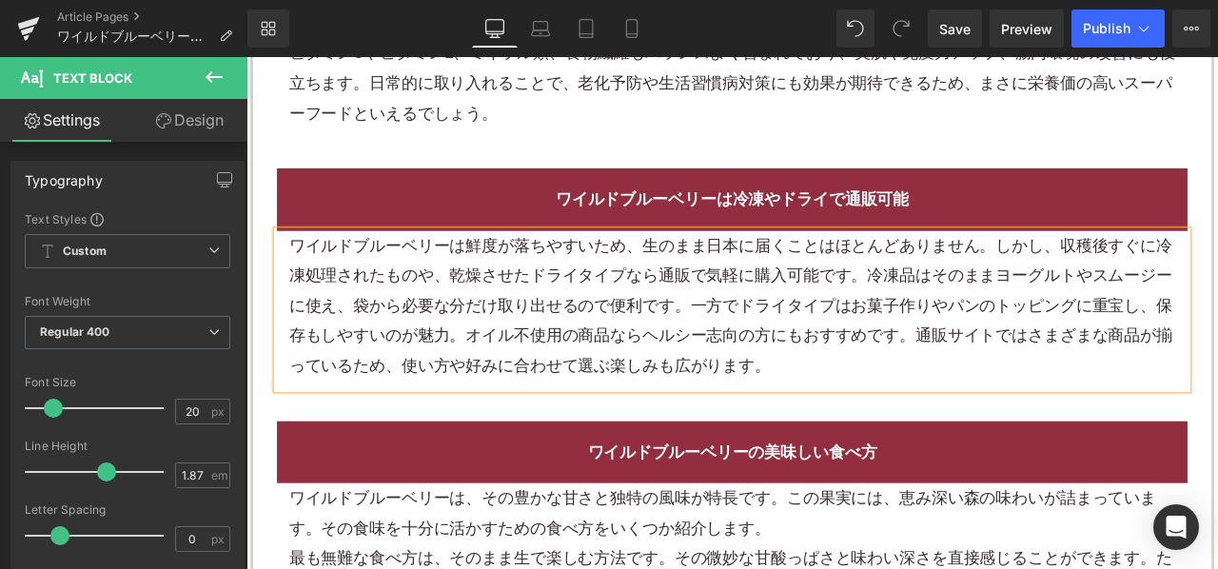
scroll to position [1903, 0]
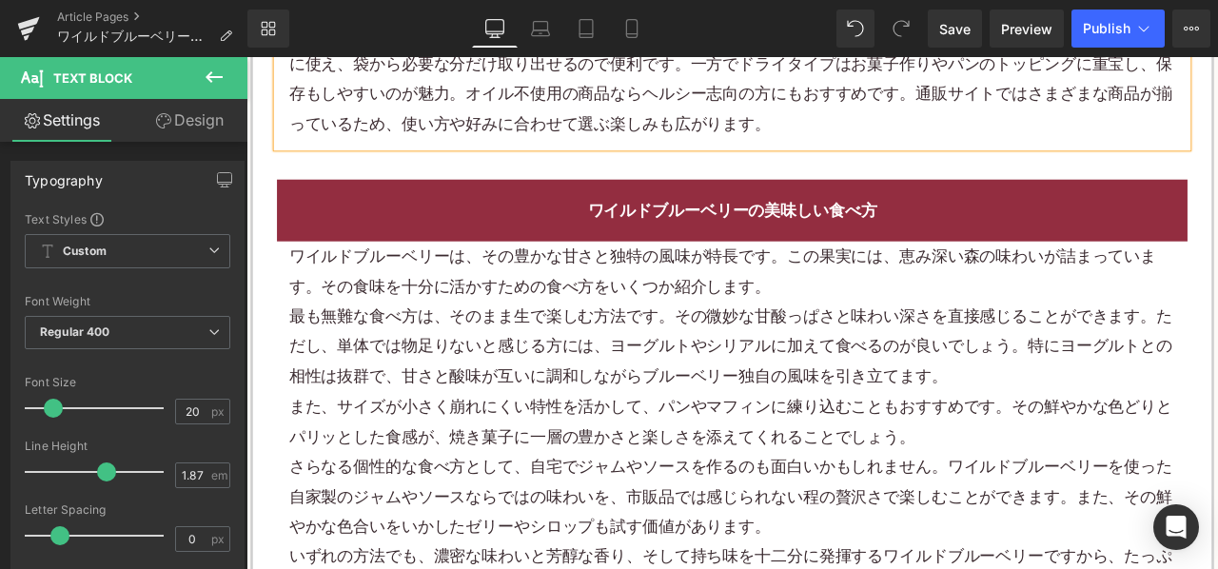
click at [555, 364] on p "最も無難な食べ方は、そのまま生で楽しむ方法です。その微妙な甘酸っぱさと味わい深さを直接感じることができます。ただし、単体では物足りないと感じる方には、ヨーグル…" at bounding box center [822, 400] width 1051 height 107
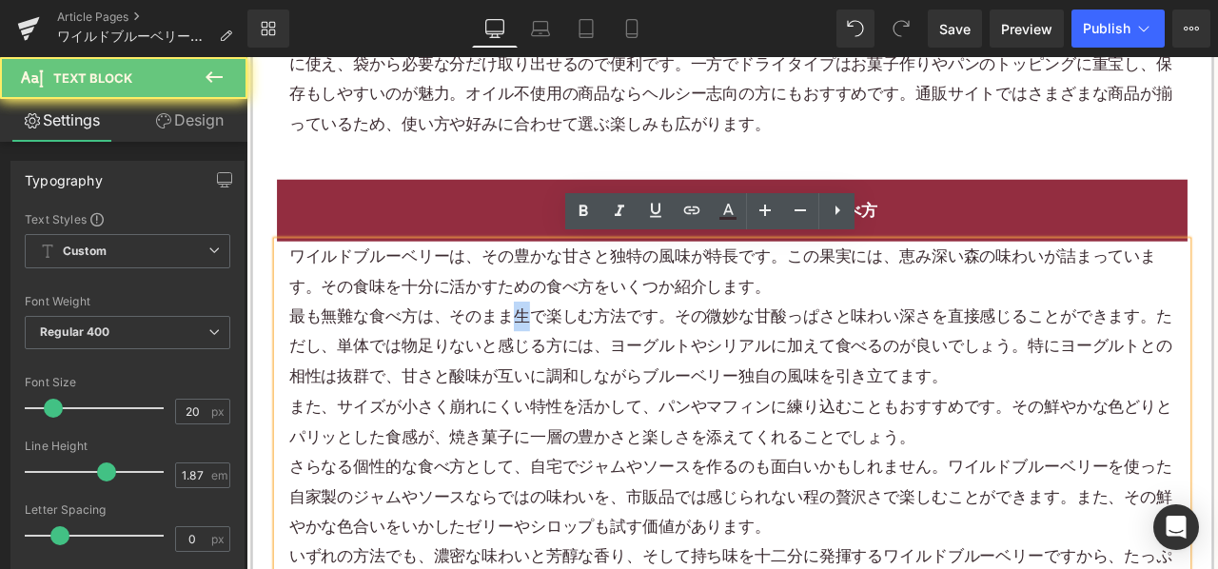
click at [556, 366] on p "最も無難な食べ方は、そのまま生で楽しむ方法です。その微妙な甘酸っぱさと味わい深さを直接感じることができます。ただし、単体では物足りないと感じる方には、ヨーグル…" at bounding box center [822, 400] width 1051 height 107
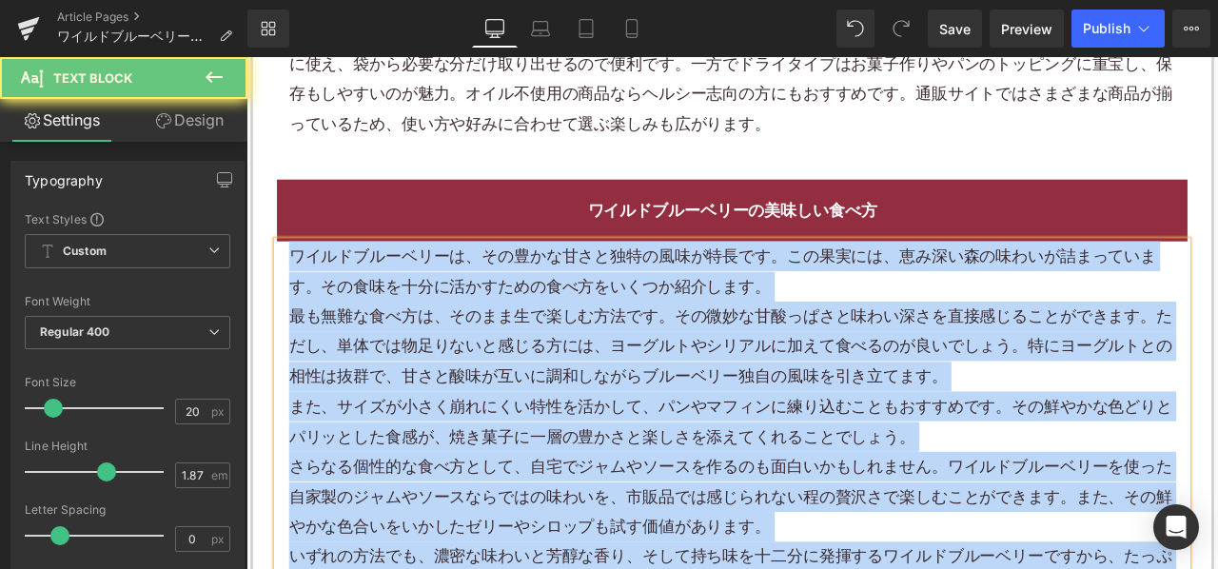
paste div
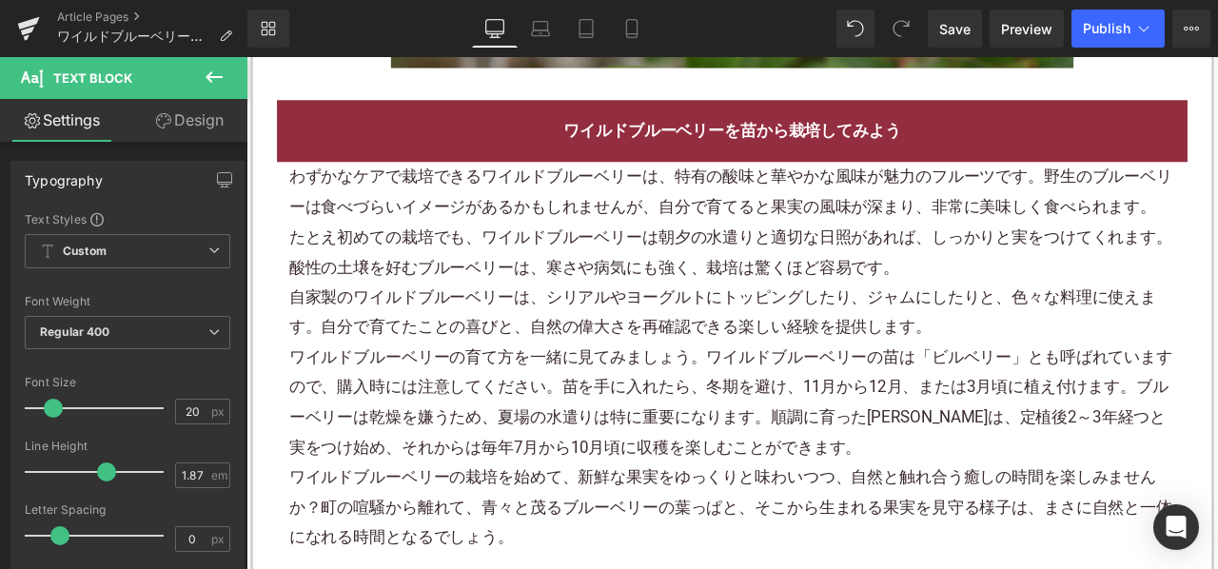
scroll to position [2855, 0]
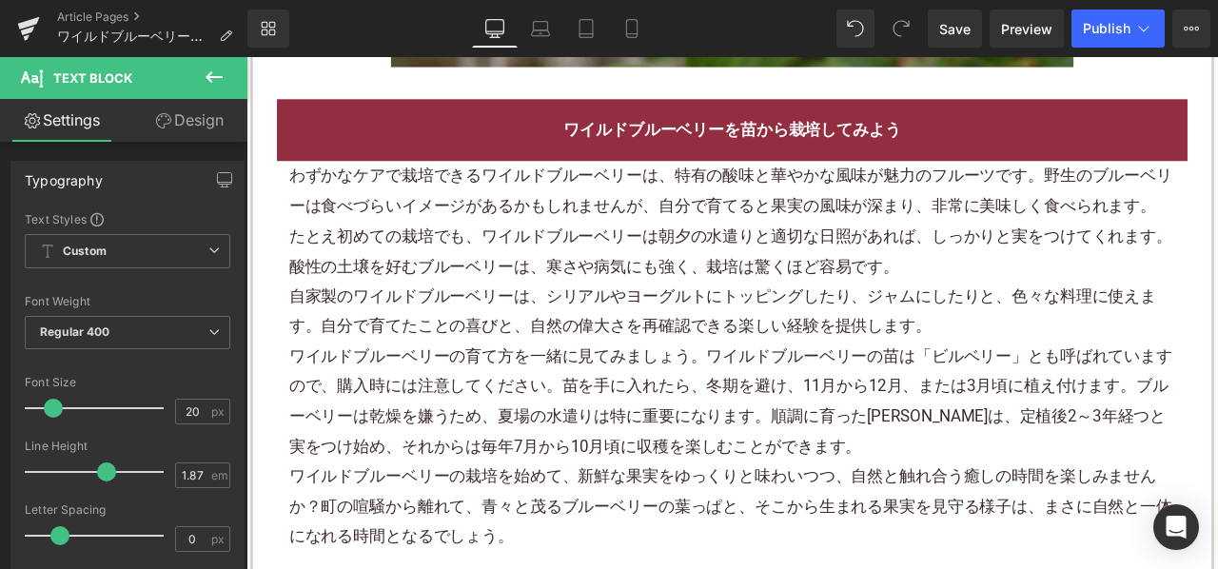
click at [584, 274] on p "たとえ初めての栽培でも、ワイルドブルーベリーは朝夕の水遣りと適切な日照があれば、しっかりと実をつけてくれます。酸性の土壌を好むブルーベリーは、寒さや病気にも強…" at bounding box center [822, 286] width 1051 height 71
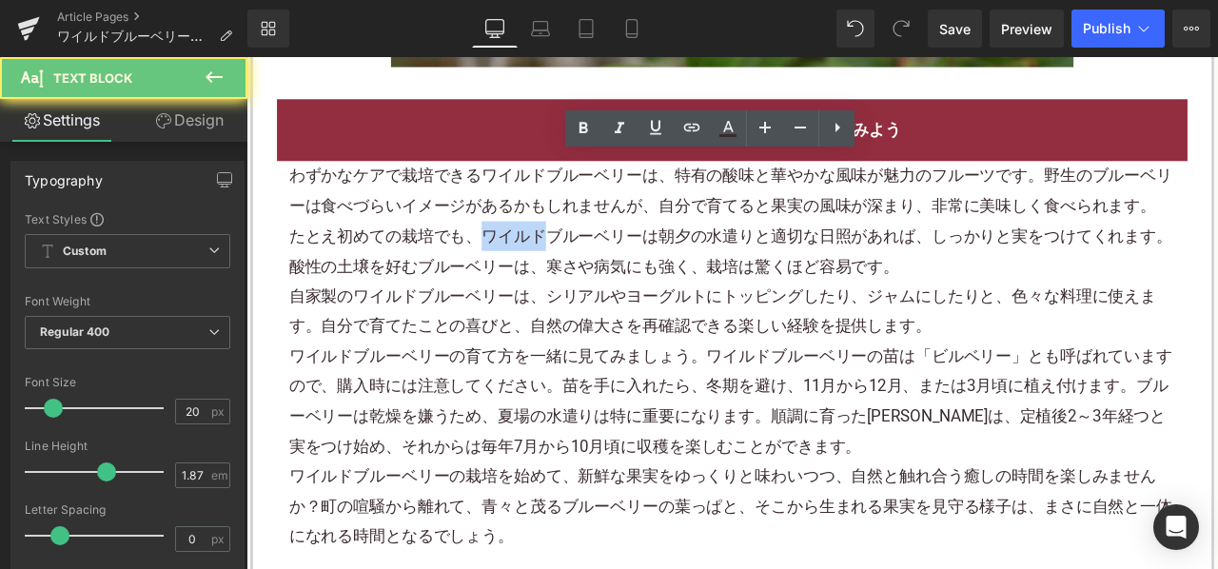
click at [584, 274] on p "たとえ初めての栽培でも、ワイルドブルーベリーは朝夕の水遣りと適切な日照があれば、しっかりと実をつけてくれます。酸性の土壌を好むブルーベリーは、寒さや病気にも強…" at bounding box center [822, 286] width 1051 height 71
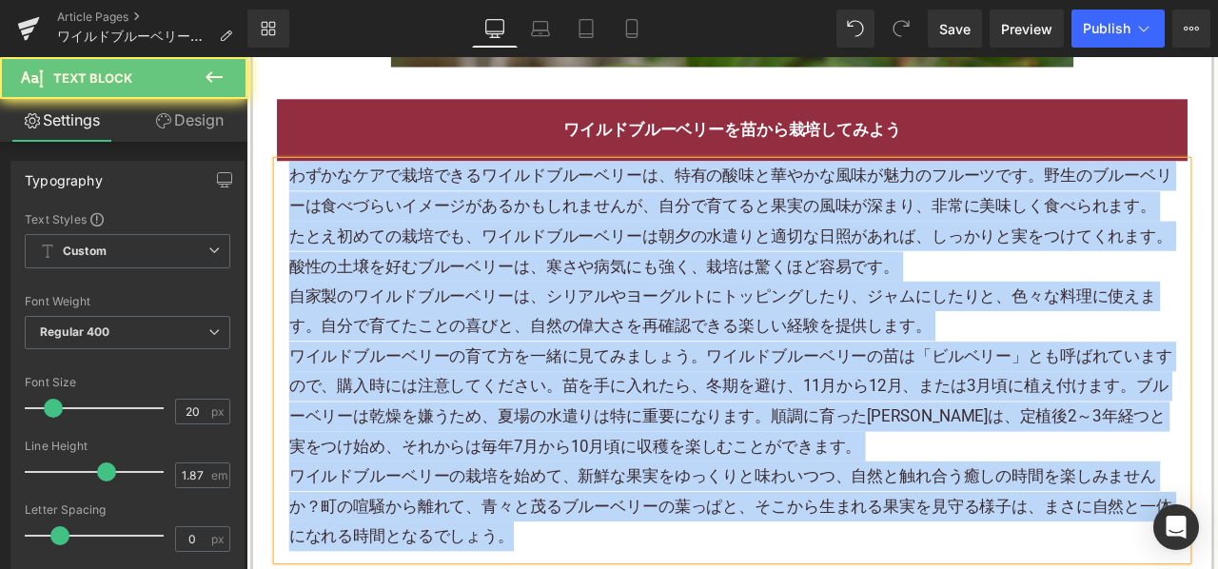
paste div
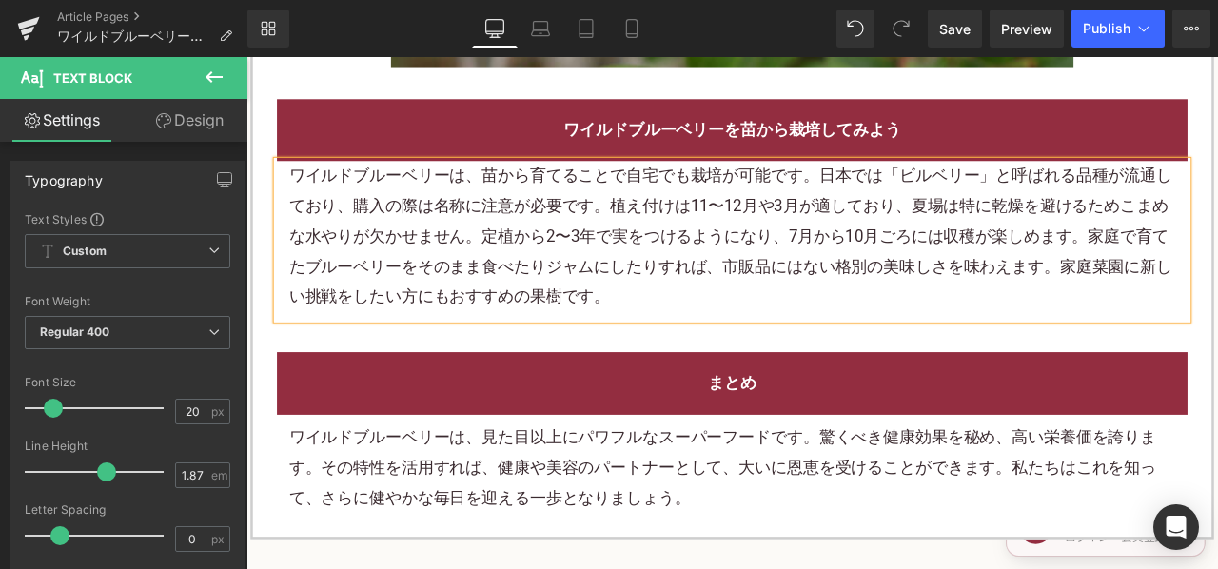
click at [517, 491] on p "ワイルドブルーベリーは、見た目以上にパワフルなスーパーフードです。驚くべき健康効果を秘め、高い栄養価を誇ります。その特性を活用すれば、健康や美容のパートナーと…" at bounding box center [822, 543] width 1051 height 107
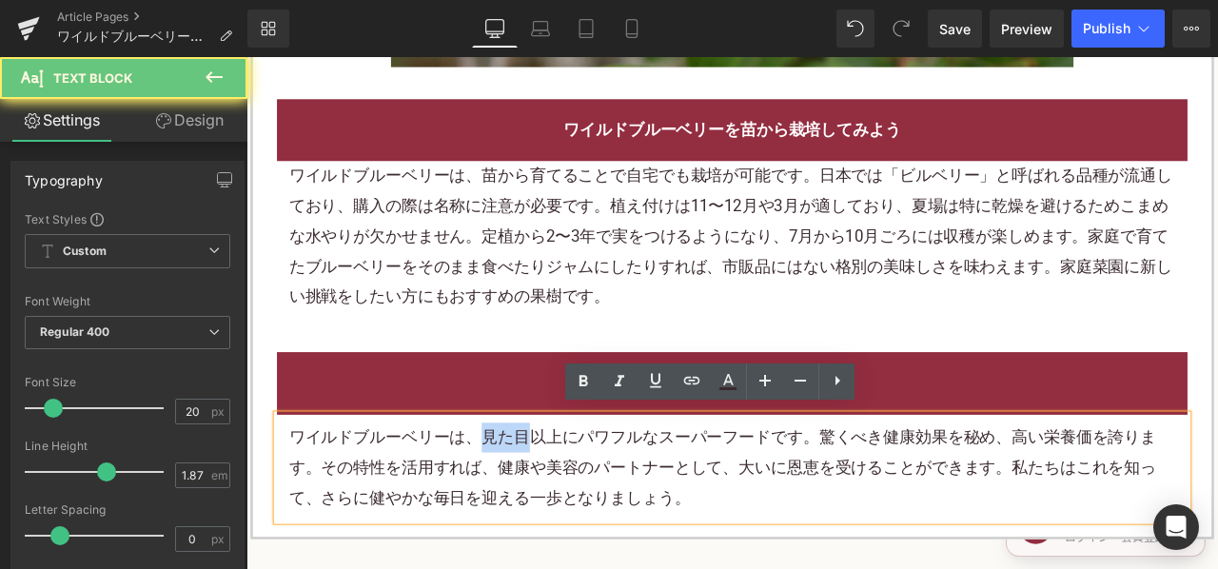
click at [517, 491] on p "ワイルドブルーベリーは、見た目以上にパワフルなスーパーフードです。驚くべき健康効果を秘め、高い栄養価を誇ります。その特性を活用すれば、健康や美容のパートナーと…" at bounding box center [822, 543] width 1051 height 107
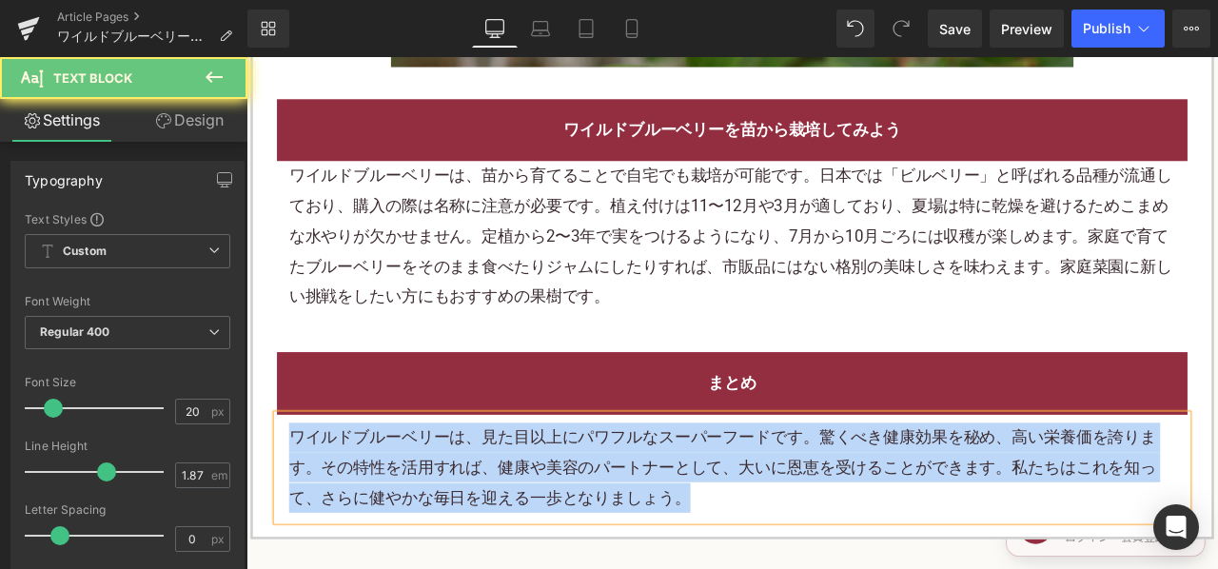
paste div
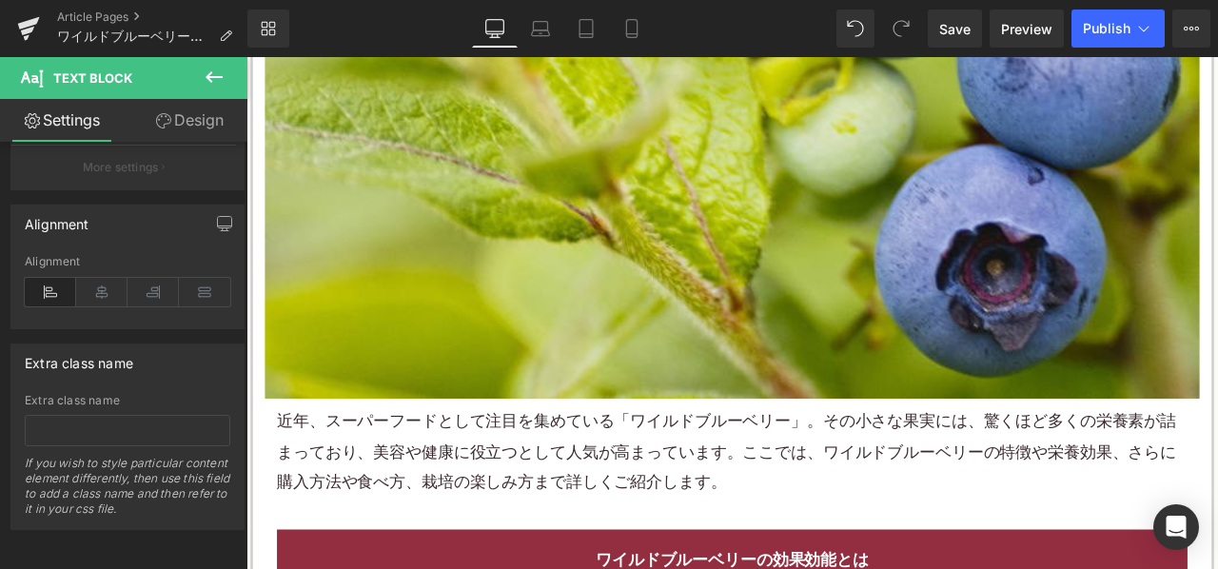
scroll to position [761, 0]
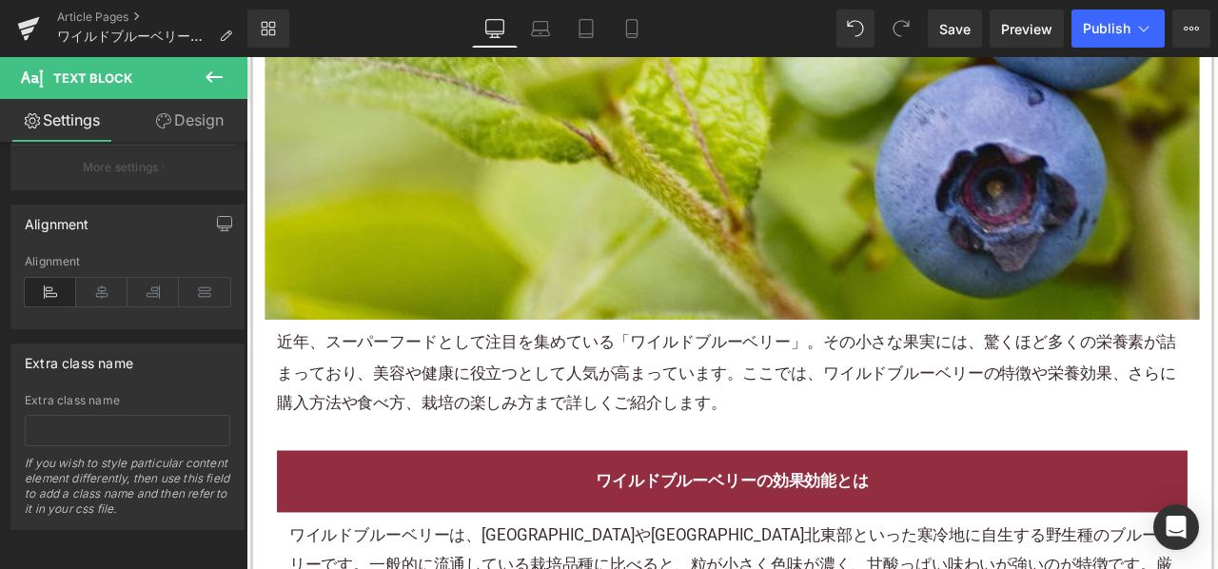
click at [584, 453] on p "近年、スーパーフードとして注目を集めている「ワイルドブルーベリー」。その小さな果実には、驚くほど多くの栄養素が詰まっており、美容や健康に役立つとして人気が高ま…" at bounding box center [822, 431] width 1079 height 107
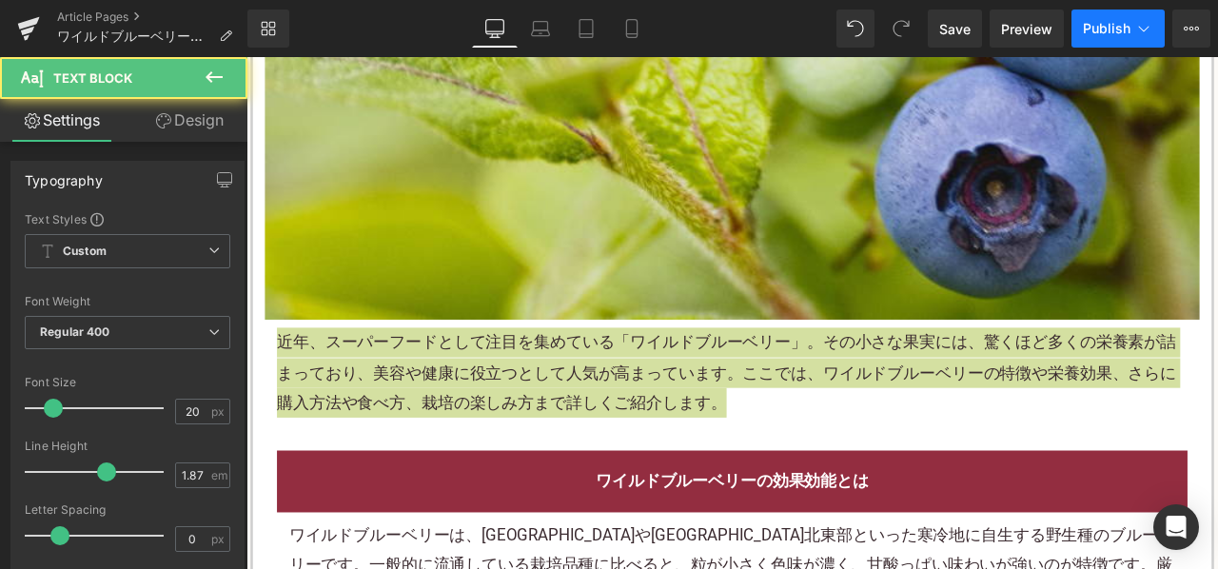
click at [1087, 33] on span "Publish" at bounding box center [1107, 28] width 48 height 15
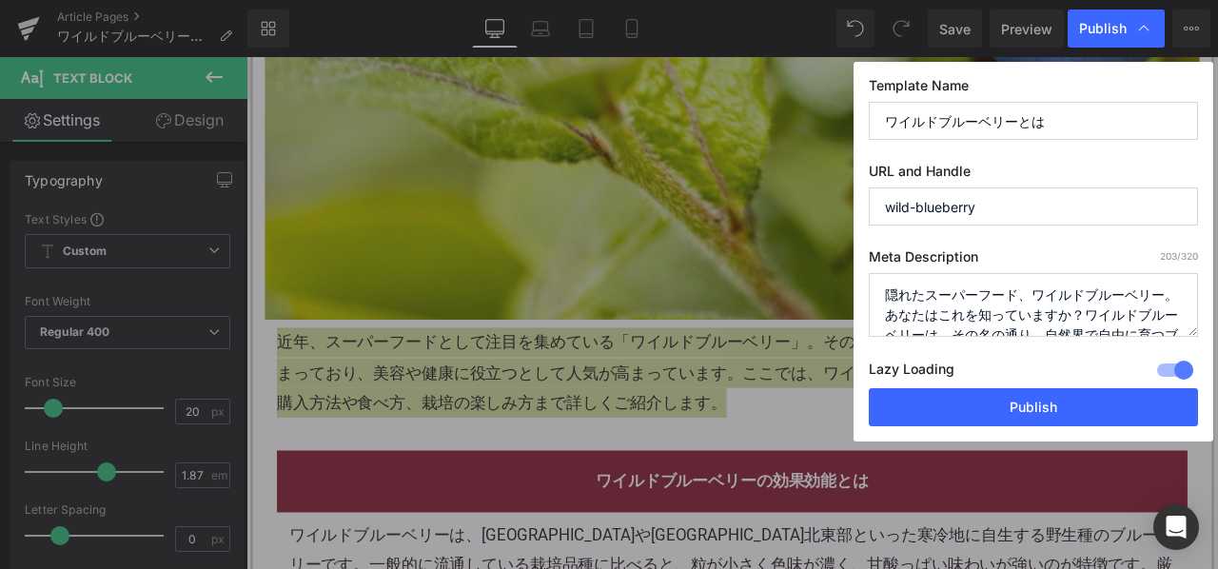
click at [970, 317] on textarea "隠れたスーパーフード、ワイルドブルーベリー。あなたはこれを知っていますか？ワイルドブルーベリーは、その名の通り、自然界で自由に育つブルーベリーの一種です。一般…" at bounding box center [1033, 305] width 329 height 64
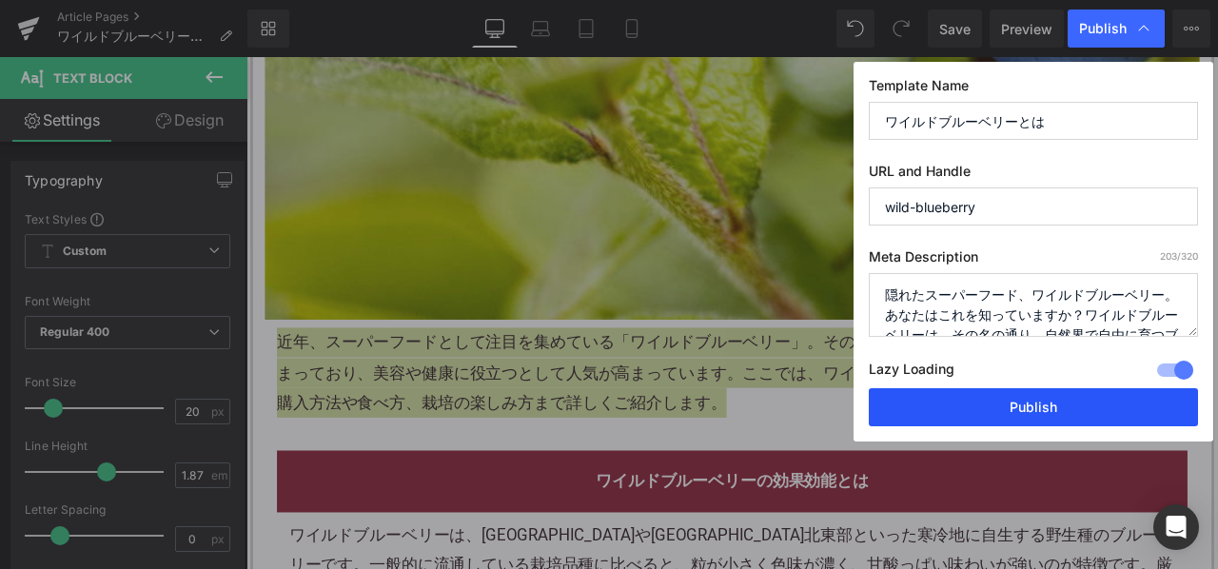
paste textarea "近年、スーパーフードとして注目を集めている「ワイルドブルーベリー」。その小さな果実には、驚くほど多くの栄養素が詰まっており、美容や健康に役立つとして人気が高ま…"
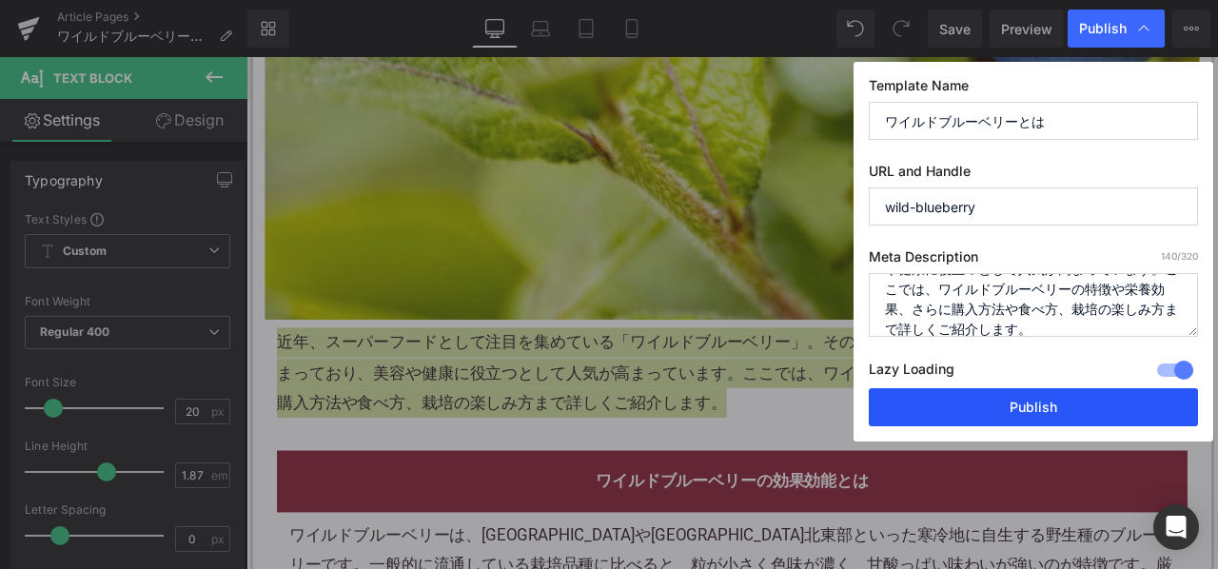
type textarea "近年、スーパーフードとして注目を集めている「ワイルドブルーベリー」。その小さな果実には、驚くほど多くの栄養素が詰まっており、美容や健康に役立つとして人気が高ま…"
drag, startPoint x: 966, startPoint y: 401, endPoint x: 875, endPoint y: 272, distance: 157.1
click at [966, 401] on button "Publish" at bounding box center [1033, 407] width 329 height 38
